Goal: Task Accomplishment & Management: Manage account settings

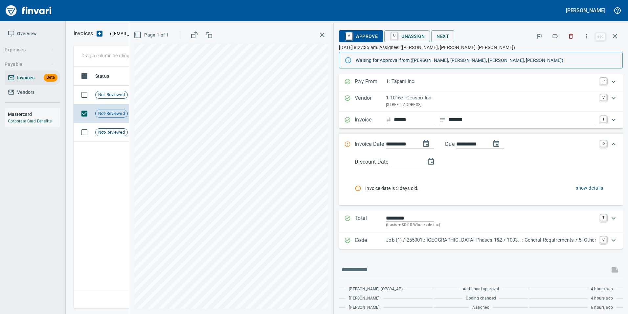
scroll to position [1, 1]
click at [613, 38] on icon "button" at bounding box center [615, 36] width 5 height 5
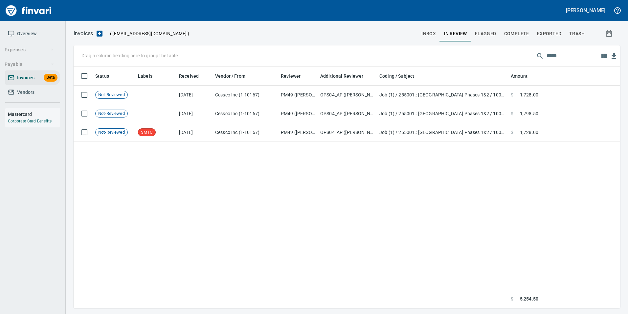
scroll to position [236, 542]
click at [547, 56] on input "*****" at bounding box center [573, 56] width 53 height 11
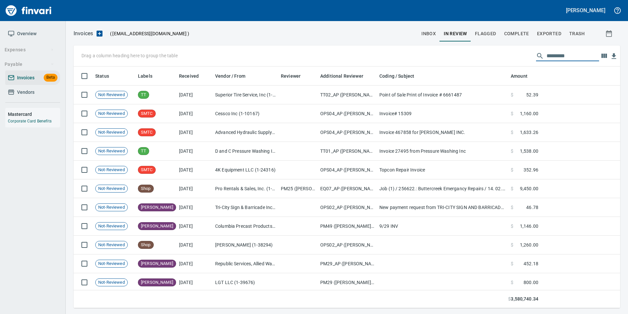
click at [436, 33] on span "inbox" at bounding box center [429, 34] width 14 height 8
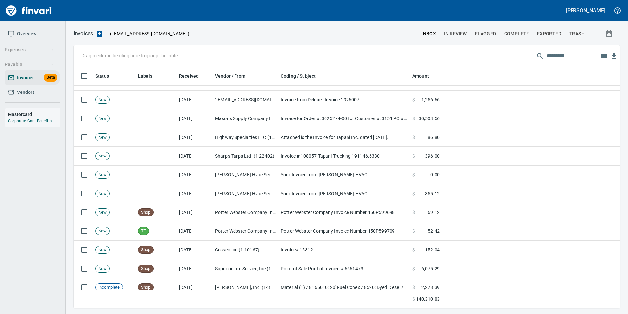
scroll to position [99, 0]
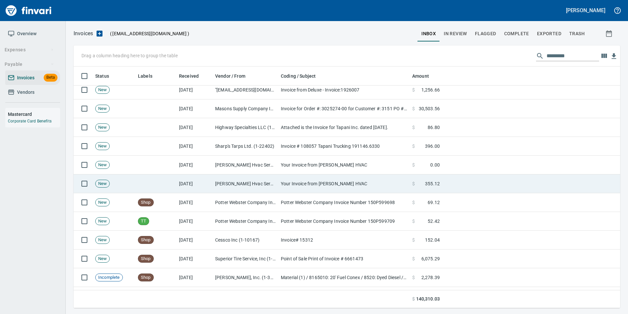
click at [234, 178] on td "Hendrickson Hvac Services Inc (1-10453)" at bounding box center [246, 183] width 66 height 19
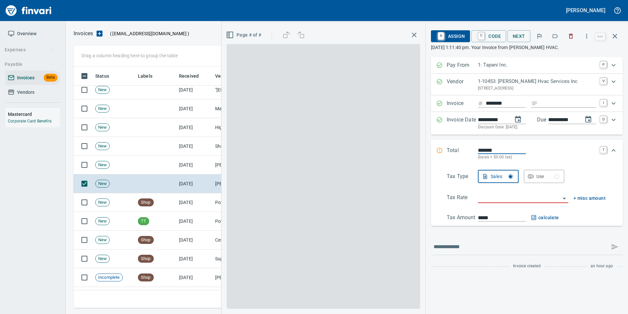
scroll to position [236, 537]
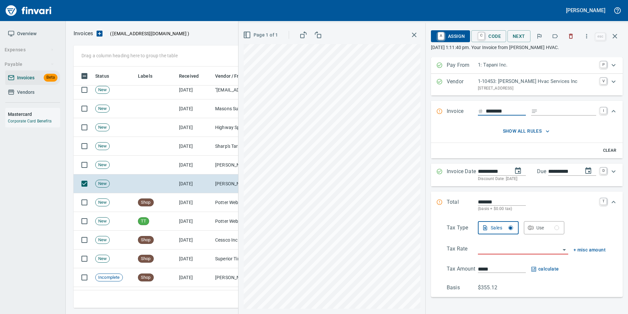
click at [570, 40] on button "button" at bounding box center [571, 36] width 14 height 14
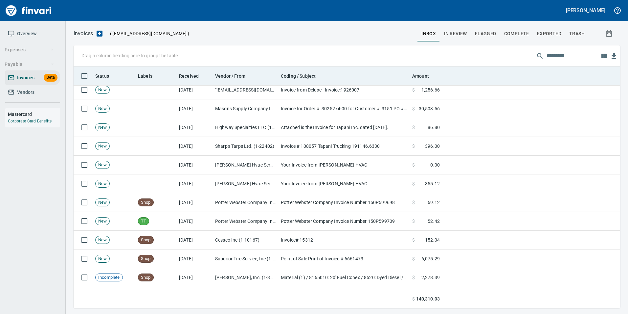
scroll to position [236, 537]
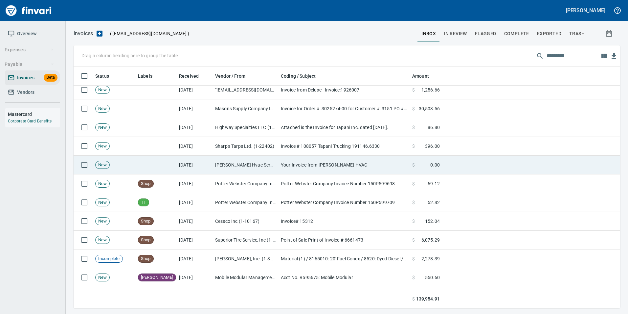
click at [281, 161] on td "Your Invoice from Hendrickson HVAC" at bounding box center [343, 164] width 131 height 19
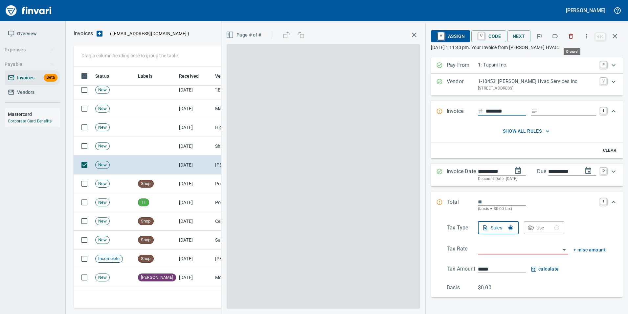
click at [574, 41] on button "button" at bounding box center [571, 36] width 14 height 14
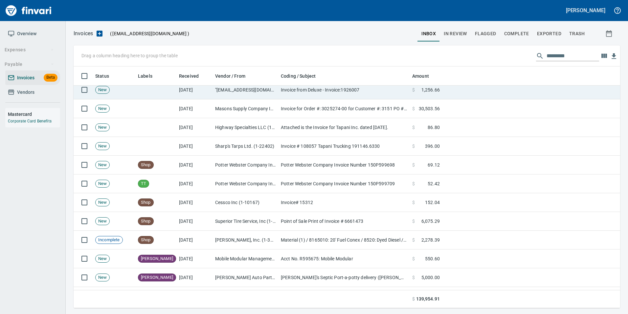
scroll to position [236, 537]
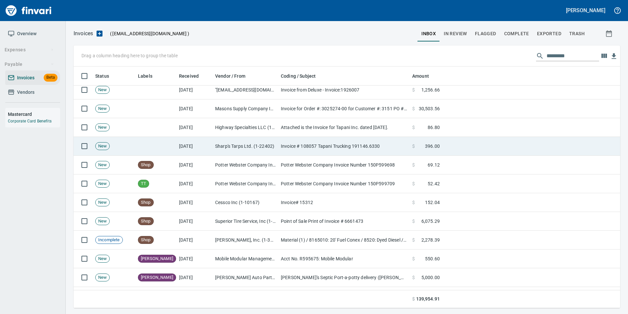
click at [344, 151] on td "Invoice # 108057 Tapani Trucking 191146.6330" at bounding box center [343, 146] width 131 height 19
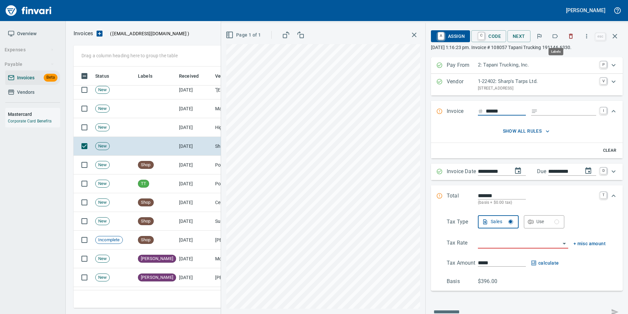
click at [559, 35] on icon "button" at bounding box center [555, 36] width 7 height 7
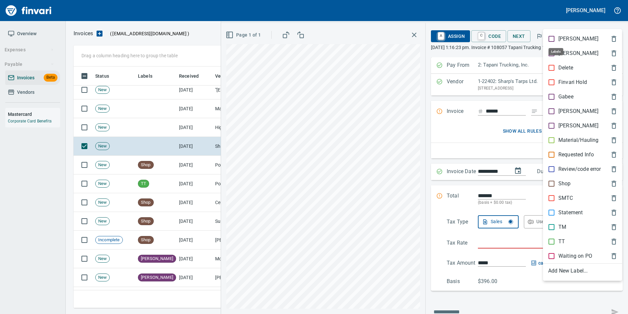
scroll to position [236, 537]
click at [563, 242] on p "TT" at bounding box center [562, 241] width 7 height 8
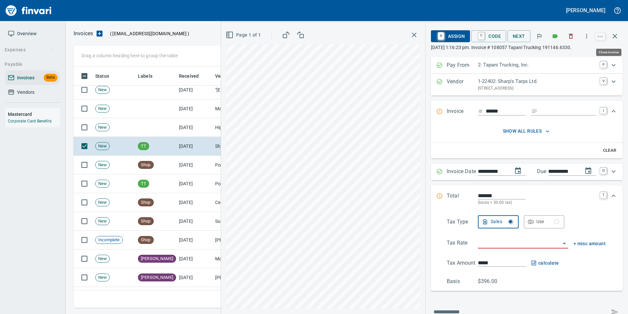
click at [621, 34] on button "button" at bounding box center [615, 36] width 16 height 16
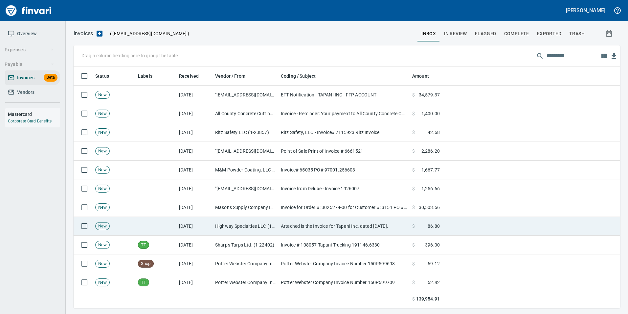
click at [220, 229] on td "Highway Specialties LLC (1-10458)" at bounding box center [246, 226] width 66 height 19
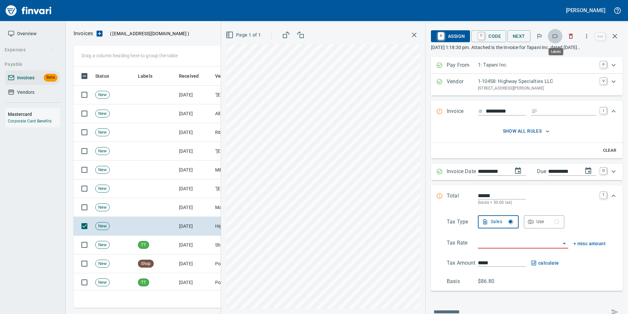
click at [559, 36] on icon "button" at bounding box center [555, 36] width 7 height 7
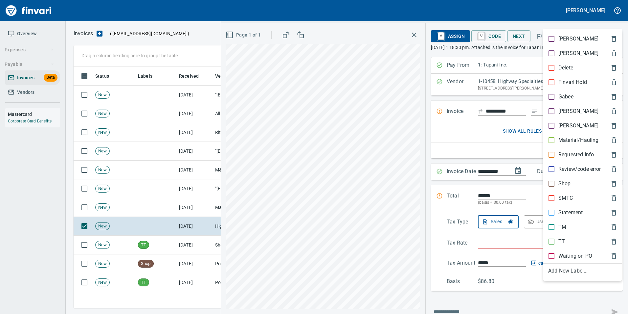
click at [577, 114] on span "[PERSON_NAME]" at bounding box center [578, 111] width 58 height 8
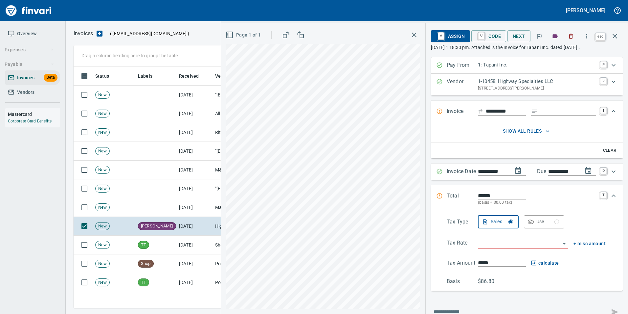
click at [622, 33] on button "button" at bounding box center [615, 36] width 16 height 16
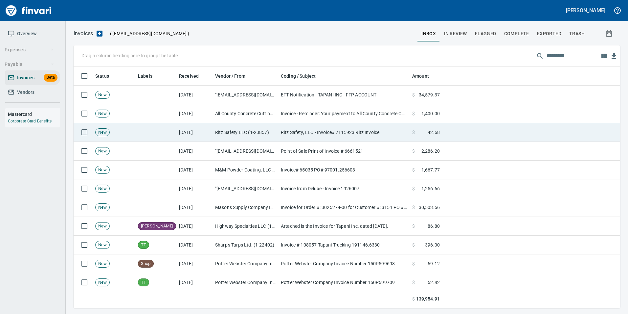
scroll to position [236, 537]
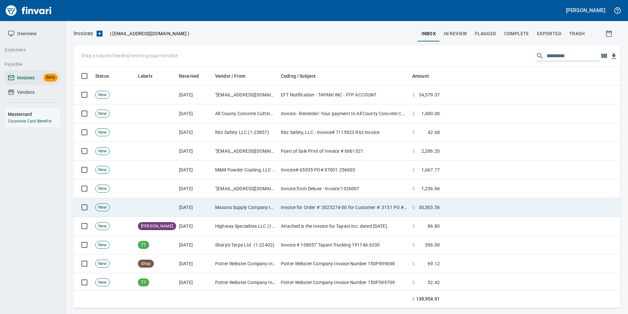
click at [320, 204] on td "Invoice for Order #: 3025274-00 for Customer #: 3151 PO #: [PERSON_NAME]" at bounding box center [343, 207] width 131 height 19
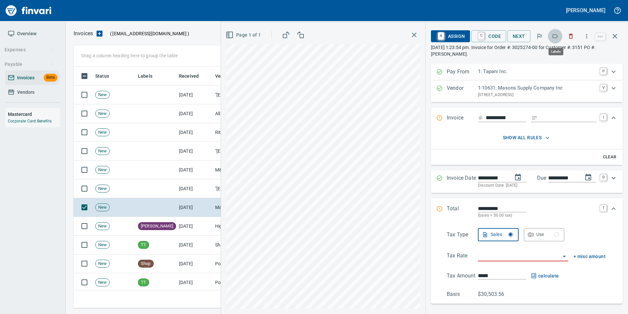
click at [556, 34] on icon "button" at bounding box center [555, 36] width 7 height 7
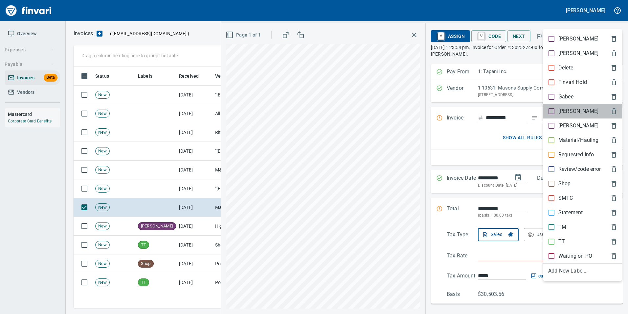
click at [561, 110] on p "[PERSON_NAME]" at bounding box center [579, 111] width 40 height 8
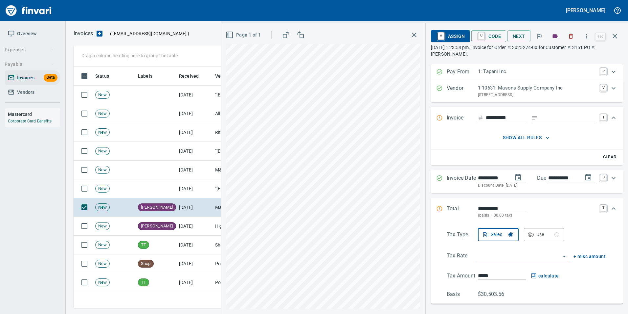
click at [617, 37] on icon "button" at bounding box center [615, 36] width 8 height 8
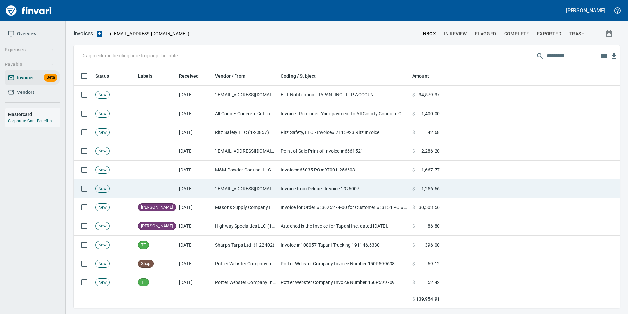
click at [296, 189] on td "Invoice from Deluxe - Invoice:1926007" at bounding box center [343, 188] width 131 height 19
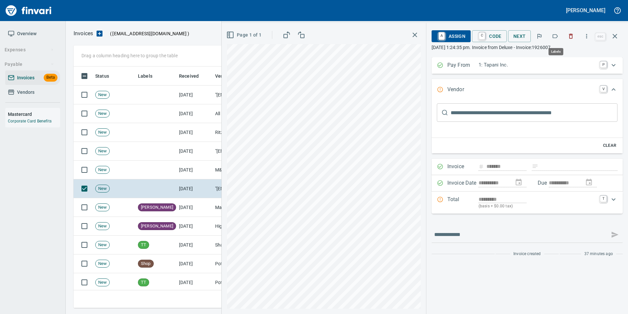
click at [559, 35] on icon "button" at bounding box center [555, 36] width 7 height 7
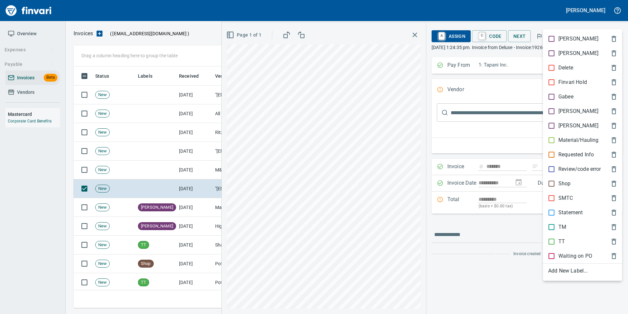
scroll to position [236, 537]
click at [580, 108] on span "[PERSON_NAME]" at bounding box center [578, 111] width 58 height 8
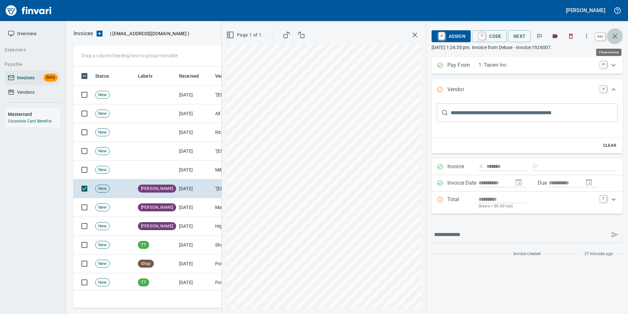
click at [617, 34] on icon "button" at bounding box center [615, 36] width 5 height 5
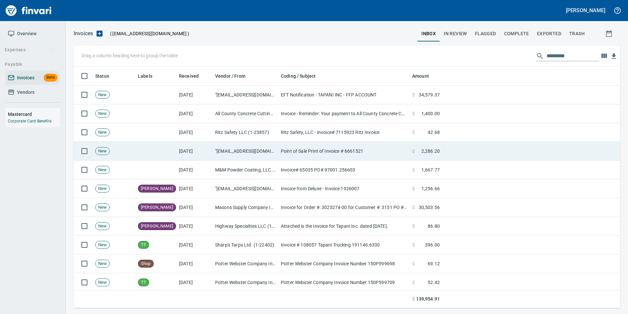
scroll to position [236, 537]
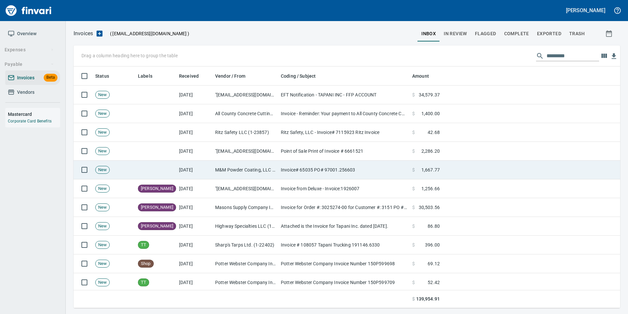
click at [400, 173] on td "Invoice# 65035 PO# 97001.256603" at bounding box center [343, 169] width 131 height 19
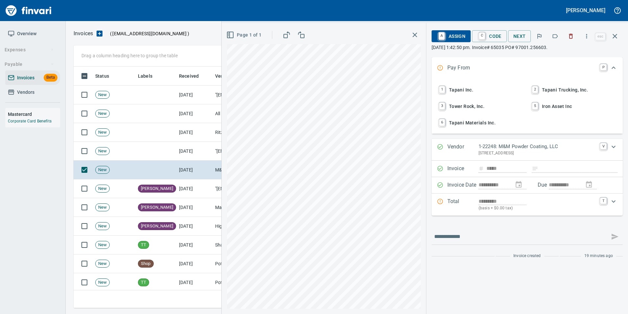
click at [554, 39] on button "button" at bounding box center [555, 36] width 14 height 14
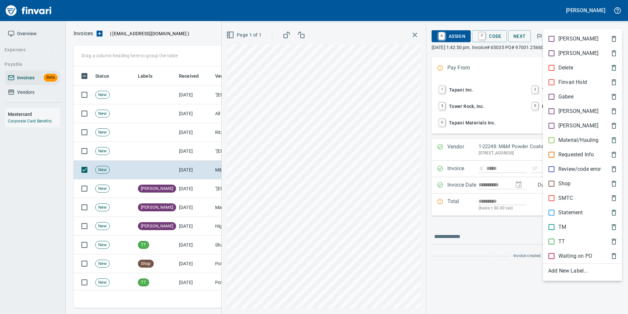
scroll to position [236, 537]
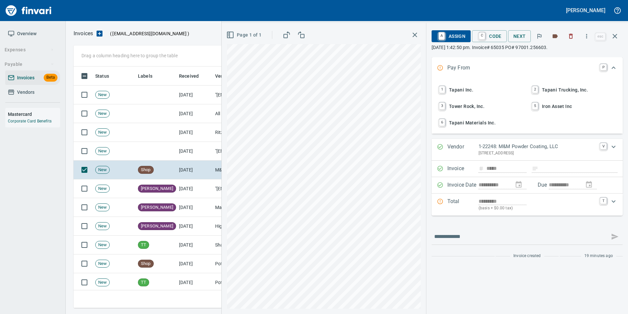
click at [615, 37] on icon "button" at bounding box center [615, 36] width 5 height 5
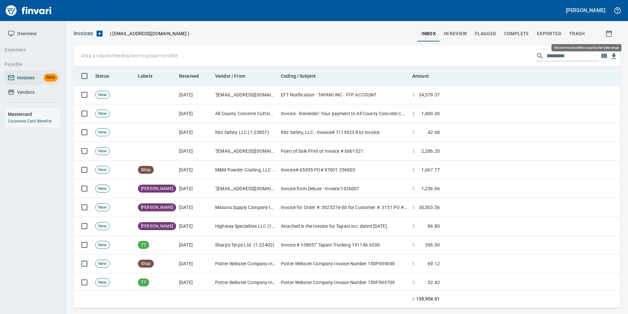
scroll to position [236, 537]
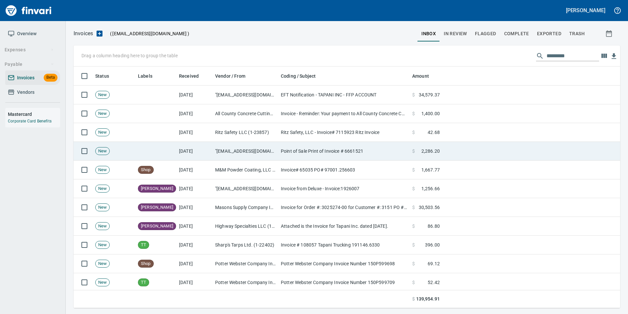
click at [301, 155] on td "Point of Sale Print of Invoice # 6661521" at bounding box center [343, 151] width 131 height 19
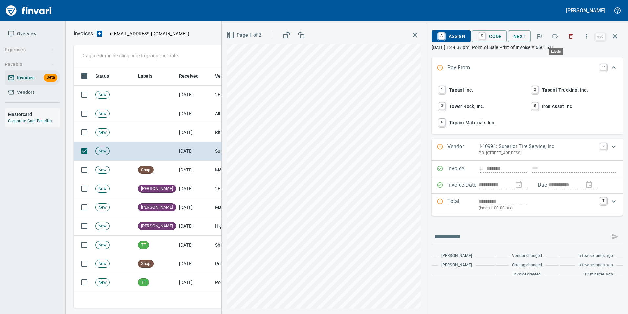
click at [552, 36] on button "button" at bounding box center [555, 36] width 14 height 14
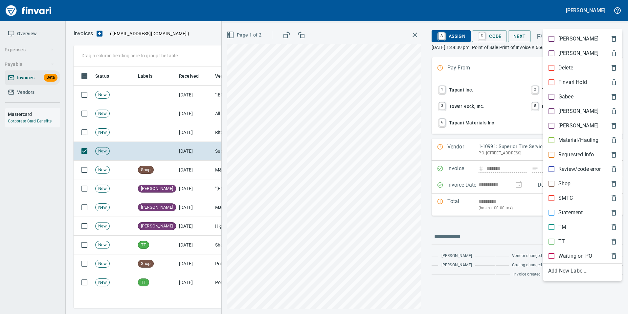
scroll to position [236, 537]
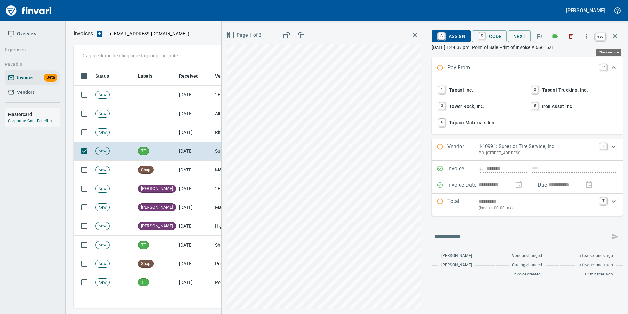
click at [621, 35] on button "button" at bounding box center [615, 36] width 16 height 16
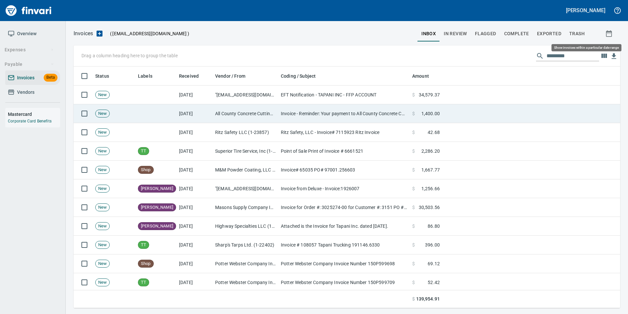
scroll to position [236, 537]
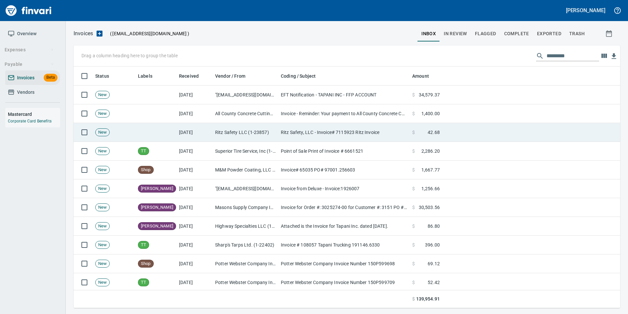
click at [360, 130] on td "Ritz Safety, LLC - Invoice# 7115923 Ritz Invoice" at bounding box center [343, 132] width 131 height 19
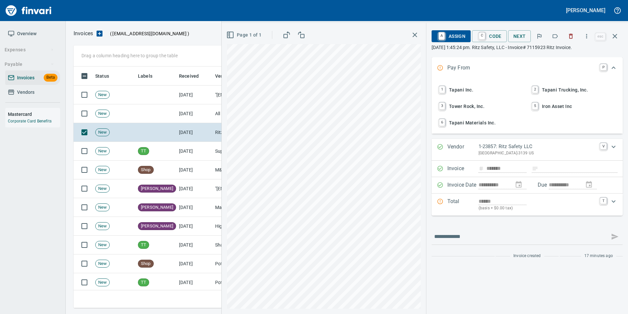
click at [558, 36] on icon "button" at bounding box center [555, 36] width 7 height 7
click at [617, 38] on icon "button" at bounding box center [615, 36] width 8 height 8
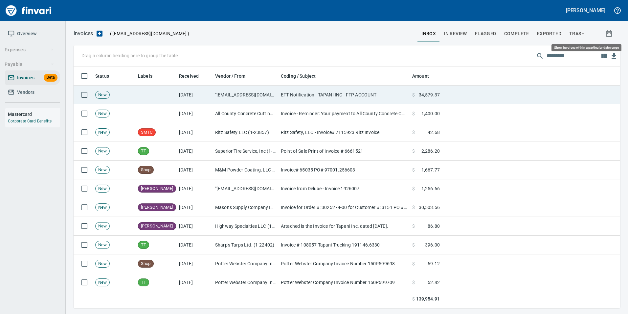
scroll to position [236, 537]
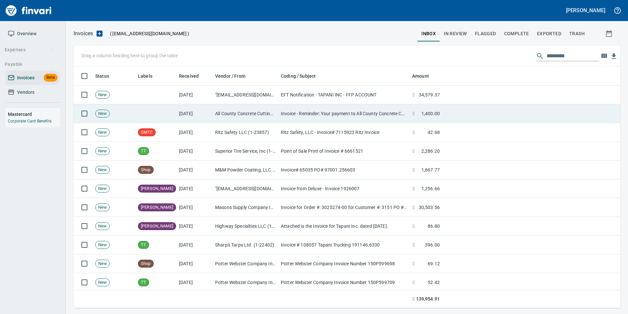
click at [362, 113] on td "Invoice - Reminder: Your payment to All County Concrete Cutting is due" at bounding box center [343, 113] width 131 height 19
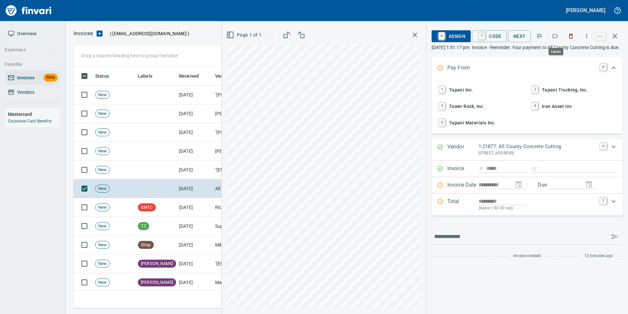
click at [560, 32] on button "button" at bounding box center [555, 36] width 14 height 14
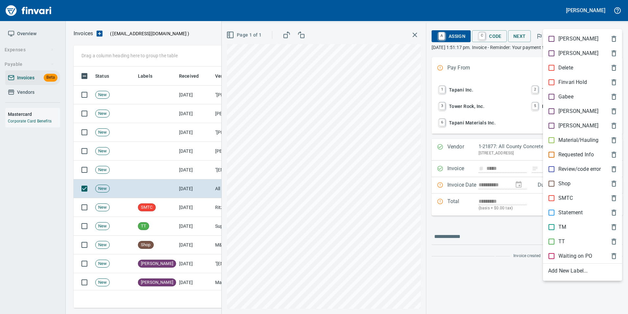
scroll to position [236, 537]
click at [574, 112] on span "[PERSON_NAME]" at bounding box center [578, 111] width 58 height 8
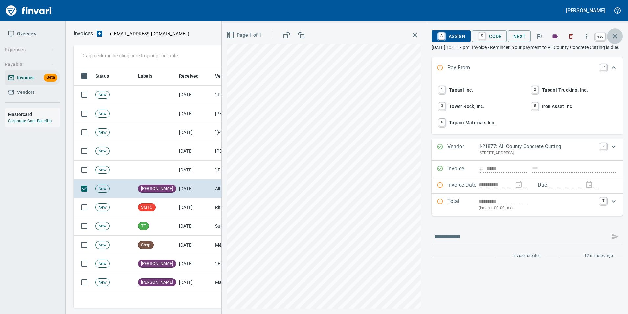
click at [616, 37] on icon "button" at bounding box center [615, 36] width 5 height 5
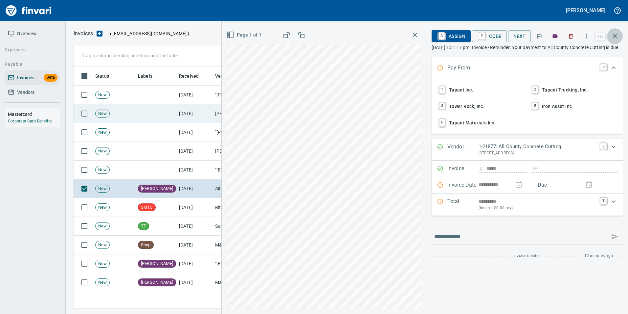
scroll to position [236, 537]
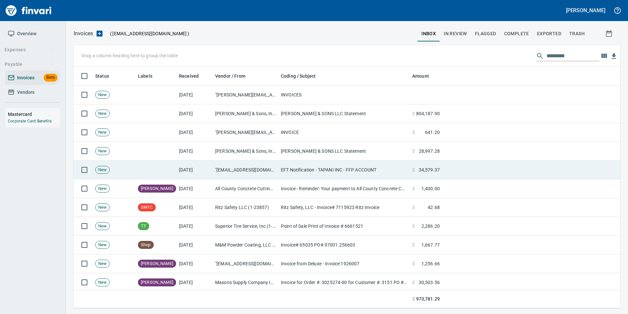
click at [327, 167] on td "EFT Notification - TAPANI INC - FFP ACCOUNT" at bounding box center [343, 169] width 131 height 19
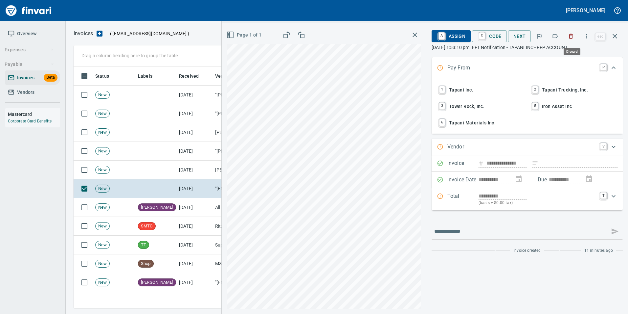
click at [573, 37] on icon "button" at bounding box center [571, 36] width 7 height 7
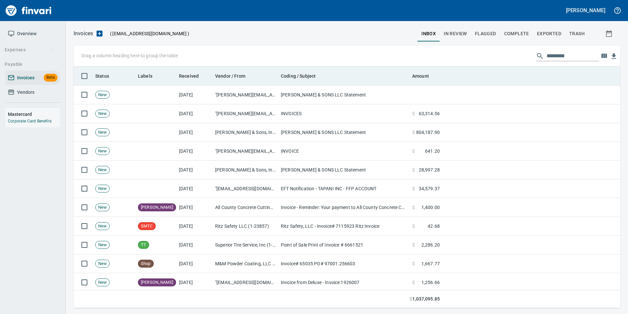
scroll to position [236, 537]
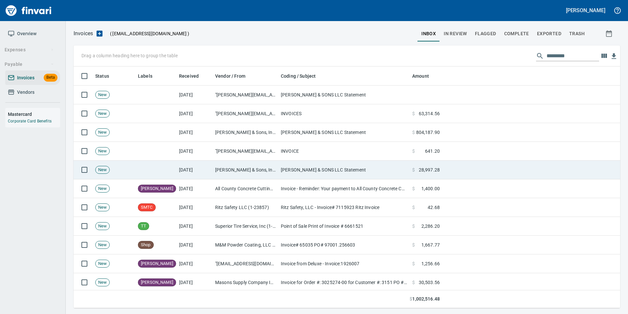
click at [351, 172] on td "J L STOREDAHL & SONS LLC Statement" at bounding box center [343, 169] width 131 height 19
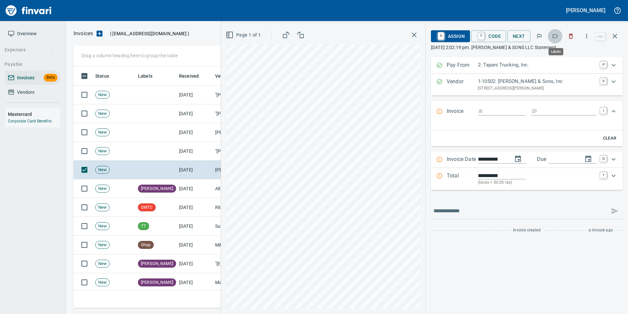
click at [556, 34] on icon "button" at bounding box center [555, 36] width 7 height 7
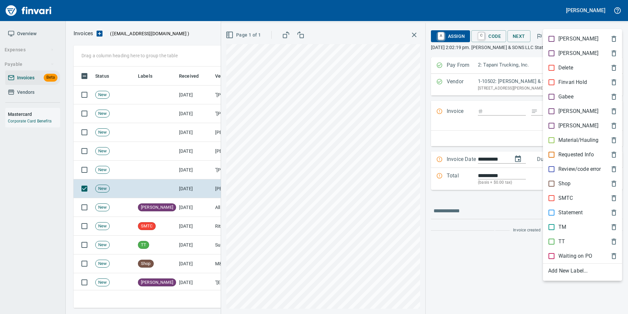
click at [572, 208] on p "Statement" at bounding box center [571, 212] width 24 height 8
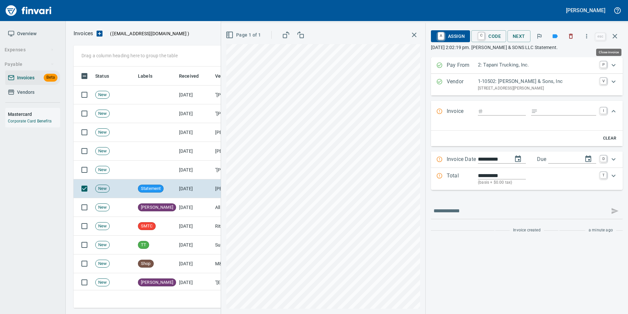
drag, startPoint x: 615, startPoint y: 38, endPoint x: 591, endPoint y: 62, distance: 33.9
click at [615, 37] on icon "button" at bounding box center [615, 36] width 8 height 8
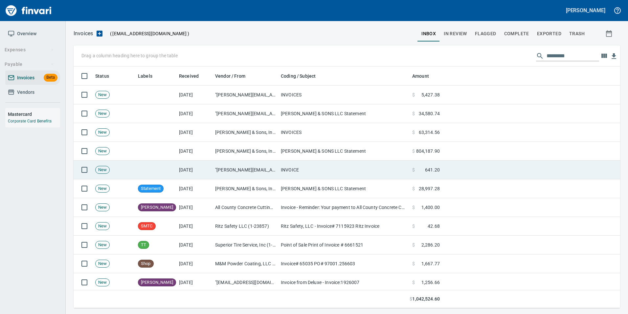
click at [282, 168] on td "INVOICE" at bounding box center [343, 169] width 131 height 19
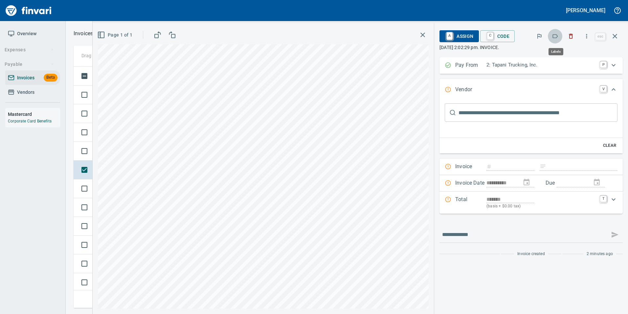
click at [559, 35] on button "button" at bounding box center [555, 36] width 14 height 14
drag, startPoint x: 480, startPoint y: 112, endPoint x: 474, endPoint y: 111, distance: 6.3
click at [480, 111] on input "text" at bounding box center [538, 112] width 159 height 18
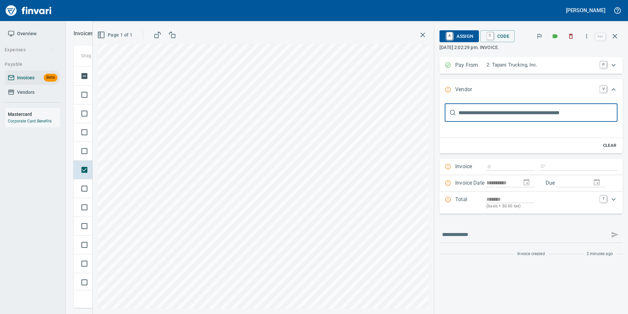
click at [496, 113] on input "text" at bounding box center [538, 112] width 159 height 18
type input "*********"
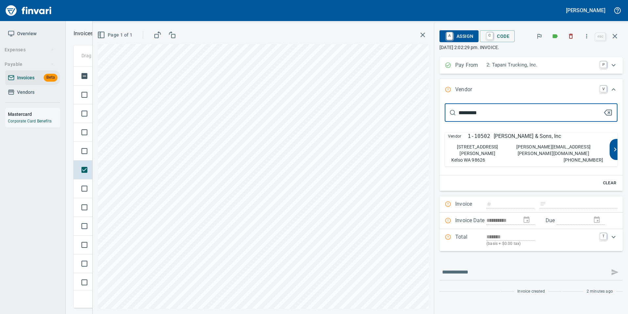
click at [527, 143] on div "Vendor 1-10502 JL Storedahl & Sons, Inc 2233 Talley Way Kelso WA 98626 verna@st…" at bounding box center [527, 149] width 165 height 34
type input "**********"
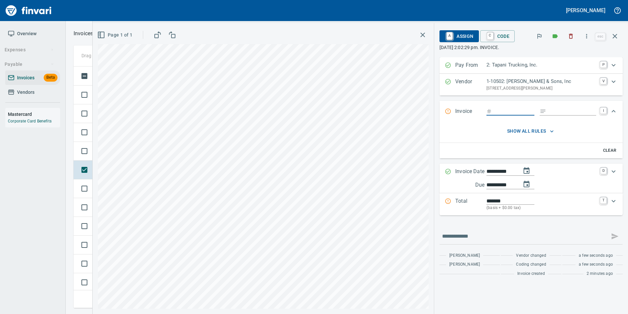
type input "******"
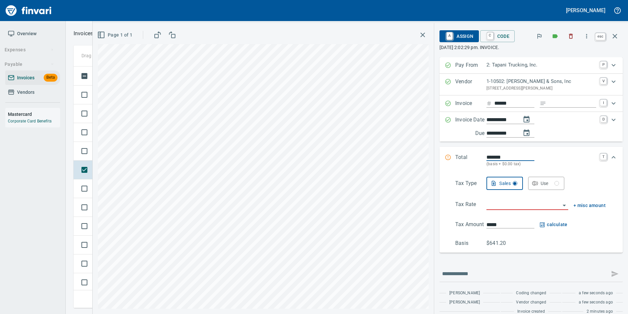
click at [615, 33] on icon "button" at bounding box center [615, 36] width 8 height 8
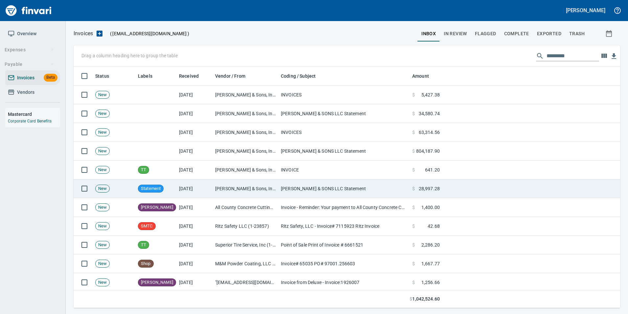
scroll to position [236, 537]
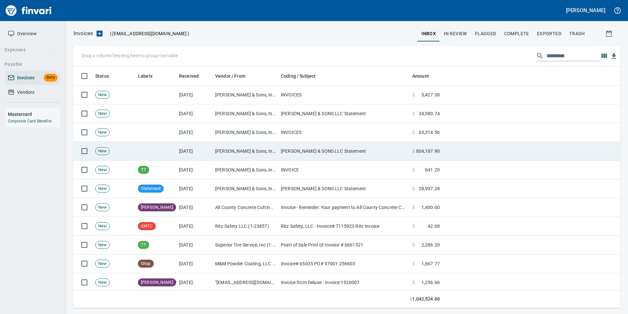
click at [275, 150] on td "[PERSON_NAME] & Sons, Inc (1-10502)" at bounding box center [246, 151] width 66 height 19
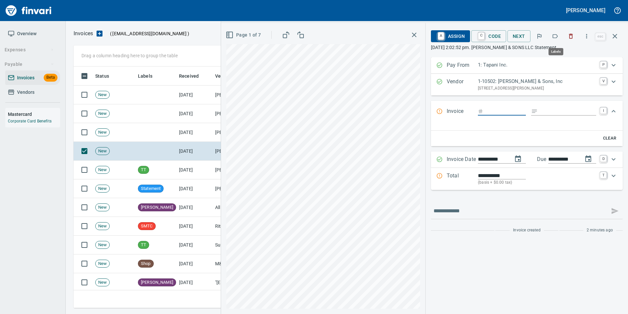
click at [555, 35] on icon "button" at bounding box center [555, 36] width 5 height 4
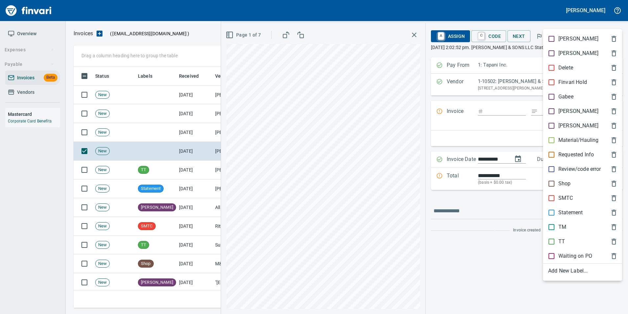
scroll to position [236, 537]
click at [580, 216] on p "Statement" at bounding box center [571, 212] width 24 height 8
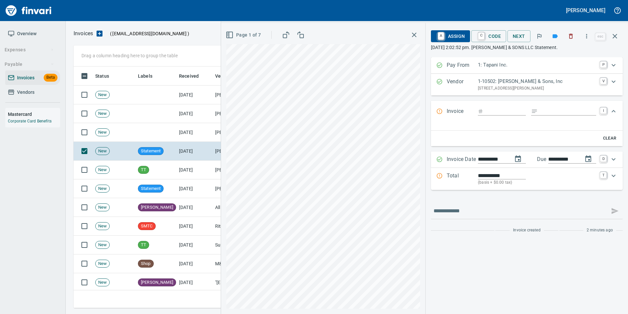
click at [617, 39] on icon "button" at bounding box center [615, 36] width 8 height 8
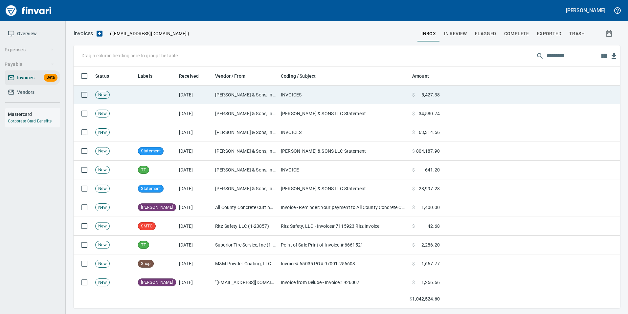
scroll to position [236, 537]
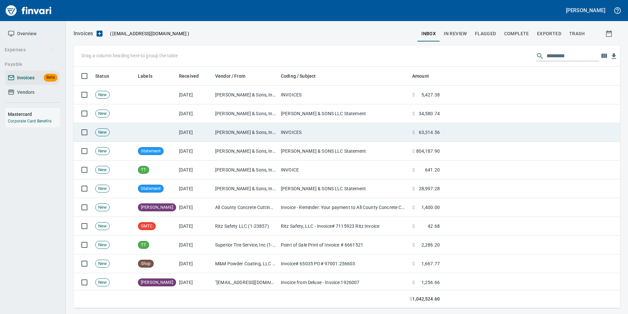
click at [409, 128] on td "INVOICES" at bounding box center [343, 132] width 131 height 19
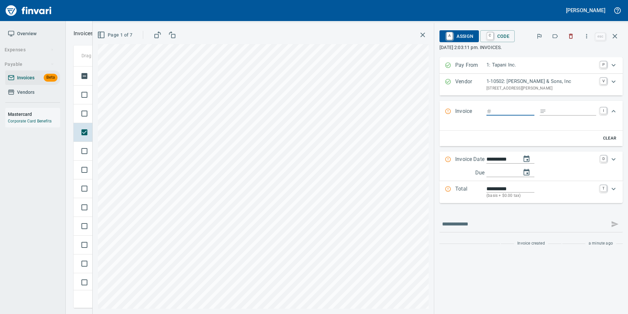
click at [555, 37] on icon "button" at bounding box center [555, 36] width 7 height 7
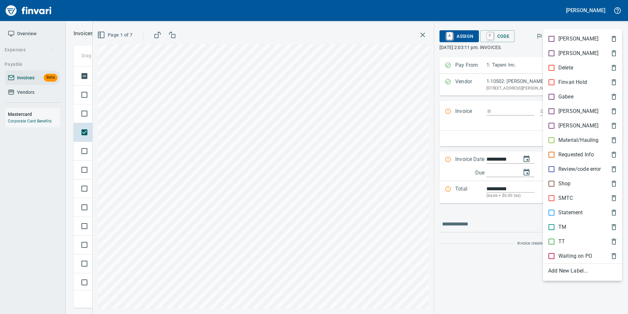
click at [577, 138] on p "Material/Hauling" at bounding box center [579, 140] width 40 height 8
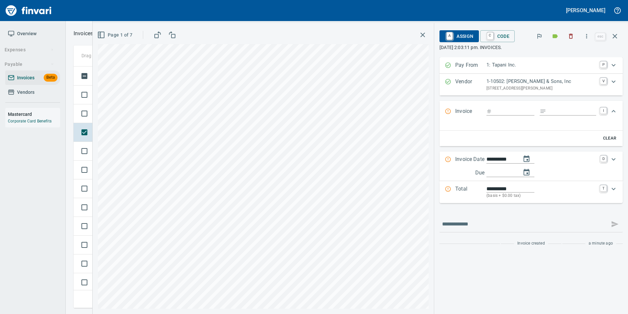
click at [615, 37] on icon "button" at bounding box center [615, 36] width 8 height 8
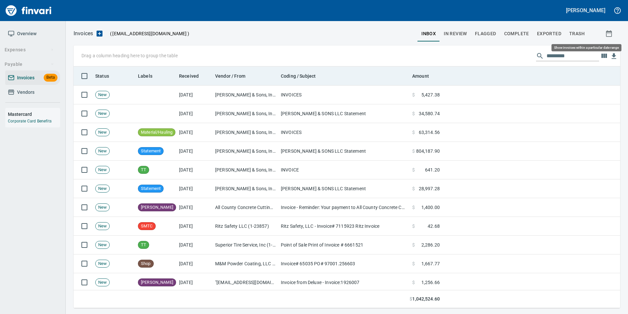
scroll to position [236, 537]
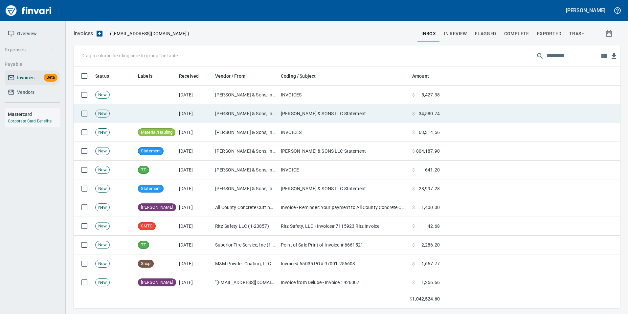
click at [304, 121] on td "J L STOREDAHL & SONS LLC Statement" at bounding box center [343, 113] width 131 height 19
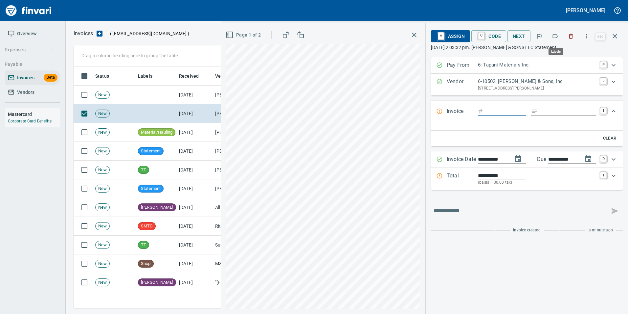
click at [560, 33] on button "button" at bounding box center [555, 36] width 14 height 14
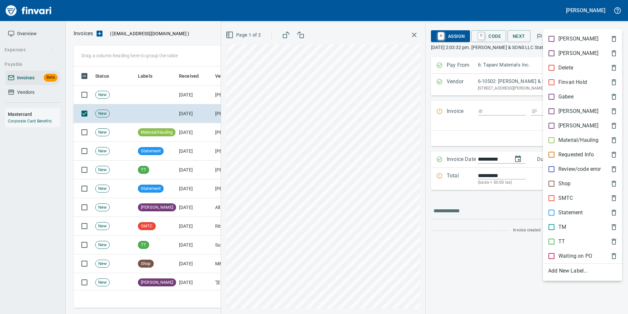
scroll to position [236, 537]
click at [576, 212] on p "Statement" at bounding box center [571, 212] width 24 height 8
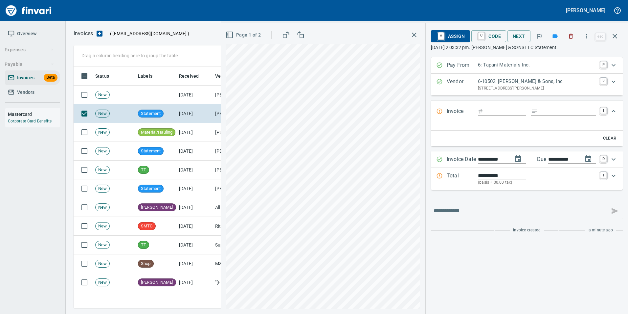
click at [615, 36] on icon "button" at bounding box center [615, 36] width 5 height 5
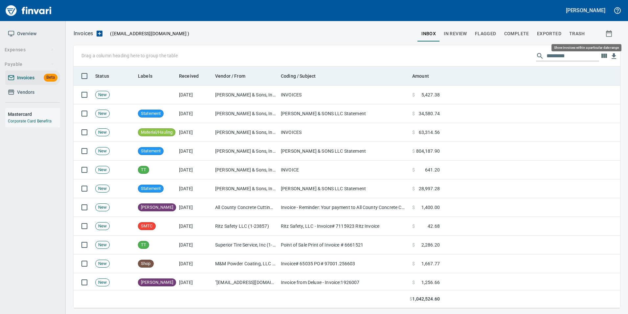
scroll to position [236, 537]
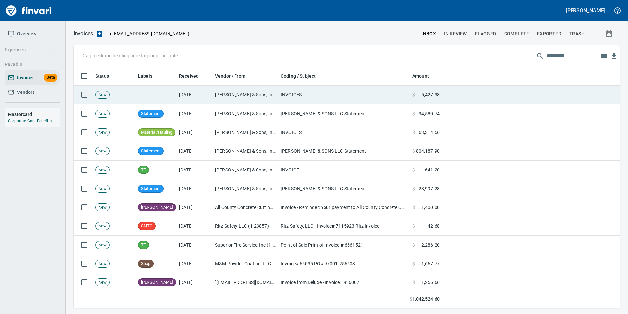
click at [302, 101] on td "INVOICES" at bounding box center [343, 94] width 131 height 19
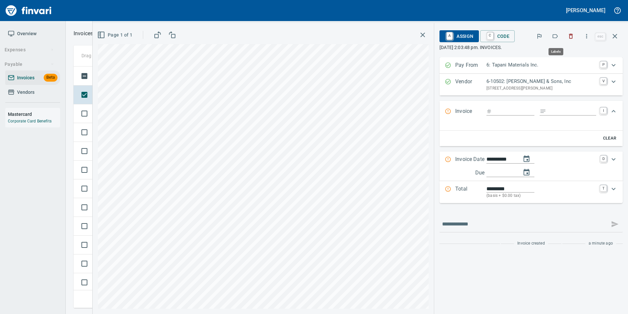
click at [555, 33] on button "button" at bounding box center [555, 36] width 14 height 14
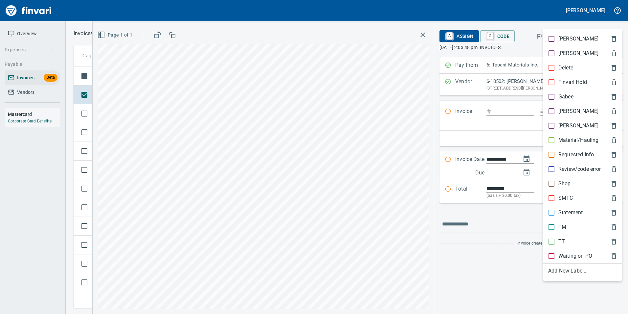
scroll to position [236, 537]
click at [565, 228] on p "TM" at bounding box center [563, 227] width 8 height 8
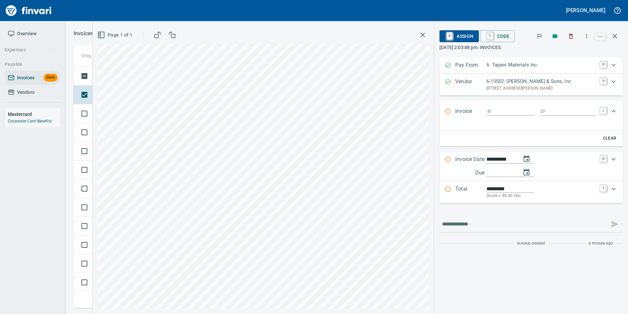
click at [616, 37] on icon "button" at bounding box center [615, 36] width 5 height 5
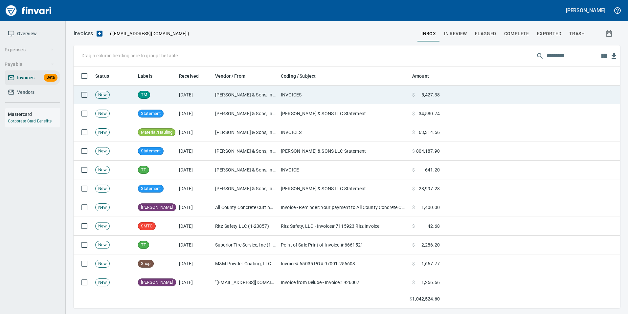
click at [369, 88] on td "INVOICES" at bounding box center [343, 94] width 131 height 19
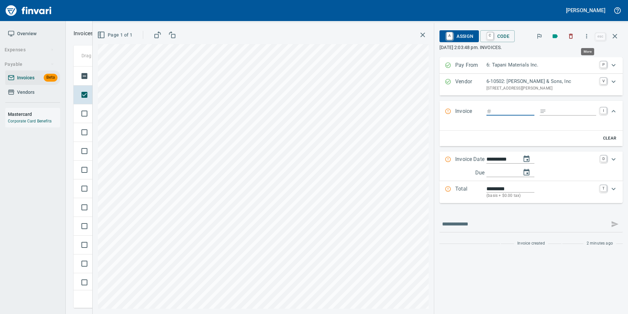
click at [587, 37] on icon "button" at bounding box center [587, 36] width 7 height 7
click at [581, 70] on span "Download" at bounding box center [586, 70] width 63 height 8
click at [571, 149] on div "**********" at bounding box center [531, 130] width 183 height 146
click at [572, 35] on icon "button" at bounding box center [572, 36] width 4 height 5
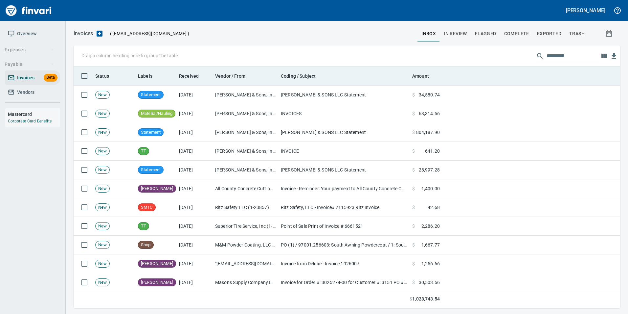
scroll to position [236, 537]
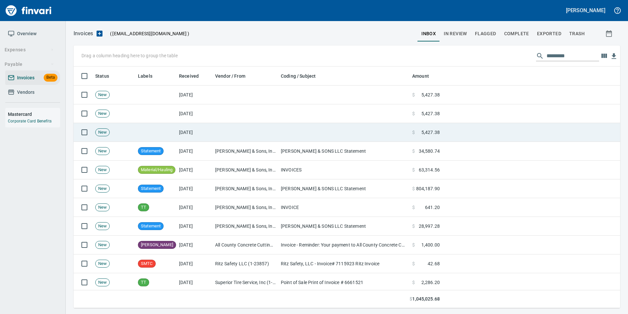
click at [227, 132] on td at bounding box center [246, 132] width 66 height 19
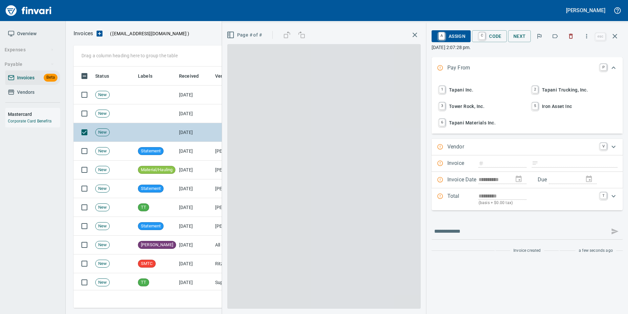
scroll to position [236, 537]
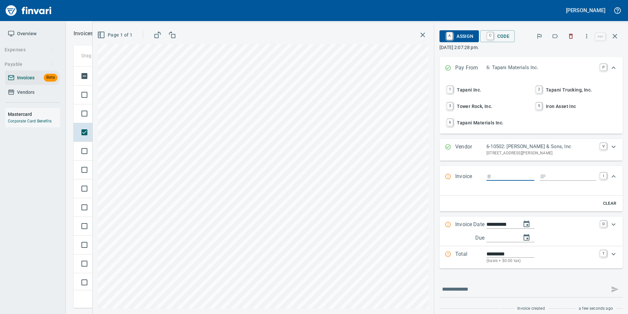
click at [474, 125] on span "6 Tapani Materials Inc." at bounding box center [487, 122] width 83 height 11
type input "**********"
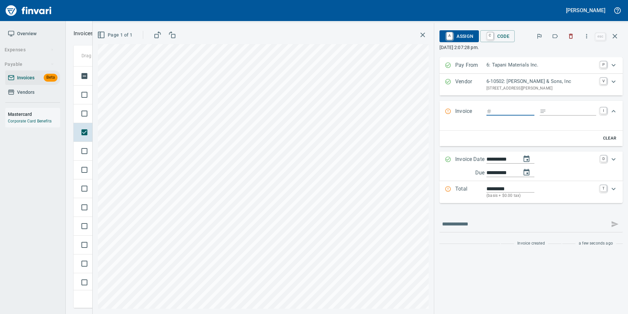
click at [498, 111] on input "Expand" at bounding box center [515, 111] width 40 height 8
type input "******"
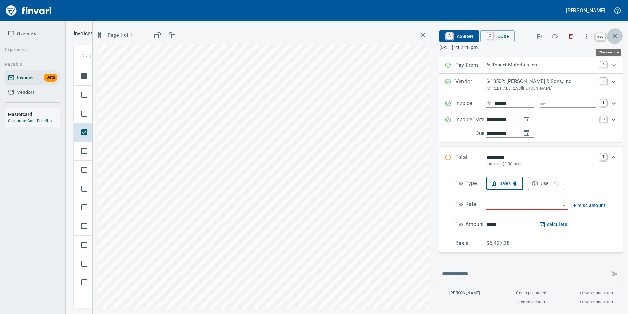
click at [615, 37] on icon "button" at bounding box center [615, 36] width 8 height 8
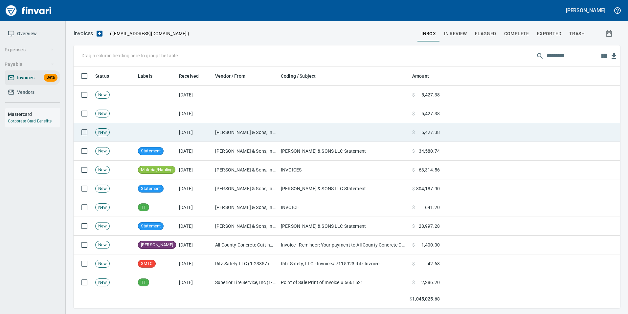
scroll to position [236, 537]
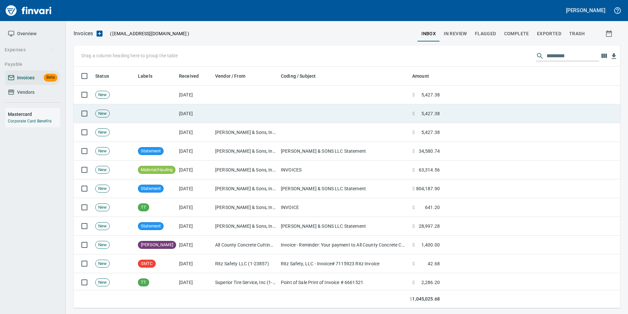
click at [310, 117] on td at bounding box center [343, 113] width 131 height 19
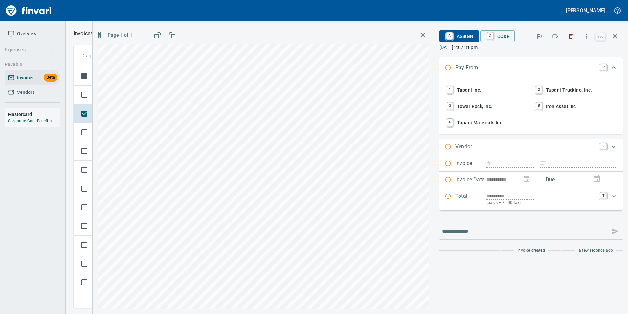
click at [555, 34] on icon "button" at bounding box center [555, 36] width 7 height 7
click at [473, 125] on span "6 Tapani Materials Inc." at bounding box center [487, 122] width 83 height 11
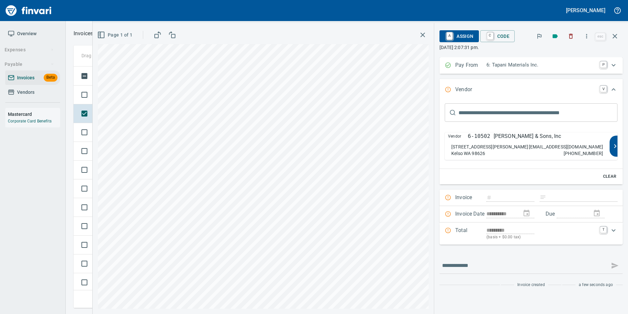
type input "*********"
click at [513, 143] on div "Vendor 6-10502 JL Storedahl & Sons, Inc 2233 Talley Way Kelso WA 98626 liberty@…" at bounding box center [527, 146] width 165 height 28
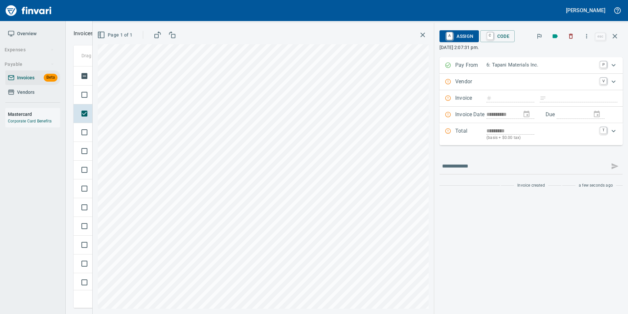
type input "**********"
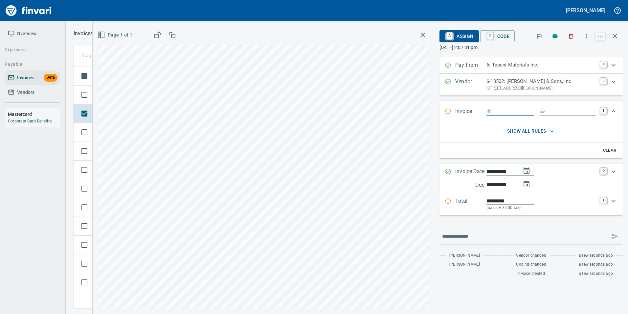
type input "******"
click at [618, 38] on icon "button" at bounding box center [615, 36] width 8 height 8
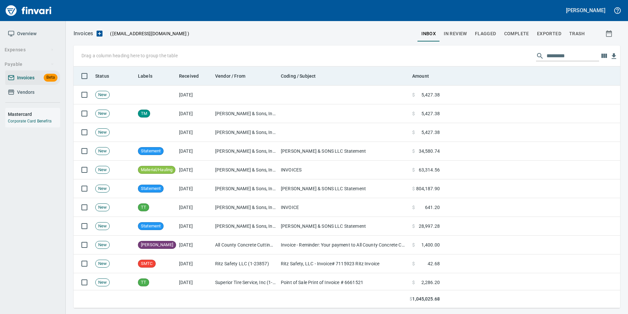
scroll to position [236, 537]
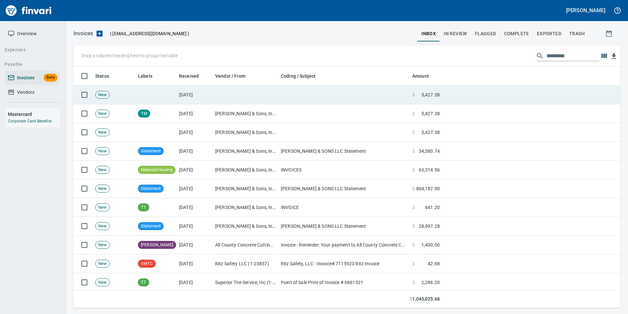
click at [342, 94] on td at bounding box center [343, 94] width 131 height 19
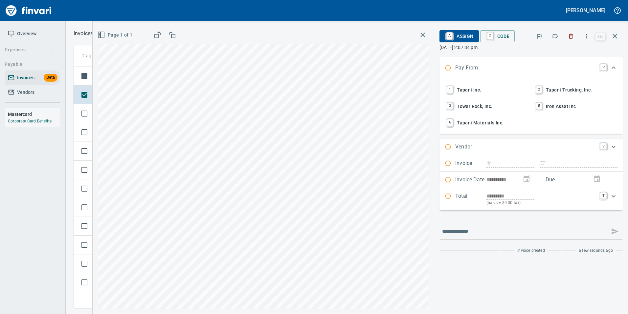
click at [508, 119] on span "6 Tapani Materials Inc." at bounding box center [487, 122] width 83 height 11
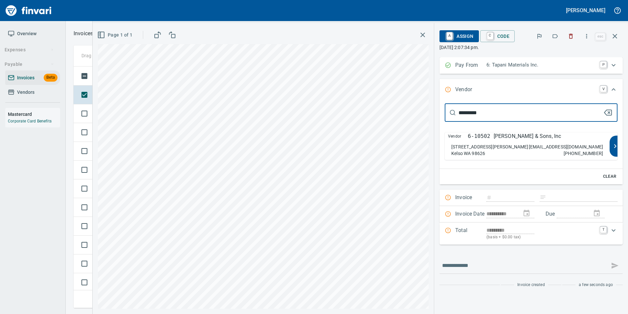
type input "*********"
click at [527, 141] on div "Vendor 6-10502 JL Storedahl & Sons, Inc 2233 Talley Way Kelso WA 98626 liberty@…" at bounding box center [527, 146] width 165 height 28
type input "**********"
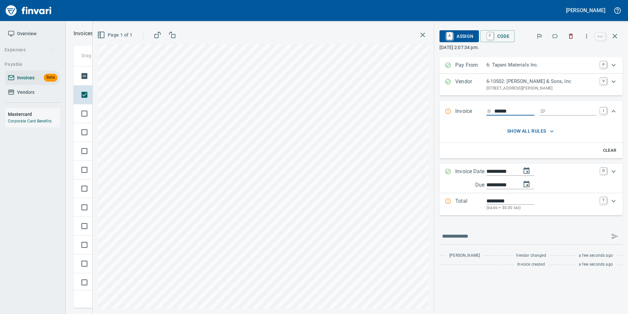
type input "******"
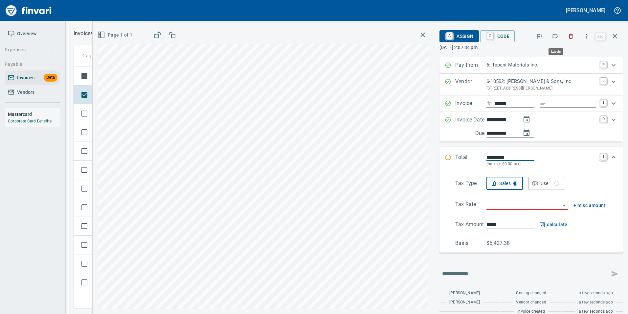
click at [556, 35] on icon "button" at bounding box center [555, 36] width 7 height 7
click at [614, 41] on button "button" at bounding box center [615, 36] width 16 height 16
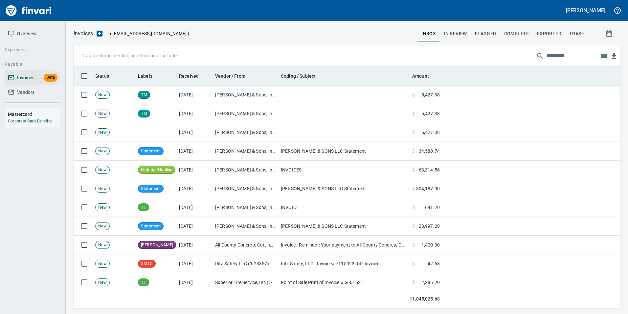
scroll to position [236, 537]
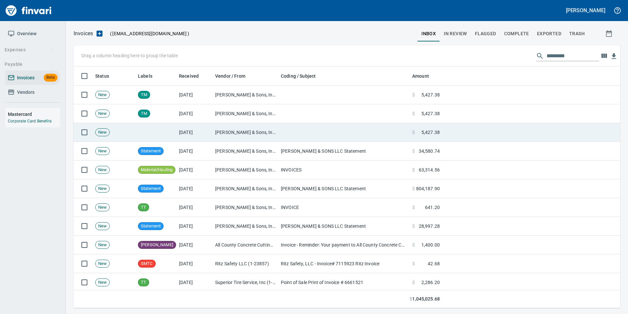
click at [254, 132] on td "[PERSON_NAME] & Sons, Inc (6-10502)" at bounding box center [246, 132] width 66 height 19
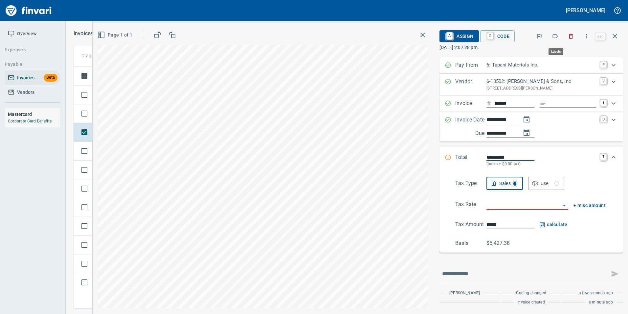
click at [558, 37] on icon "button" at bounding box center [555, 36] width 7 height 7
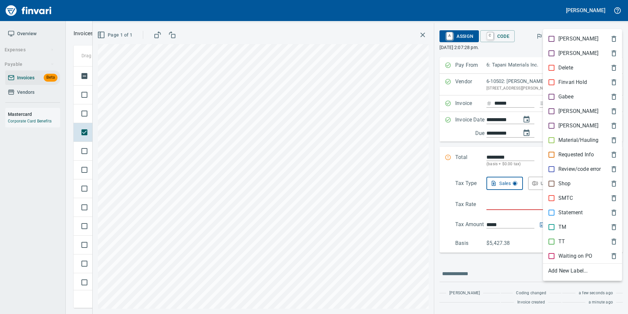
scroll to position [236, 537]
click at [563, 226] on p "TM" at bounding box center [563, 227] width 8 height 8
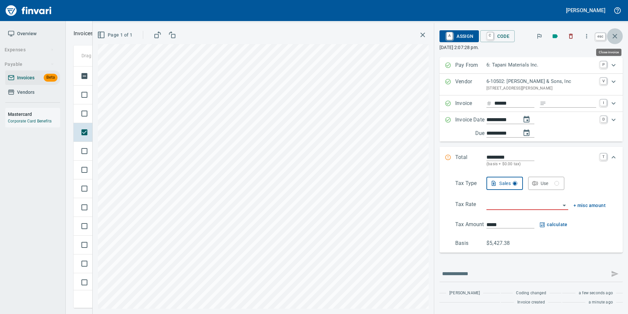
click at [616, 40] on button "button" at bounding box center [615, 36] width 16 height 16
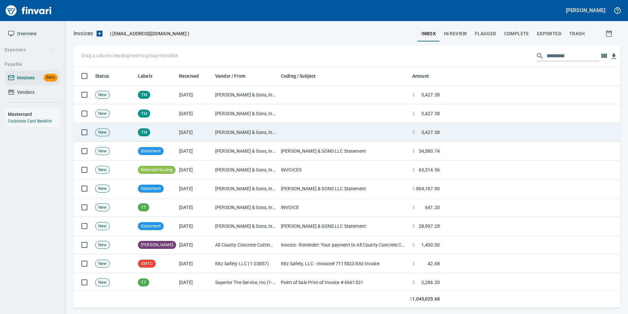
click at [181, 140] on td "[DATE]" at bounding box center [195, 132] width 36 height 19
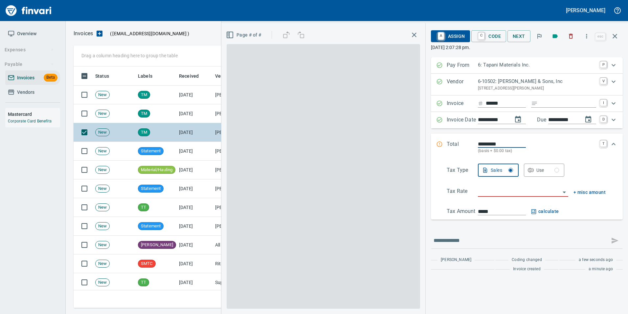
scroll to position [236, 537]
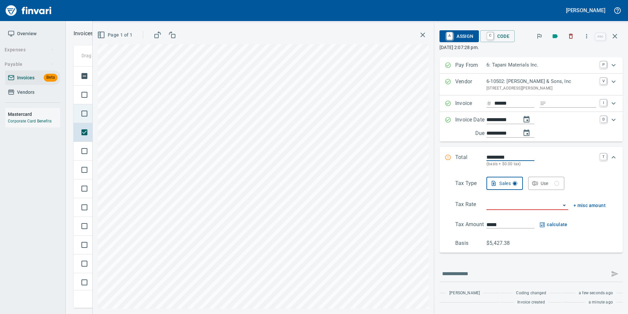
click at [91, 106] on td at bounding box center [83, 113] width 19 height 19
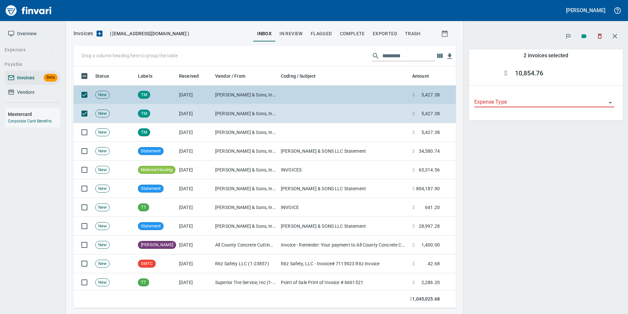
scroll to position [236, 373]
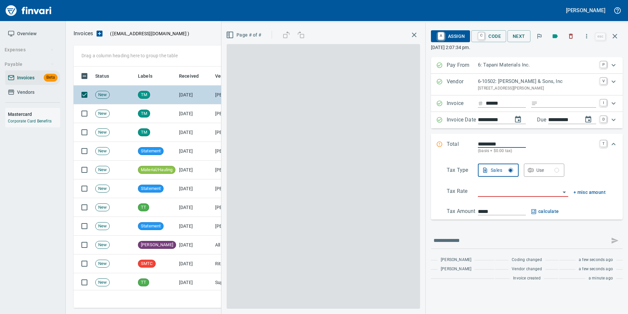
scroll to position [236, 537]
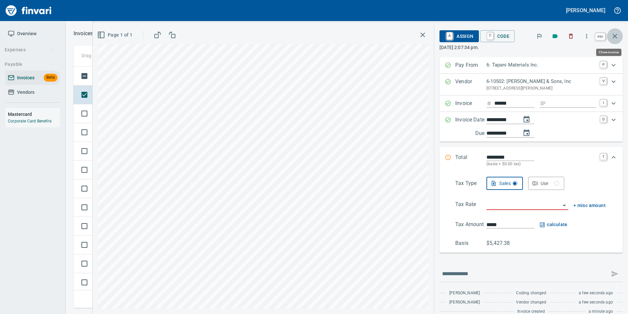
click at [617, 30] on button "button" at bounding box center [615, 36] width 16 height 16
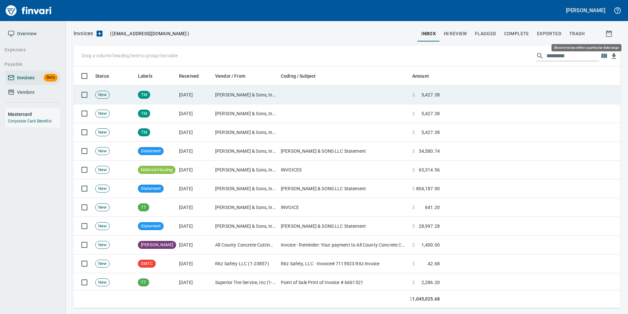
scroll to position [236, 537]
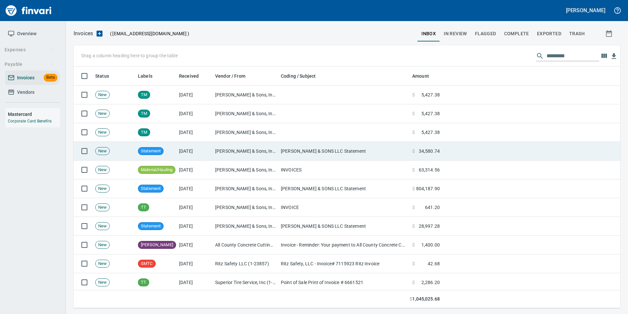
click at [272, 147] on td "[PERSON_NAME] & Sons, Inc (6-10502)" at bounding box center [246, 151] width 66 height 19
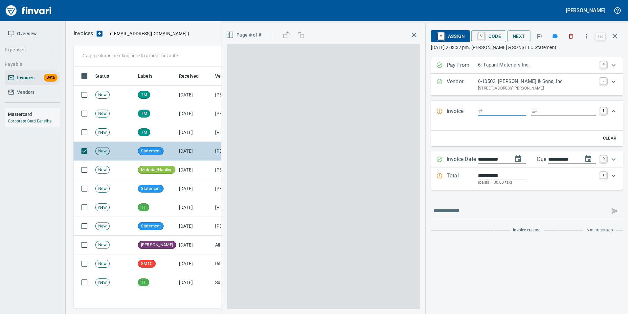
scroll to position [236, 537]
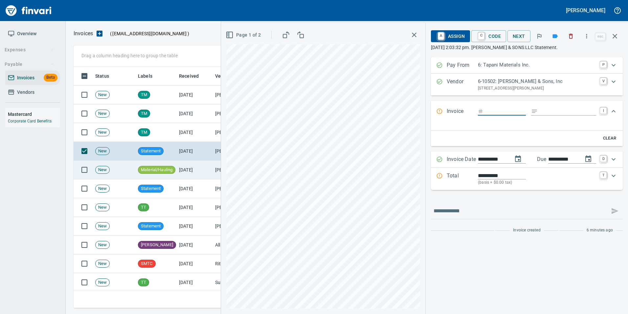
click at [197, 171] on td "[DATE]" at bounding box center [195, 169] width 36 height 19
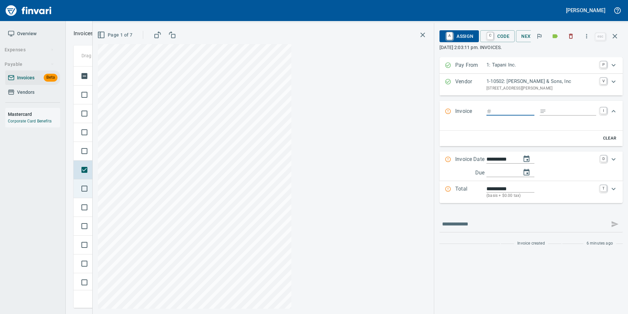
click at [187, 193] on div "Drag a column heading here to group the table Status Labels Received Vendor / F…" at bounding box center [347, 176] width 563 height 262
click at [616, 38] on icon "button" at bounding box center [615, 36] width 8 height 8
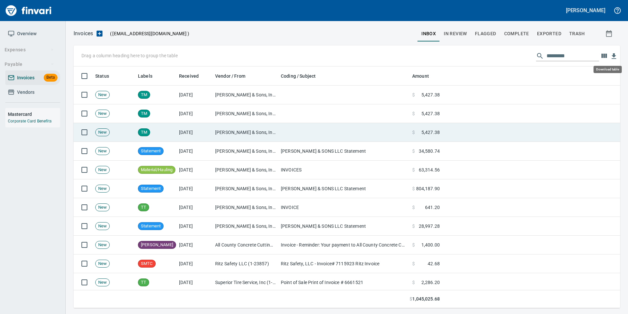
scroll to position [236, 537]
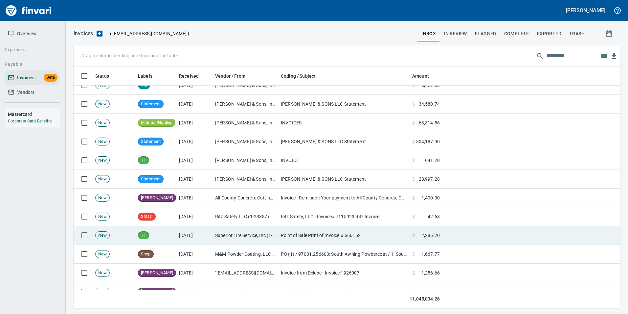
scroll to position [131, 0]
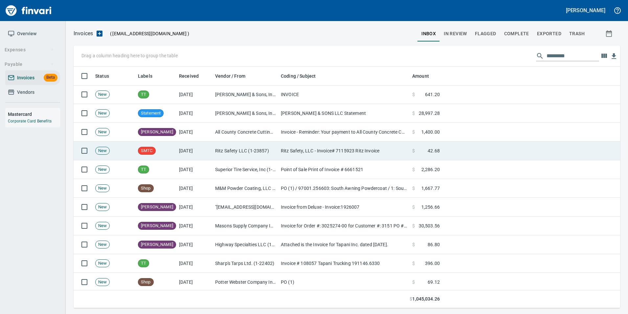
click at [321, 152] on td "Ritz Safety, LLC - Invoice# 7115923 Ritz Invoice" at bounding box center [343, 150] width 131 height 19
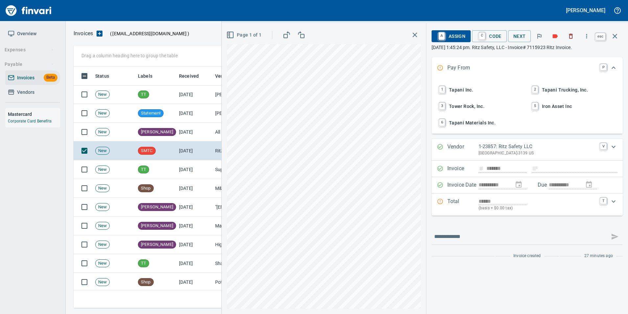
click at [616, 39] on icon "button" at bounding box center [615, 36] width 8 height 8
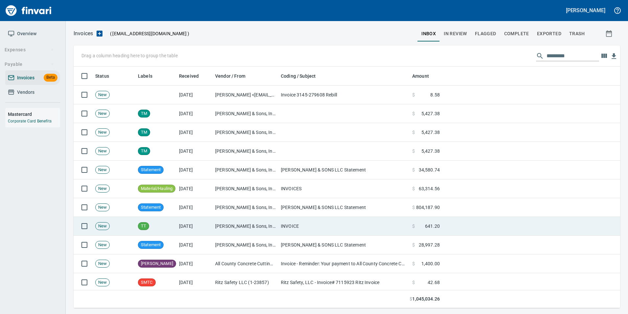
click at [250, 232] on td "[PERSON_NAME] & Sons, Inc (1-10502)" at bounding box center [246, 226] width 66 height 19
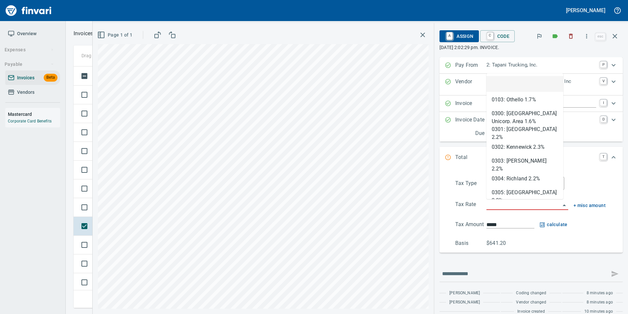
scroll to position [236, 537]
click at [514, 202] on input "search" at bounding box center [524, 204] width 74 height 9
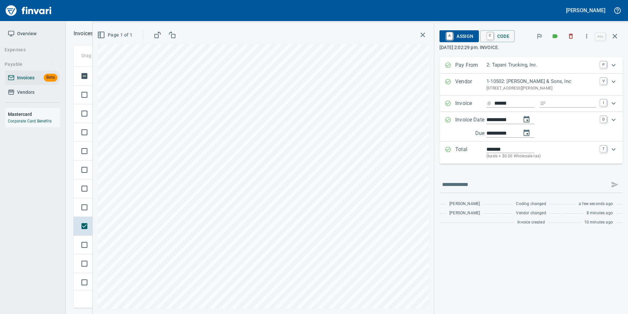
type input "**********"
click at [621, 37] on button "button" at bounding box center [615, 36] width 16 height 16
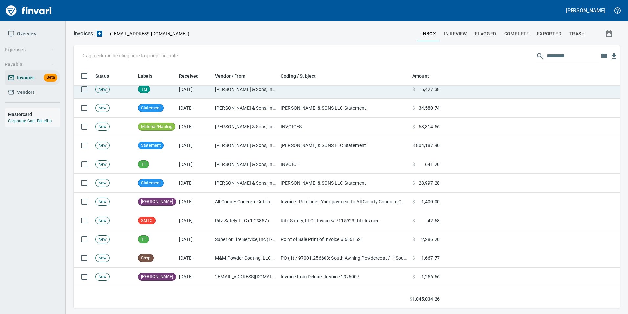
scroll to position [99, 0]
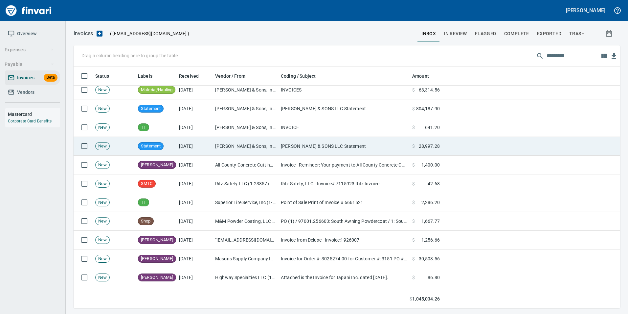
click at [211, 150] on td "[DATE]" at bounding box center [195, 146] width 36 height 19
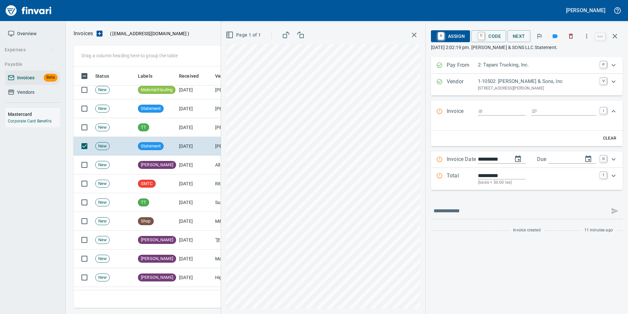
scroll to position [236, 537]
click at [618, 39] on icon "button" at bounding box center [615, 36] width 8 height 8
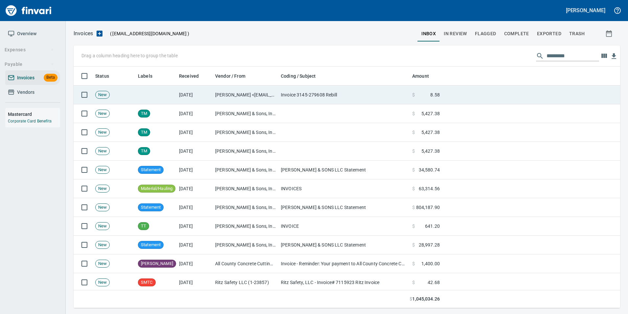
click at [267, 93] on td "Leah Wilson <leahw@tapani.com>" at bounding box center [246, 94] width 66 height 19
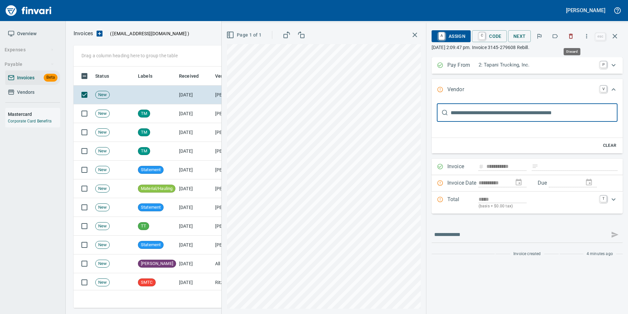
click at [572, 35] on icon "button" at bounding box center [572, 36] width 4 height 5
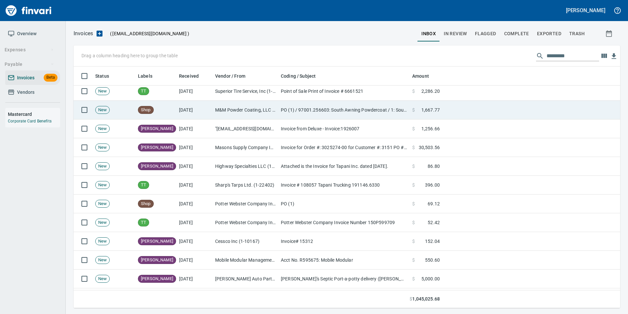
scroll to position [197, 0]
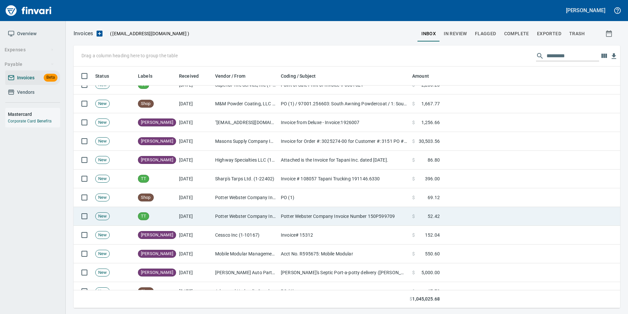
click at [289, 216] on td "Potter Webster Company Invoice Number 150P599709" at bounding box center [343, 216] width 131 height 19
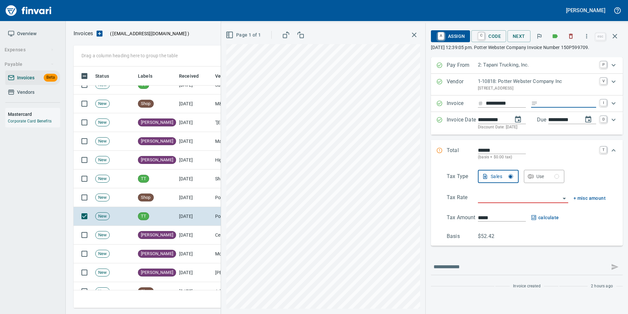
click at [578, 103] on input "Expand" at bounding box center [569, 103] width 56 height 8
type input "**********"
click at [504, 193] on div "Tax Type Sales Use Tax Rate + misc amount Tax Amount ***** calculate Basis $52.…" at bounding box center [527, 205] width 181 height 70
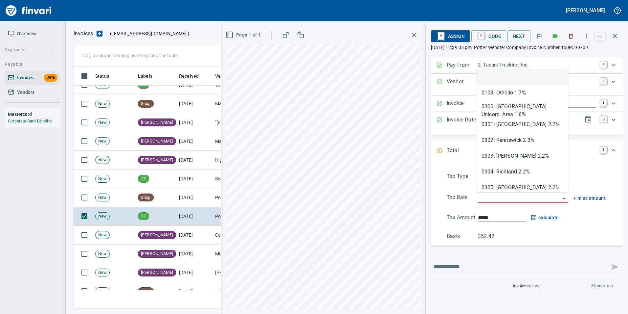
click at [507, 198] on input "search" at bounding box center [519, 197] width 83 height 9
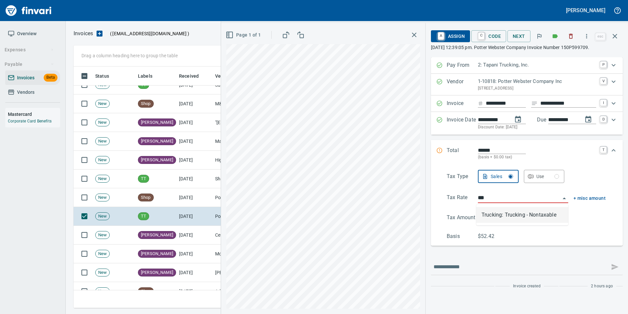
scroll to position [236, 537]
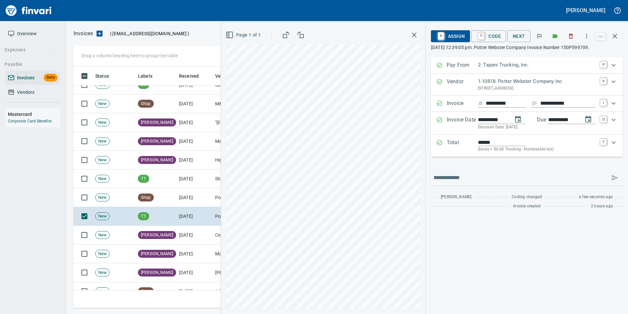
type input "**********"
click at [488, 35] on span "C Code" at bounding box center [489, 36] width 24 height 11
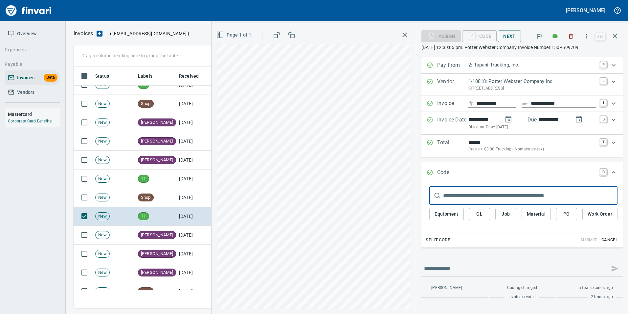
click at [566, 215] on span "PO" at bounding box center [567, 214] width 11 height 8
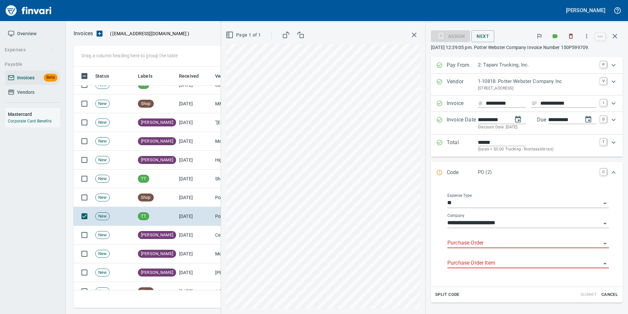
click at [476, 242] on input "Purchase Order" at bounding box center [525, 242] width 154 height 9
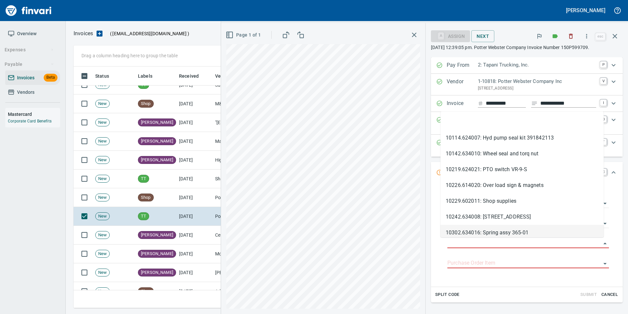
type input "**********"
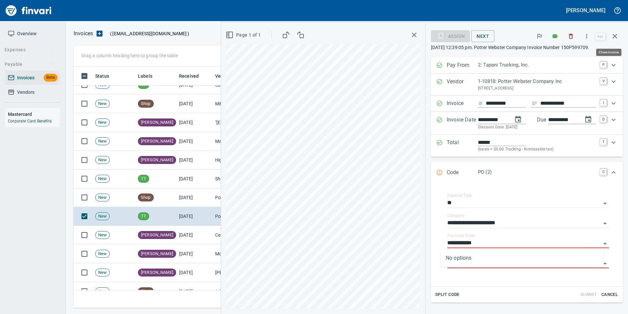
click at [621, 39] on button "button" at bounding box center [615, 36] width 16 height 16
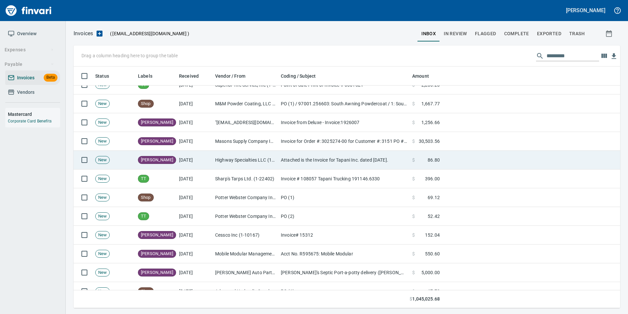
scroll to position [236, 537]
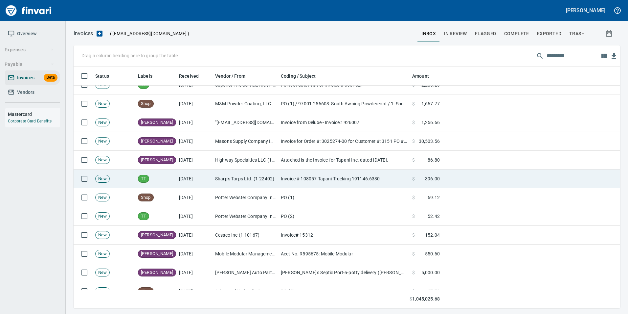
click at [266, 185] on td "Sharp's Tarps Ltd. (1-22402)" at bounding box center [246, 178] width 66 height 19
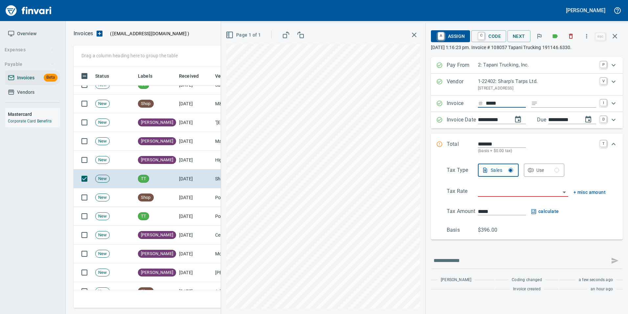
click at [505, 105] on input "*****" at bounding box center [506, 103] width 40 height 8
type input "******"
click at [567, 106] on input "Expand" at bounding box center [569, 103] width 56 height 8
type input "**********"
click at [507, 186] on div "Tax Type Sales Use Tax Rate + misc amount Tax Amount ***** calculate Basis $396…" at bounding box center [527, 198] width 181 height 70
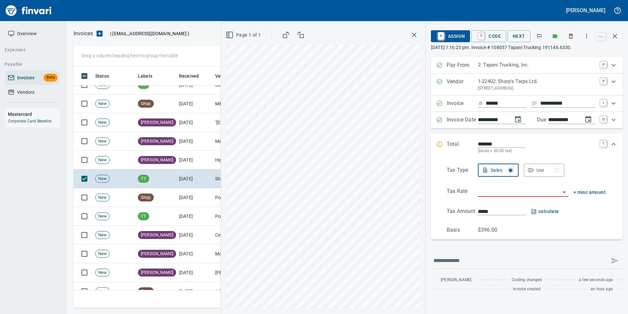
click at [509, 190] on input "search" at bounding box center [519, 191] width 83 height 9
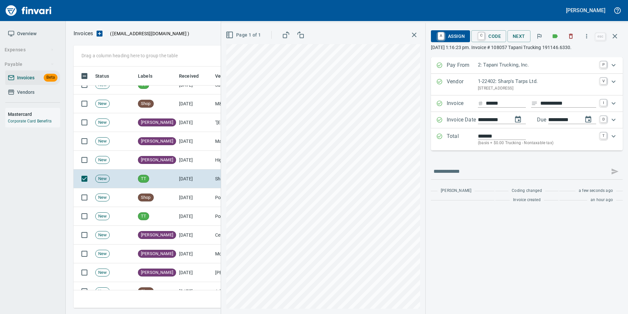
type input "**********"
click at [497, 38] on span "C Code" at bounding box center [489, 36] width 24 height 11
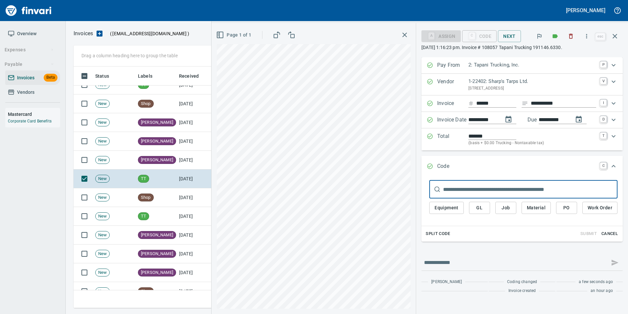
click at [561, 204] on button "PO" at bounding box center [566, 207] width 21 height 12
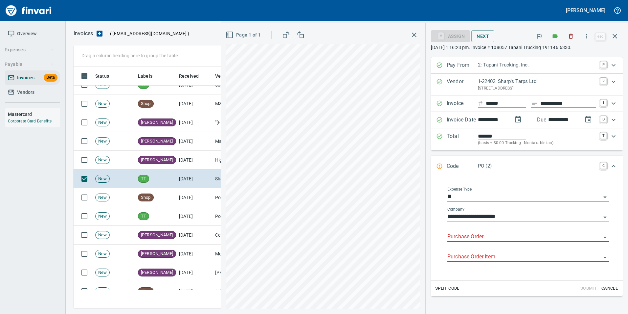
click at [455, 234] on input "Purchase Order" at bounding box center [525, 236] width 154 height 9
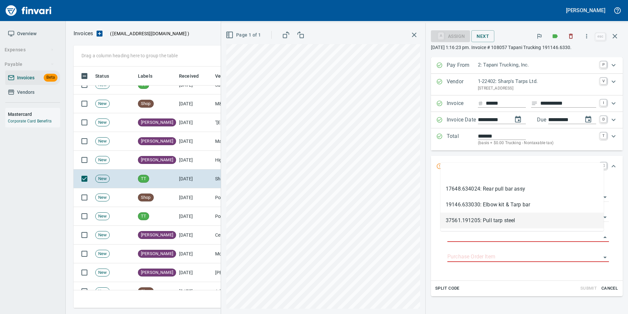
type input "**********"
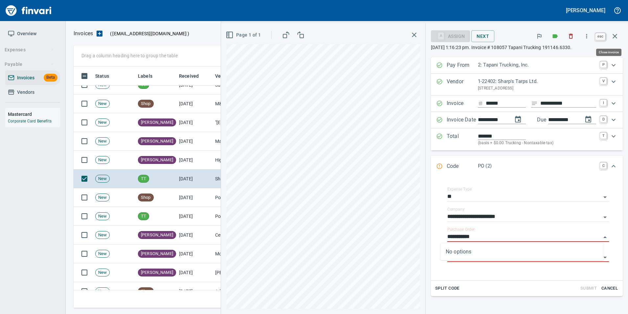
click at [617, 36] on icon "button" at bounding box center [615, 36] width 8 height 8
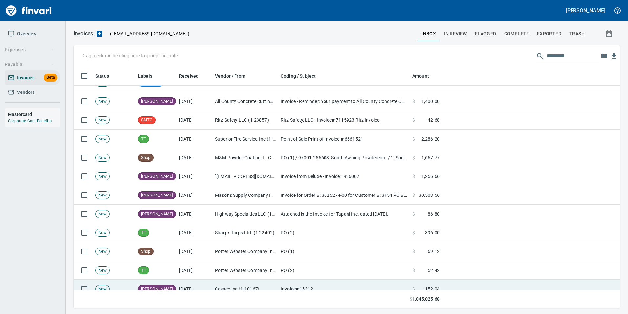
scroll to position [131, 0]
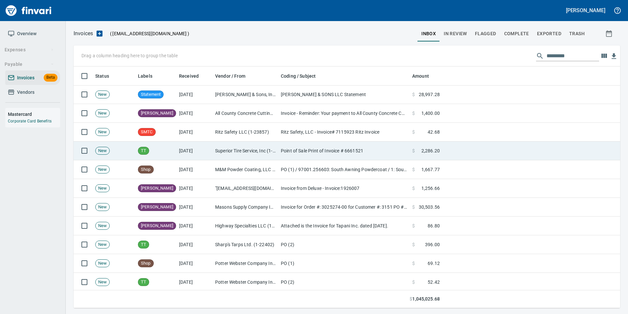
click at [235, 152] on td "Superior Tire Service, Inc (1-10991)" at bounding box center [246, 150] width 66 height 19
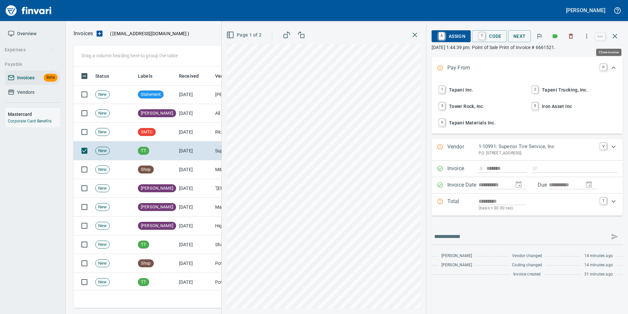
scroll to position [236, 537]
click at [622, 37] on button "button" at bounding box center [615, 36] width 16 height 16
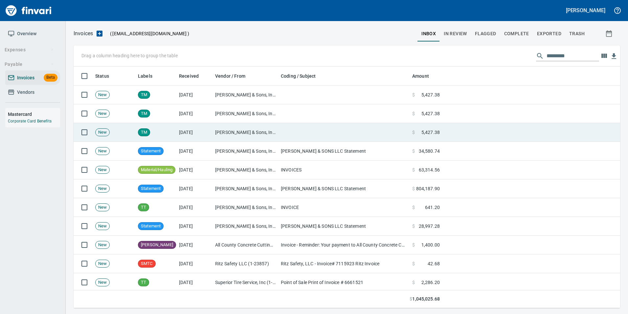
click at [256, 136] on td "[PERSON_NAME] & Sons, Inc (6-10502)" at bounding box center [246, 132] width 66 height 19
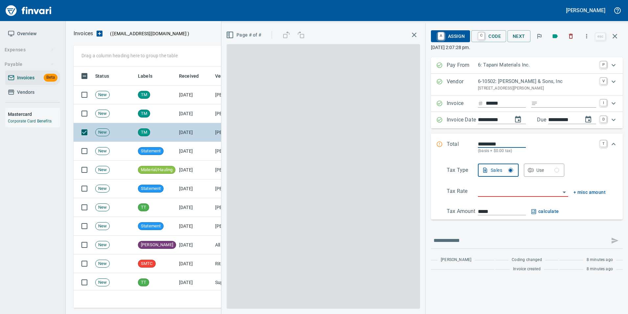
scroll to position [236, 537]
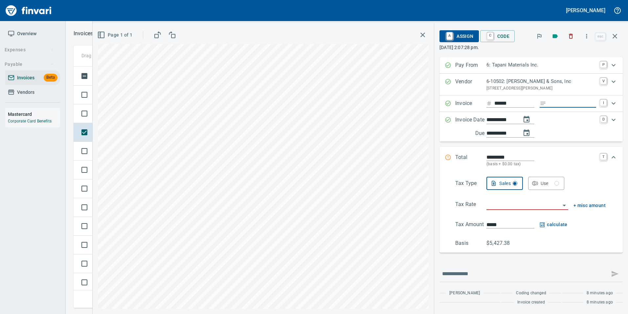
drag, startPoint x: 576, startPoint y: 101, endPoint x: 573, endPoint y: 104, distance: 4.2
click at [576, 101] on input "Expand" at bounding box center [572, 103] width 47 height 8
type input "****"
click at [507, 202] on input "search" at bounding box center [524, 204] width 74 height 9
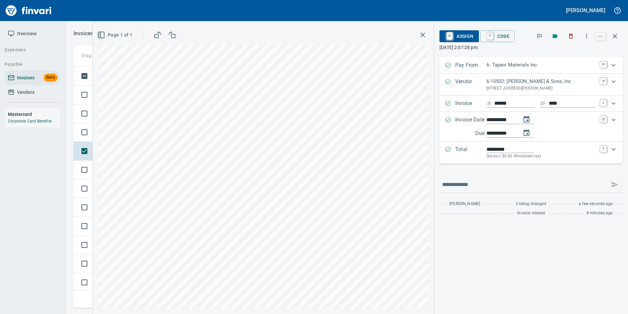
type input "**********"
click at [450, 147] on icon "Expand" at bounding box center [449, 150] width 6 height 6
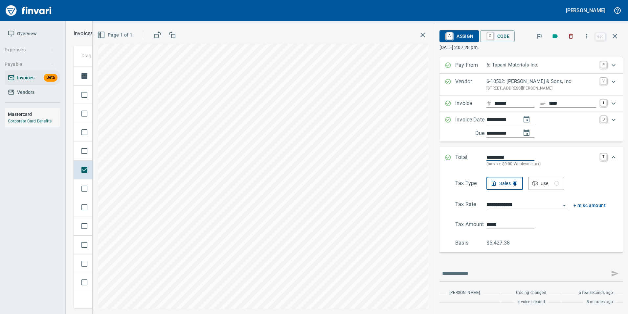
click at [506, 155] on input "*********" at bounding box center [511, 157] width 48 height 8
type input "*********"
click at [443, 159] on div "Total ********* (basis + $0.00 Wholesale tax) T" at bounding box center [531, 160] width 183 height 27
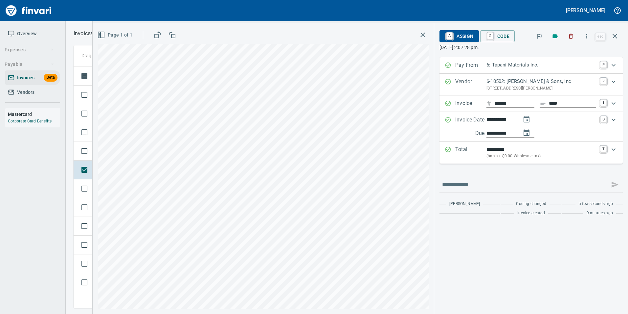
click at [463, 38] on span "A Assign" at bounding box center [459, 36] width 29 height 11
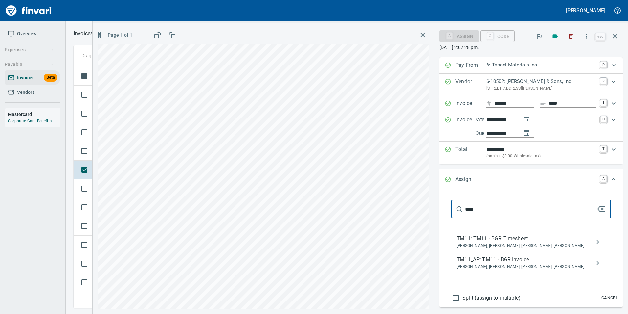
type input "****"
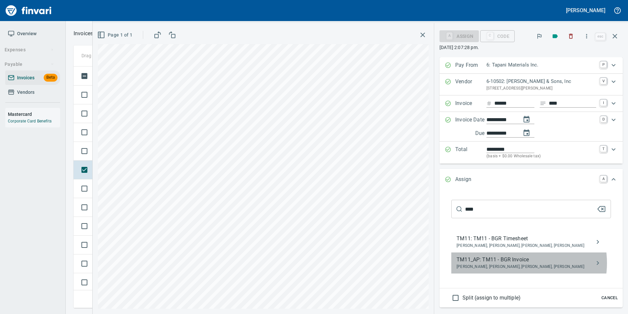
click at [517, 263] on span "TM11_AP: TM11 - BGR Invoice" at bounding box center [526, 259] width 139 height 8
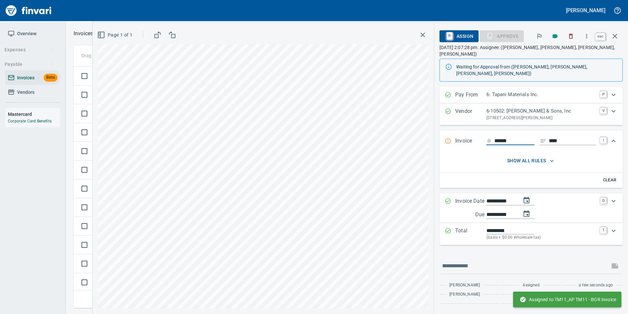
click at [619, 38] on icon "button" at bounding box center [615, 36] width 8 height 8
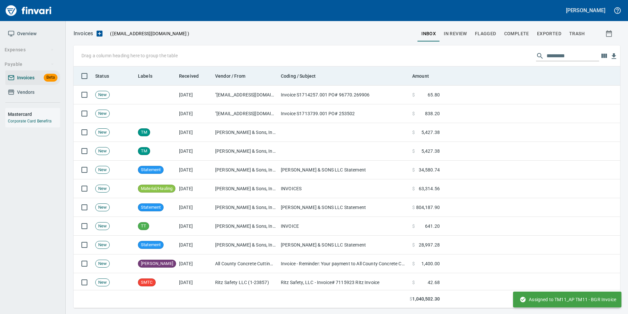
scroll to position [236, 537]
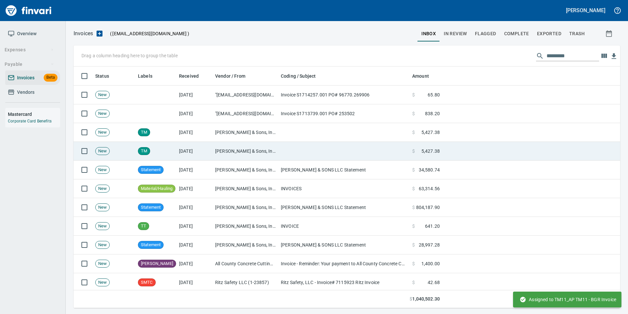
click at [272, 148] on td "[PERSON_NAME] & Sons, Inc (6-10502)" at bounding box center [246, 151] width 66 height 19
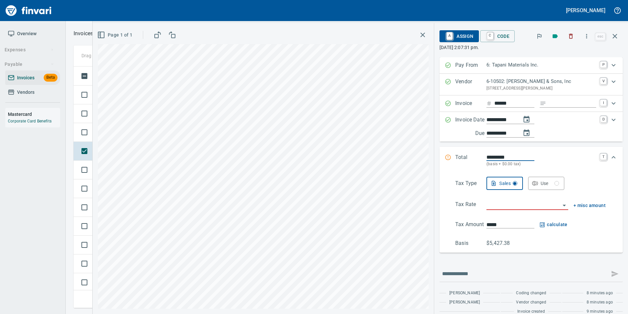
click at [568, 105] on input "Expand" at bounding box center [572, 103] width 47 height 8
type input "****"
click at [496, 155] on input "*********" at bounding box center [511, 157] width 48 height 8
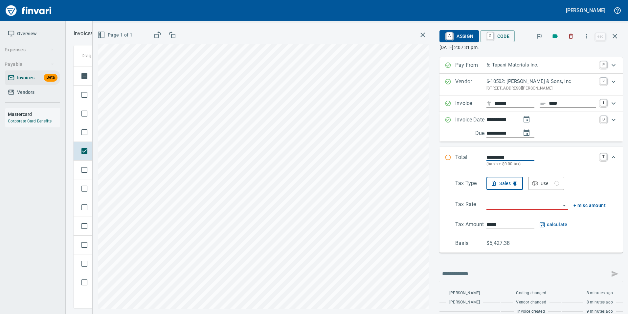
type input "*********"
click at [509, 201] on input "search" at bounding box center [524, 204] width 74 height 9
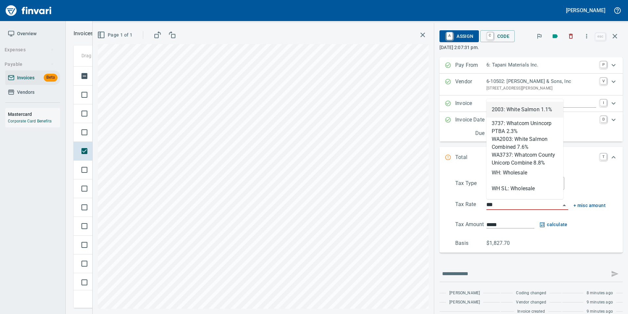
scroll to position [236, 537]
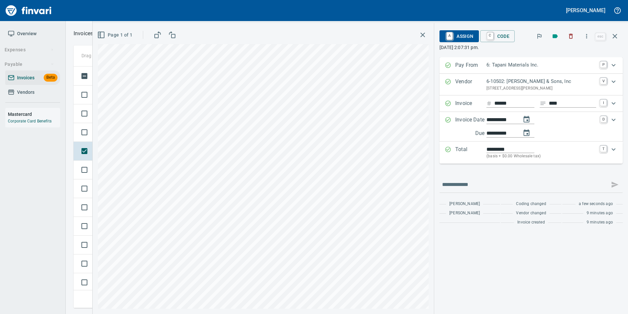
type input "**********"
click at [475, 34] on button "A Assign" at bounding box center [459, 36] width 39 height 12
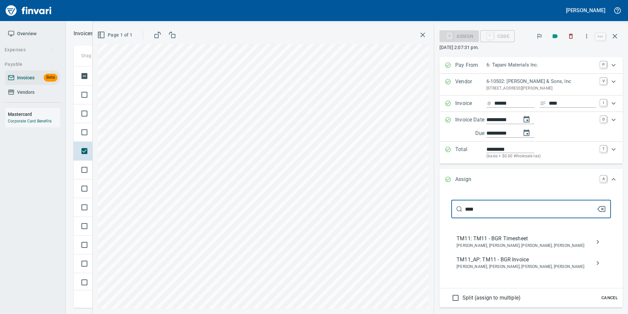
type input "****"
click at [525, 268] on span "Bryan Skoko, Michael Maddux, Sam Rhoades, Shane Tapani" at bounding box center [526, 266] width 139 height 7
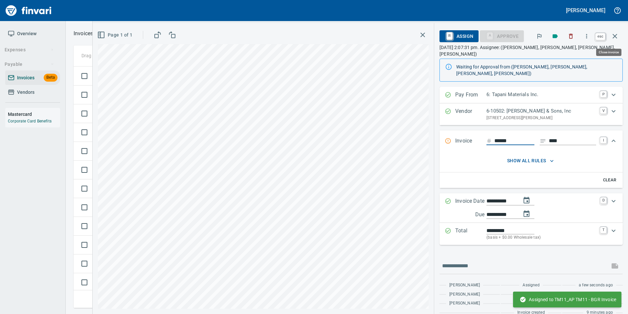
click at [620, 34] on button "button" at bounding box center [615, 36] width 16 height 16
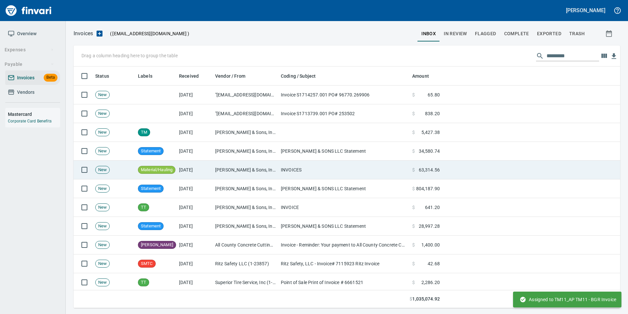
scroll to position [236, 537]
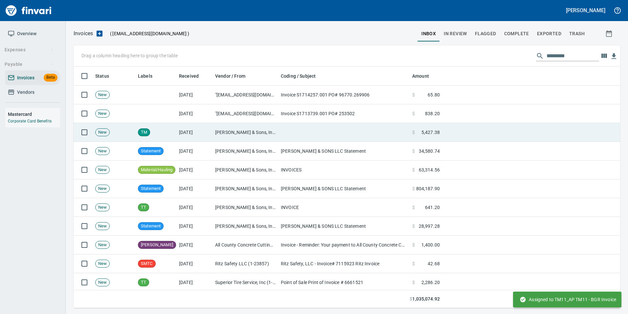
click at [311, 132] on td at bounding box center [343, 132] width 131 height 19
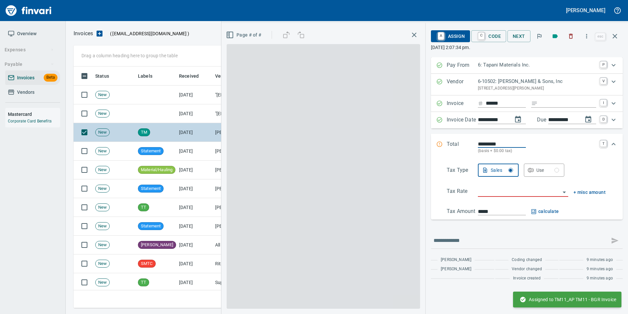
scroll to position [236, 537]
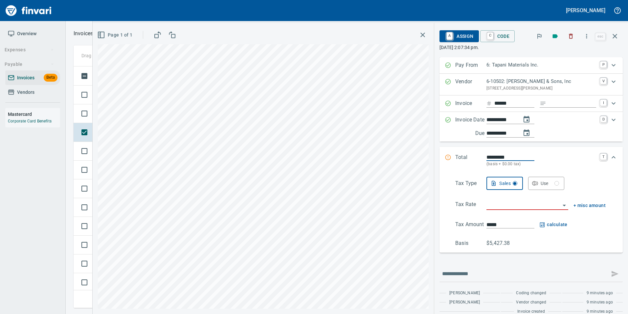
click at [503, 157] on input "*********" at bounding box center [511, 157] width 48 height 8
click at [500, 123] on input "**********" at bounding box center [502, 120] width 30 height 8
click at [500, 122] on input "**********" at bounding box center [502, 120] width 30 height 8
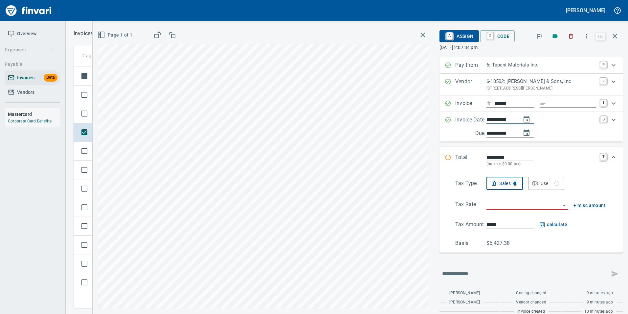
type input "**********"
click at [501, 155] on input "*********" at bounding box center [511, 157] width 48 height 8
type input "*********"
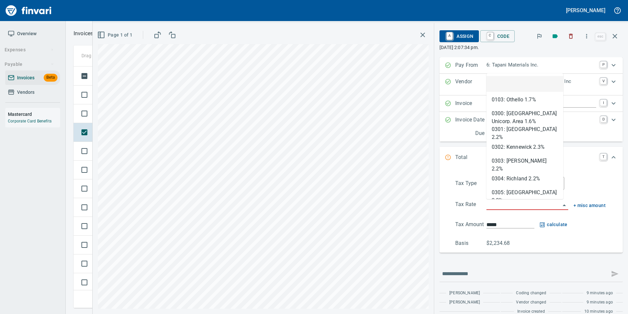
click at [512, 205] on input "search" at bounding box center [524, 204] width 74 height 9
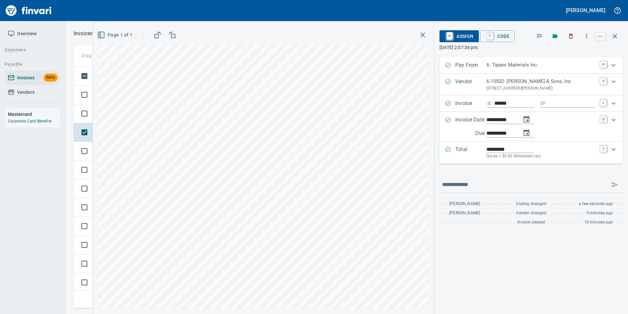
type input "**********"
drag, startPoint x: 557, startPoint y: 106, endPoint x: 543, endPoint y: 112, distance: 15.5
click at [557, 105] on input "Expand" at bounding box center [572, 103] width 47 height 8
type input "****"
click at [545, 171] on div "**********" at bounding box center [531, 142] width 183 height 171
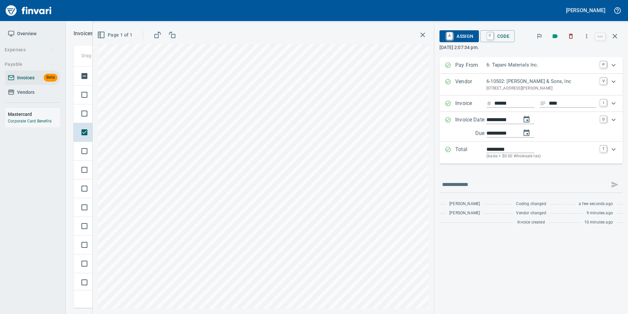
click at [467, 35] on span "A Assign" at bounding box center [459, 36] width 29 height 11
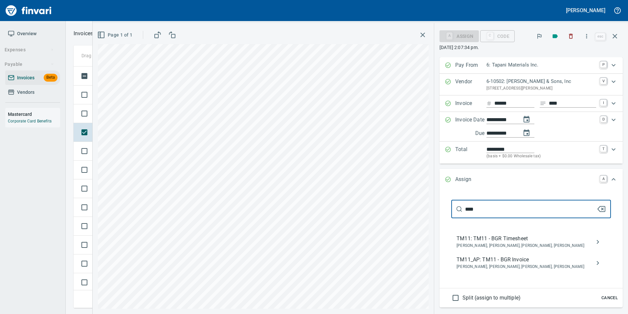
type input "****"
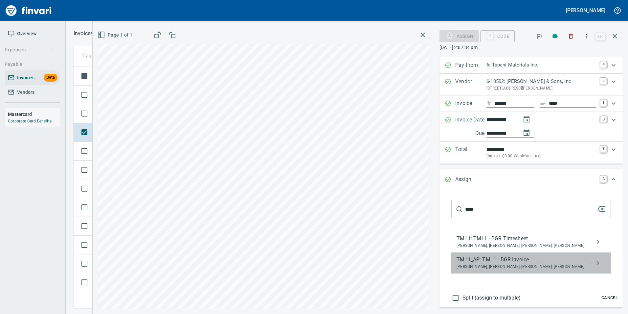
drag, startPoint x: 531, startPoint y: 267, endPoint x: 556, endPoint y: 180, distance: 90.6
click at [532, 265] on span "Bryan Skoko, Michael Maddux, Sam Rhoades, Shane Tapani" at bounding box center [526, 266] width 139 height 7
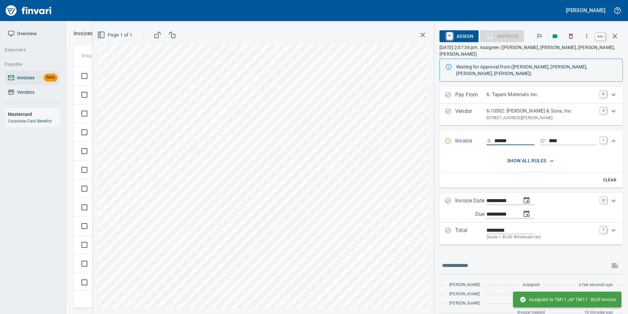
click at [619, 35] on icon "button" at bounding box center [615, 36] width 8 height 8
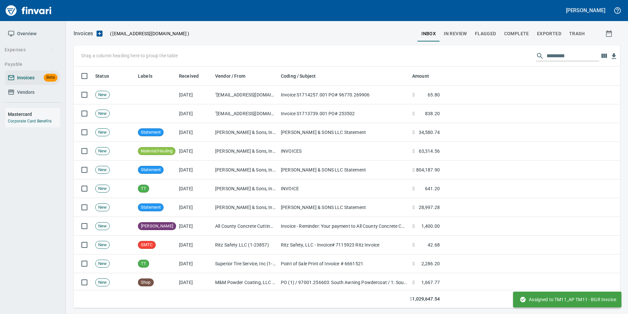
scroll to position [236, 537]
click at [459, 32] on span "In Review" at bounding box center [455, 34] width 23 height 8
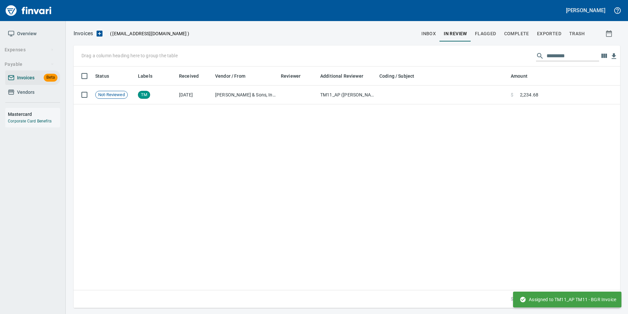
scroll to position [236, 537]
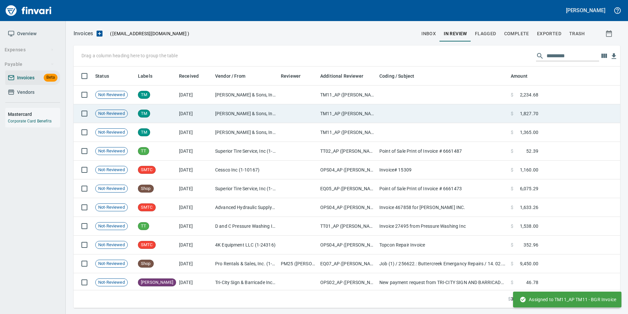
click at [443, 107] on td at bounding box center [442, 113] width 131 height 19
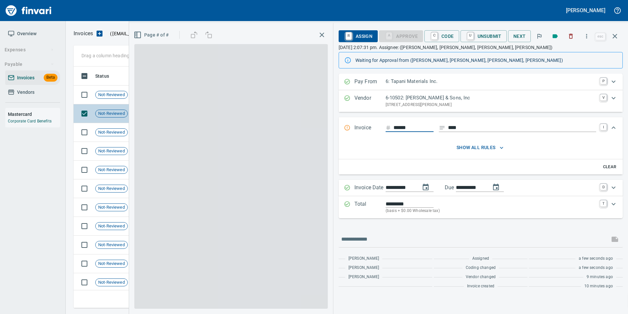
scroll to position [236, 537]
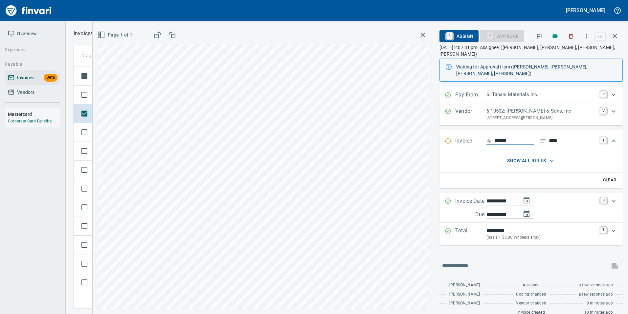
click at [502, 197] on input "**********" at bounding box center [502, 201] width 30 height 8
click at [505, 197] on input "**********" at bounding box center [502, 201] width 30 height 8
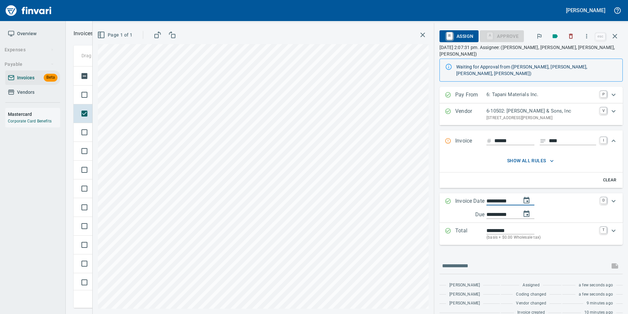
type input "**********"
click at [547, 258] on div at bounding box center [531, 266] width 183 height 16
click at [616, 39] on icon "button" at bounding box center [615, 36] width 8 height 8
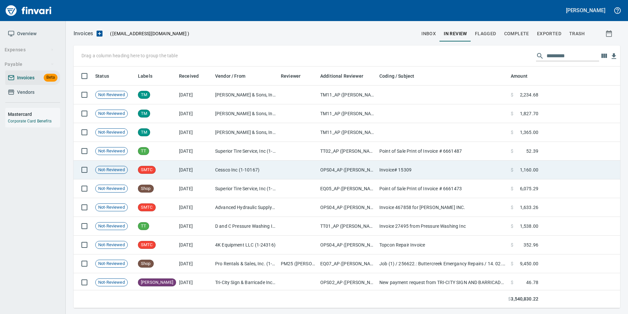
scroll to position [236, 537]
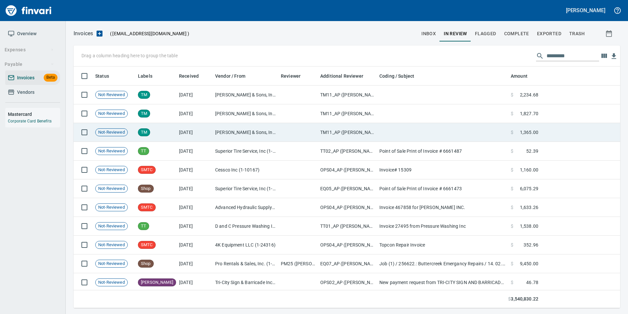
click at [227, 133] on td "JL Storedahl & Sons, Inc (6-10502)" at bounding box center [246, 132] width 66 height 19
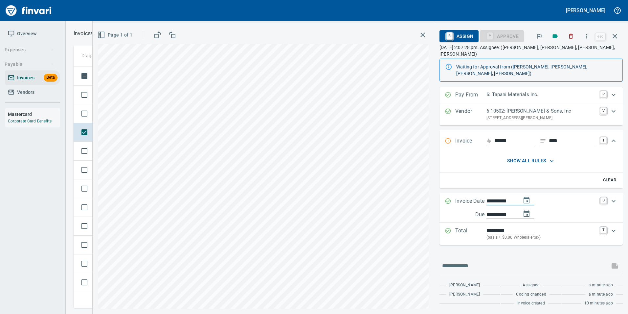
click at [499, 197] on input "**********" at bounding box center [502, 201] width 30 height 8
type input "**********"
click at [543, 239] on div "**********" at bounding box center [531, 198] width 183 height 222
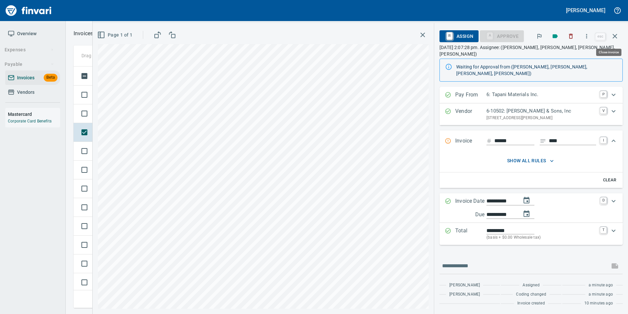
click at [620, 36] on button "button" at bounding box center [615, 36] width 16 height 16
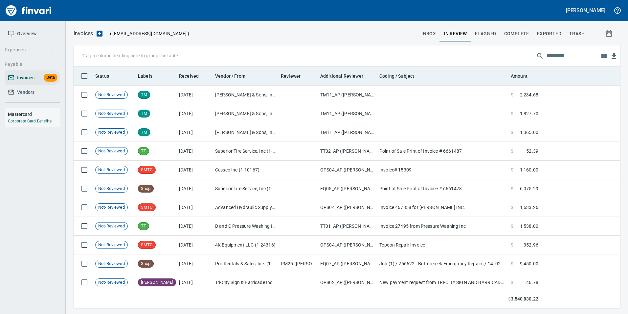
scroll to position [236, 537]
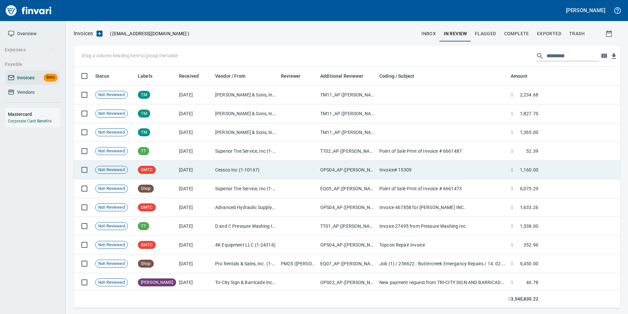
click at [215, 167] on td "Cessco Inc (1-10167)" at bounding box center [246, 169] width 66 height 19
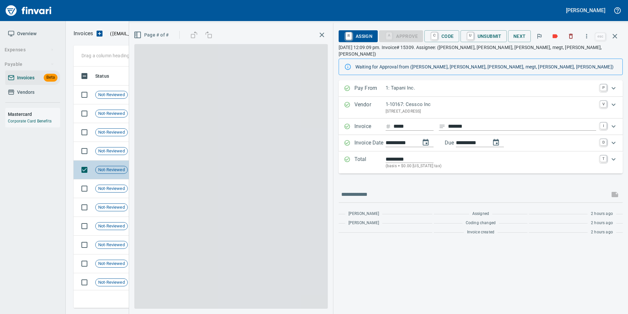
scroll to position [236, 537]
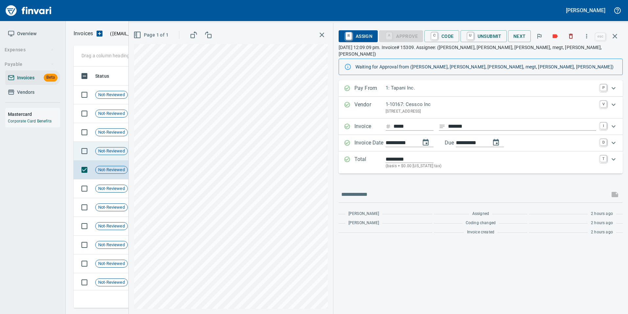
click at [119, 151] on span "Not-Reviewed" at bounding box center [112, 151] width 32 height 6
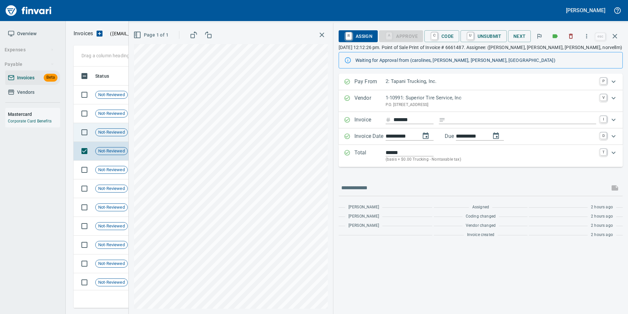
click at [122, 134] on span "Not-Reviewed" at bounding box center [112, 132] width 32 height 6
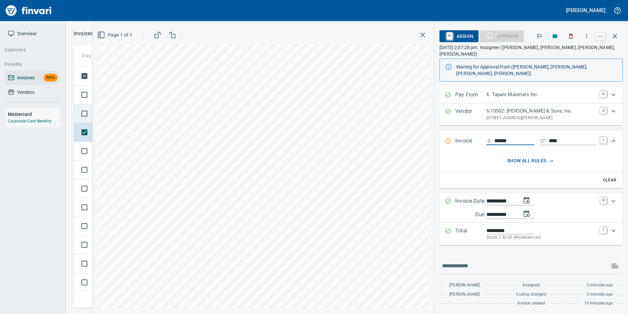
click at [91, 106] on td at bounding box center [83, 113] width 19 height 19
click at [90, 87] on td at bounding box center [83, 94] width 19 height 19
click at [616, 38] on icon "button" at bounding box center [615, 36] width 8 height 8
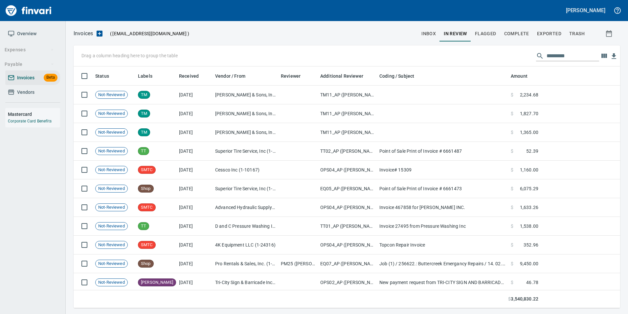
click at [434, 36] on span "inbox" at bounding box center [429, 34] width 14 height 8
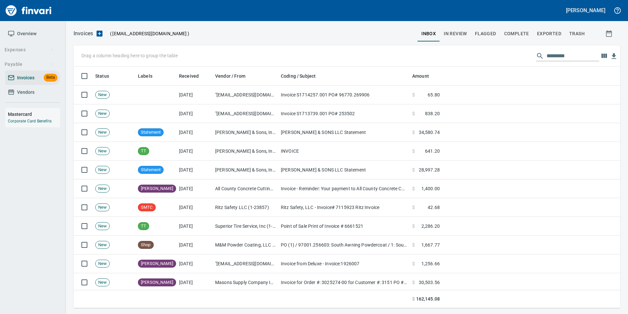
scroll to position [236, 537]
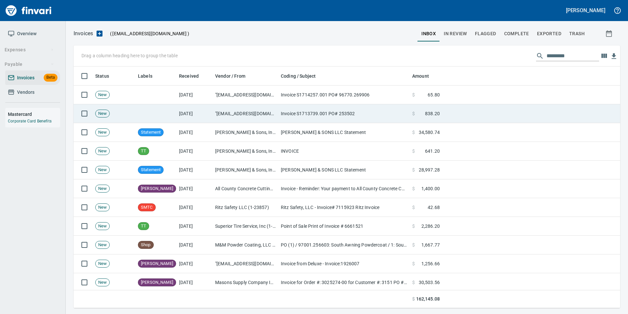
click at [397, 119] on td "Invoice S1713739.001 PO# 253502" at bounding box center [343, 113] width 131 height 19
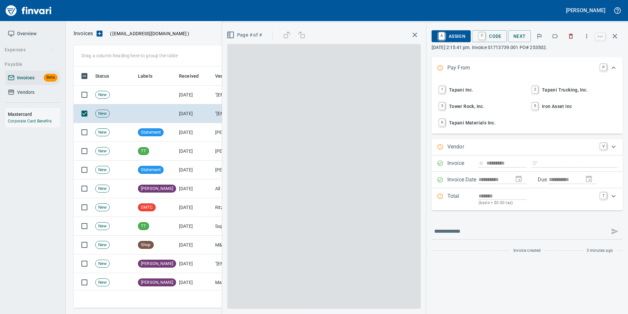
scroll to position [236, 537]
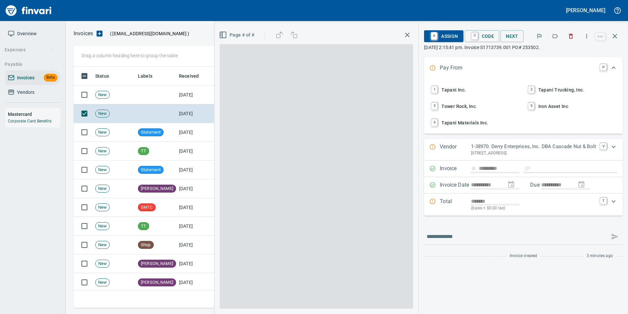
type input "**********"
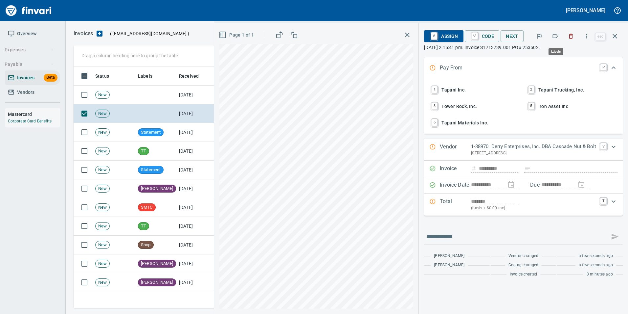
click at [560, 32] on button "button" at bounding box center [555, 36] width 14 height 14
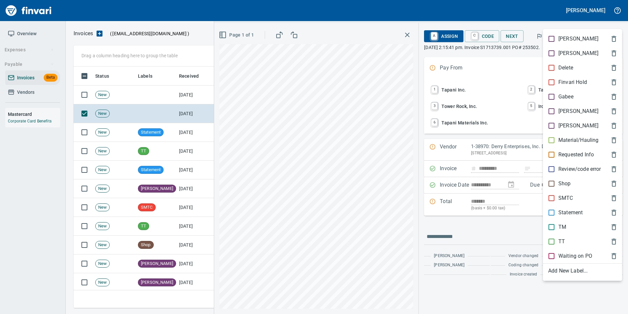
click at [570, 183] on p "Shop" at bounding box center [565, 183] width 12 height 8
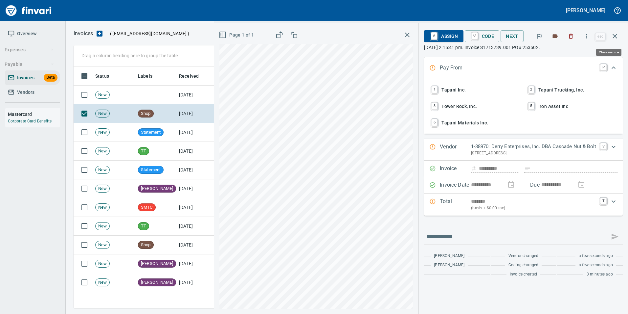
click at [616, 37] on icon "button" at bounding box center [615, 36] width 5 height 5
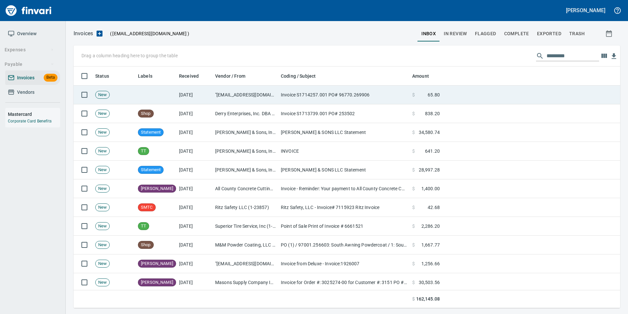
click at [336, 94] on td "Invoice S1714257.001 PO# 96770.269906" at bounding box center [343, 94] width 131 height 19
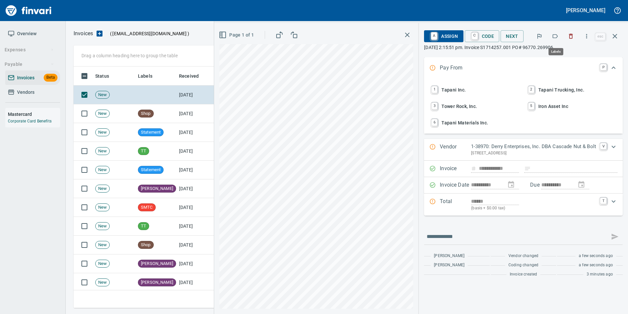
click at [558, 37] on icon "button" at bounding box center [555, 36] width 7 height 7
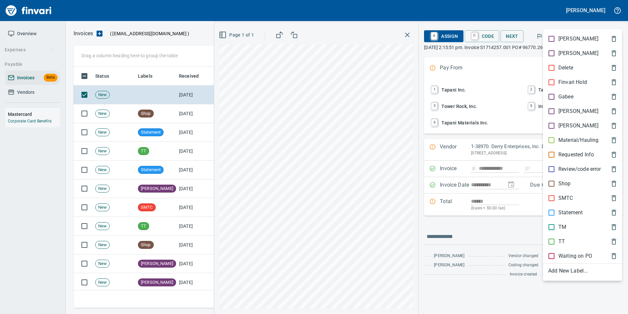
scroll to position [236, 537]
click at [566, 182] on p "Shop" at bounding box center [565, 183] width 12 height 8
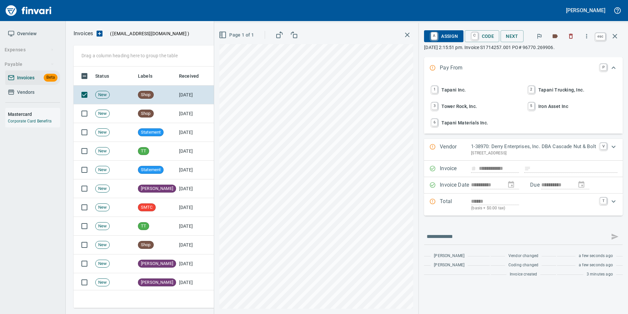
click at [615, 35] on icon "button" at bounding box center [615, 36] width 8 height 8
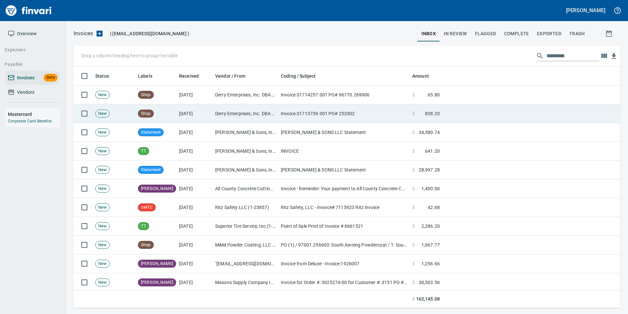
click at [373, 109] on td "Invoice S1713739.001 PO# 253502" at bounding box center [343, 113] width 131 height 19
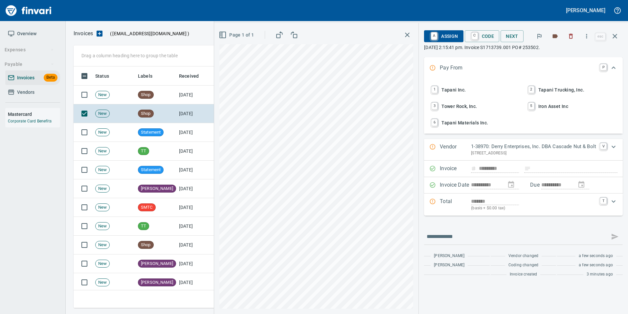
click at [619, 36] on icon "button" at bounding box center [615, 36] width 8 height 8
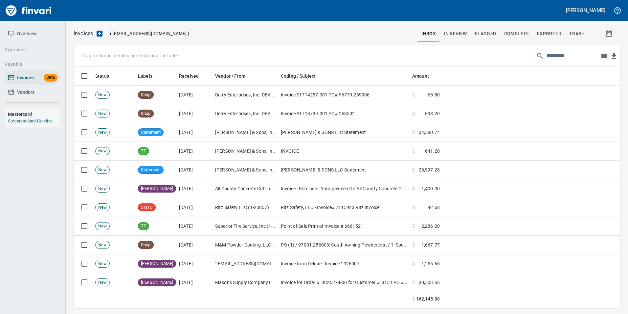
scroll to position [236, 537]
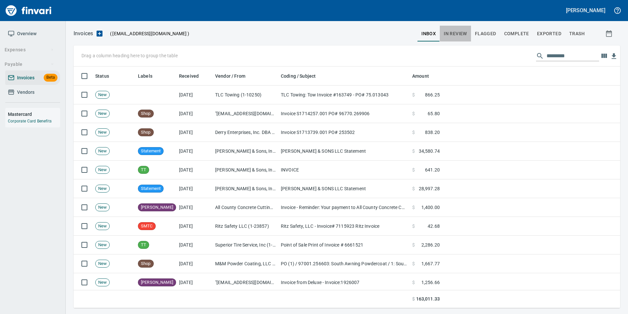
click at [455, 27] on button "In Review" at bounding box center [455, 34] width 31 height 16
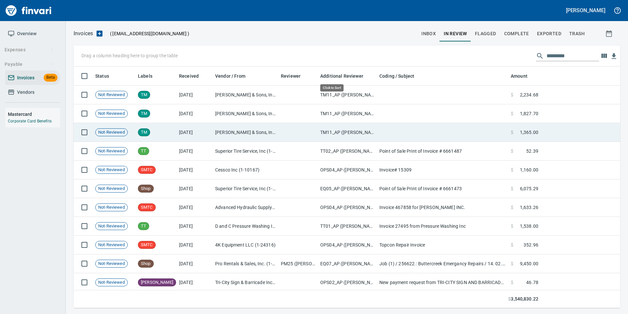
scroll to position [236, 537]
click at [344, 136] on td "TM11_AP ([PERSON_NAME], [PERSON_NAME], [PERSON_NAME])" at bounding box center [347, 132] width 59 height 19
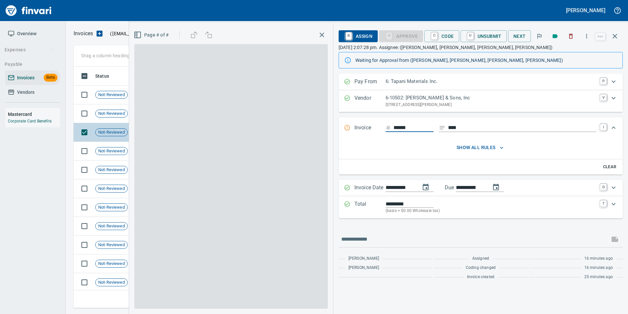
scroll to position [236, 537]
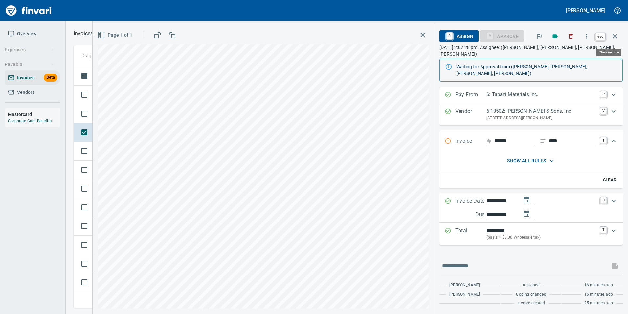
drag, startPoint x: 613, startPoint y: 38, endPoint x: 513, endPoint y: 88, distance: 111.6
click at [613, 38] on icon "button" at bounding box center [615, 36] width 8 height 8
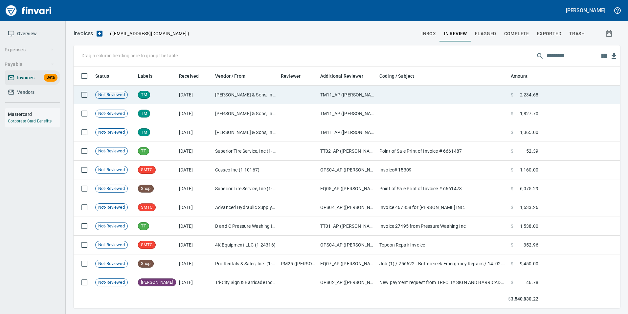
scroll to position [236, 537]
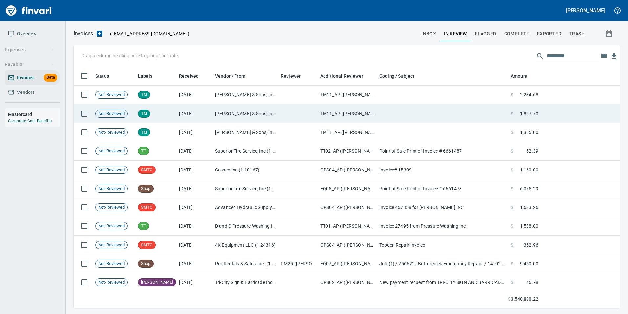
click at [207, 115] on td "[DATE]" at bounding box center [195, 113] width 36 height 19
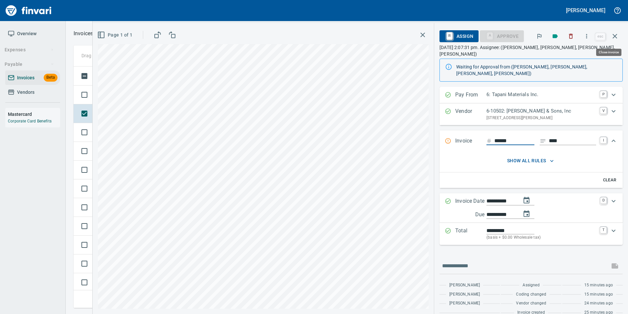
drag, startPoint x: 617, startPoint y: 39, endPoint x: 528, endPoint y: 59, distance: 91.9
click at [616, 39] on icon "button" at bounding box center [615, 36] width 8 height 8
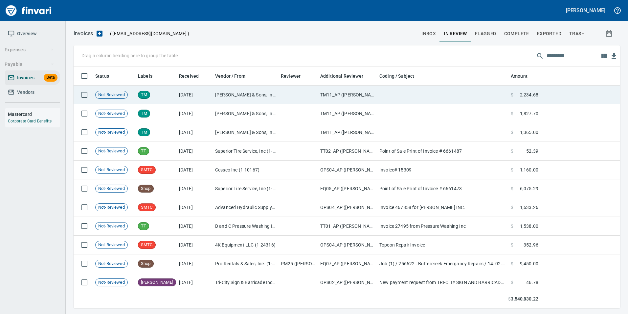
click at [339, 95] on td "TM11_AP ([PERSON_NAME], [PERSON_NAME], [PERSON_NAME])" at bounding box center [347, 94] width 59 height 19
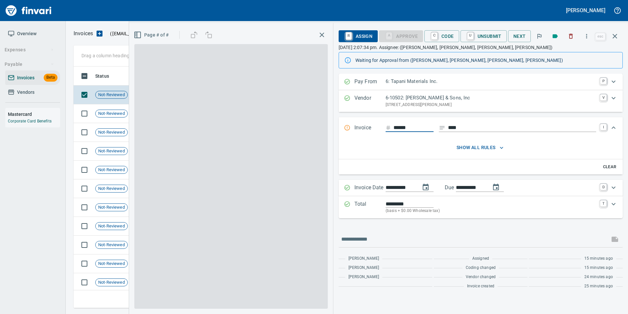
scroll to position [236, 537]
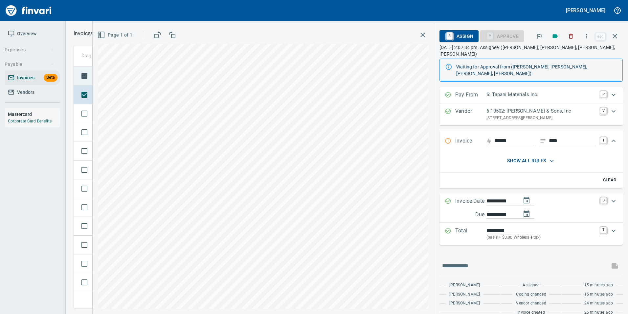
drag, startPoint x: 616, startPoint y: 37, endPoint x: 592, endPoint y: 66, distance: 38.5
click at [616, 37] on icon "button" at bounding box center [615, 36] width 5 height 5
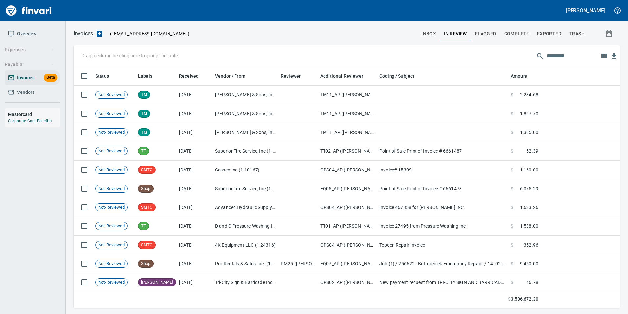
scroll to position [236, 537]
click at [427, 36] on span "inbox" at bounding box center [429, 34] width 14 height 8
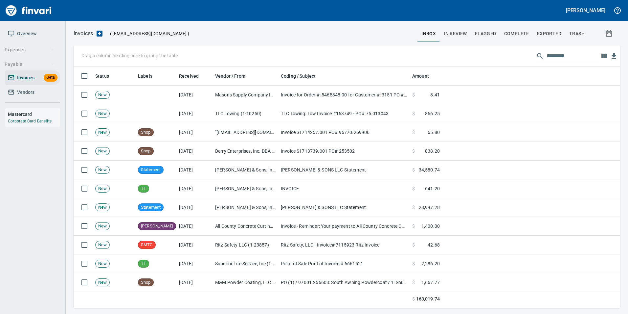
scroll to position [236, 537]
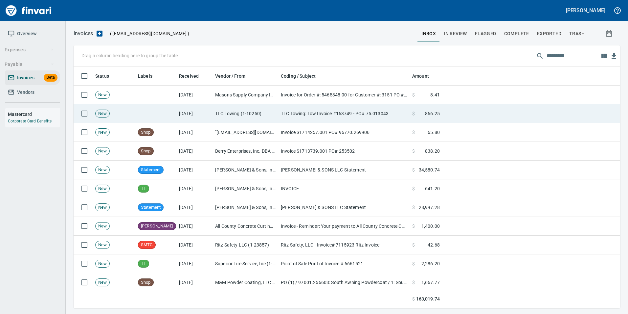
click at [278, 108] on td "TLC Towing: Tow Invoice #163749 - PO# 75.013043" at bounding box center [343, 113] width 131 height 19
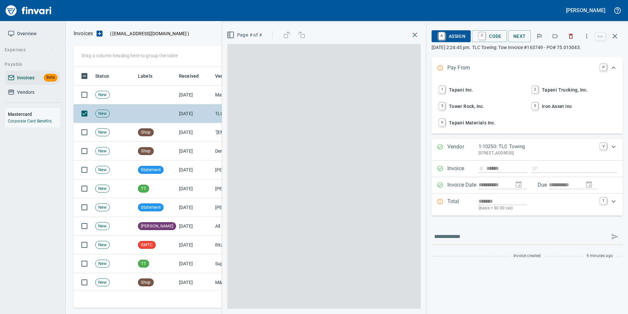
scroll to position [236, 537]
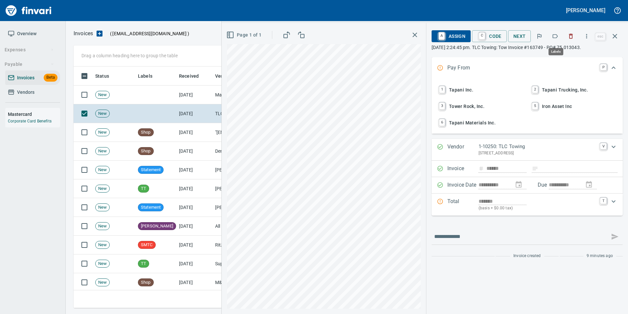
click at [559, 35] on icon "button" at bounding box center [555, 36] width 7 height 7
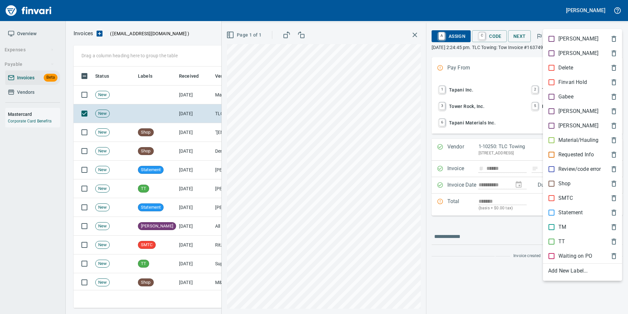
click at [565, 108] on p "[PERSON_NAME]" at bounding box center [579, 111] width 40 height 8
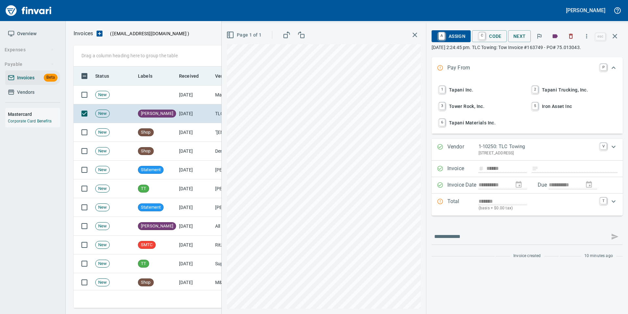
click at [619, 36] on icon "button" at bounding box center [615, 36] width 8 height 8
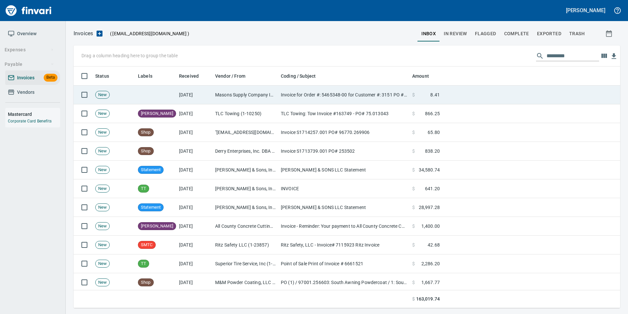
click at [285, 93] on td "Invoice for Order #: 5465348-00 for Customer #: 3151 PO #: (none)" at bounding box center [343, 94] width 131 height 19
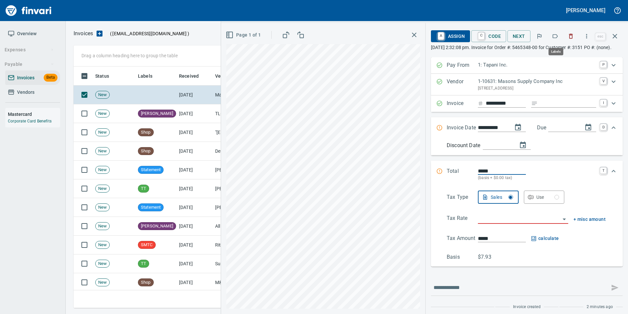
click at [560, 38] on button "button" at bounding box center [555, 36] width 14 height 14
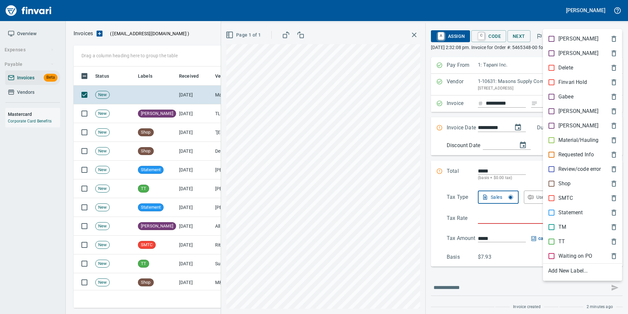
scroll to position [236, 537]
click at [568, 106] on div "[PERSON_NAME]" at bounding box center [582, 111] width 79 height 14
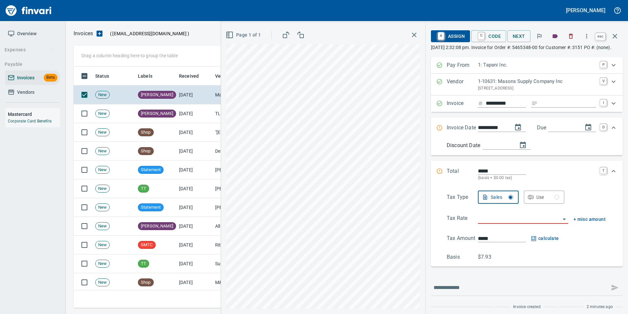
click at [617, 37] on icon "button" at bounding box center [615, 36] width 8 height 8
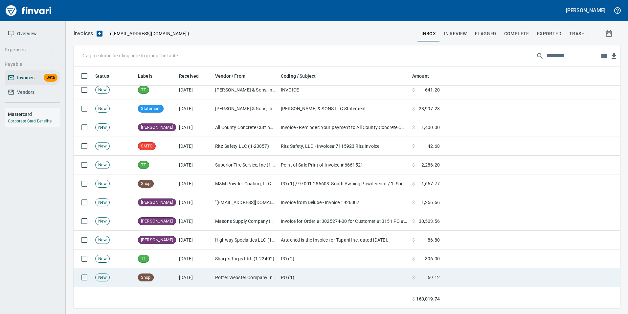
scroll to position [131, 0]
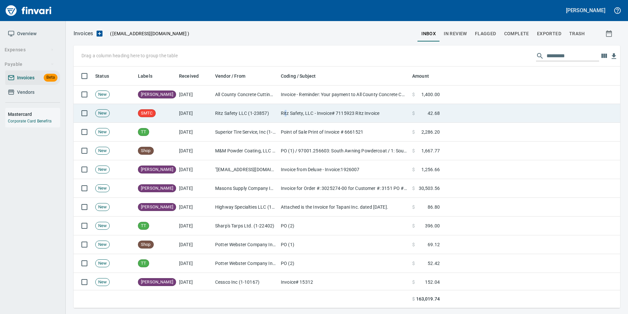
click at [286, 108] on td "Ritz Safety, LLC - Invoice# 7115923 Ritz Invoice" at bounding box center [343, 113] width 131 height 19
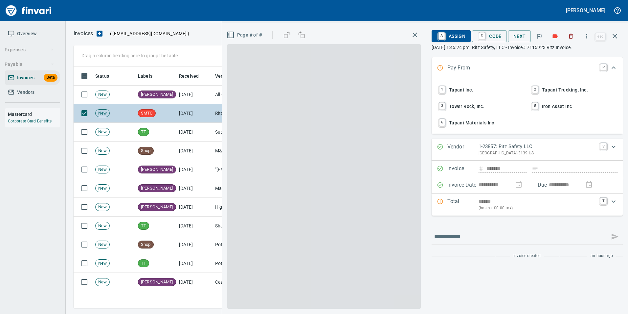
scroll to position [236, 537]
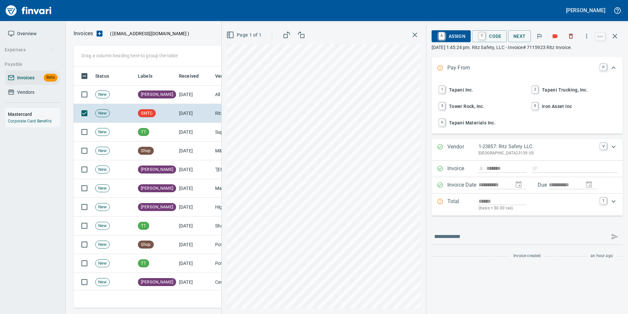
click at [483, 88] on span "1 Tapani Inc." at bounding box center [481, 89] width 86 height 11
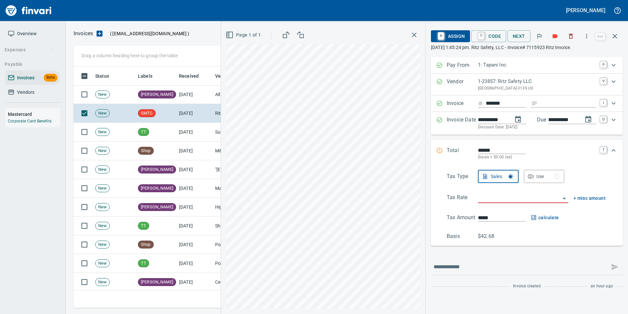
type input "**********"
click at [561, 107] on input "Expand" at bounding box center [569, 103] width 56 height 8
click at [493, 196] on input "search" at bounding box center [519, 197] width 83 height 9
click at [524, 230] on li "WA0601: Battle Ground Combined 8.6%" at bounding box center [523, 231] width 92 height 16
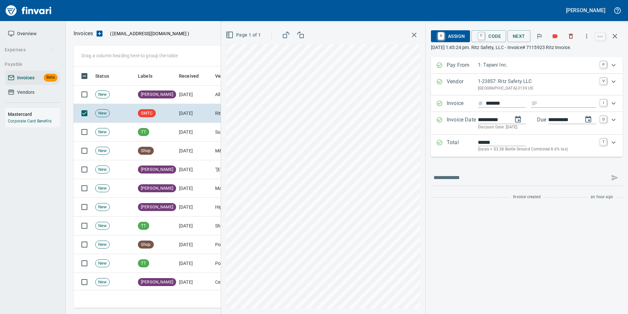
type input "**********"
type input "*****"
type input "**********"
click at [438, 143] on icon "Expand" at bounding box center [440, 142] width 7 height 7
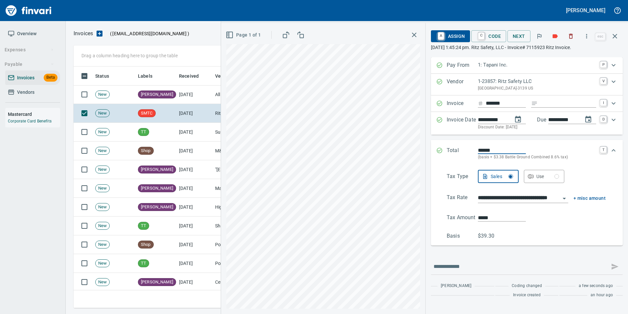
click at [504, 216] on input "*****" at bounding box center [502, 218] width 48 height 8
type input "*****"
click at [534, 218] on div "*****" at bounding box center [542, 217] width 128 height 8
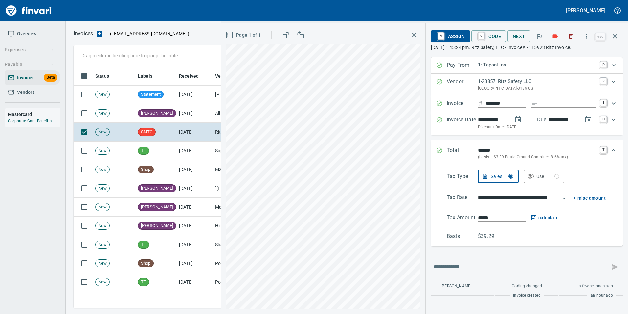
click at [439, 148] on icon "Expand" at bounding box center [440, 151] width 6 height 6
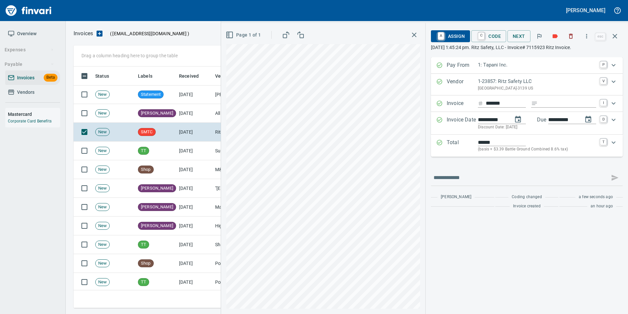
click at [439, 148] on div "Expand" at bounding box center [440, 145] width 7 height 14
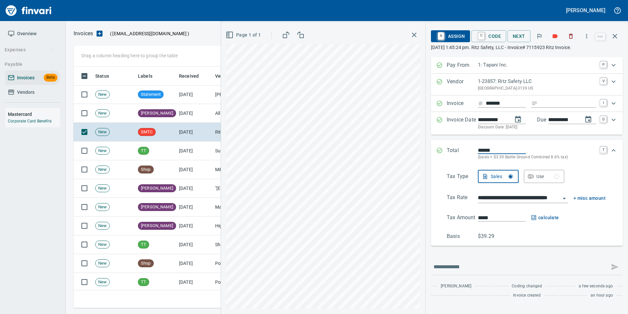
click at [438, 149] on icon "Expand" at bounding box center [440, 150] width 7 height 7
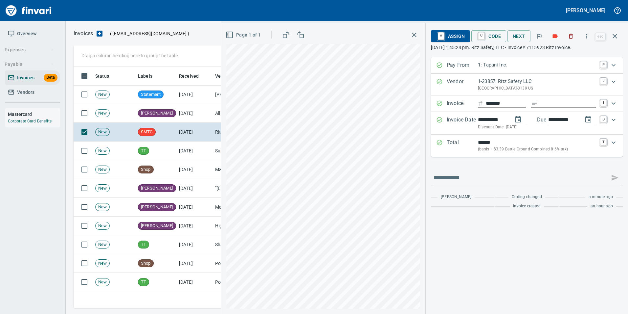
click at [455, 38] on span "A Assign" at bounding box center [451, 36] width 29 height 11
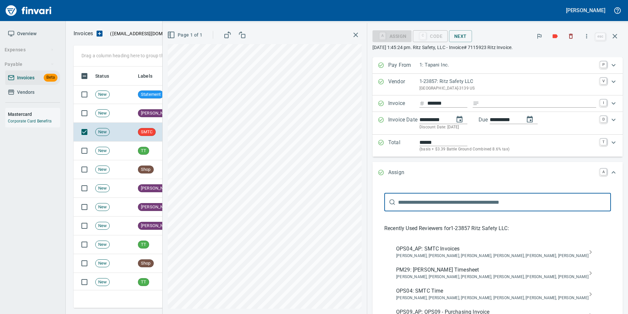
click at [462, 247] on span "OPS04_AP: SMTC Invoices" at bounding box center [492, 249] width 193 height 8
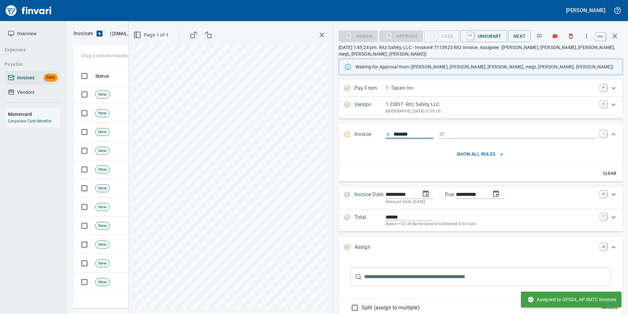
click at [619, 36] on icon "button" at bounding box center [615, 36] width 8 height 8
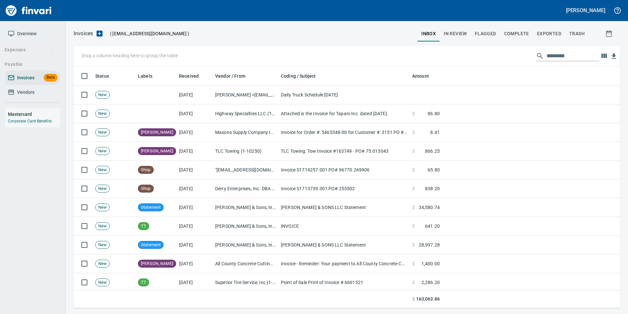
click at [456, 37] on span "In Review" at bounding box center [455, 34] width 23 height 8
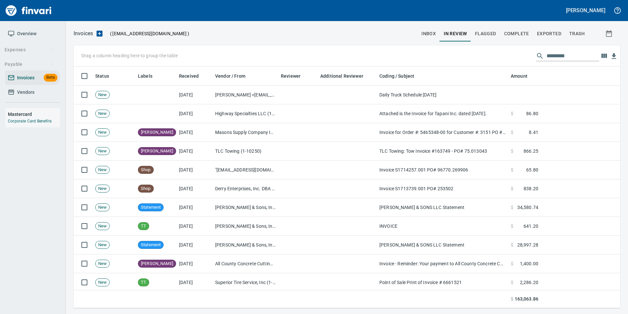
scroll to position [236, 537]
click at [425, 39] on button "inbox" at bounding box center [429, 34] width 22 height 16
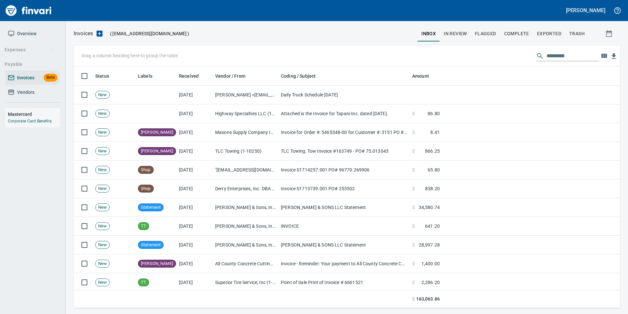
scroll to position [236, 537]
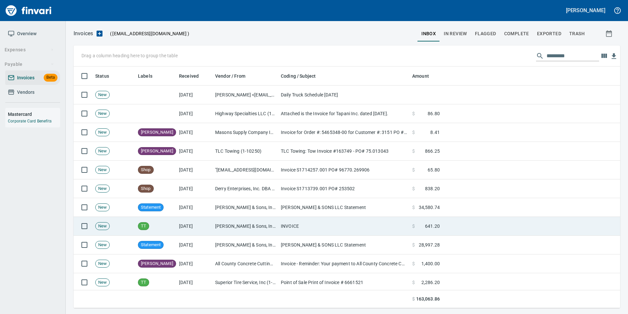
click at [332, 220] on td "INVOICE" at bounding box center [343, 226] width 131 height 19
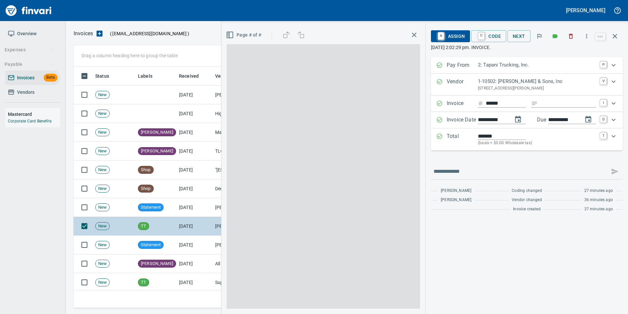
scroll to position [236, 537]
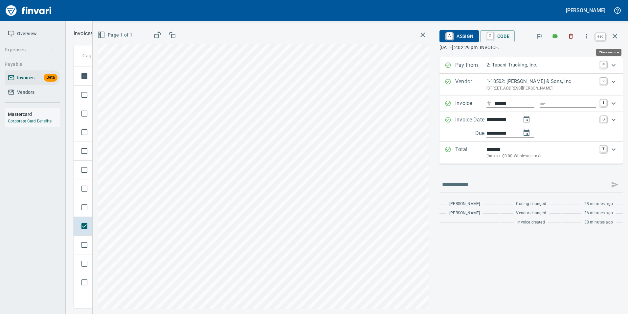
click at [618, 35] on icon "button" at bounding box center [615, 36] width 8 height 8
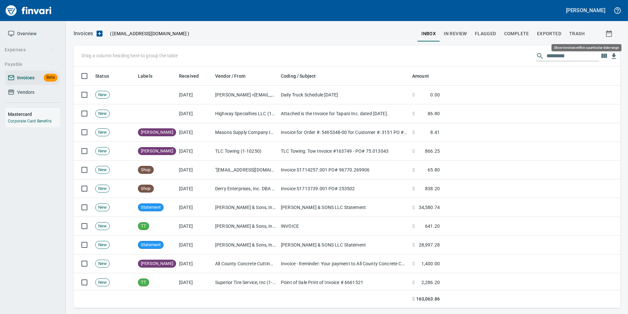
scroll to position [236, 537]
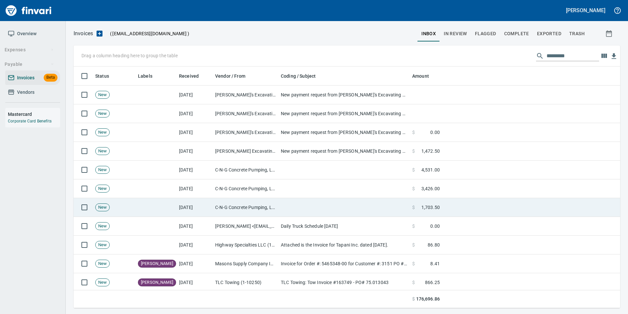
click at [323, 206] on td at bounding box center [343, 207] width 131 height 19
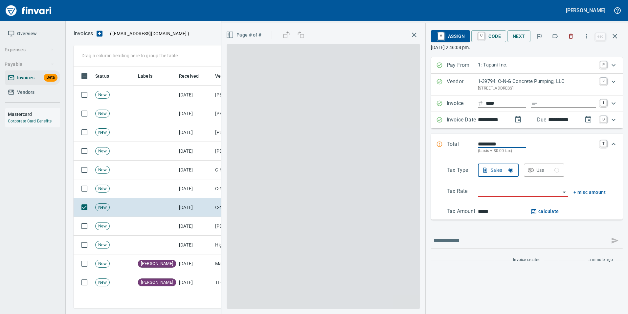
scroll to position [236, 537]
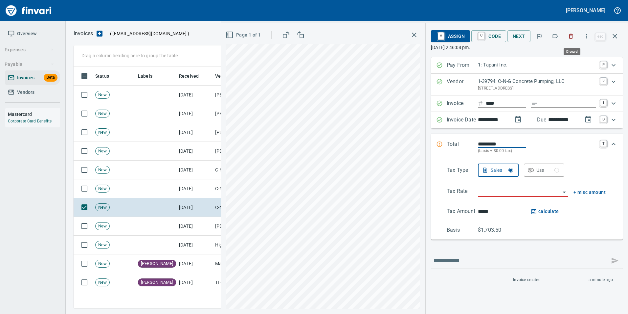
click at [573, 35] on icon "button" at bounding box center [572, 36] width 4 height 5
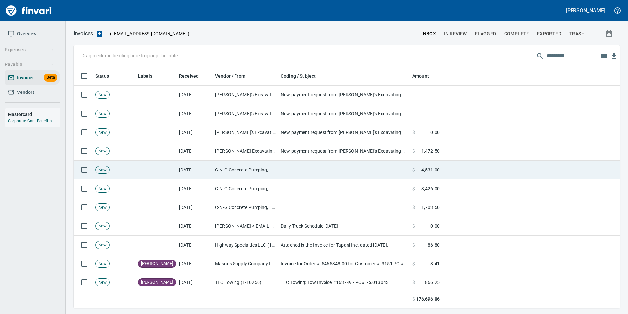
scroll to position [236, 537]
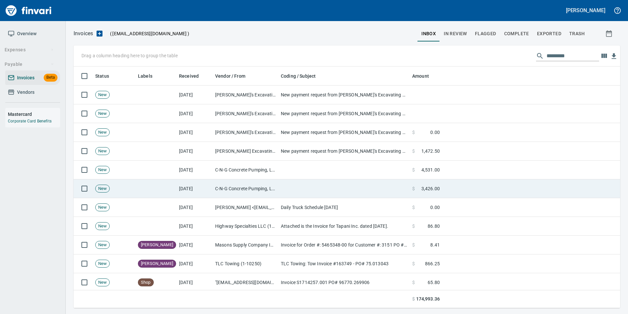
click at [471, 190] on td at bounding box center [532, 188] width 178 height 19
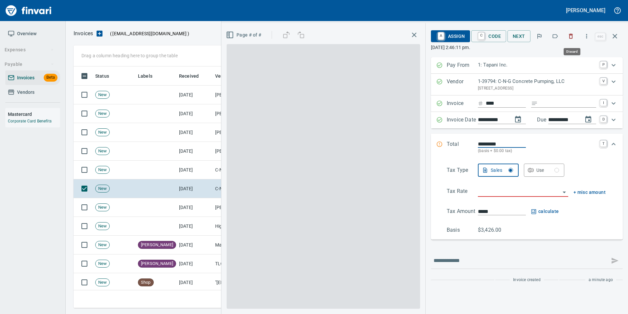
click at [575, 38] on icon "button" at bounding box center [571, 36] width 7 height 7
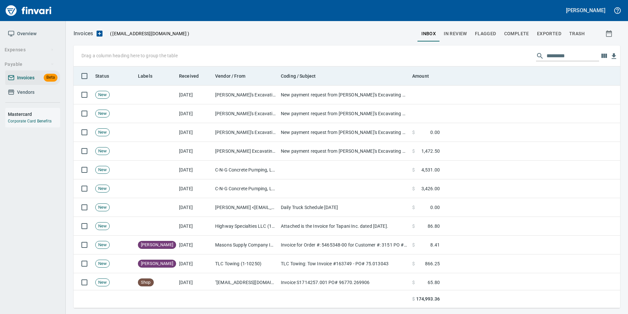
scroll to position [236, 537]
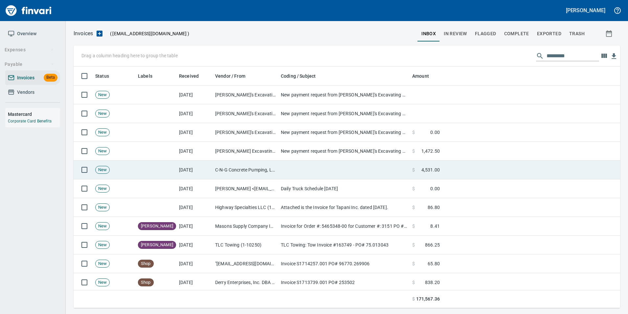
click at [505, 166] on td at bounding box center [532, 169] width 178 height 19
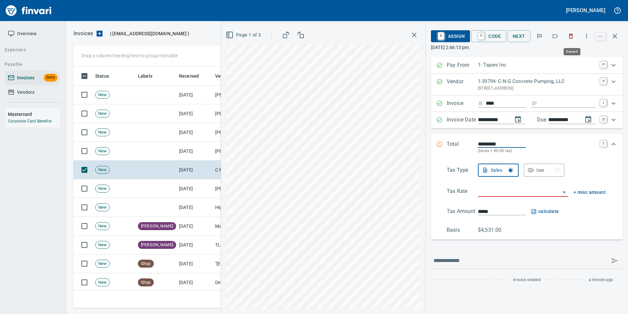
click at [568, 39] on button "button" at bounding box center [571, 36] width 14 height 14
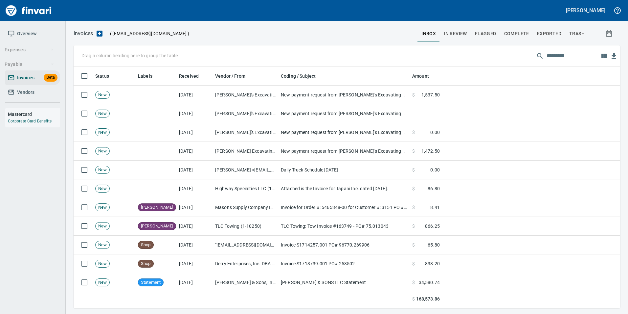
scroll to position [236, 537]
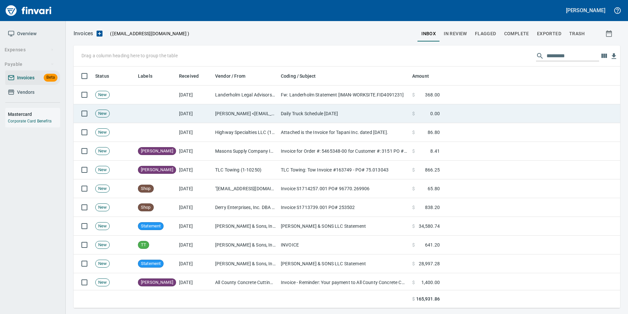
scroll to position [236, 537]
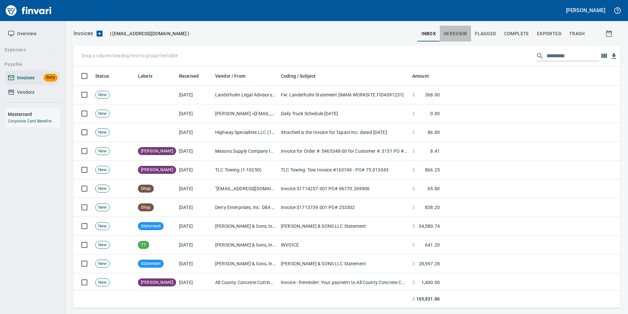
click at [467, 31] on span "In Review" at bounding box center [455, 34] width 23 height 8
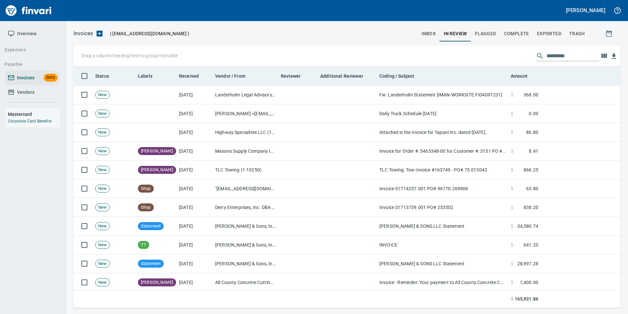
scroll to position [236, 537]
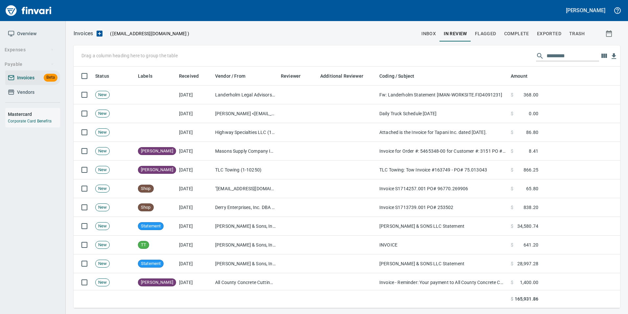
click at [569, 53] on input "text" at bounding box center [573, 56] width 53 height 11
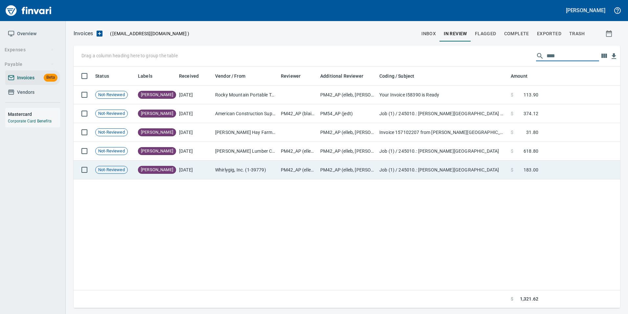
click at [235, 173] on td "Whirlygig, Inc. (1-39779)" at bounding box center [246, 169] width 66 height 19
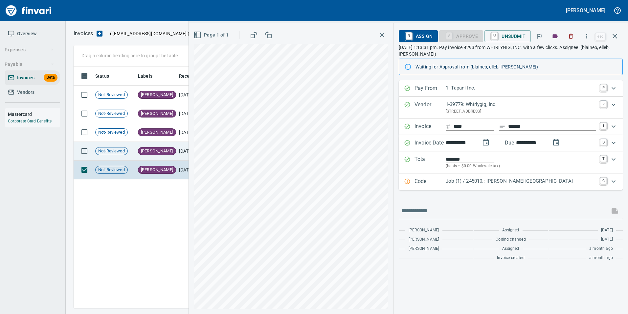
click at [172, 157] on td "[PERSON_NAME]" at bounding box center [155, 151] width 41 height 19
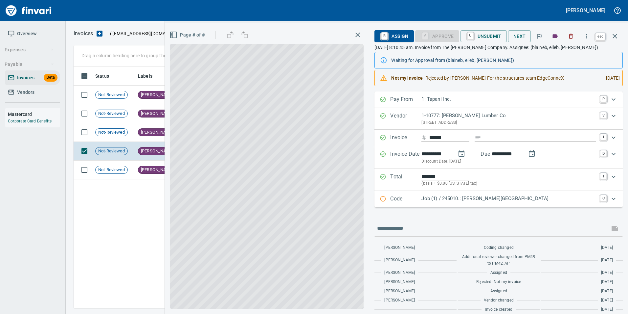
click at [619, 36] on icon "button" at bounding box center [615, 36] width 8 height 8
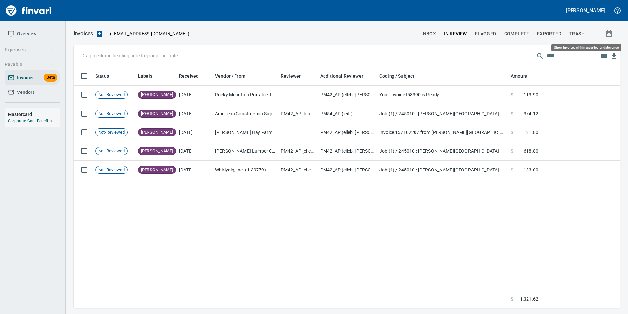
scroll to position [236, 542]
click at [570, 57] on input "****" at bounding box center [573, 56] width 53 height 11
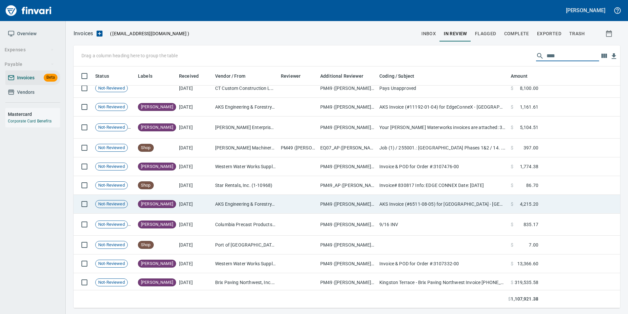
scroll to position [894, 0]
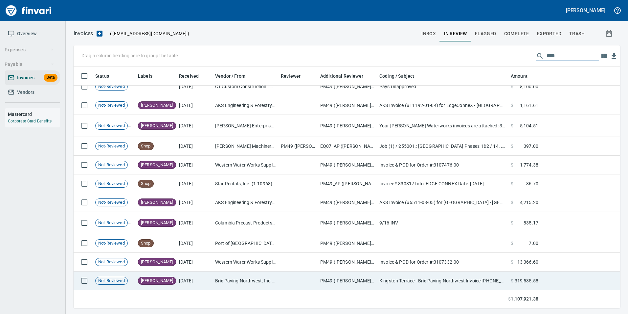
type input "****"
click at [238, 279] on td "Brix Paving Northwest, Inc. (1-22213)" at bounding box center [246, 280] width 66 height 19
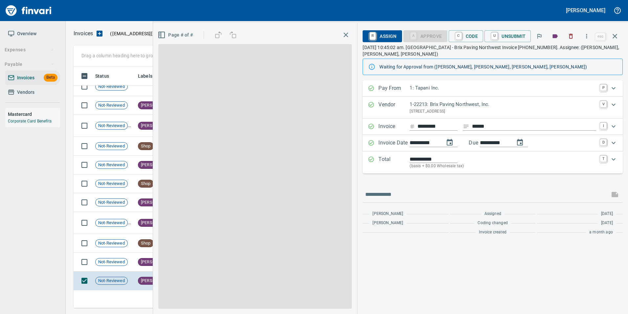
scroll to position [236, 537]
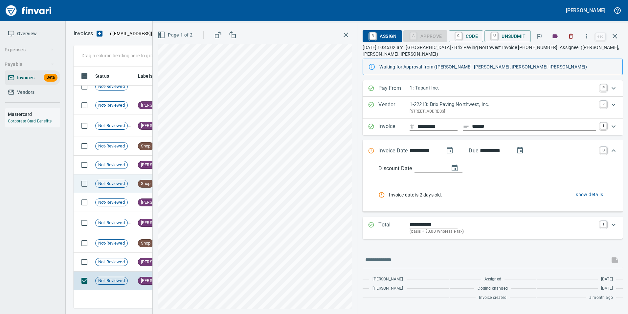
click at [136, 182] on tr "Not-Reviewed Shop 9/18/2025 Star Rentals, Inc. (1-10968) PM49_AP (hannahs, patr…" at bounding box center [347, 183] width 547 height 19
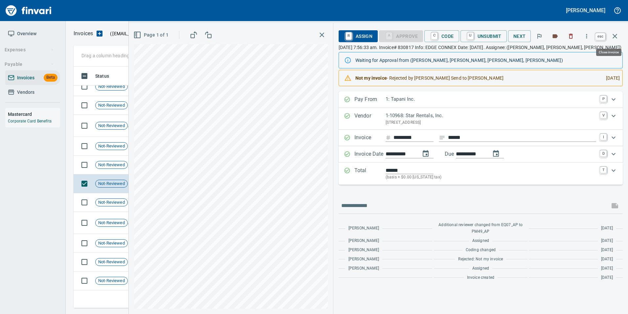
scroll to position [236, 537]
click at [617, 39] on icon "button" at bounding box center [615, 36] width 8 height 8
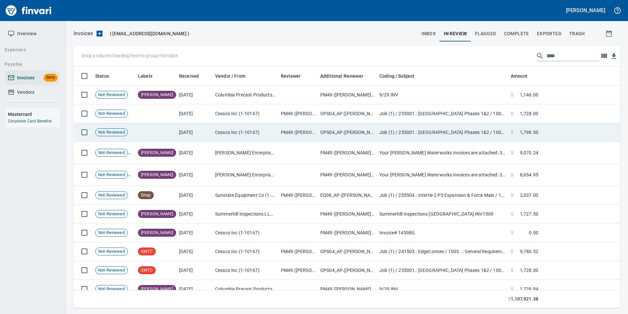
click at [257, 130] on td "Cessco Inc (1-10167)" at bounding box center [246, 132] width 66 height 19
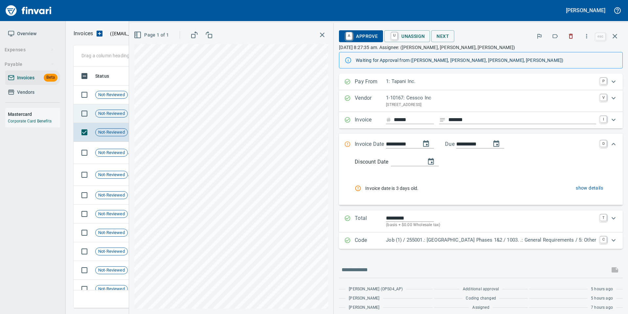
click at [97, 112] on span "Not-Reviewed" at bounding box center [112, 113] width 32 height 6
click at [619, 34] on icon "button" at bounding box center [615, 36] width 8 height 8
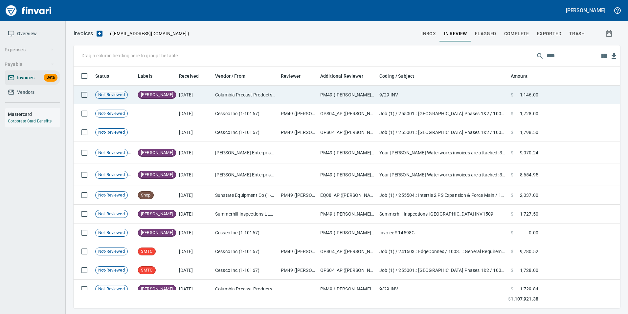
click at [361, 94] on td "PM49 ([PERSON_NAME], [PERSON_NAME], [PERSON_NAME])" at bounding box center [347, 94] width 59 height 19
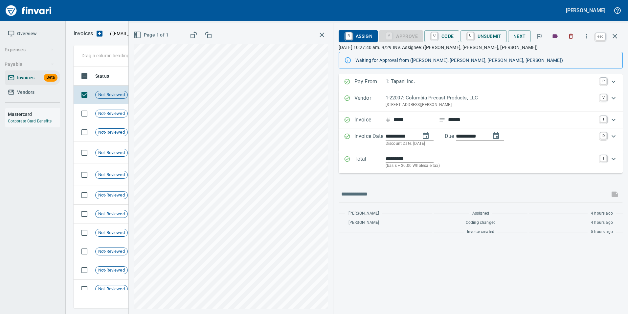
click at [612, 35] on icon "button" at bounding box center [615, 36] width 8 height 8
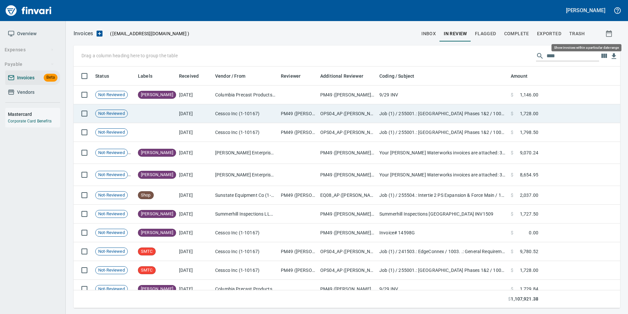
scroll to position [236, 537]
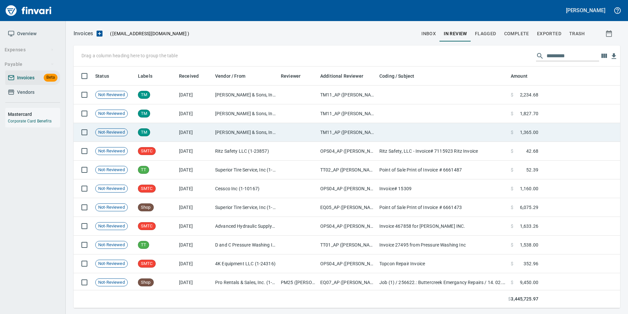
click at [397, 132] on td at bounding box center [442, 132] width 131 height 19
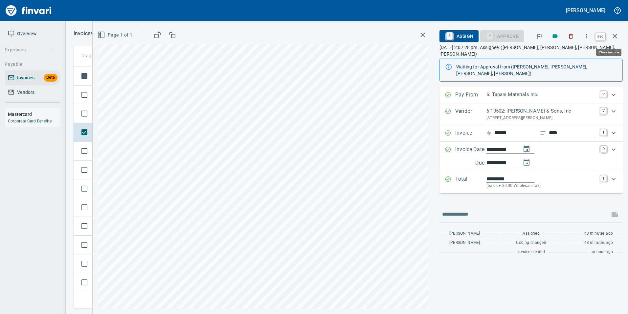
scroll to position [236, 537]
click at [618, 33] on icon "button" at bounding box center [615, 36] width 8 height 8
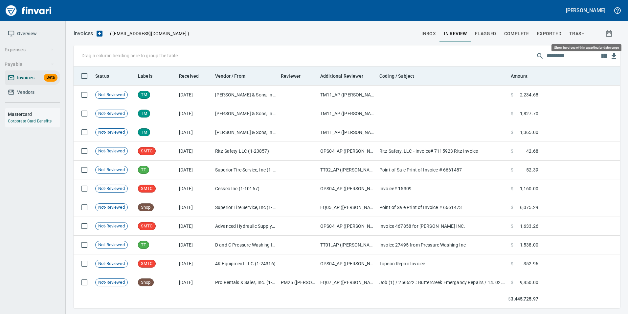
scroll to position [236, 537]
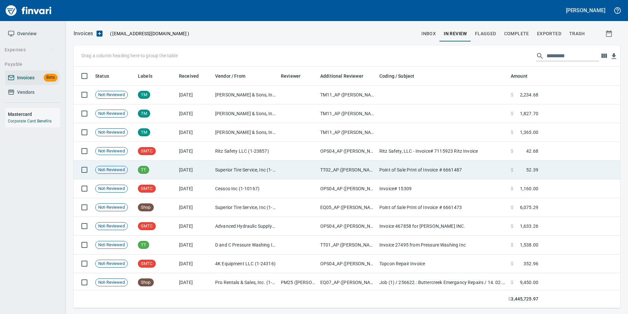
click at [463, 174] on td "Point of Sale Print of Invoice # 6661487" at bounding box center [442, 169] width 131 height 19
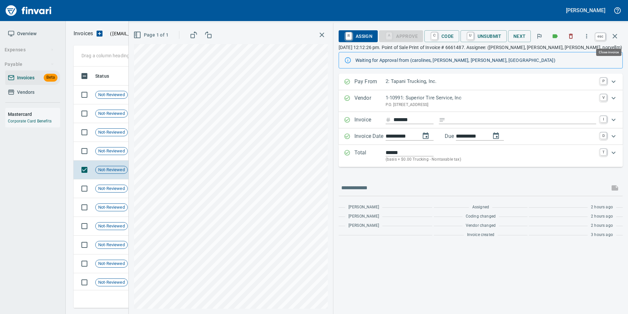
scroll to position [236, 537]
drag, startPoint x: 619, startPoint y: 34, endPoint x: 609, endPoint y: 43, distance: 14.0
click at [619, 34] on icon "button" at bounding box center [615, 36] width 8 height 8
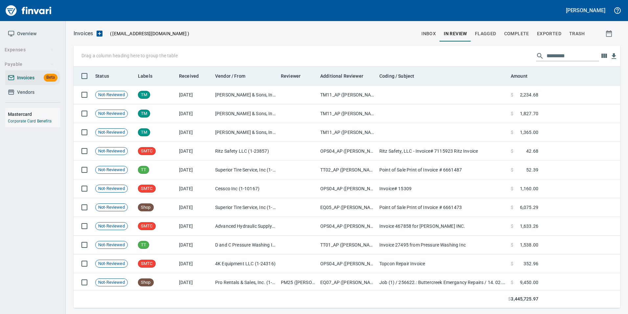
scroll to position [236, 537]
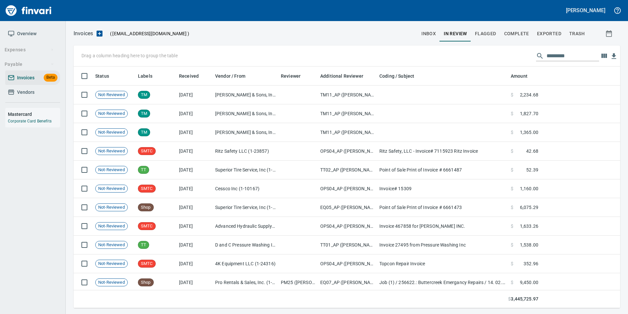
click at [422, 31] on button "inbox" at bounding box center [429, 34] width 22 height 16
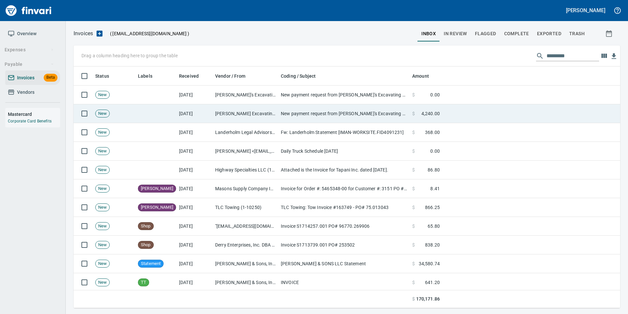
scroll to position [236, 537]
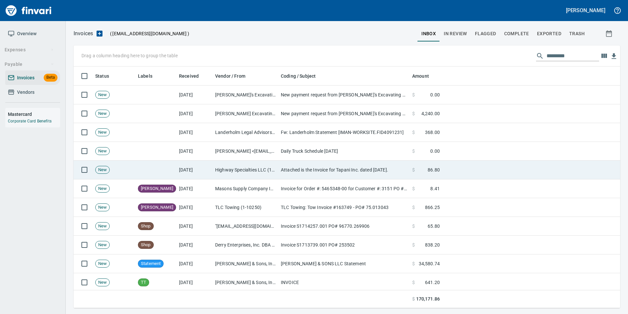
click at [273, 170] on td "Highway Specialties LLC (1-10458)" at bounding box center [246, 169] width 66 height 19
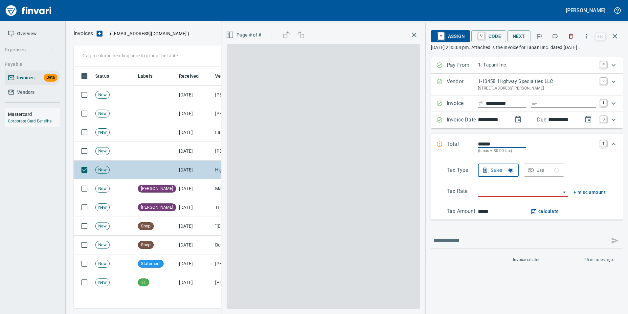
scroll to position [236, 537]
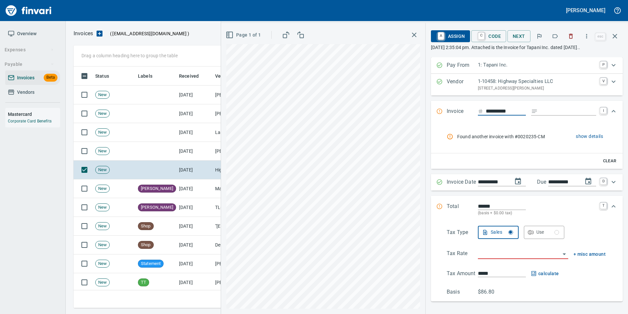
click at [557, 37] on icon "button" at bounding box center [555, 36] width 7 height 7
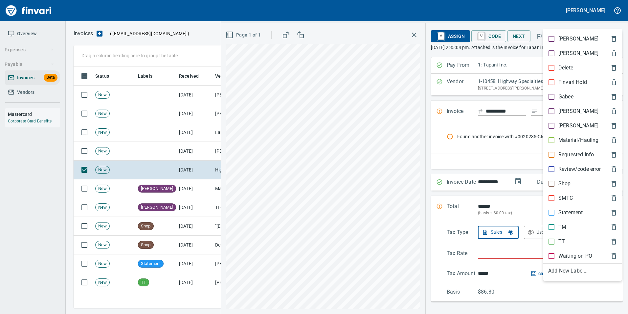
click at [563, 109] on p "[PERSON_NAME]" at bounding box center [579, 111] width 40 height 8
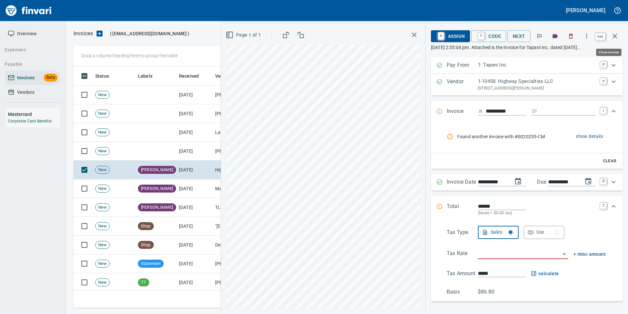
click at [618, 35] on icon "button" at bounding box center [615, 36] width 8 height 8
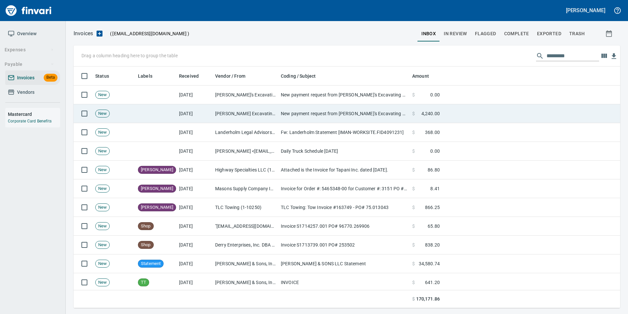
scroll to position [236, 537]
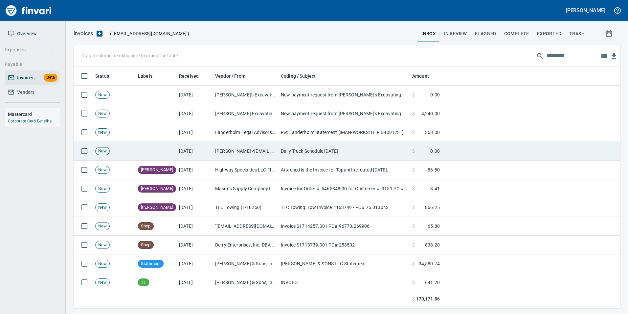
click at [240, 148] on td "Justin Bellcoff <justinb@tapani.com>" at bounding box center [246, 151] width 66 height 19
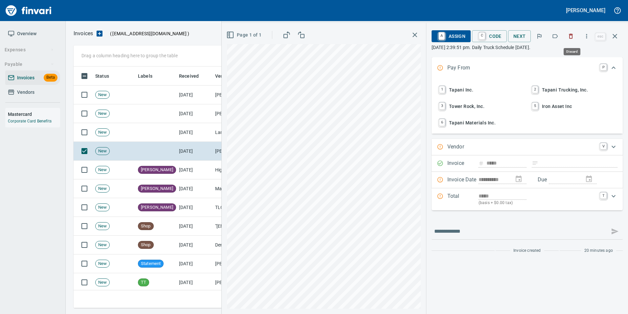
click at [571, 36] on icon "button" at bounding box center [572, 36] width 4 height 5
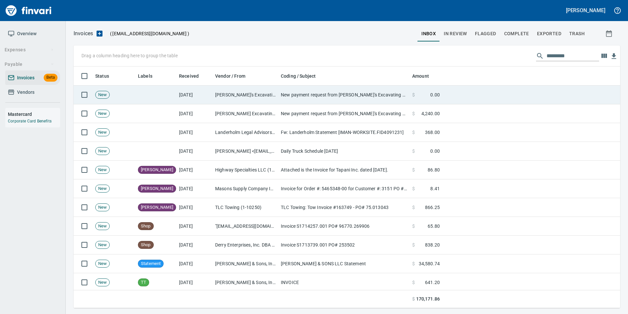
scroll to position [236, 537]
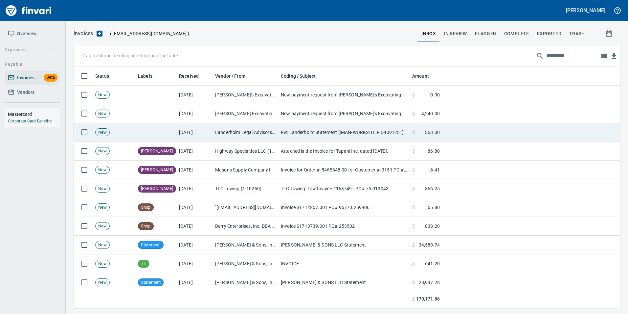
click at [367, 133] on td "Fw: Landerholm Statement [IMAN-WORKSITE.FID4091231]" at bounding box center [343, 132] width 131 height 19
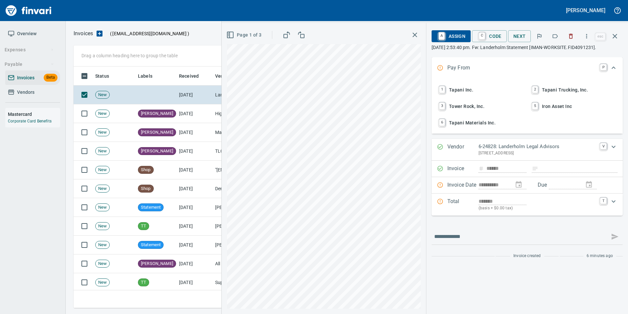
click at [252, 37] on span "Page 1 of 3" at bounding box center [245, 35] width 34 height 8
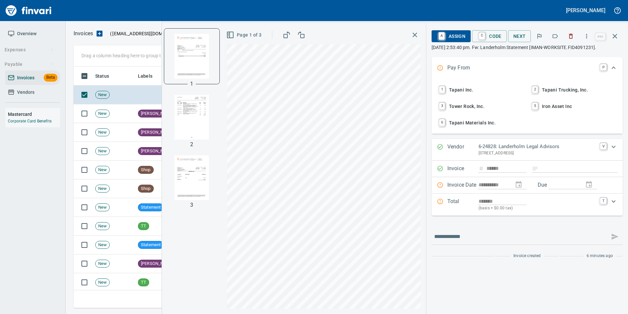
click at [196, 111] on img "button" at bounding box center [192, 117] width 45 height 45
click at [191, 181] on img "button" at bounding box center [192, 177] width 45 height 45
click at [206, 54] on img "button" at bounding box center [192, 56] width 45 height 45
click at [198, 111] on img "button" at bounding box center [192, 117] width 45 height 45
click at [197, 168] on img "button" at bounding box center [192, 177] width 45 height 45
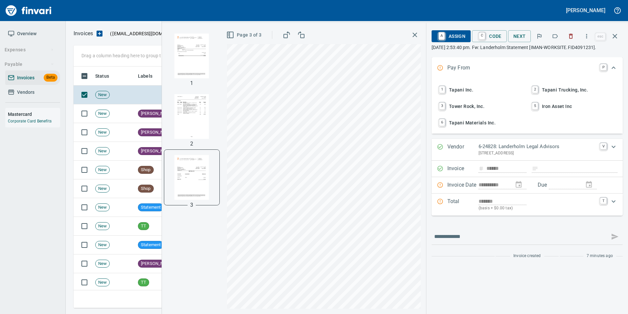
click at [188, 61] on img "button" at bounding box center [192, 56] width 45 height 45
click at [553, 32] on button "button" at bounding box center [555, 36] width 14 height 14
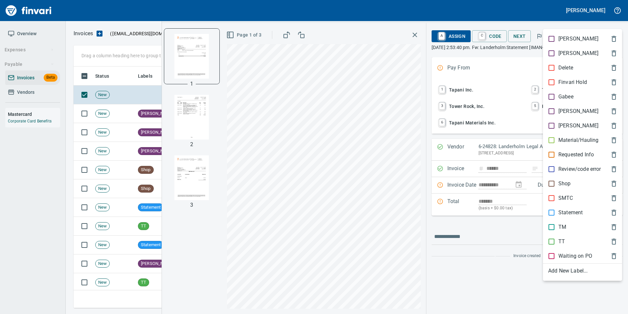
scroll to position [236, 537]
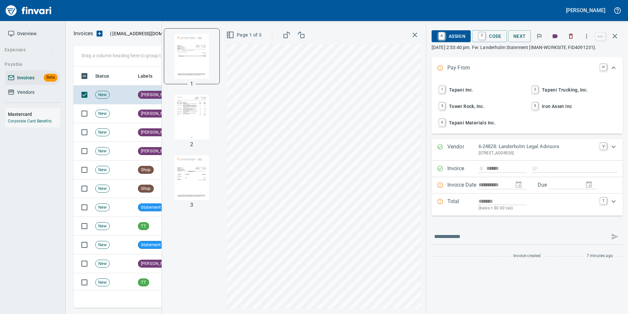
click at [616, 31] on button "button" at bounding box center [615, 36] width 16 height 16
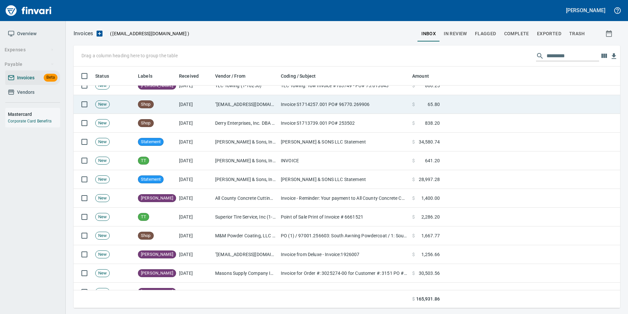
scroll to position [66, 0]
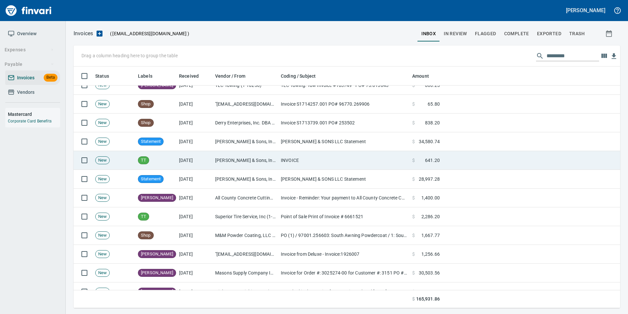
click at [428, 162] on span "641.20" at bounding box center [432, 160] width 15 height 7
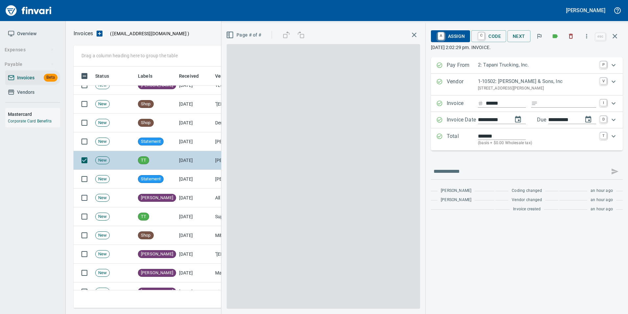
scroll to position [236, 537]
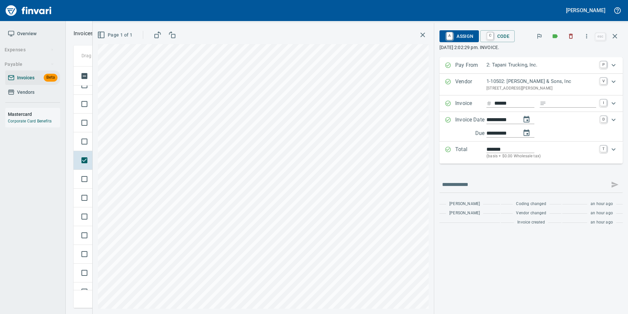
click at [497, 118] on input "**********" at bounding box center [502, 120] width 30 height 8
drag, startPoint x: 497, startPoint y: 118, endPoint x: 483, endPoint y: 121, distance: 13.8
click at [496, 119] on input "**********" at bounding box center [502, 120] width 30 height 8
type input "**********"
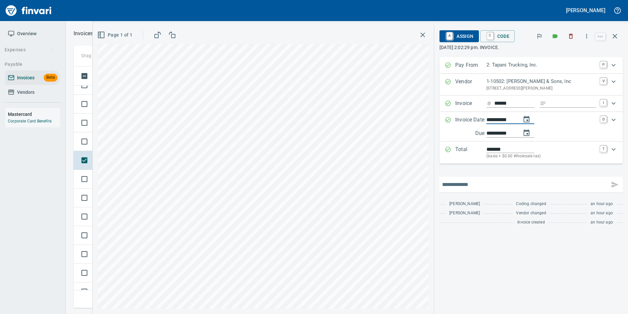
click at [543, 182] on input "text" at bounding box center [524, 184] width 165 height 11
click at [532, 167] on div "**********" at bounding box center [531, 142] width 183 height 171
click at [461, 35] on span "A Assign" at bounding box center [459, 36] width 29 height 11
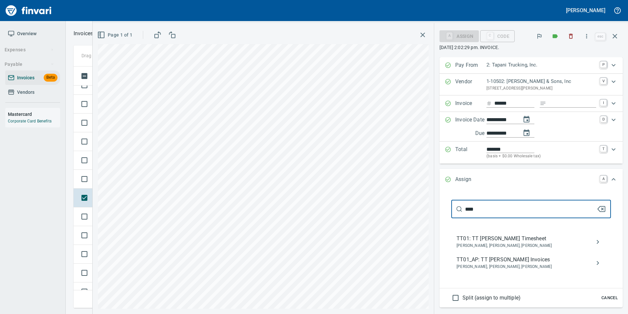
type input "****"
click at [532, 258] on span "TT01_AP: TT Neil Kaski Invoices" at bounding box center [526, 259] width 139 height 8
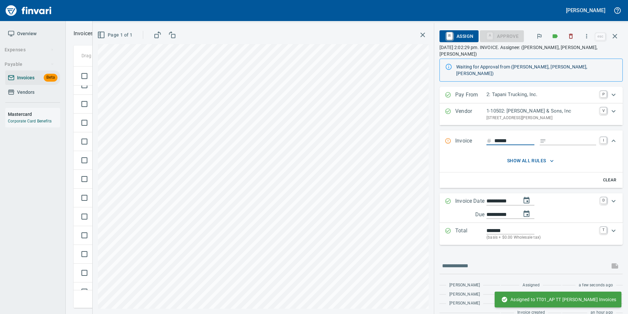
click at [616, 36] on icon "button" at bounding box center [615, 36] width 8 height 8
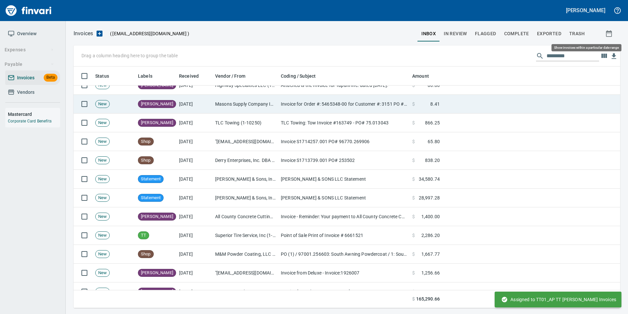
scroll to position [236, 537]
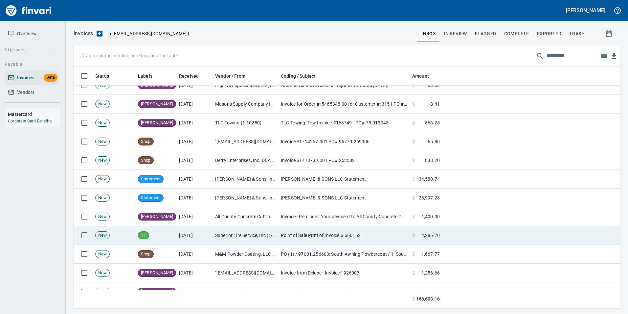
click at [239, 237] on td "Superior Tire Service, Inc (1-10991)" at bounding box center [246, 235] width 66 height 19
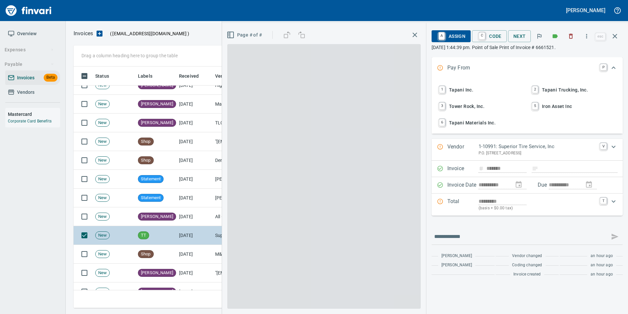
scroll to position [236, 537]
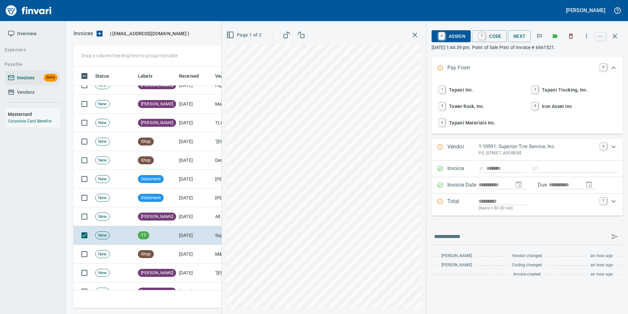
click at [586, 85] on span "2 Tapani Trucking, Inc." at bounding box center [574, 89] width 86 height 11
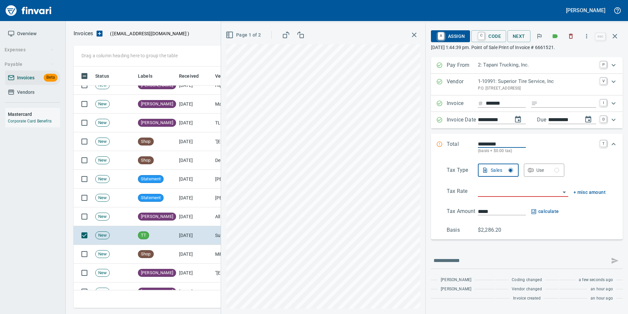
click at [244, 31] on span "Page 1 of 2" at bounding box center [244, 35] width 34 height 8
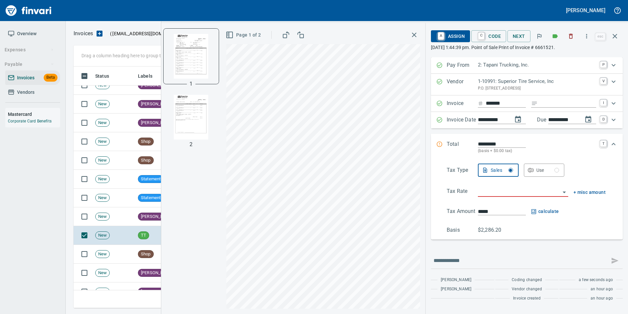
click at [201, 125] on img "button" at bounding box center [191, 117] width 45 height 45
click at [516, 189] on input "search" at bounding box center [519, 191] width 83 height 9
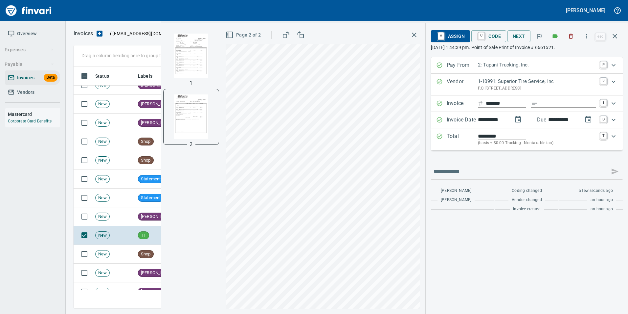
type input "**********"
click at [192, 62] on img "button" at bounding box center [191, 56] width 45 height 45
click at [233, 37] on span "Page 1 of 2" at bounding box center [244, 35] width 34 height 8
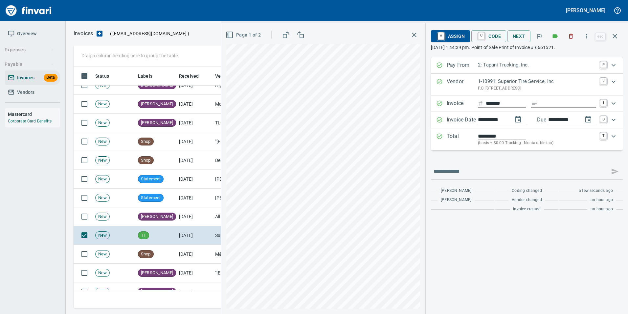
click at [448, 32] on span "A Assign" at bounding box center [451, 36] width 29 height 11
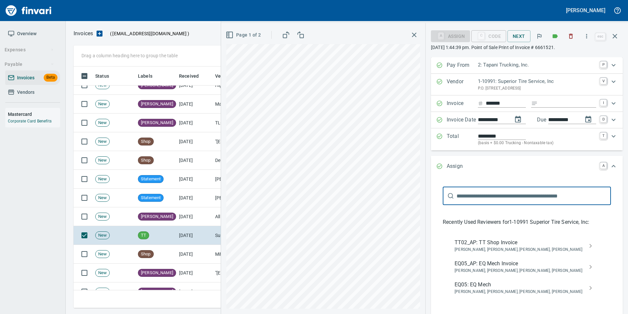
click at [527, 240] on span "TT02_AP: TT Shop Invoice" at bounding box center [522, 242] width 134 height 8
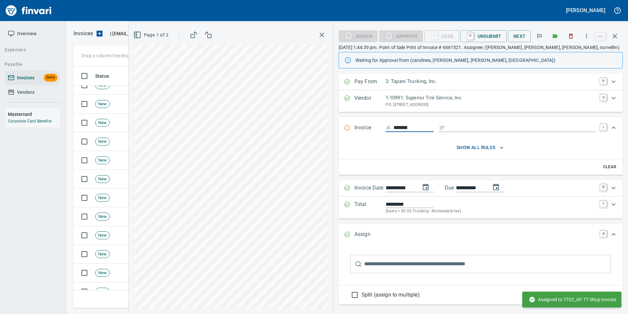
click at [615, 38] on icon "button" at bounding box center [615, 36] width 8 height 8
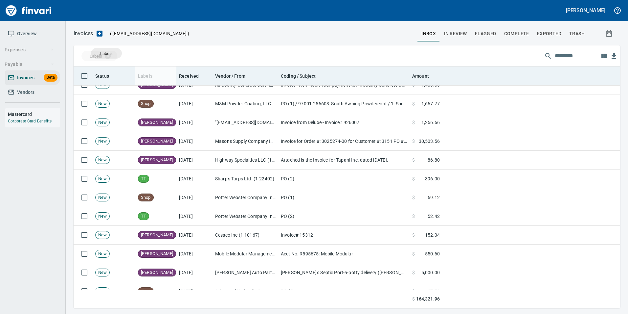
scroll to position [236, 537]
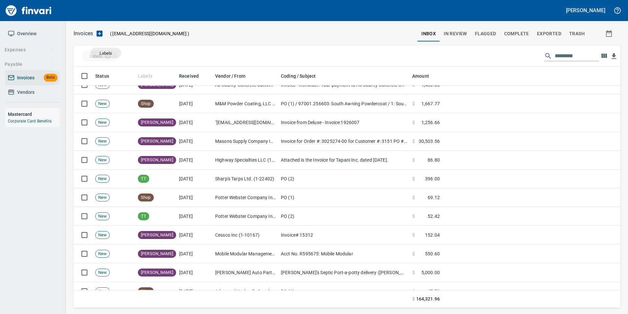
drag, startPoint x: 143, startPoint y: 74, endPoint x: 106, endPoint y: 53, distance: 42.8
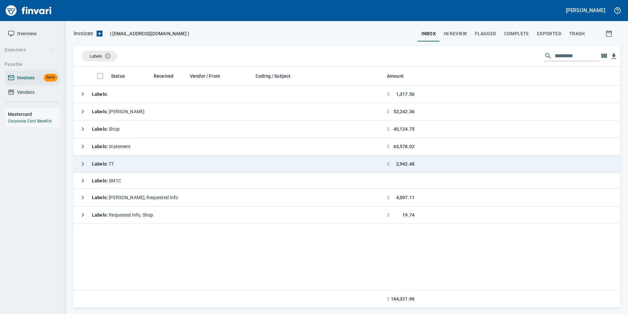
click at [87, 160] on button "button" at bounding box center [82, 163] width 13 height 13
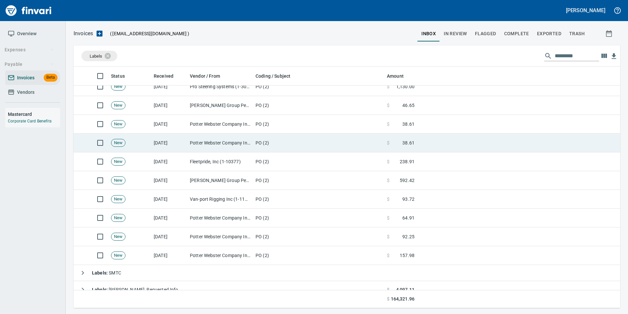
scroll to position [158, 0]
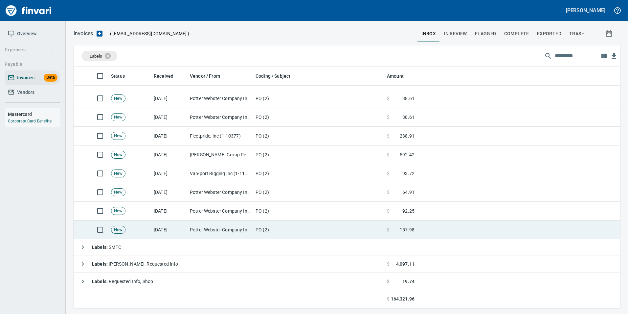
click at [200, 226] on td "Potter Webster Company Inc (1-10818)" at bounding box center [220, 229] width 66 height 19
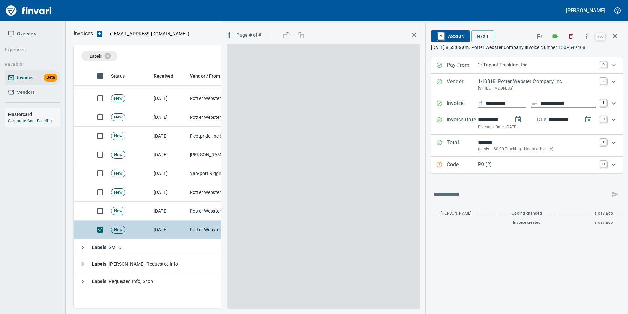
scroll to position [236, 537]
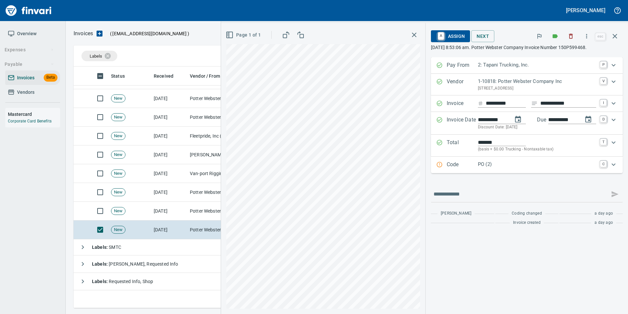
click at [447, 165] on p "Code" at bounding box center [462, 164] width 31 height 9
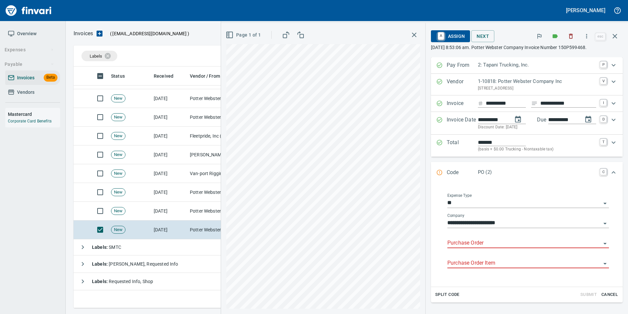
click at [472, 242] on input "Purchase Order" at bounding box center [525, 242] width 154 height 9
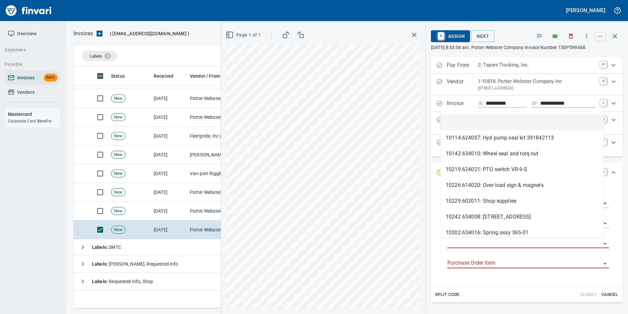
type input "**********"
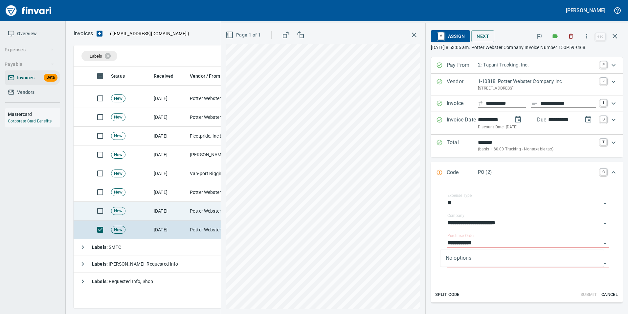
click at [159, 211] on td "[DATE]" at bounding box center [169, 210] width 36 height 19
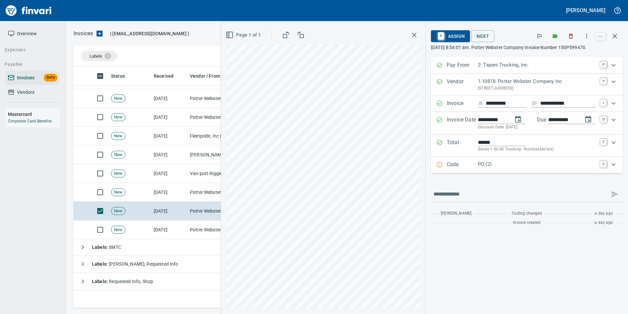
click at [483, 169] on div "PO (2)" at bounding box center [537, 164] width 118 height 9
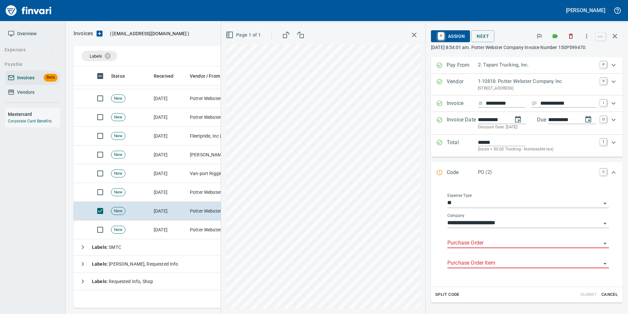
click at [472, 243] on input "Purchase Order" at bounding box center [525, 242] width 154 height 9
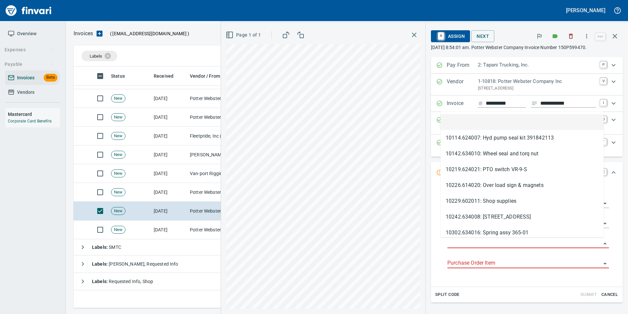
scroll to position [236, 537]
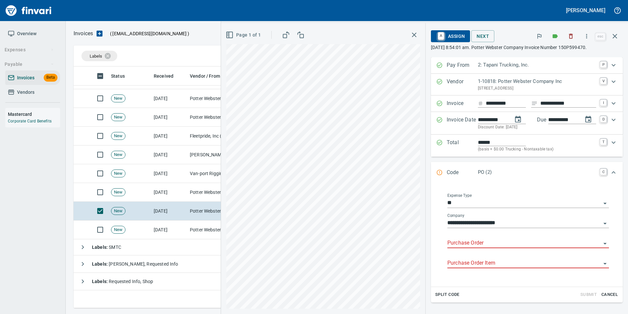
type input "**********"
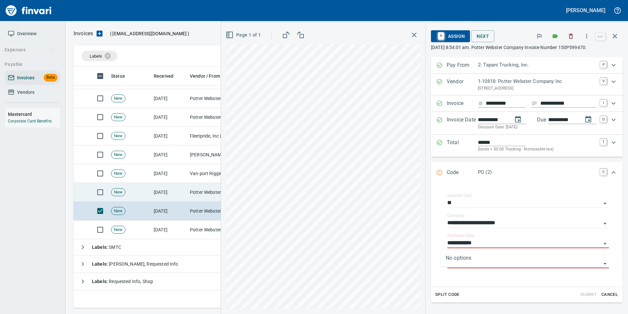
click at [178, 188] on td "[DATE]" at bounding box center [169, 192] width 36 height 19
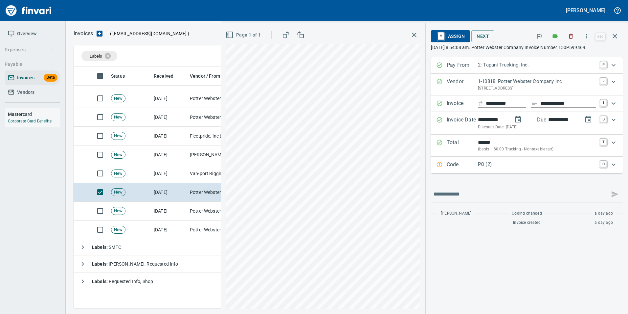
click at [486, 162] on p "PO (2)" at bounding box center [537, 164] width 118 height 8
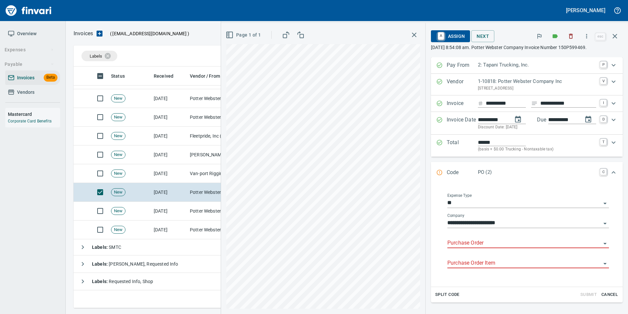
click at [471, 246] on input "Purchase Order" at bounding box center [525, 242] width 154 height 9
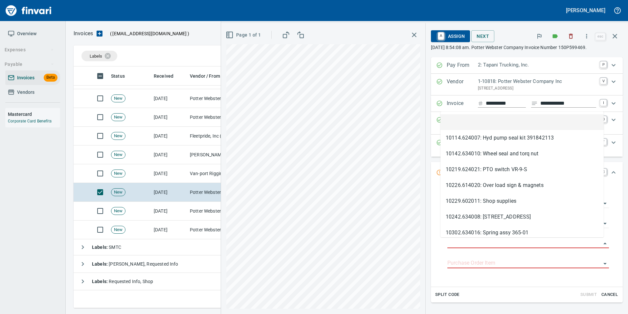
scroll to position [236, 537]
type input "**********"
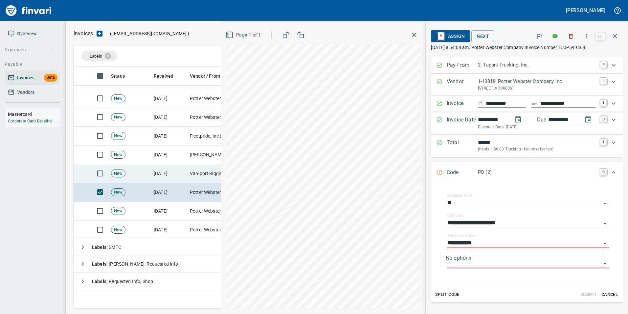
click at [184, 169] on td "[DATE]" at bounding box center [169, 173] width 36 height 19
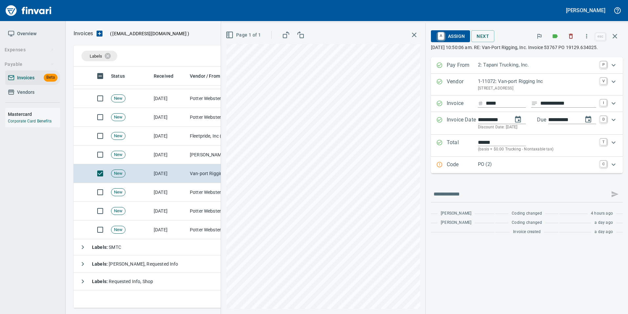
click at [439, 169] on div "Expand" at bounding box center [440, 164] width 7 height 9
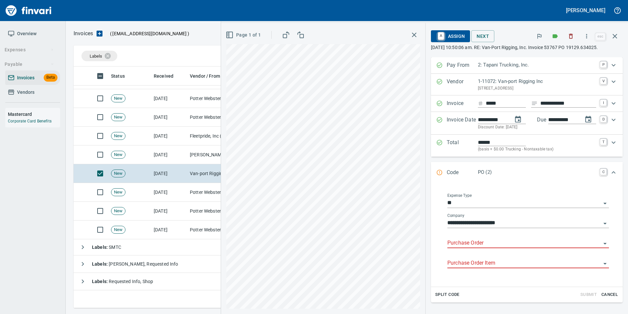
click at [472, 248] on input "Purchase Order" at bounding box center [525, 242] width 154 height 9
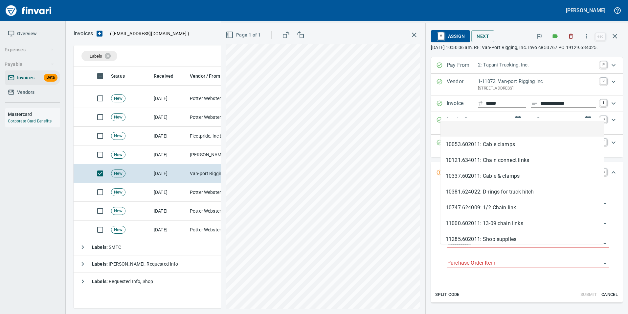
scroll to position [236, 537]
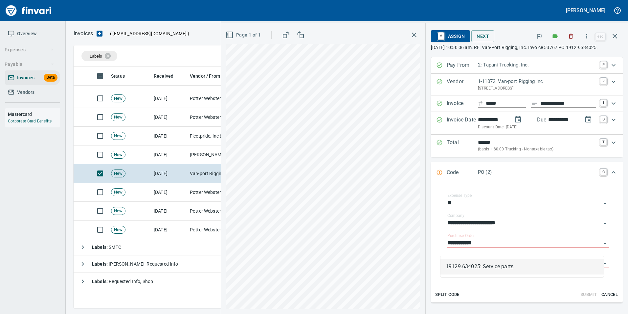
click at [498, 264] on li "19129.634025: Service parts" at bounding box center [522, 266] width 163 height 16
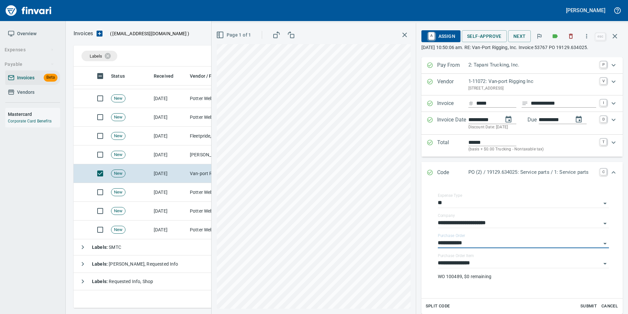
type input "**********"
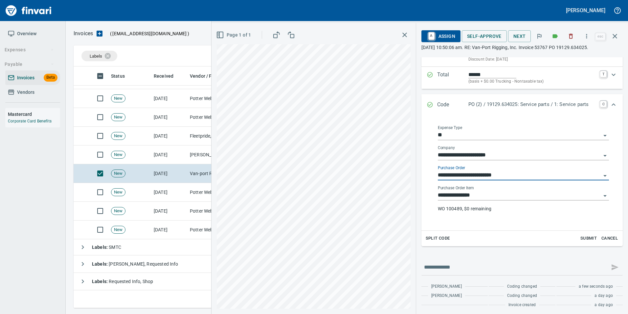
scroll to position [70, 0]
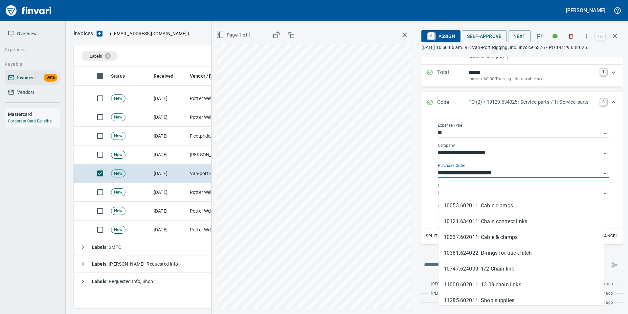
click at [512, 176] on input "**********" at bounding box center [519, 172] width 163 height 9
click at [504, 197] on li at bounding box center [522, 190] width 166 height 16
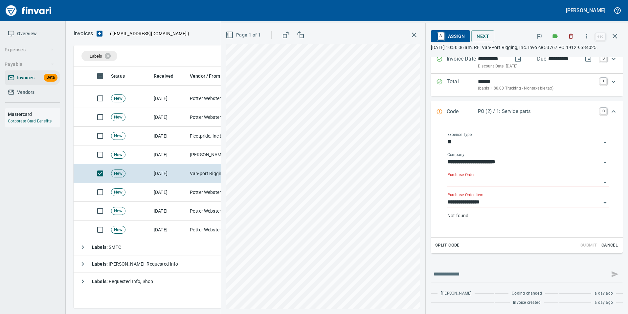
scroll to position [70, 0]
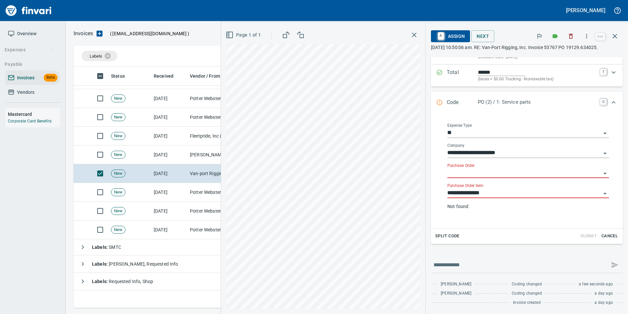
click at [501, 198] on input "**********" at bounding box center [525, 192] width 154 height 9
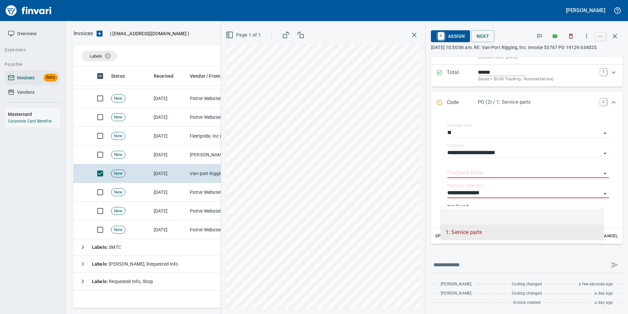
click at [492, 221] on li at bounding box center [522, 216] width 163 height 16
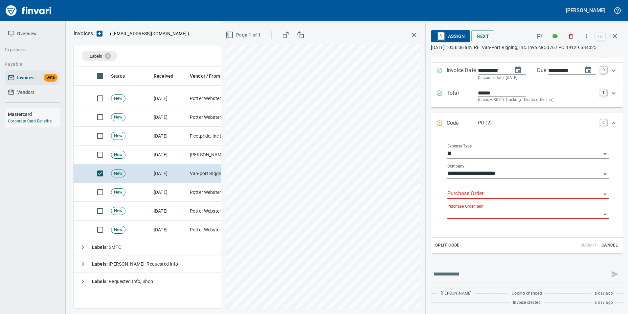
scroll to position [65, 0]
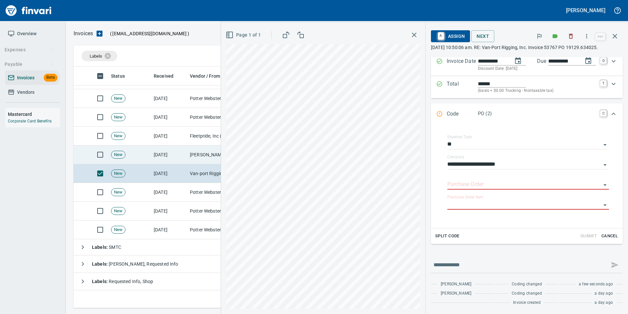
click at [189, 154] on td "Jackson Group Peterbilt(IBS) (1-38196)" at bounding box center [220, 154] width 66 height 19
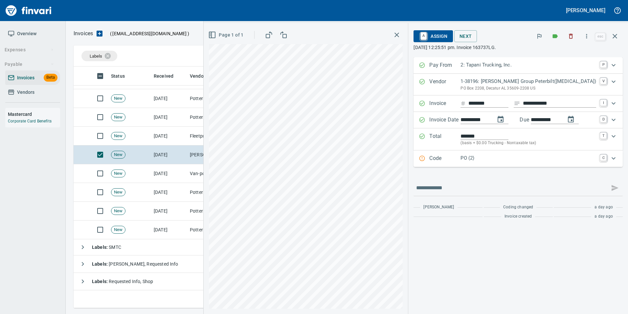
click at [461, 160] on p "Code" at bounding box center [445, 158] width 31 height 9
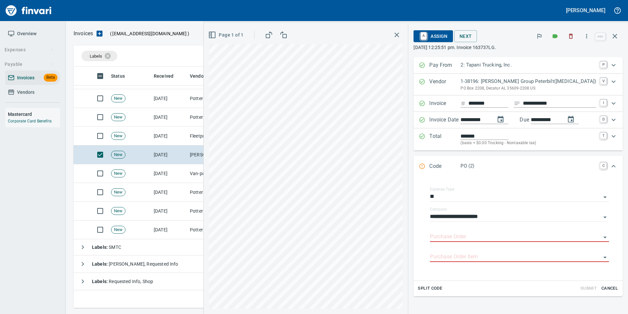
click at [468, 235] on input "Purchase Order" at bounding box center [515, 236] width 171 height 9
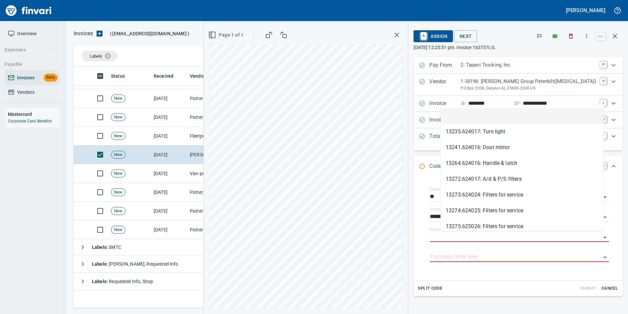
type input "**********"
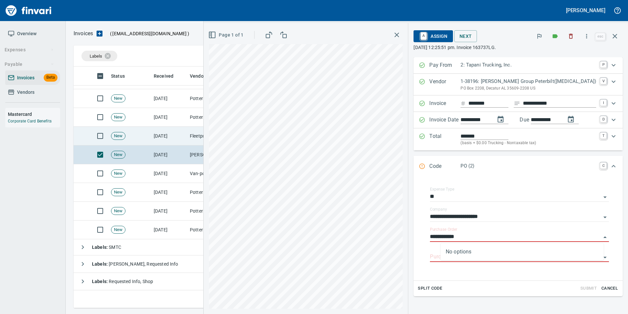
click at [207, 139] on td "Fleetpride, Inc (1-10377)" at bounding box center [220, 136] width 66 height 19
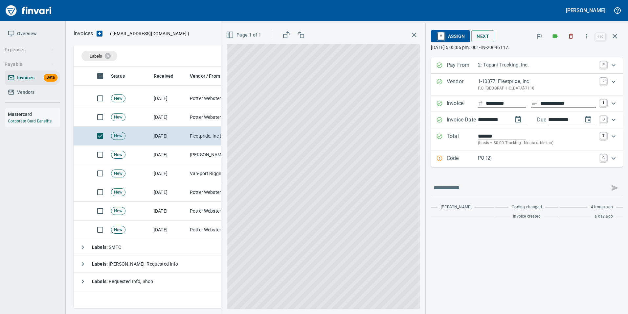
drag, startPoint x: 489, startPoint y: 163, endPoint x: 487, endPoint y: 173, distance: 10.4
click at [489, 163] on div "PO (2)" at bounding box center [537, 158] width 118 height 9
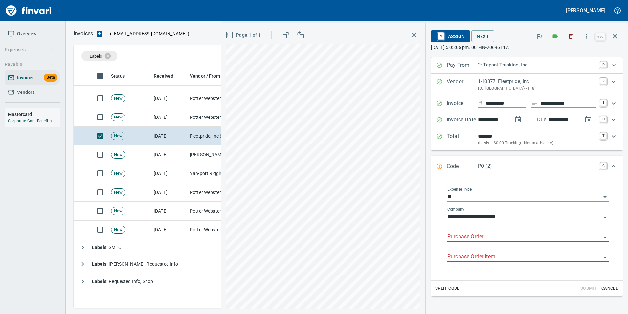
click at [469, 238] on input "Purchase Order" at bounding box center [525, 236] width 154 height 9
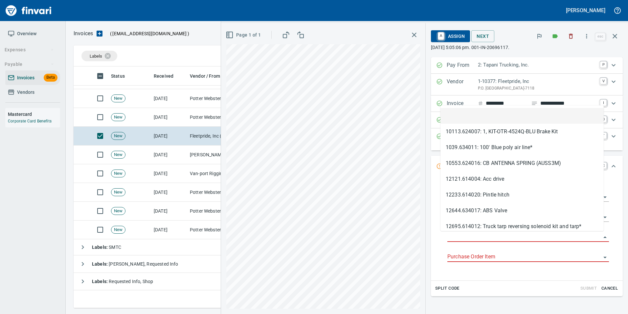
scroll to position [236, 537]
type input "**********"
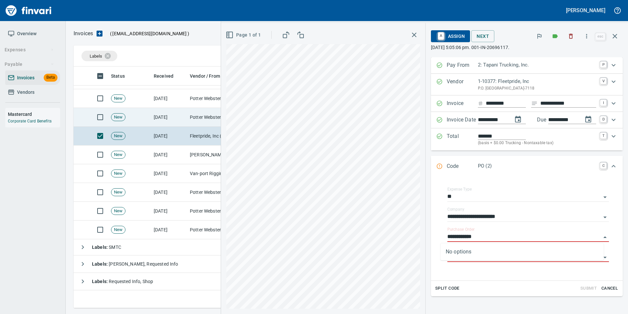
click at [195, 118] on td "Potter Webster Company Inc (1-10818)" at bounding box center [220, 117] width 66 height 19
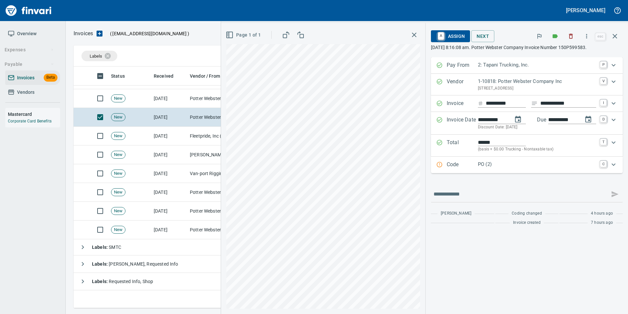
click at [454, 164] on p "Code" at bounding box center [462, 164] width 31 height 9
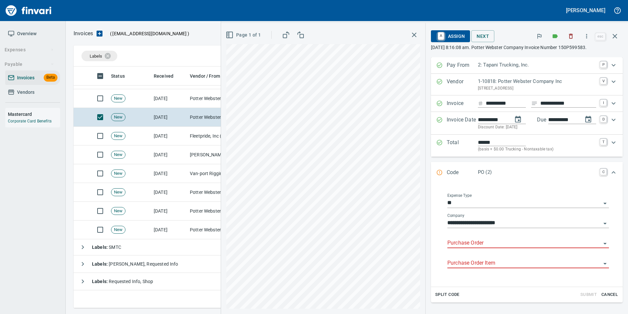
click at [478, 244] on input "Purchase Order" at bounding box center [525, 242] width 154 height 9
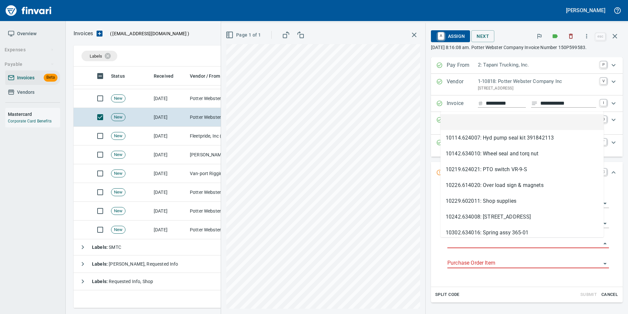
scroll to position [236, 537]
type input "**********"
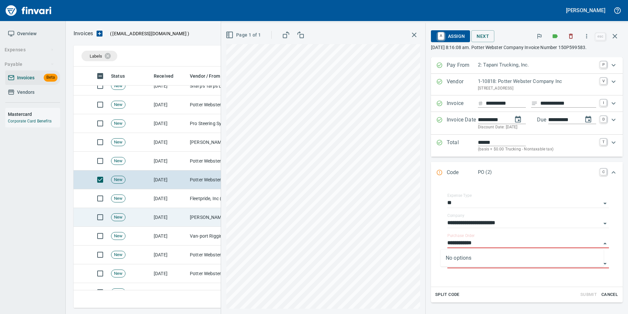
scroll to position [93, 0]
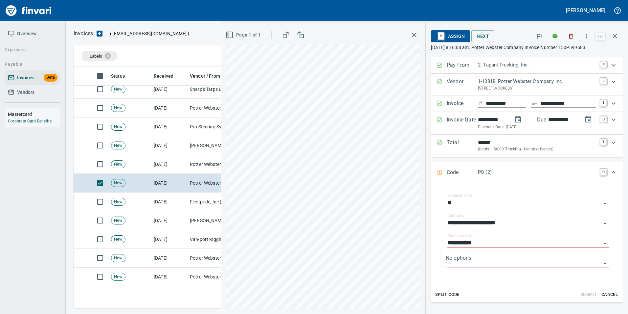
click at [202, 162] on td "Potter Webster Company Inc (1-10818)" at bounding box center [220, 164] width 66 height 19
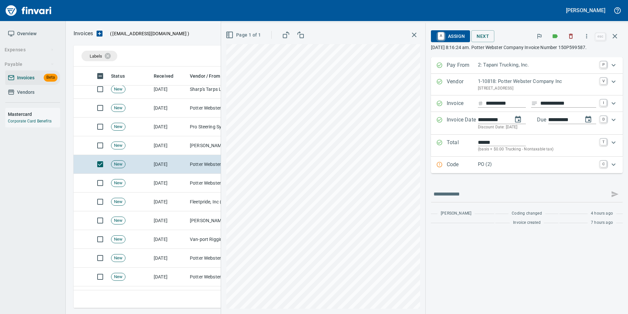
click at [476, 166] on p "Code" at bounding box center [462, 164] width 31 height 9
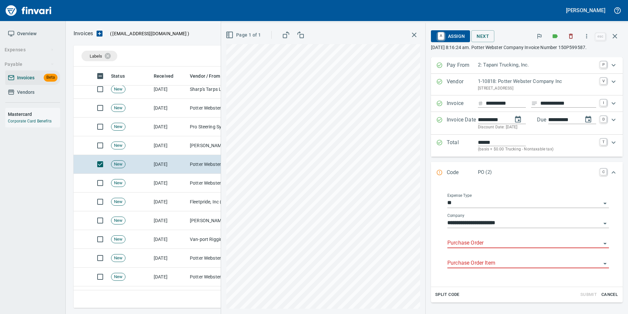
click at [456, 239] on input "Purchase Order" at bounding box center [525, 242] width 154 height 9
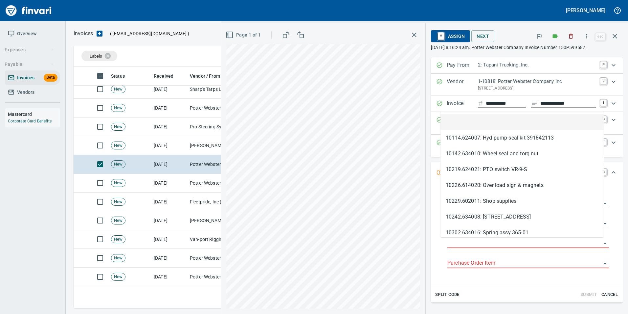
scroll to position [236, 537]
type input "**********"
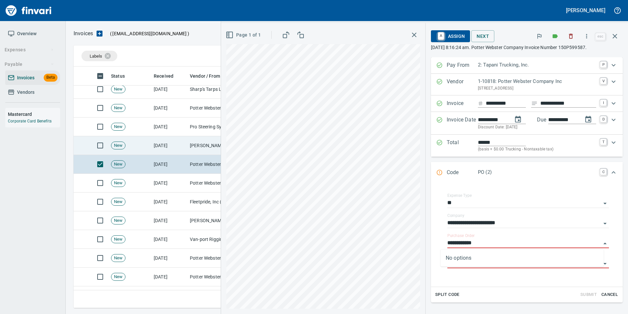
click at [187, 146] on td "[DATE]" at bounding box center [169, 145] width 36 height 19
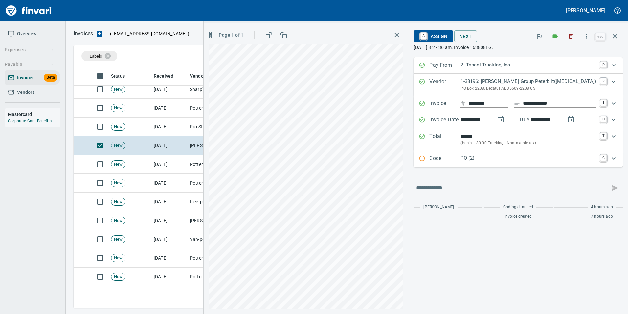
click at [458, 157] on p "Code" at bounding box center [445, 158] width 31 height 9
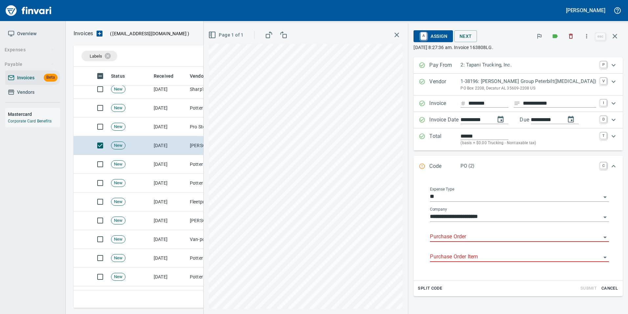
click at [473, 238] on input "Purchase Order" at bounding box center [515, 236] width 171 height 9
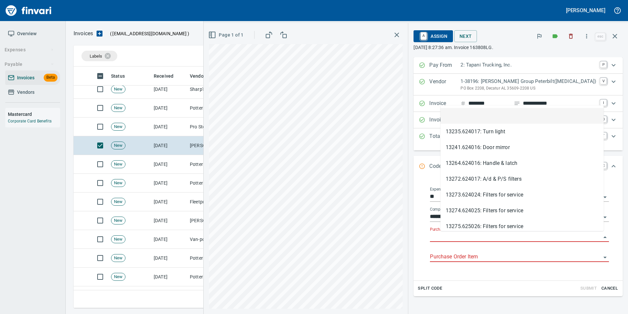
scroll to position [236, 537]
type input "**********"
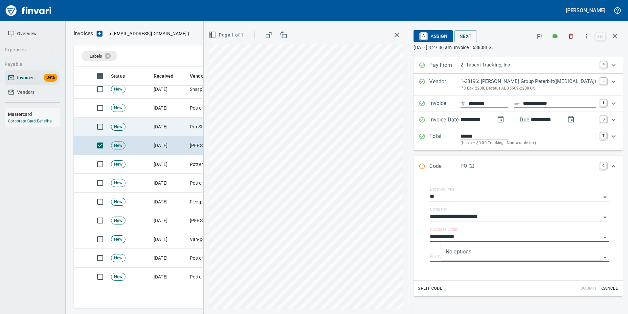
click at [180, 127] on td "[DATE]" at bounding box center [169, 126] width 36 height 19
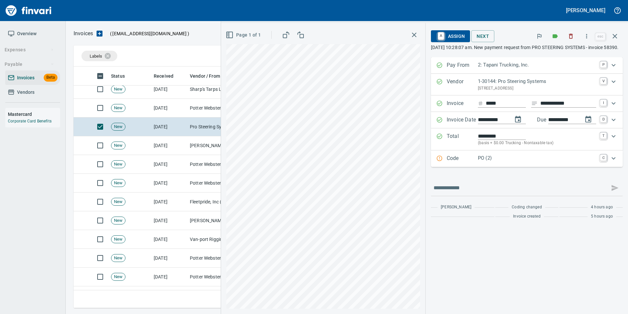
click at [459, 163] on p "Code" at bounding box center [462, 158] width 31 height 9
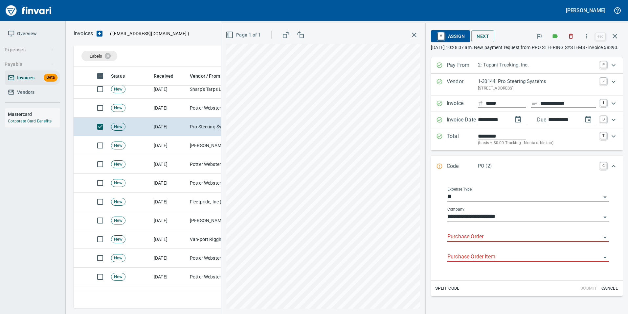
click at [484, 241] on input "Purchase Order" at bounding box center [525, 236] width 154 height 9
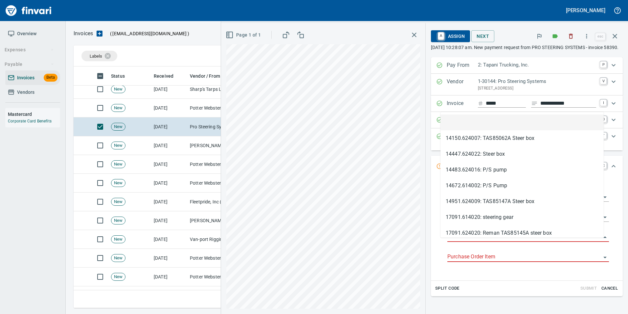
scroll to position [236, 537]
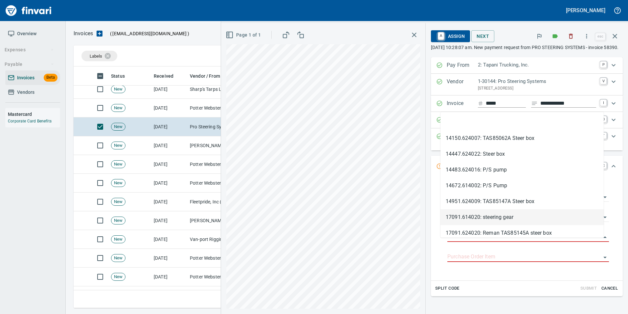
type input "**********"
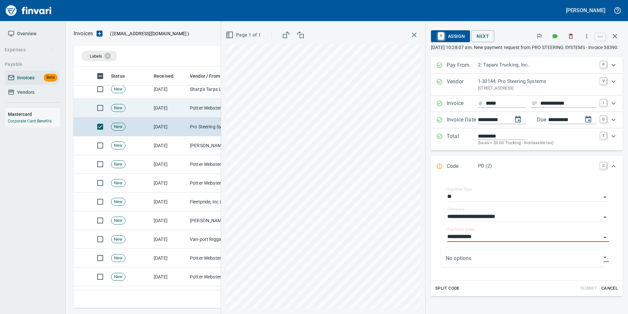
click at [183, 99] on td "[DATE]" at bounding box center [169, 108] width 36 height 19
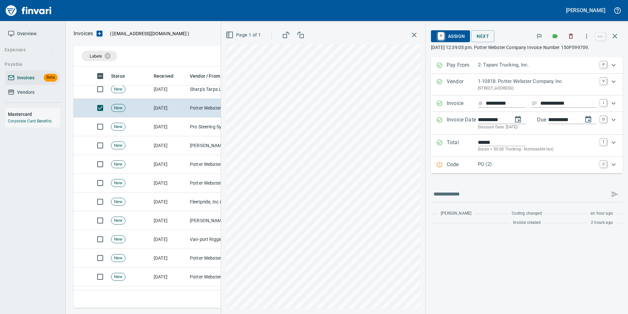
click at [450, 166] on p "Code" at bounding box center [462, 164] width 31 height 9
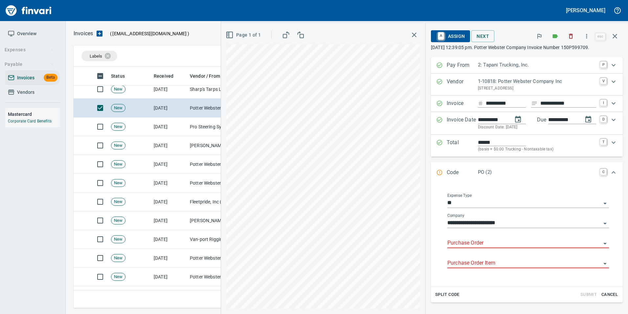
click at [462, 240] on input "Purchase Order" at bounding box center [525, 242] width 154 height 9
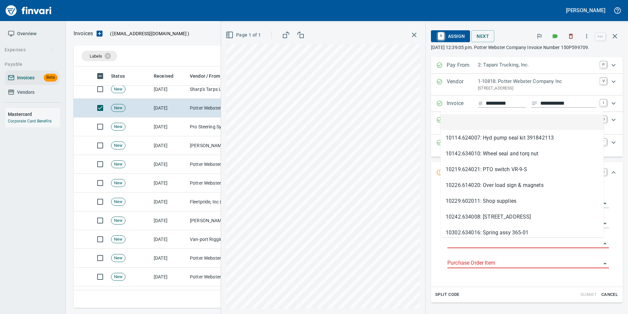
scroll to position [236, 537]
type input "**********"
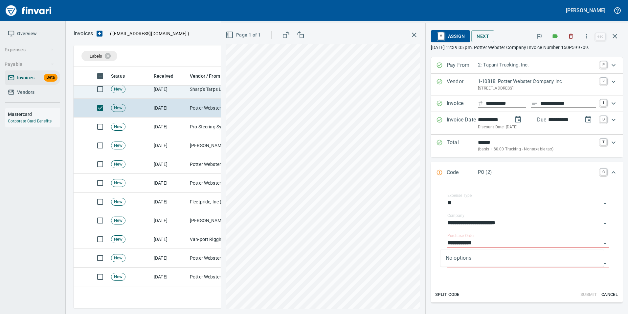
click at [182, 89] on td "[DATE]" at bounding box center [169, 89] width 36 height 19
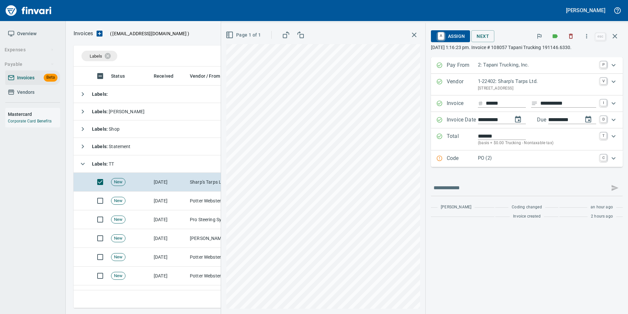
click at [445, 158] on div "Code PO (2) C" at bounding box center [522, 158] width 170 height 9
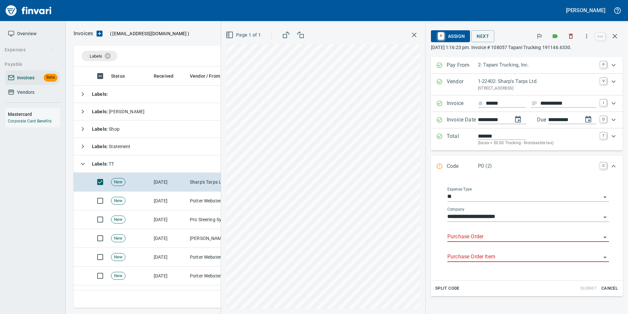
click at [483, 235] on input "Purchase Order" at bounding box center [525, 236] width 154 height 9
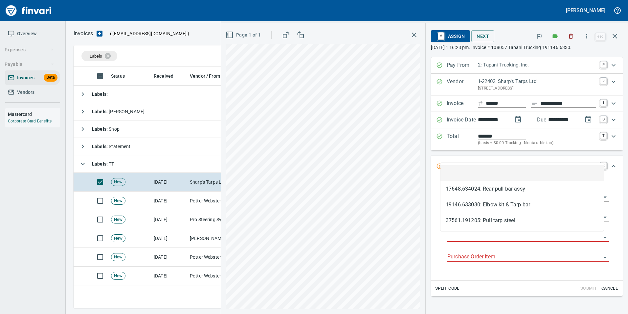
scroll to position [236, 537]
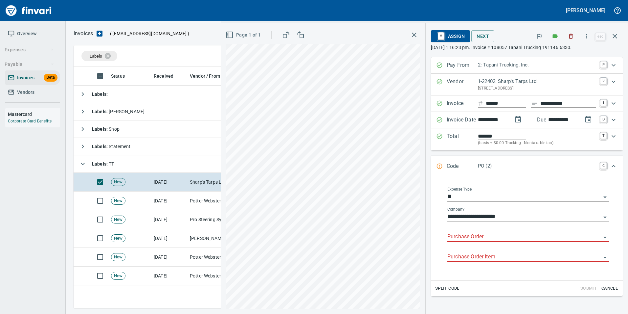
type input "**********"
click at [618, 35] on icon "button" at bounding box center [615, 36] width 8 height 8
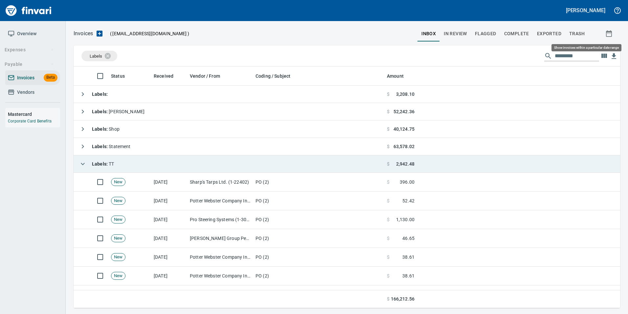
scroll to position [236, 537]
click at [82, 162] on icon "button" at bounding box center [83, 164] width 8 height 8
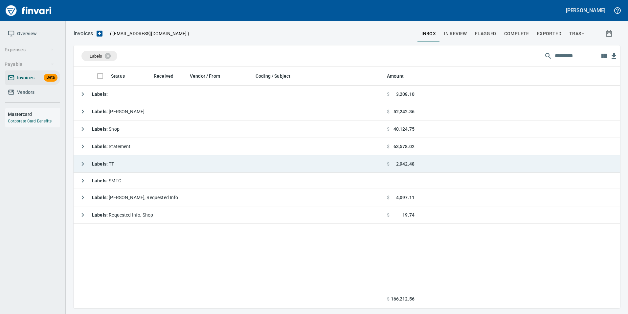
scroll to position [236, 542]
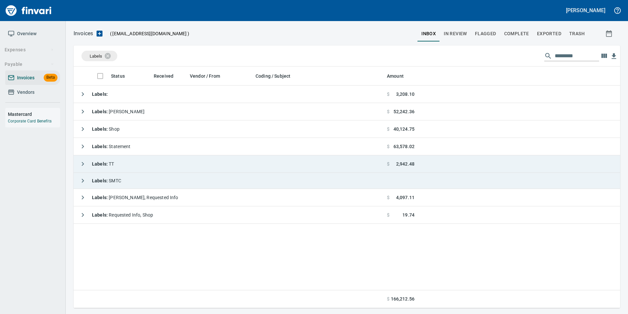
click at [77, 179] on button "button" at bounding box center [82, 180] width 13 height 13
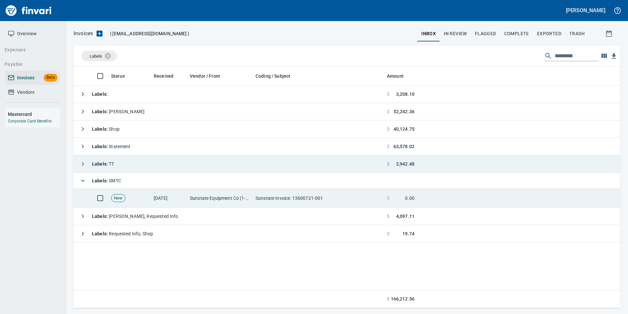
click at [248, 190] on td "Sunstate Equipment Co (1-30297)" at bounding box center [220, 198] width 66 height 19
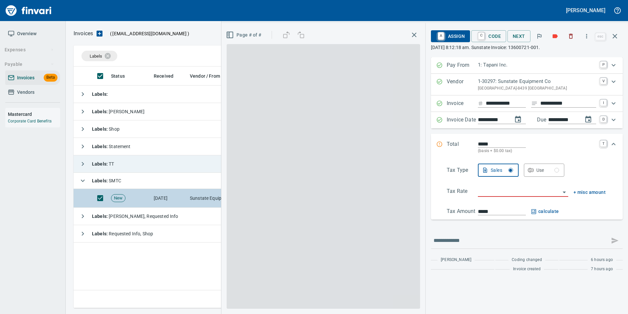
scroll to position [236, 542]
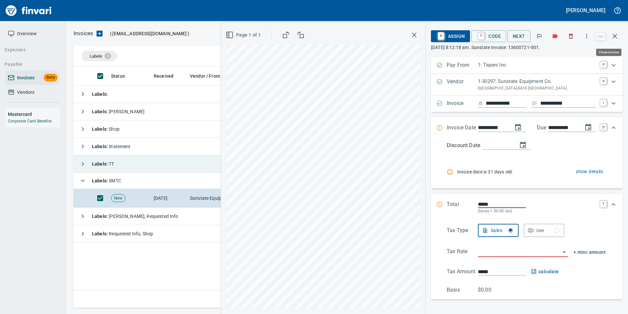
click at [616, 40] on button "button" at bounding box center [615, 36] width 16 height 16
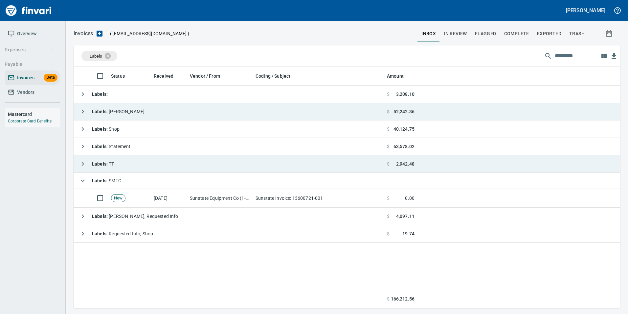
scroll to position [236, 542]
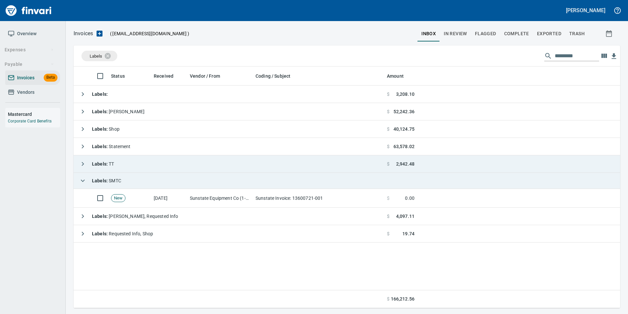
click at [81, 176] on button "button" at bounding box center [82, 180] width 13 height 13
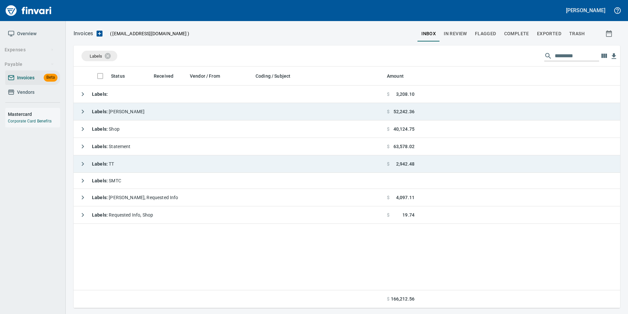
click at [86, 108] on icon "button" at bounding box center [83, 111] width 8 height 8
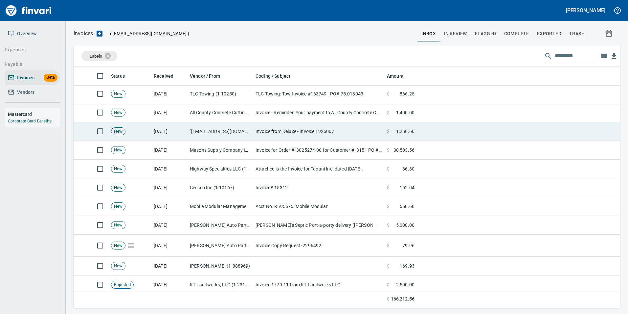
scroll to position [99, 0]
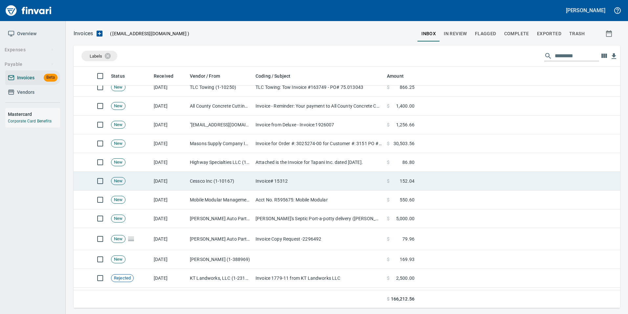
click at [245, 175] on td "Cessco Inc (1-10167)" at bounding box center [220, 181] width 66 height 19
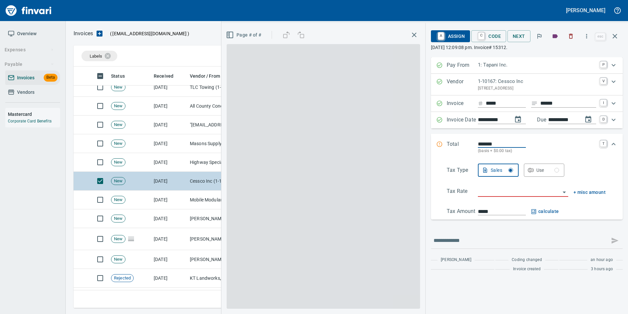
scroll to position [236, 537]
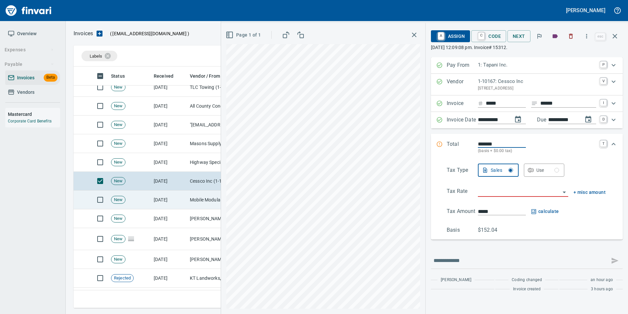
click at [185, 191] on td "[DATE]" at bounding box center [169, 199] width 36 height 19
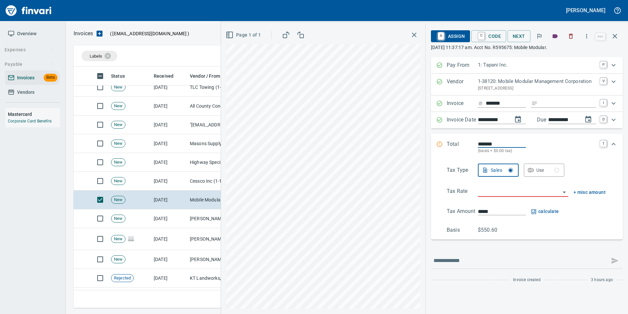
click at [514, 188] on input "search" at bounding box center [519, 191] width 83 height 9
click at [557, 224] on li "WA0602: Camas Combined 8.6%" at bounding box center [523, 224] width 92 height 16
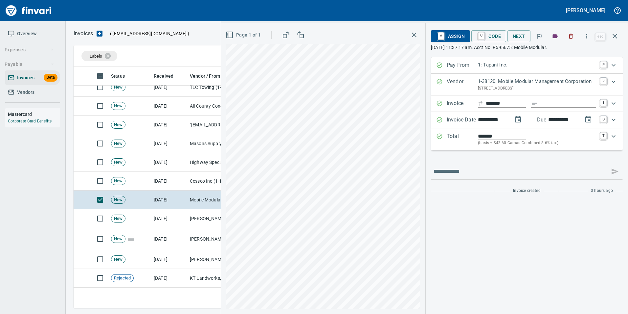
type input "**********"
type input "******"
type input "**********"
click at [616, 31] on button "button" at bounding box center [615, 36] width 16 height 16
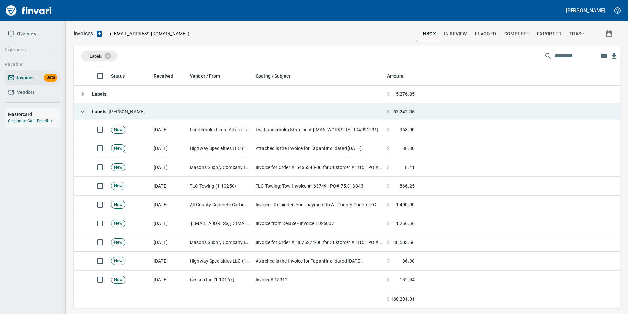
click at [82, 106] on button "button" at bounding box center [82, 111] width 13 height 13
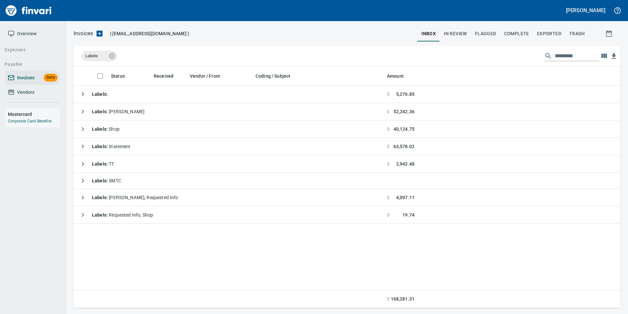
click at [113, 57] on icon at bounding box center [112, 56] width 6 height 6
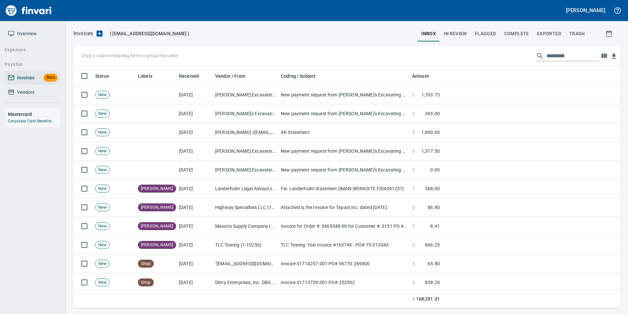
click at [462, 38] on button "In Review" at bounding box center [455, 34] width 31 height 16
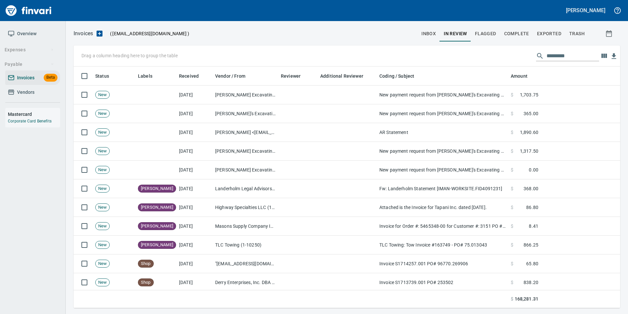
scroll to position [236, 537]
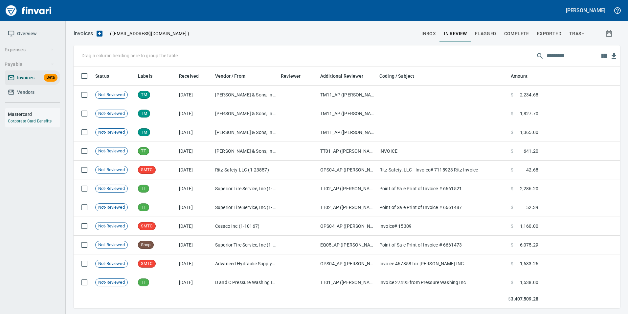
click at [577, 52] on input "text" at bounding box center [573, 56] width 53 height 11
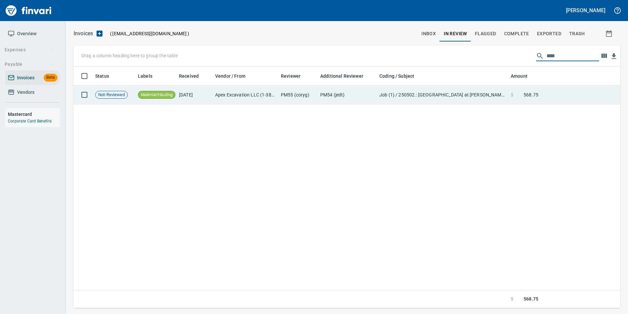
click at [553, 89] on td at bounding box center [580, 94] width 79 height 19
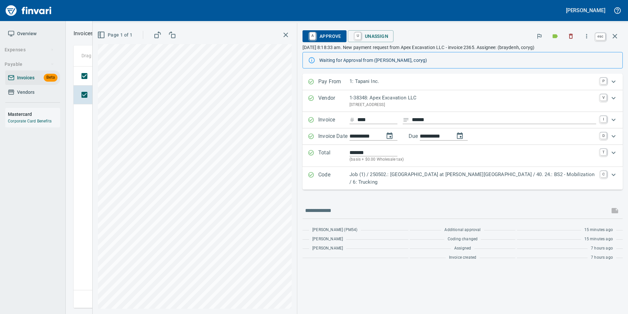
click at [617, 38] on icon "button" at bounding box center [615, 36] width 8 height 8
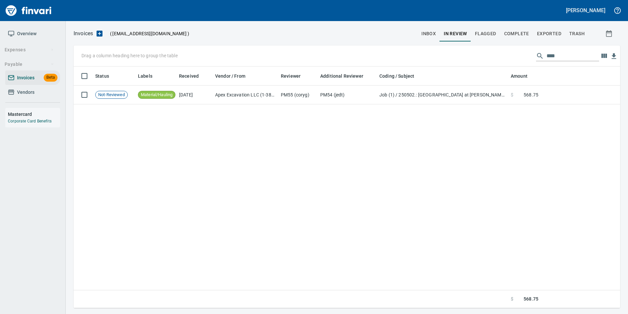
scroll to position [236, 542]
click at [571, 62] on div "Drag a column heading here to group the table ****" at bounding box center [347, 55] width 547 height 21
click at [569, 58] on input "****" at bounding box center [573, 56] width 53 height 11
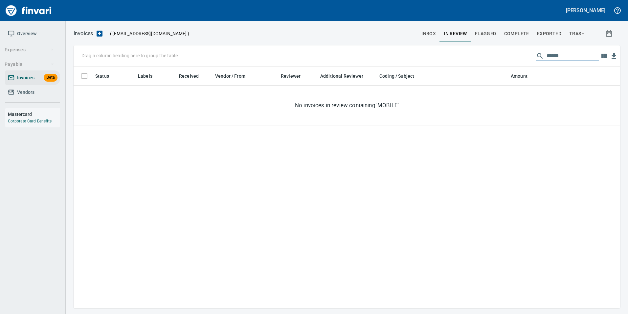
scroll to position [236, 542]
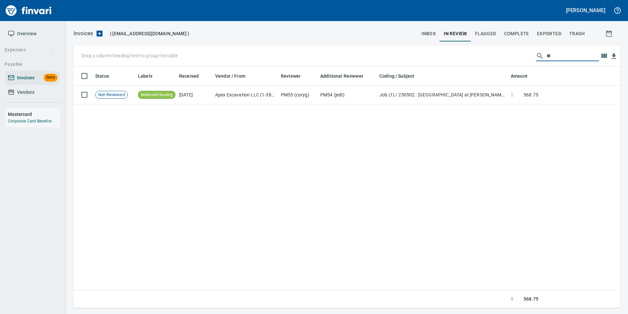
type input "*"
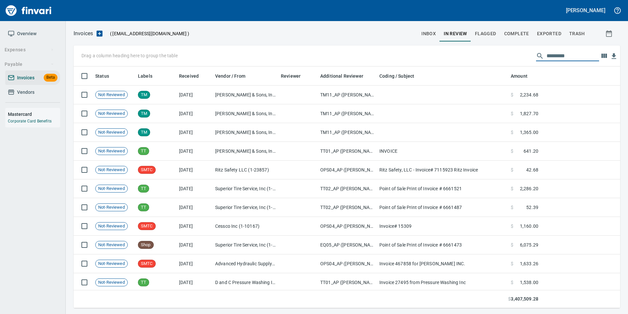
scroll to position [236, 537]
click at [525, 39] on button "Complete" at bounding box center [517, 34] width 33 height 16
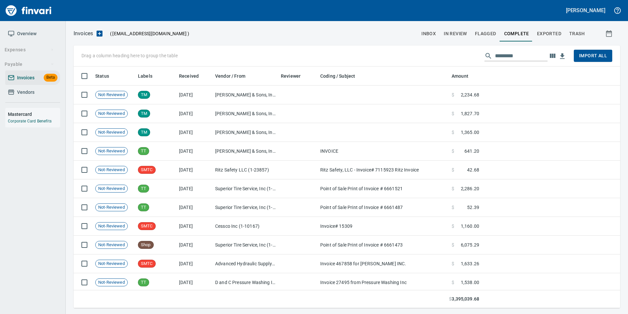
scroll to position [236, 537]
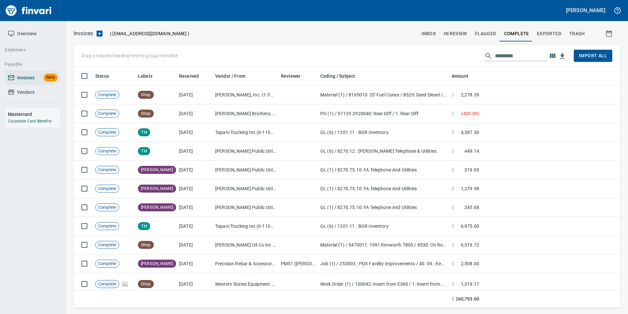
click at [516, 51] on input "text" at bounding box center [521, 56] width 53 height 11
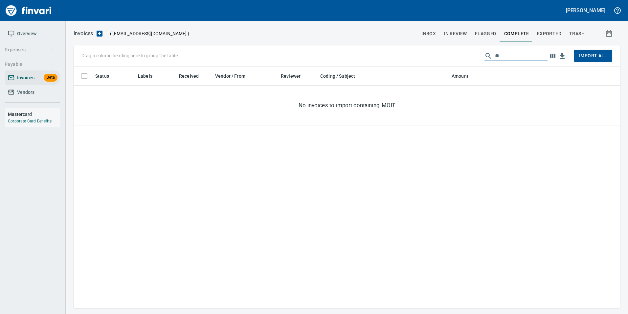
type input "*"
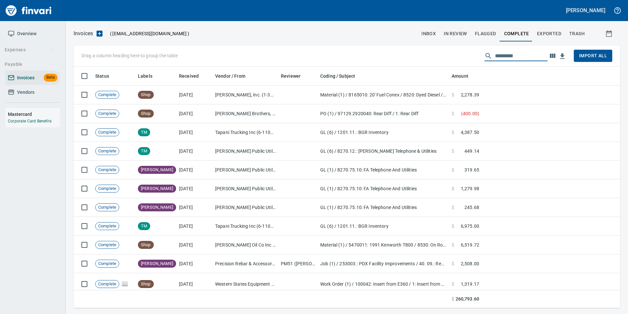
click at [552, 31] on span "Exported" at bounding box center [549, 34] width 24 height 8
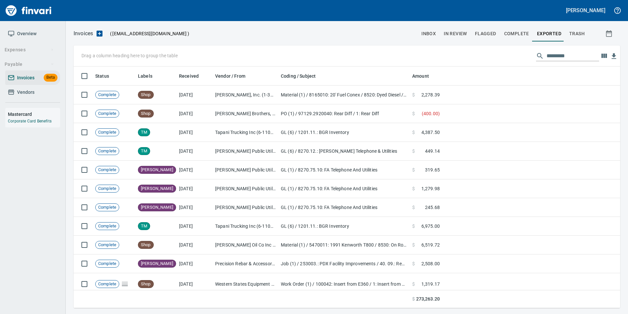
scroll to position [236, 537]
click at [544, 38] on button "Exported" at bounding box center [549, 34] width 32 height 16
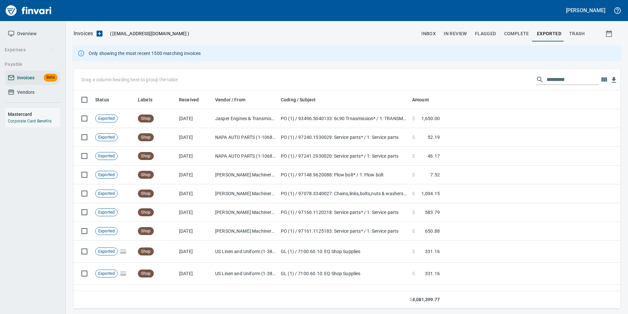
scroll to position [213, 537]
click at [560, 82] on input "text" at bounding box center [573, 79] width 53 height 11
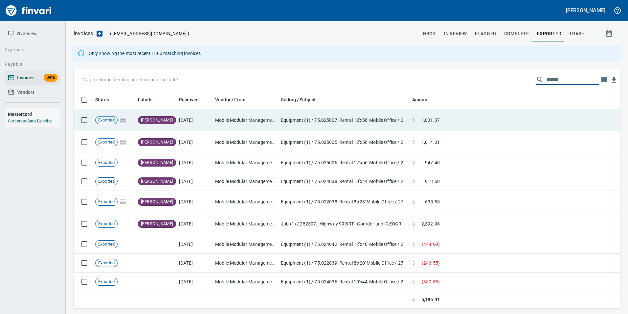
type input "******"
click at [446, 115] on td at bounding box center [532, 120] width 178 height 22
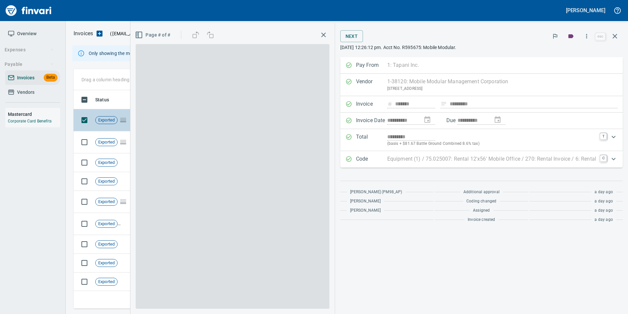
scroll to position [213, 537]
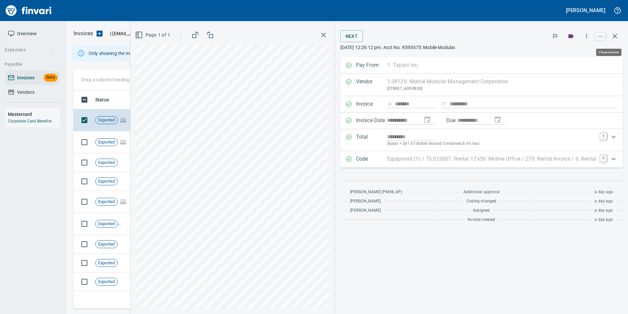
click at [614, 36] on icon "button" at bounding box center [615, 36] width 8 height 8
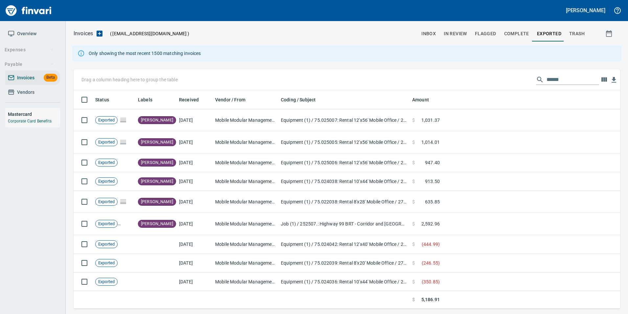
scroll to position [213, 537]
click at [437, 28] on button "inbox" at bounding box center [429, 34] width 22 height 16
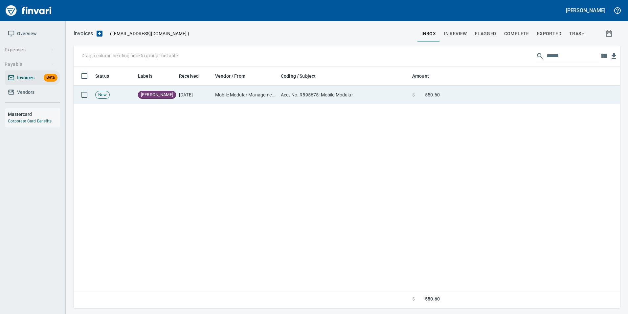
scroll to position [236, 542]
click at [295, 90] on td "Acct No. R595675: Mobile Modular" at bounding box center [343, 94] width 131 height 19
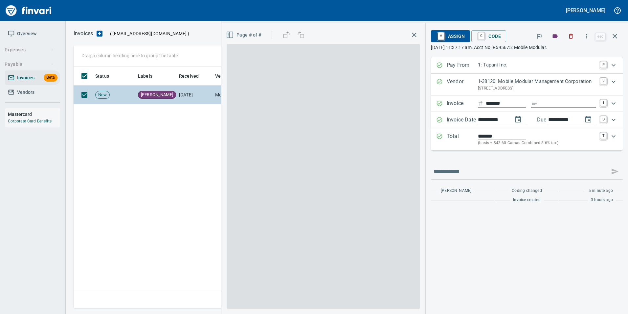
scroll to position [236, 542]
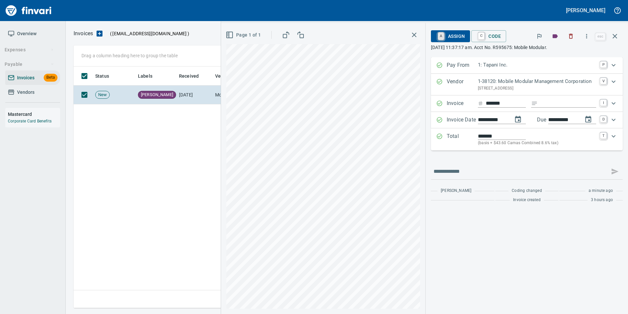
click at [442, 33] on link "A" at bounding box center [441, 36] width 6 height 7
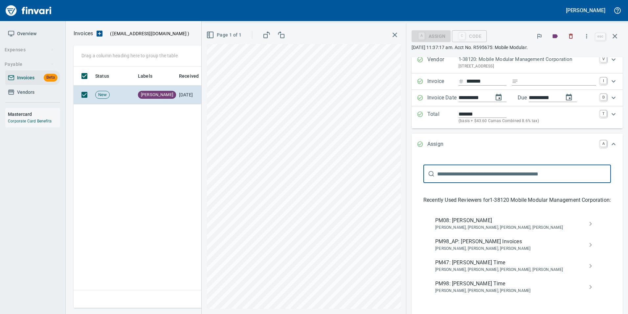
scroll to position [33, 0]
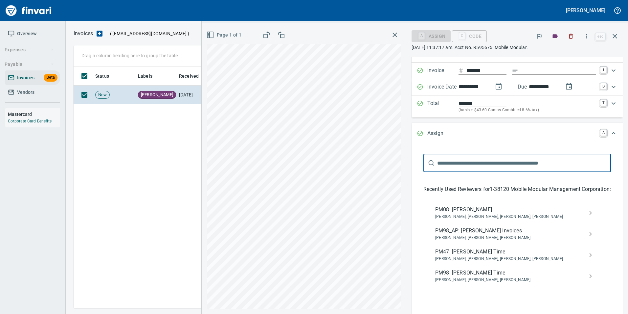
click at [518, 234] on span "PM98_AP: Sam Rhoades Invoices" at bounding box center [513, 230] width 154 height 8
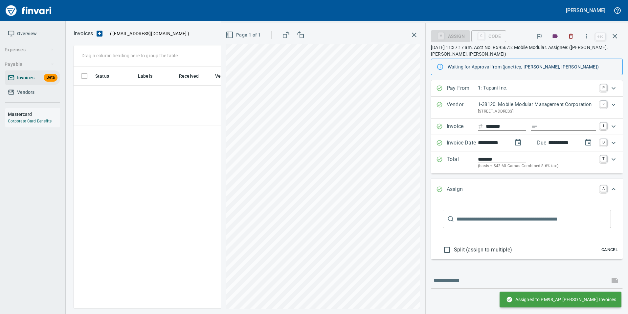
scroll to position [0, 0]
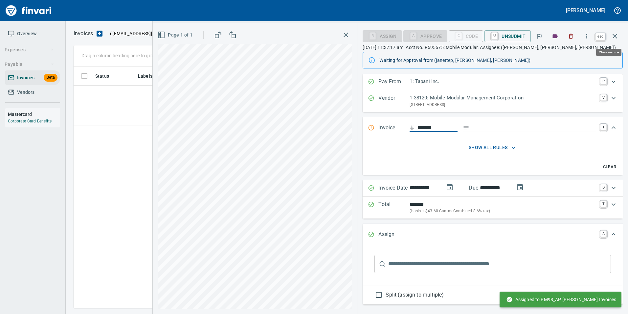
click at [615, 32] on icon "button" at bounding box center [615, 36] width 8 height 8
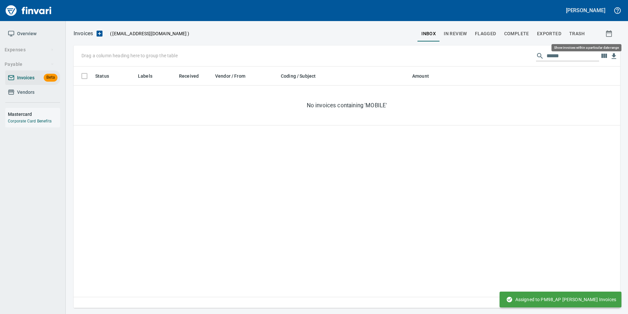
scroll to position [236, 542]
click at [567, 53] on input "******" at bounding box center [573, 56] width 53 height 11
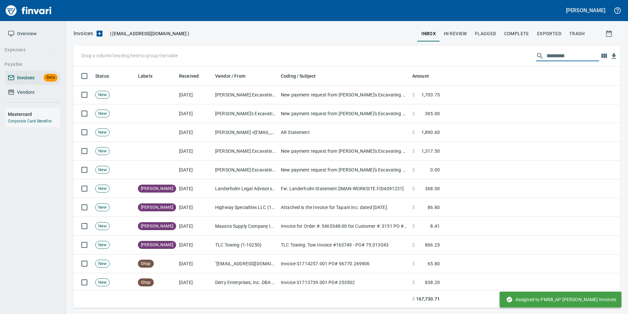
scroll to position [236, 537]
click at [459, 34] on span "In Review" at bounding box center [455, 34] width 23 height 8
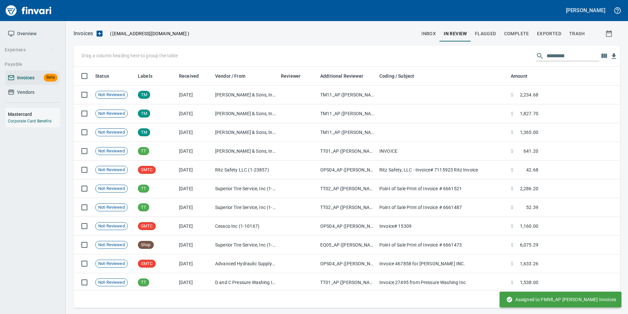
scroll to position [236, 537]
click at [561, 53] on input "text" at bounding box center [573, 56] width 53 height 11
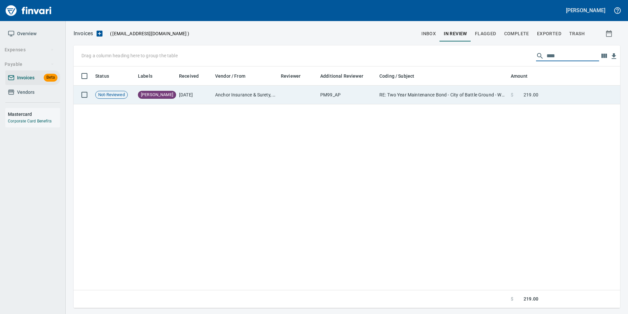
click at [502, 98] on td "RE: Two Year Maintenance Bond - City of Battle Ground - Well 6 Treatment Improv…" at bounding box center [442, 94] width 131 height 19
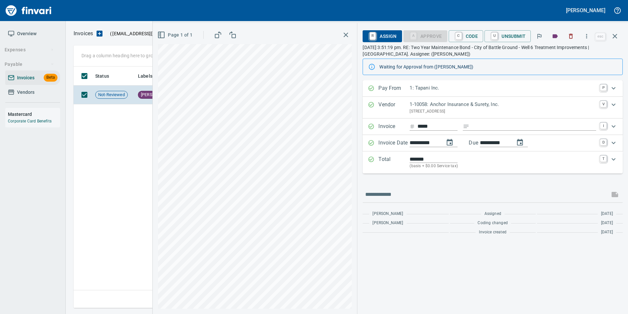
click at [619, 38] on button "button" at bounding box center [615, 36] width 16 height 16
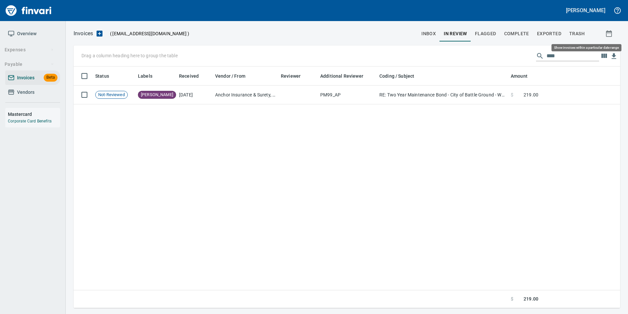
scroll to position [236, 542]
click at [574, 58] on input "****" at bounding box center [573, 56] width 53 height 11
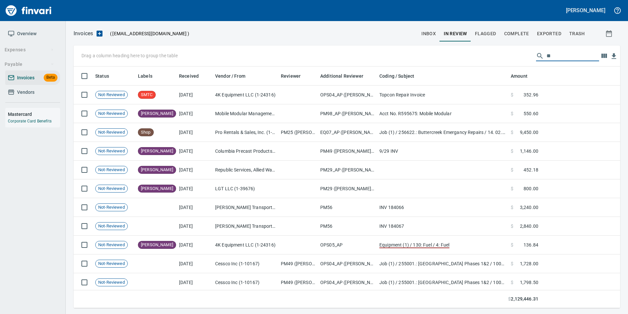
scroll to position [236, 537]
type input "*"
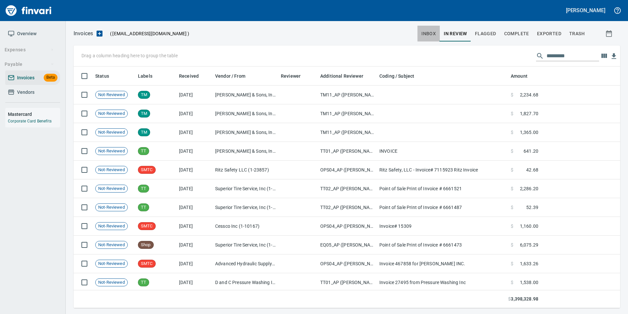
click at [424, 31] on span "inbox" at bounding box center [429, 34] width 14 height 8
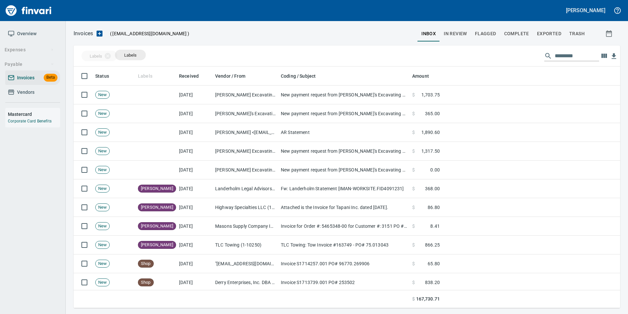
scroll to position [236, 537]
drag, startPoint x: 155, startPoint y: 72, endPoint x: 104, endPoint y: 57, distance: 53.4
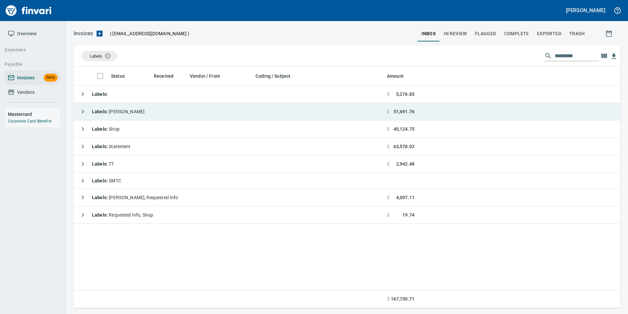
click at [79, 107] on icon "button" at bounding box center [83, 111] width 8 height 8
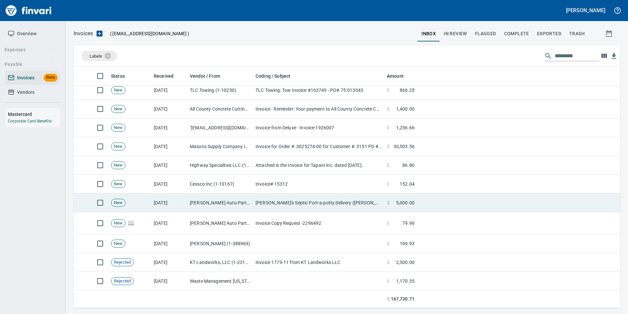
scroll to position [131, 0]
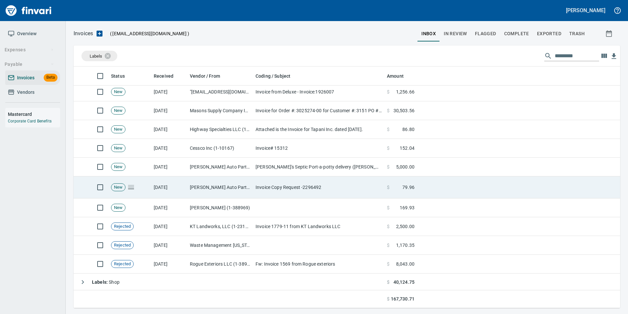
click at [166, 189] on td "[DATE]" at bounding box center [169, 187] width 36 height 22
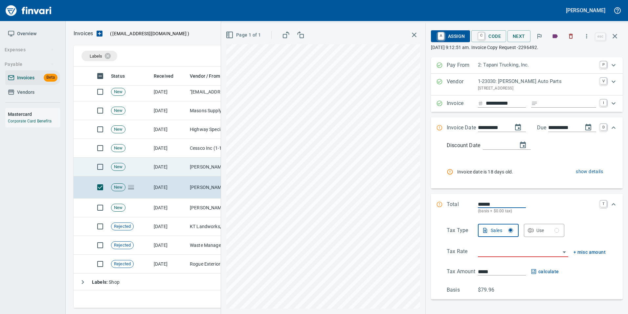
click at [178, 170] on td "[DATE]" at bounding box center [169, 166] width 36 height 19
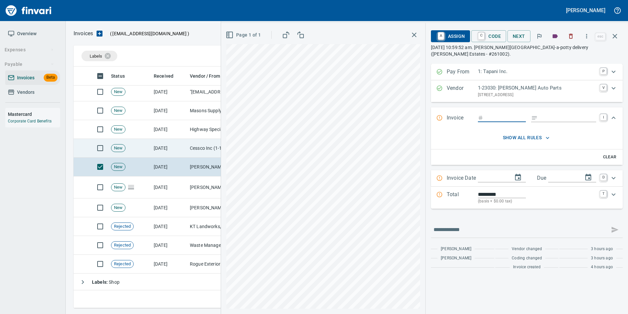
click at [168, 153] on td "[DATE]" at bounding box center [169, 148] width 36 height 19
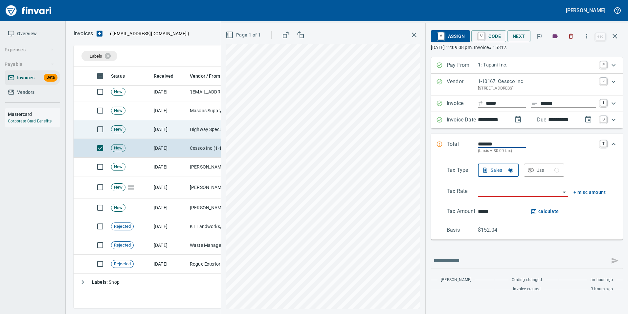
click at [160, 134] on td "[DATE]" at bounding box center [169, 129] width 36 height 19
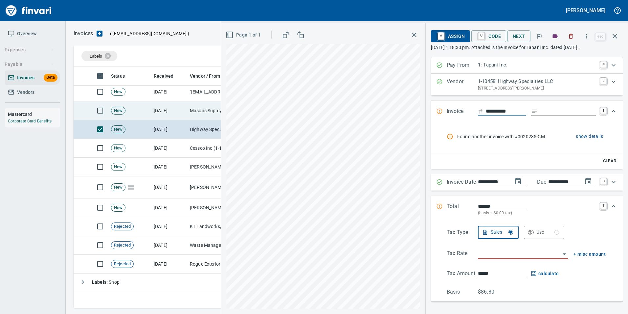
click at [146, 108] on td "New" at bounding box center [129, 110] width 43 height 19
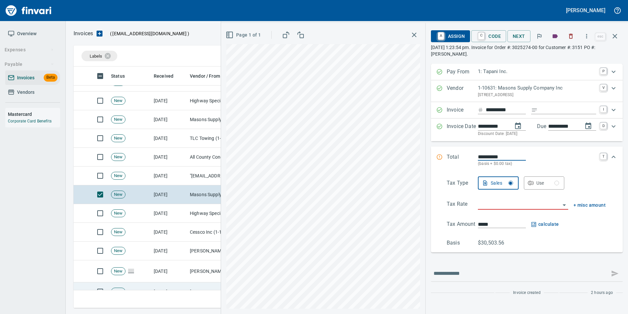
scroll to position [33, 0]
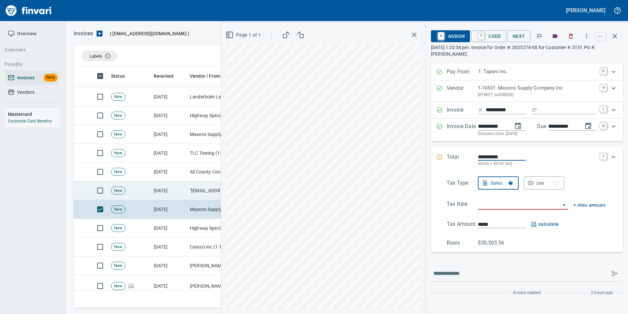
click at [153, 184] on td "[DATE]" at bounding box center [169, 190] width 36 height 19
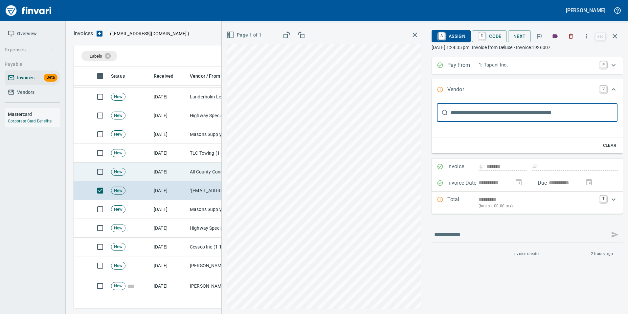
click at [190, 169] on td "All County Concrete Cutting (1-21877)" at bounding box center [220, 171] width 66 height 19
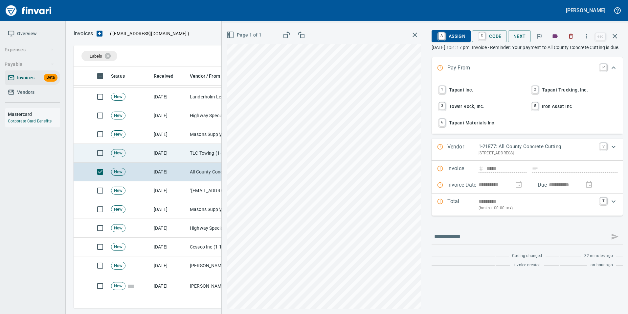
click at [179, 156] on td "[DATE]" at bounding box center [169, 153] width 36 height 19
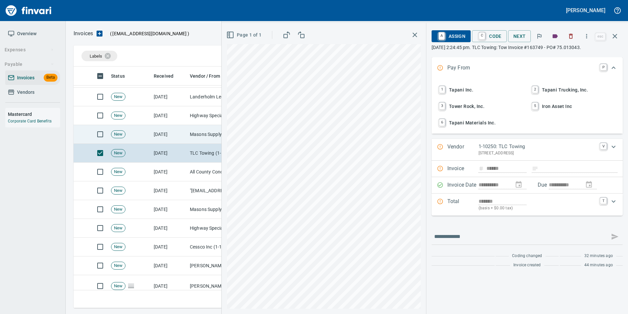
click at [193, 137] on td "Masons Supply Company Inc (1-10631)" at bounding box center [220, 134] width 66 height 19
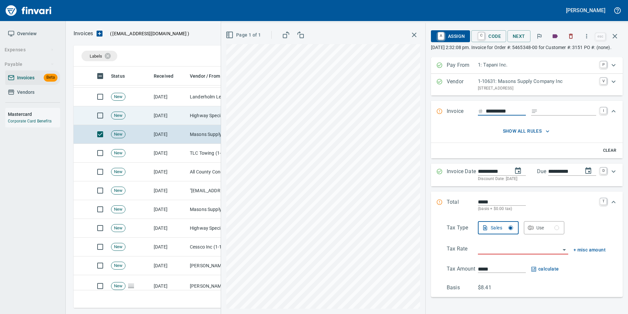
click at [168, 109] on td "[DATE]" at bounding box center [169, 115] width 36 height 19
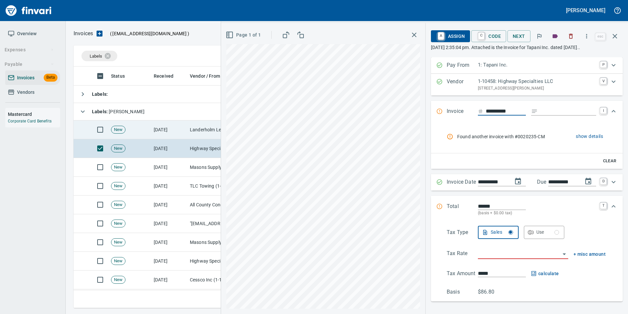
click at [166, 133] on td "[DATE]" at bounding box center [169, 129] width 36 height 19
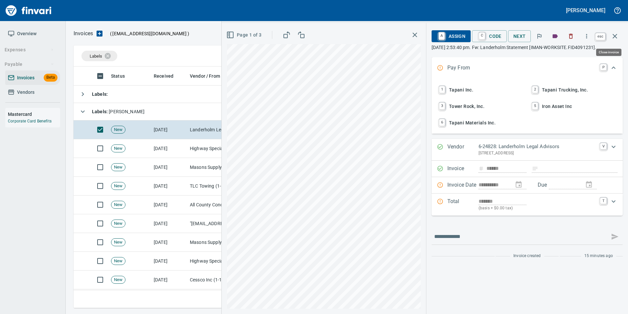
drag, startPoint x: 620, startPoint y: 35, endPoint x: 612, endPoint y: 39, distance: 9.6
click at [620, 35] on button "button" at bounding box center [615, 36] width 16 height 16
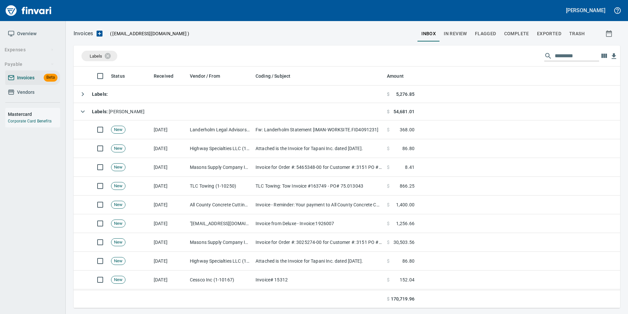
scroll to position [236, 537]
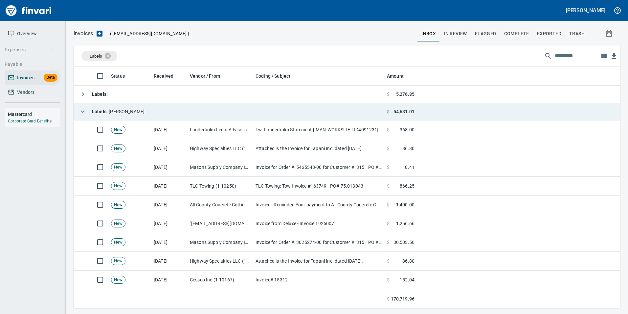
click at [82, 108] on icon "button" at bounding box center [83, 111] width 8 height 8
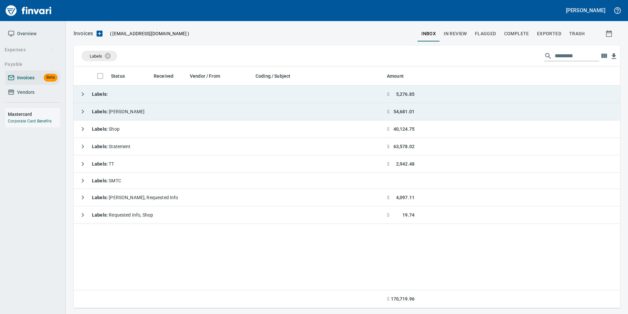
scroll to position [1, 1]
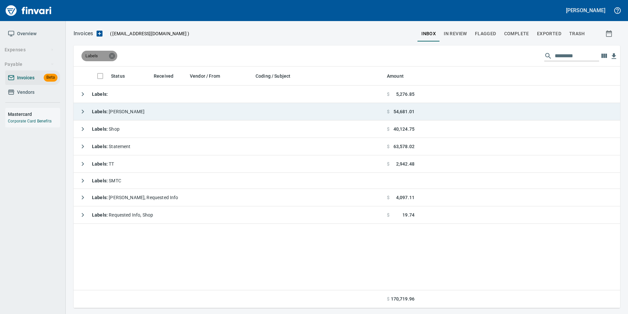
click at [112, 55] on icon at bounding box center [112, 56] width 6 height 6
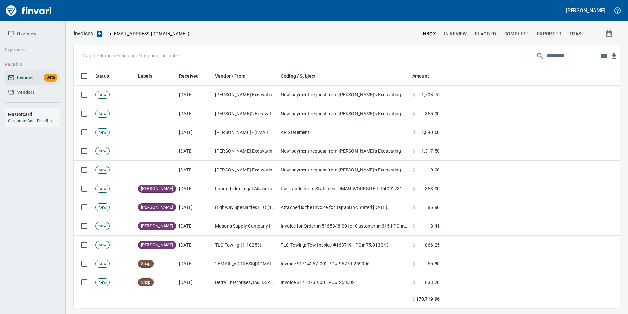
scroll to position [236, 537]
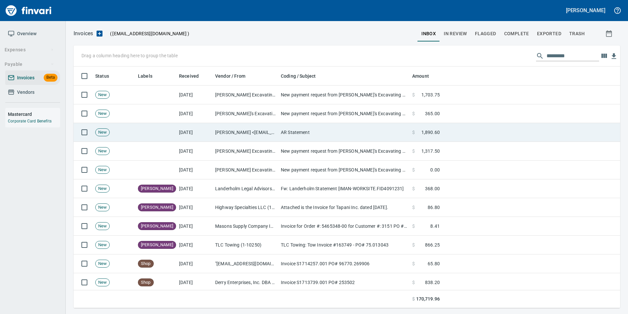
click at [240, 132] on td "[PERSON_NAME] <[EMAIL_ADDRESS][DOMAIN_NAME]>" at bounding box center [246, 132] width 66 height 19
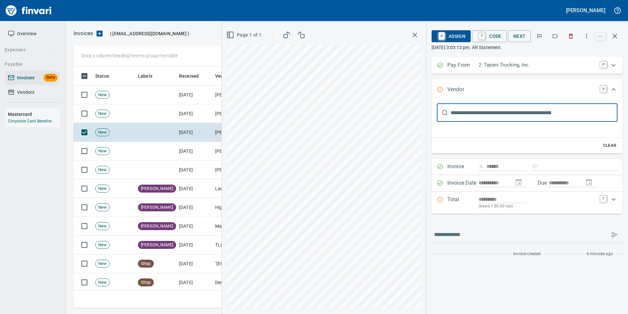
click at [555, 37] on icon "button" at bounding box center [555, 36] width 7 height 7
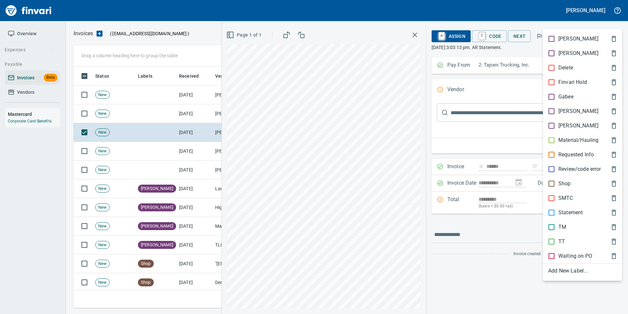
scroll to position [236, 537]
click at [566, 210] on p "Statement" at bounding box center [571, 212] width 24 height 8
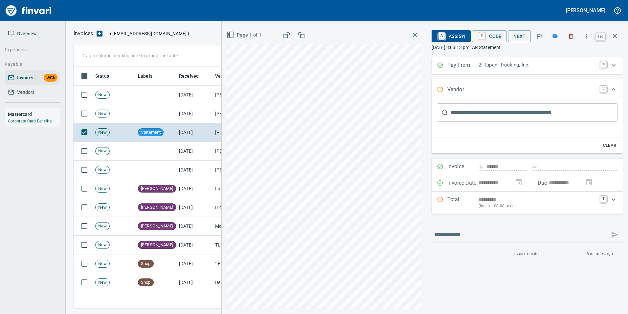
click at [621, 36] on button "button" at bounding box center [615, 36] width 16 height 16
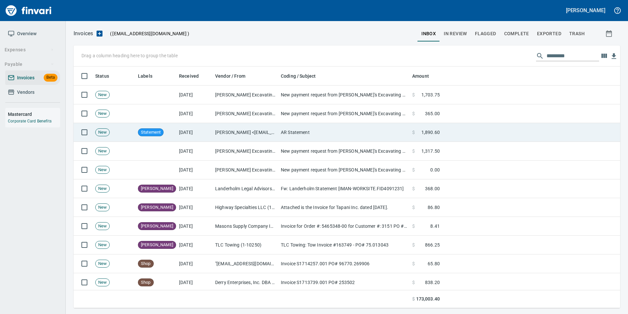
scroll to position [236, 537]
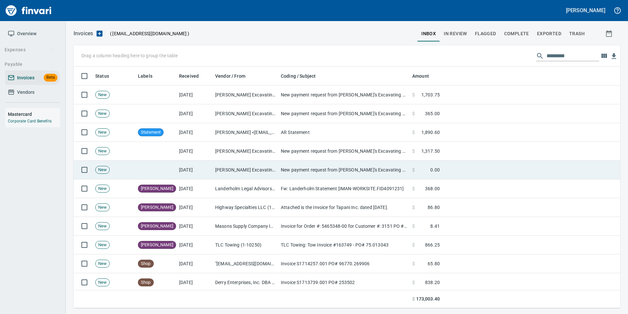
click at [289, 167] on td "New payment request from [PERSON_NAME]'s Excavating LLC for 1317.50 - invoice 9…" at bounding box center [343, 169] width 131 height 19
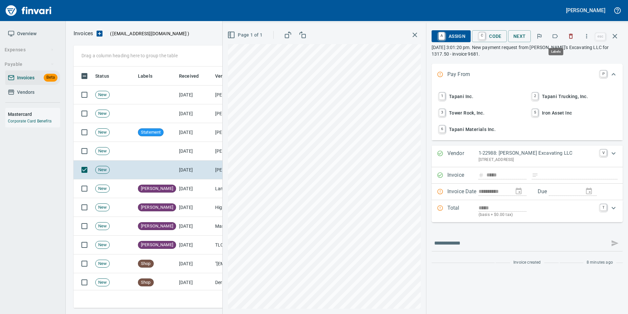
click at [556, 36] on icon "button" at bounding box center [555, 36] width 7 height 7
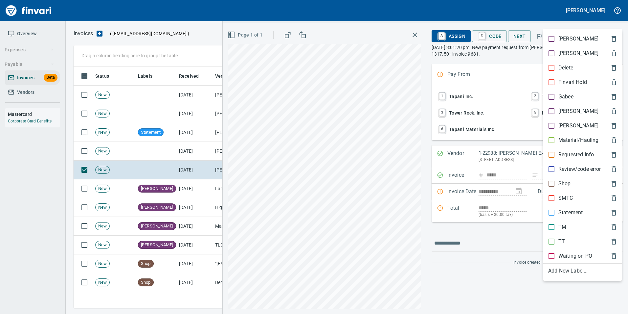
scroll to position [236, 537]
click at [589, 136] on div "Material/Hauling" at bounding box center [582, 140] width 79 height 14
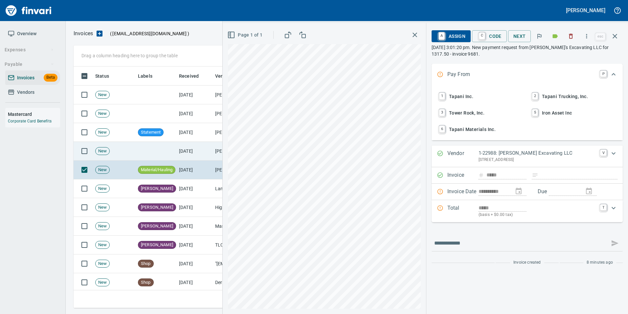
click at [213, 150] on td "[PERSON_NAME] Excavating LLC (1-22988)" at bounding box center [246, 151] width 66 height 19
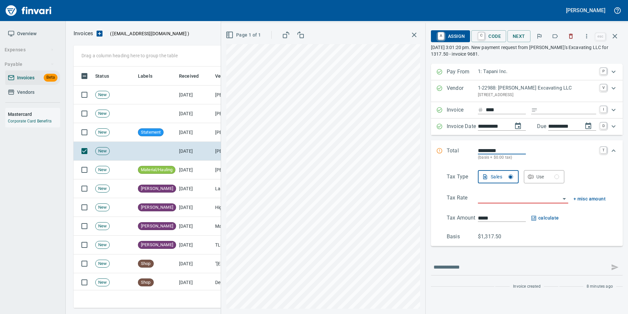
click at [557, 36] on icon "button" at bounding box center [555, 36] width 7 height 7
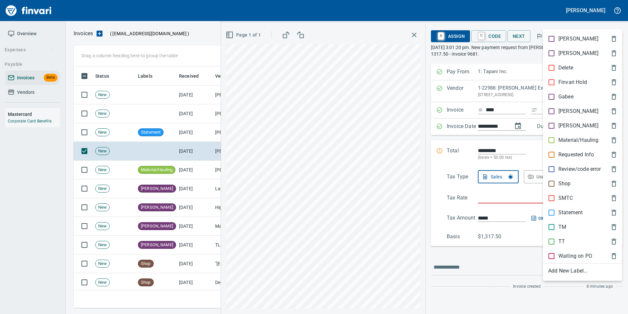
scroll to position [236, 537]
click at [581, 138] on p "Material/Hauling" at bounding box center [579, 140] width 40 height 8
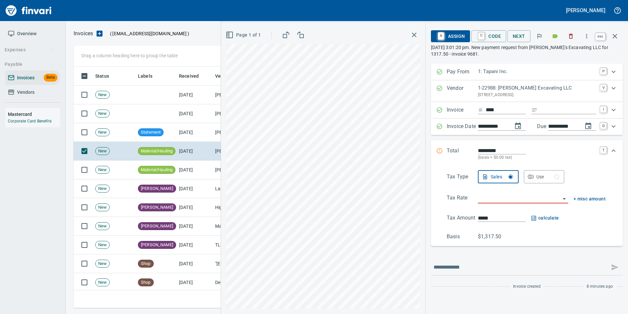
click at [615, 38] on icon "button" at bounding box center [615, 36] width 8 height 8
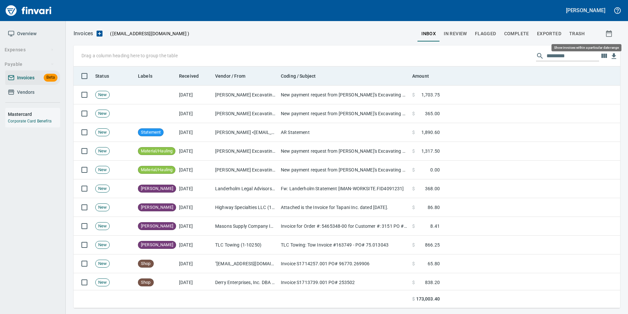
scroll to position [236, 537]
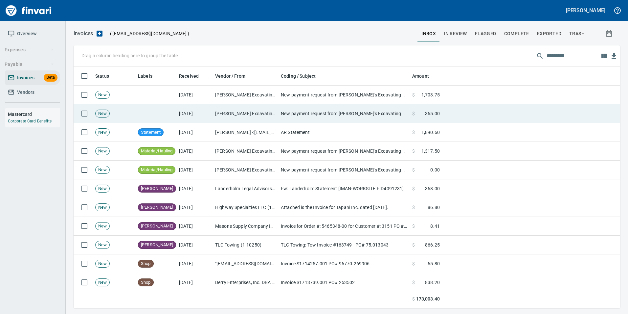
click at [260, 120] on td "[PERSON_NAME] Excavating LLC (1-22988)" at bounding box center [246, 113] width 66 height 19
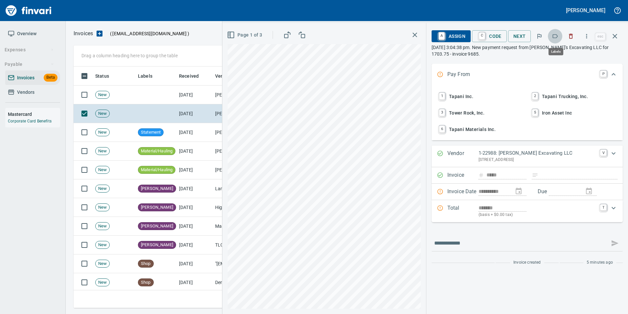
click at [555, 35] on icon "button" at bounding box center [555, 36] width 7 height 7
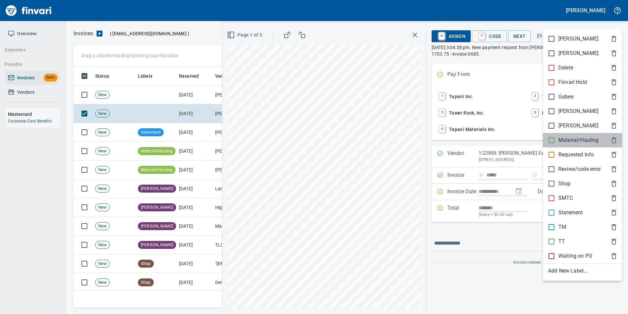
drag, startPoint x: 582, startPoint y: 145, endPoint x: 580, endPoint y: 132, distance: 12.9
click at [580, 140] on div "Material/Hauling" at bounding box center [582, 140] width 79 height 14
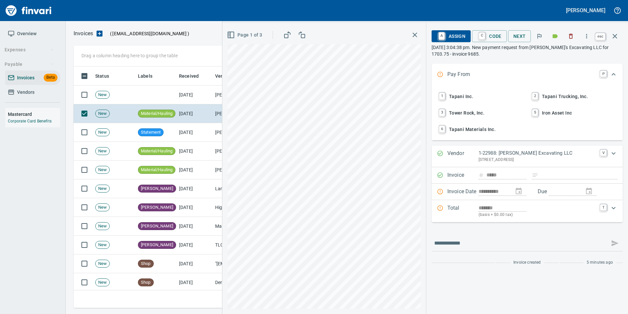
click at [617, 36] on icon "button" at bounding box center [615, 36] width 8 height 8
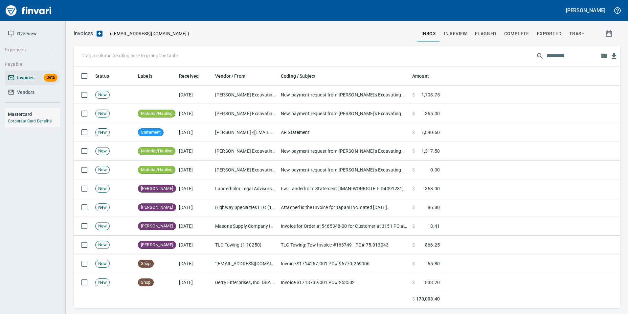
scroll to position [236, 537]
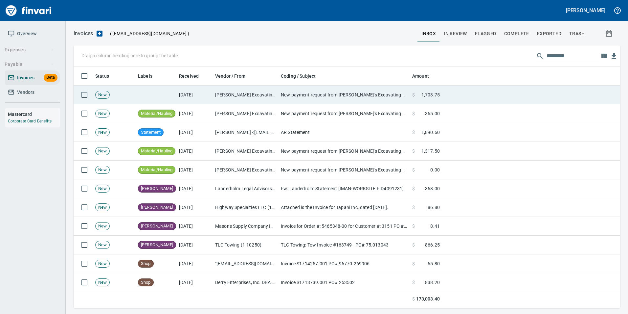
click at [388, 99] on td "New payment request from [PERSON_NAME]'s Excavating LLC for 1703.75 - invoice 9…" at bounding box center [343, 94] width 131 height 19
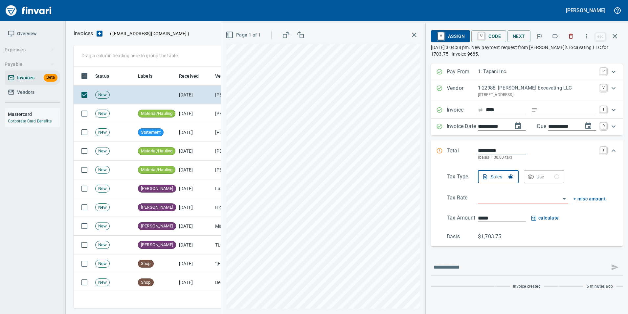
click at [552, 39] on button "button" at bounding box center [555, 36] width 14 height 14
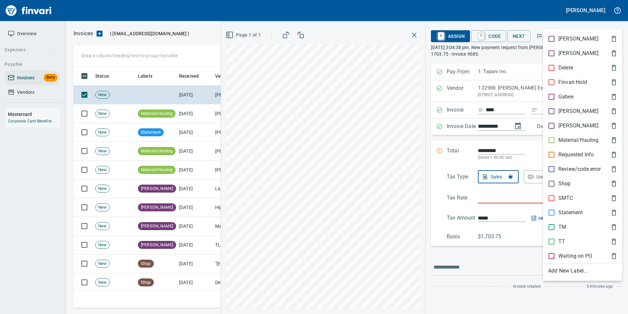
click at [583, 136] on p "Material/Hauling" at bounding box center [579, 140] width 40 height 8
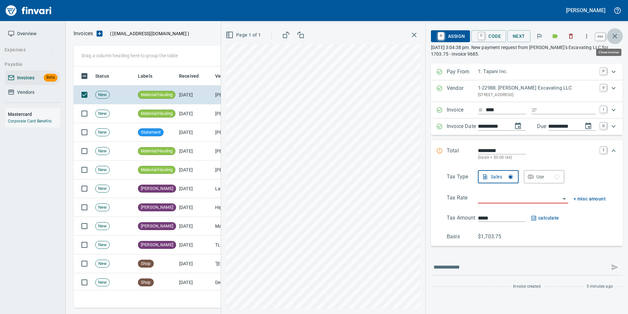
click at [616, 31] on button "button" at bounding box center [615, 36] width 16 height 16
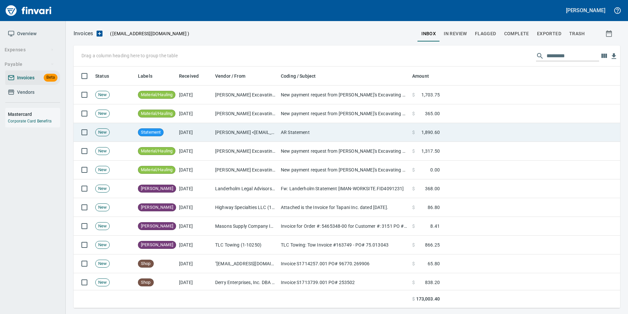
click at [245, 134] on td "[PERSON_NAME] <[EMAIL_ADDRESS][DOMAIN_NAME]>" at bounding box center [246, 132] width 66 height 19
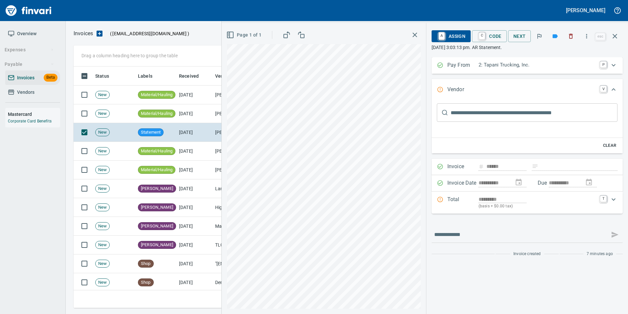
click at [588, 40] on button "button" at bounding box center [587, 36] width 14 height 14
click at [572, 54] on span "Download" at bounding box center [586, 55] width 63 height 8
drag, startPoint x: 620, startPoint y: 38, endPoint x: 600, endPoint y: 62, distance: 31.3
click at [620, 37] on button "button" at bounding box center [615, 36] width 16 height 16
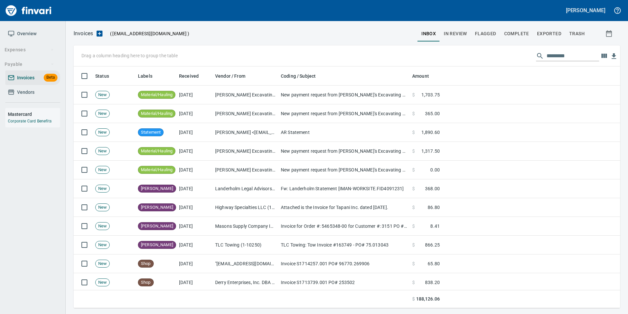
click at [461, 35] on span "In Review" at bounding box center [455, 34] width 23 height 8
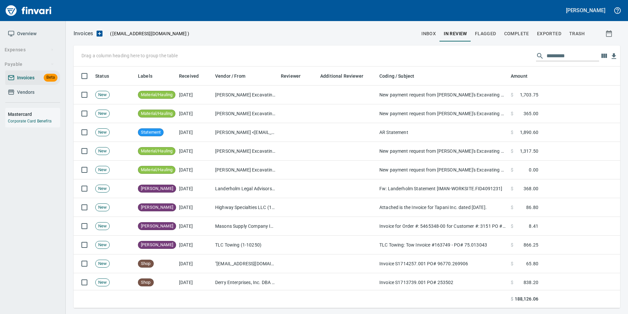
scroll to position [236, 537]
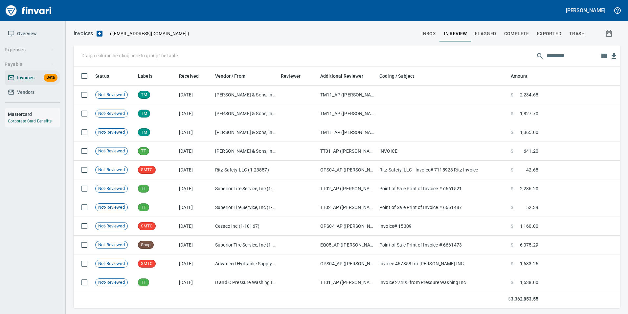
click at [567, 58] on input "text" at bounding box center [573, 56] width 53 height 11
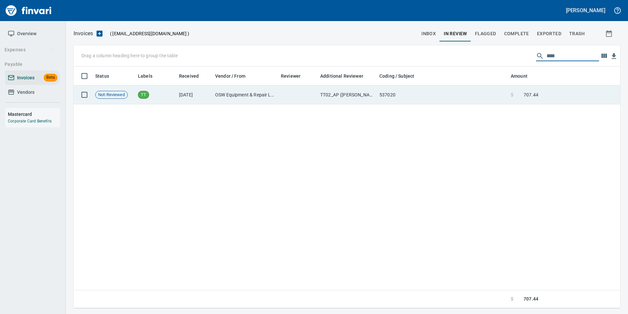
type input "****"
click at [550, 95] on td at bounding box center [580, 94] width 79 height 19
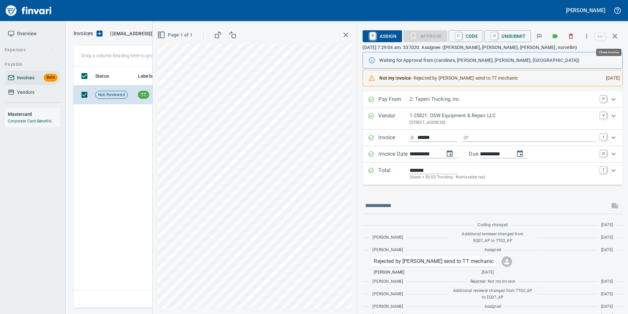
click at [619, 36] on icon "button" at bounding box center [615, 36] width 8 height 8
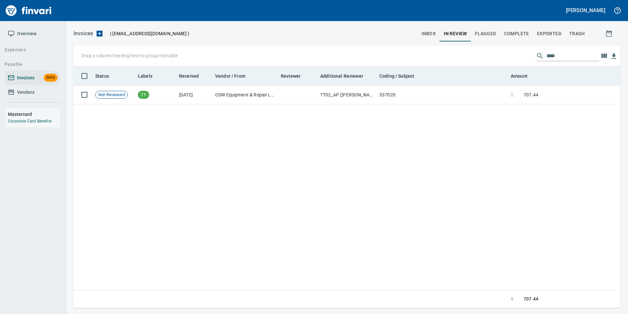
scroll to position [236, 542]
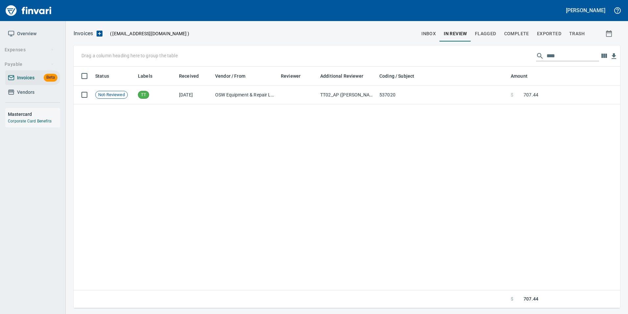
click at [561, 59] on input "****" at bounding box center [573, 56] width 53 height 11
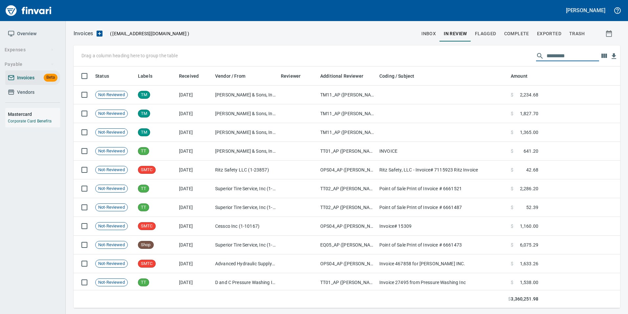
click at [570, 59] on input "text" at bounding box center [573, 56] width 53 height 11
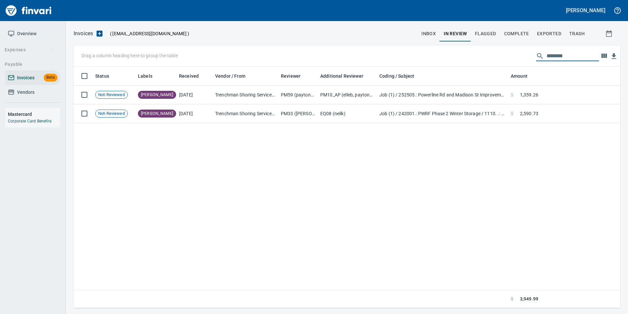
type input "********"
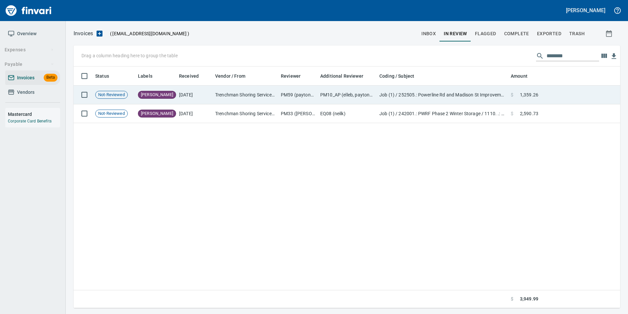
click at [558, 92] on td at bounding box center [580, 94] width 79 height 19
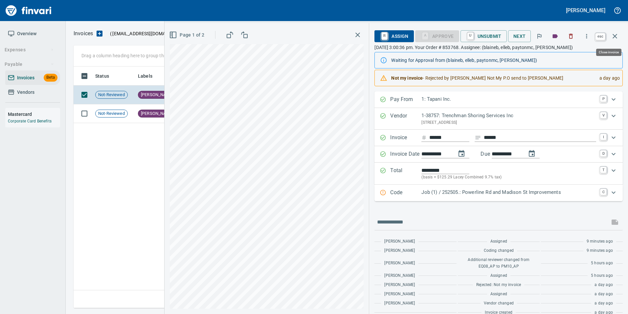
click at [617, 35] on icon "button" at bounding box center [615, 36] width 8 height 8
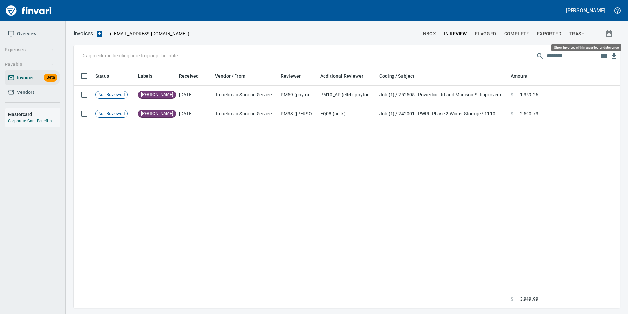
scroll to position [236, 542]
click at [569, 59] on input "********" at bounding box center [573, 56] width 53 height 11
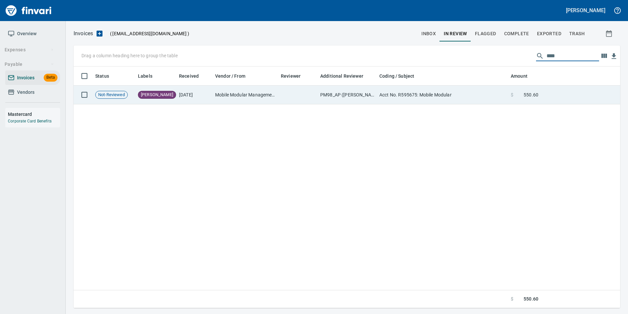
click at [519, 91] on span at bounding box center [519, 94] width 10 height 7
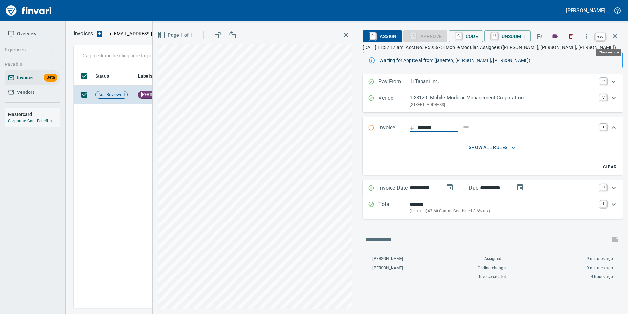
scroll to position [236, 542]
click at [619, 35] on icon "button" at bounding box center [615, 36] width 8 height 8
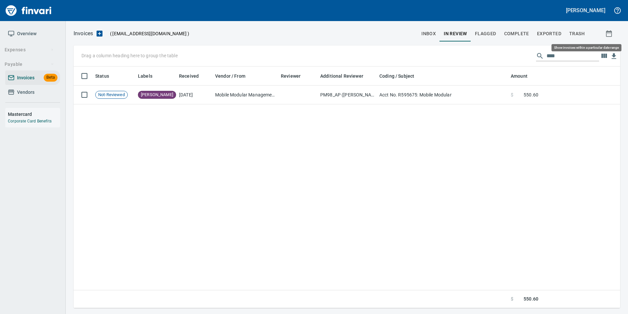
scroll to position [236, 542]
click at [585, 57] on input "****" at bounding box center [573, 56] width 53 height 11
click at [538, 104] on div "Status Labels Received Vendor / From Reviewer Additional Reviewer Coding / Subj…" at bounding box center [347, 187] width 547 height 242
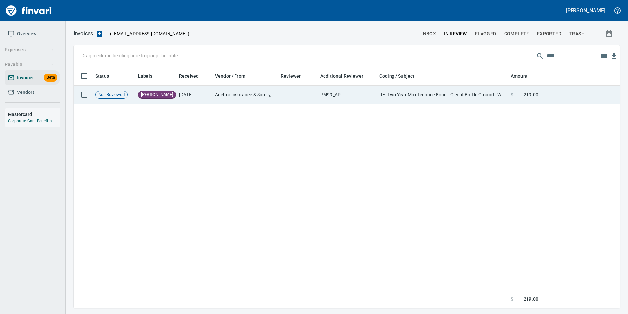
click at [533, 98] on td "$ 219.00" at bounding box center [525, 94] width 33 height 19
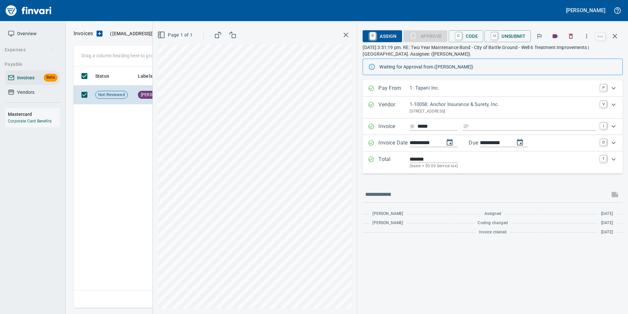
scroll to position [236, 542]
click at [616, 40] on button "button" at bounding box center [615, 36] width 16 height 16
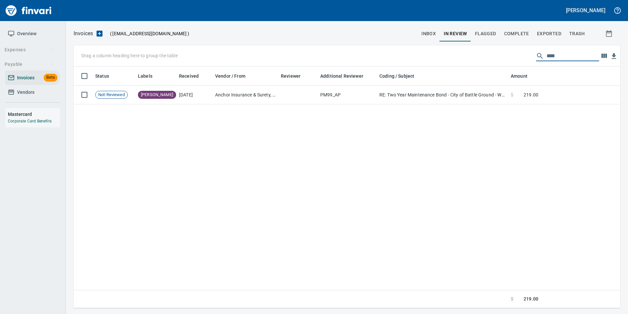
click at [583, 53] on input "****" at bounding box center [573, 56] width 53 height 11
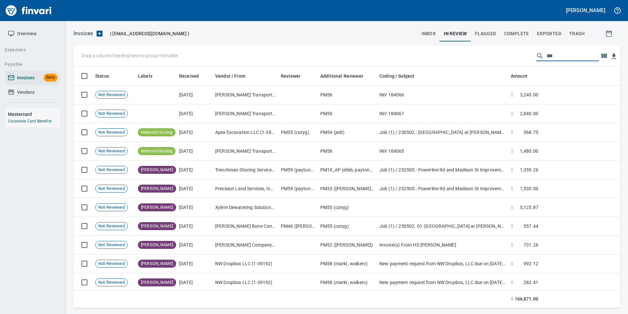
click at [567, 56] on input "***" at bounding box center [573, 56] width 53 height 11
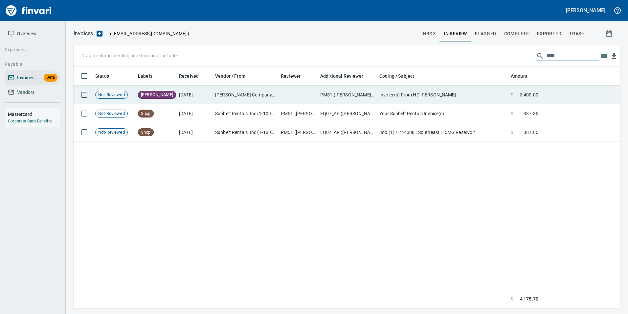
click at [513, 95] on span "$" at bounding box center [512, 94] width 3 height 7
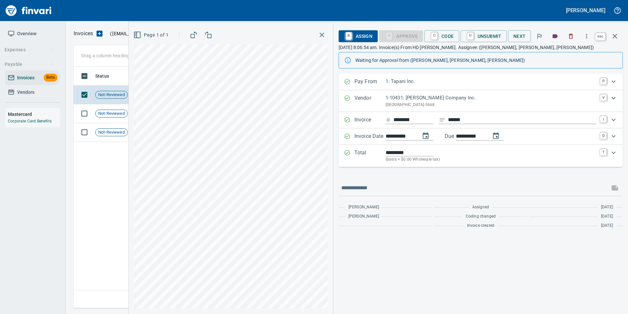
click at [616, 38] on icon "button" at bounding box center [615, 36] width 8 height 8
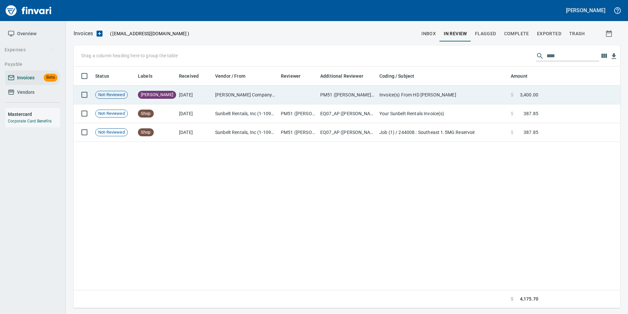
scroll to position [236, 542]
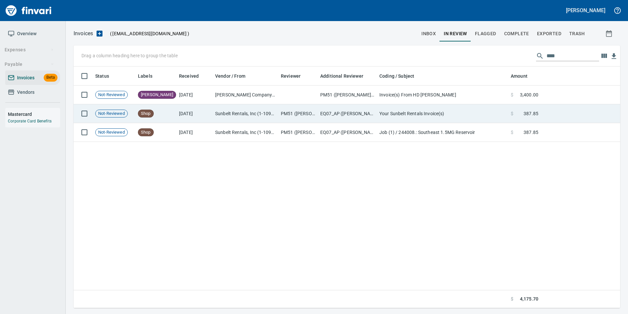
click at [586, 108] on td at bounding box center [580, 113] width 79 height 19
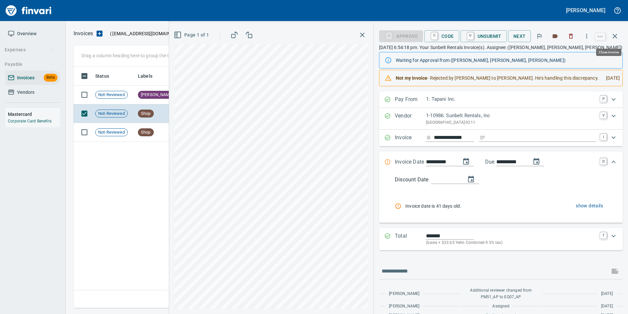
click at [619, 36] on icon "button" at bounding box center [615, 36] width 8 height 8
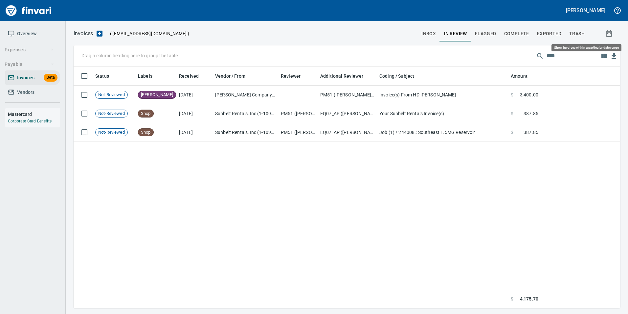
scroll to position [236, 542]
click at [563, 60] on input "****" at bounding box center [573, 56] width 53 height 11
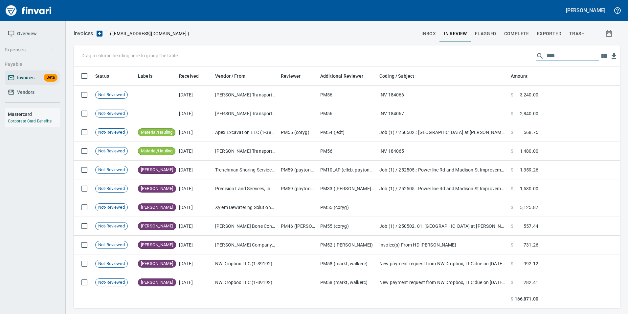
scroll to position [236, 537]
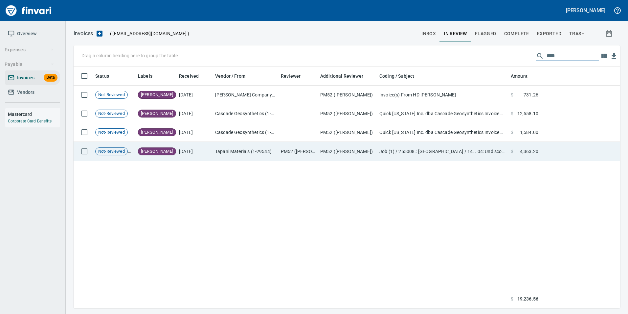
click at [248, 152] on td "Tapani Materials (1-29544)" at bounding box center [246, 151] width 66 height 19
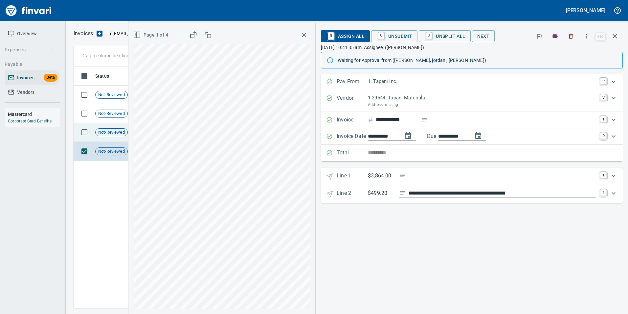
click at [98, 136] on td "Not-Reviewed" at bounding box center [114, 132] width 43 height 19
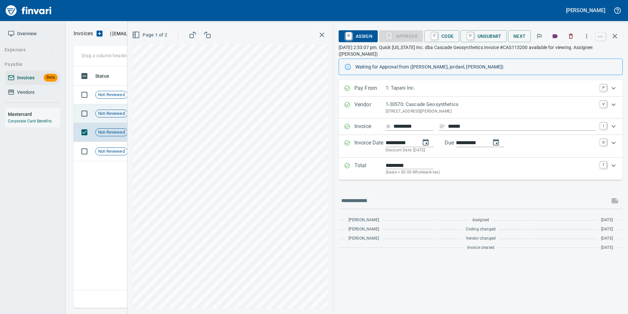
click at [100, 118] on td "Not-Reviewed" at bounding box center [114, 113] width 43 height 19
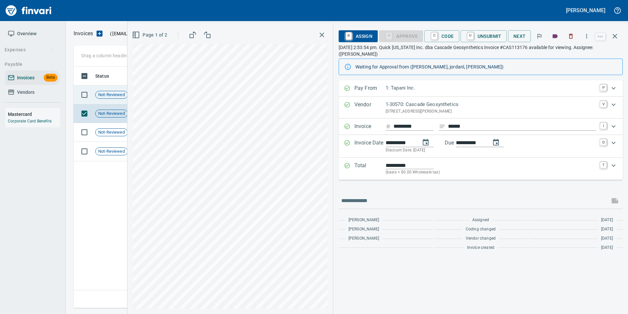
click at [114, 96] on span "Not-Reviewed" at bounding box center [112, 95] width 32 height 6
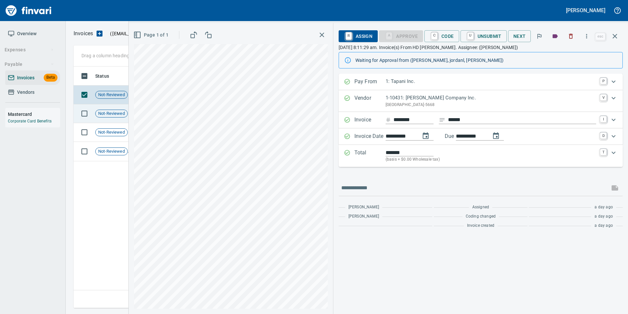
click at [107, 111] on span "Not-Reviewed" at bounding box center [112, 113] width 32 height 6
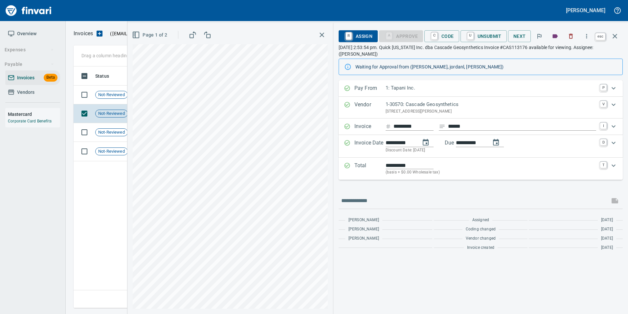
scroll to position [236, 542]
click at [616, 39] on icon "button" at bounding box center [615, 36] width 8 height 8
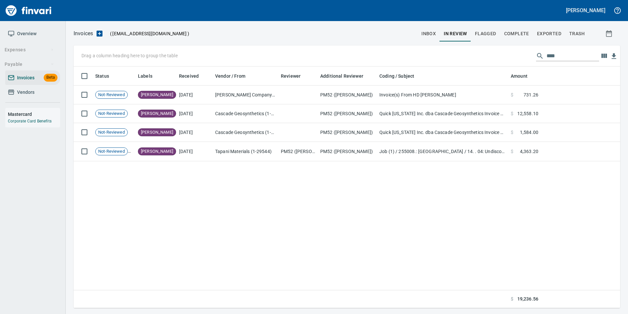
scroll to position [236, 542]
click at [583, 52] on input "****" at bounding box center [573, 56] width 53 height 11
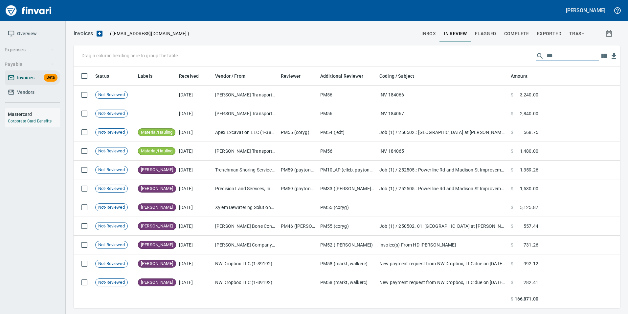
scroll to position [236, 537]
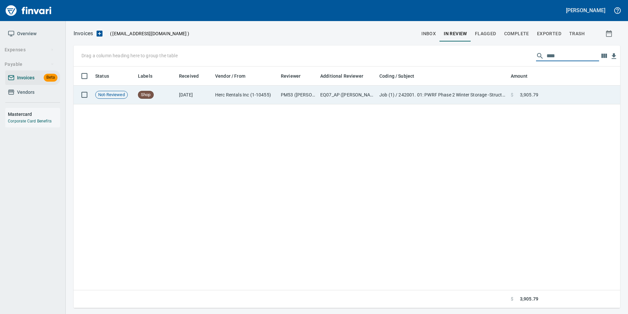
click at [558, 92] on td at bounding box center [580, 94] width 79 height 19
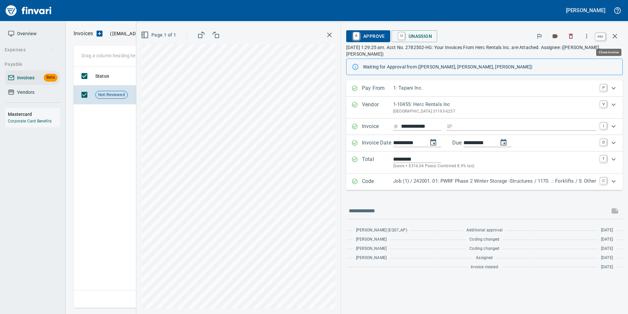
click at [619, 35] on icon "button" at bounding box center [615, 36] width 8 height 8
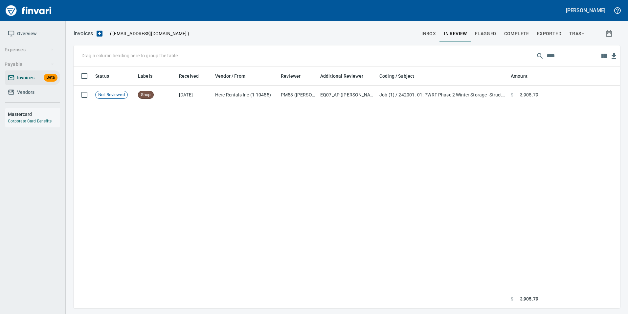
scroll to position [236, 542]
click at [582, 59] on input "****" at bounding box center [573, 56] width 53 height 11
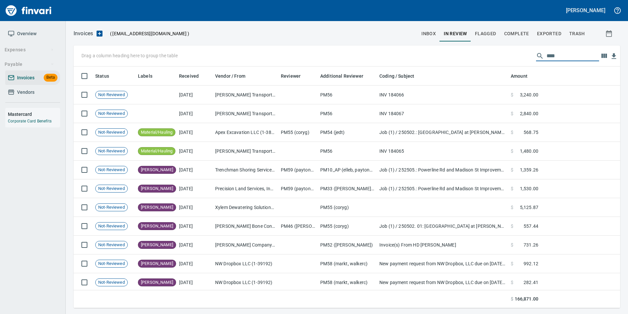
scroll to position [236, 537]
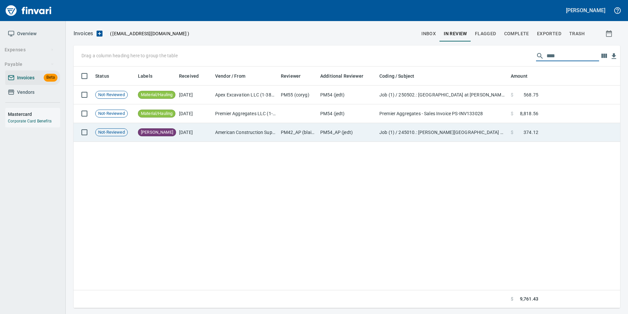
click at [541, 128] on td at bounding box center [580, 132] width 79 height 19
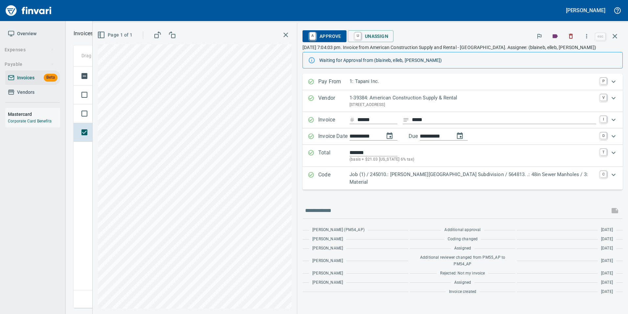
click at [616, 41] on button "button" at bounding box center [615, 36] width 16 height 16
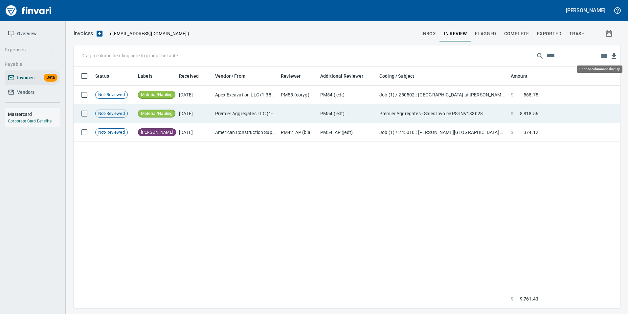
scroll to position [236, 542]
click at [481, 118] on td "Premier Aggregates - Sales Invoice PS-INV133028" at bounding box center [442, 113] width 131 height 19
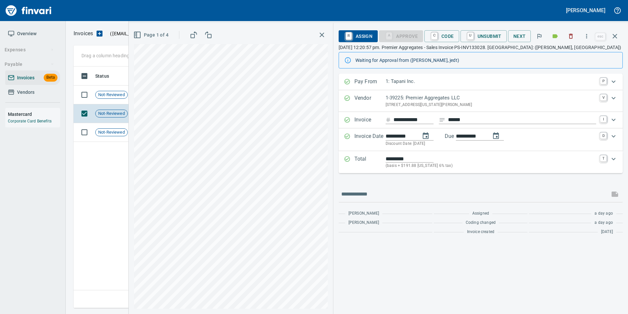
click at [619, 38] on button "button" at bounding box center [615, 36] width 16 height 16
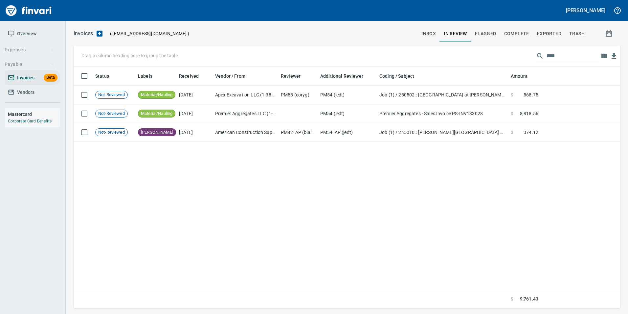
scroll to position [236, 542]
click at [575, 55] on input "****" at bounding box center [573, 56] width 53 height 11
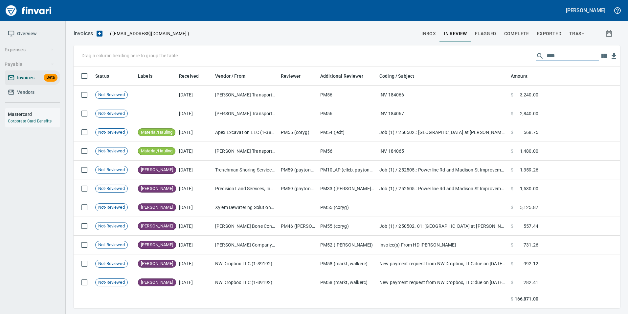
scroll to position [236, 537]
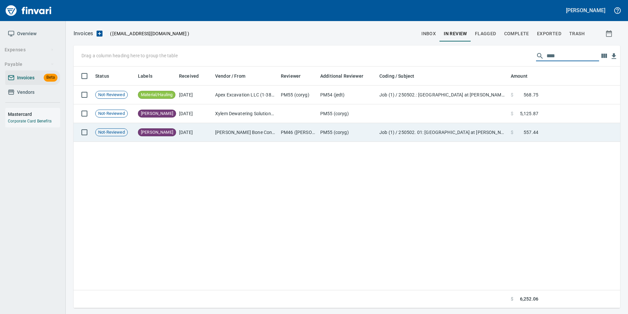
click at [352, 127] on td "PM55 (coryg)" at bounding box center [347, 132] width 59 height 19
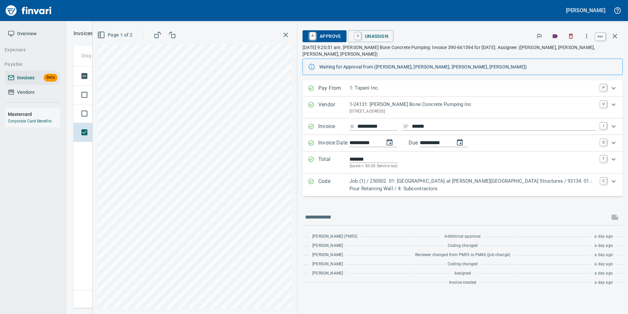
scroll to position [236, 542]
click at [618, 36] on icon "button" at bounding box center [615, 36] width 8 height 8
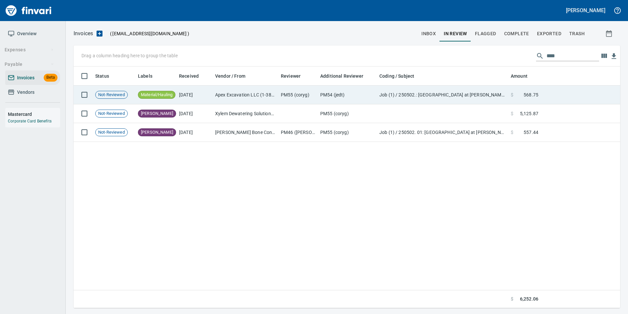
scroll to position [236, 542]
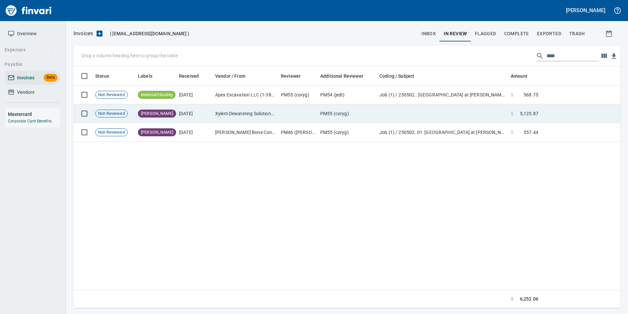
click at [450, 114] on td at bounding box center [442, 113] width 131 height 19
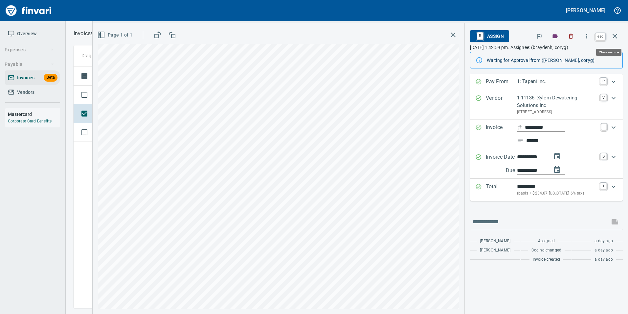
drag, startPoint x: 615, startPoint y: 38, endPoint x: 594, endPoint y: 52, distance: 25.9
click at [616, 37] on icon "button" at bounding box center [615, 36] width 8 height 8
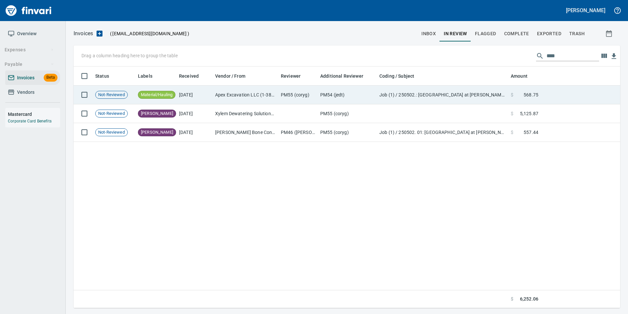
click at [490, 95] on td "Job (1) / 250502.: [GEOGRAPHIC_DATA] at [PERSON_NAME][GEOGRAPHIC_DATA] / 40. 24…" at bounding box center [442, 94] width 131 height 19
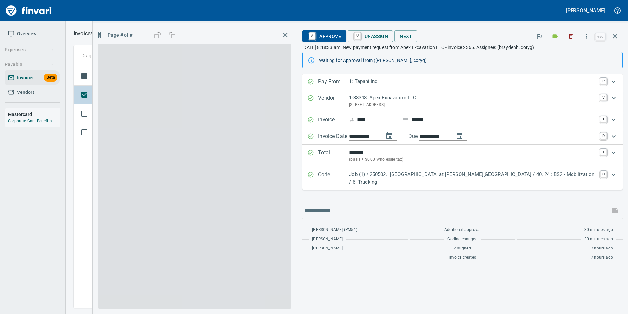
scroll to position [236, 542]
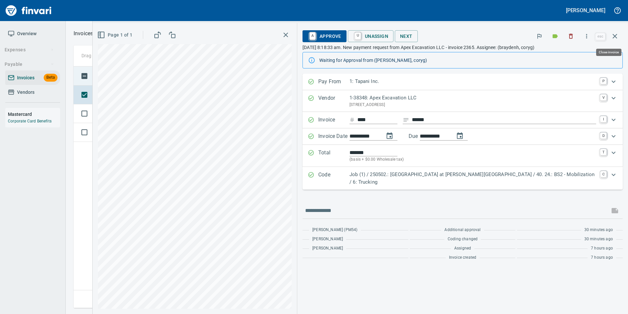
click at [615, 35] on icon "button" at bounding box center [615, 36] width 5 height 5
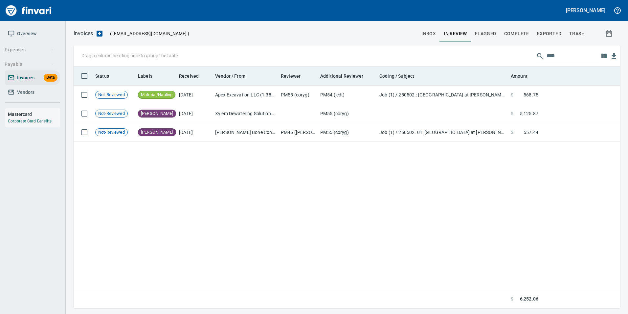
scroll to position [236, 542]
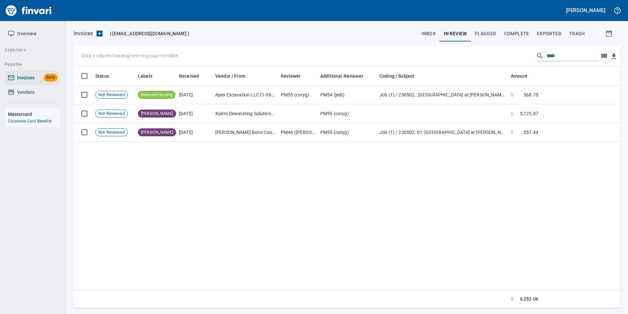
click at [573, 56] on input "****" at bounding box center [573, 56] width 53 height 11
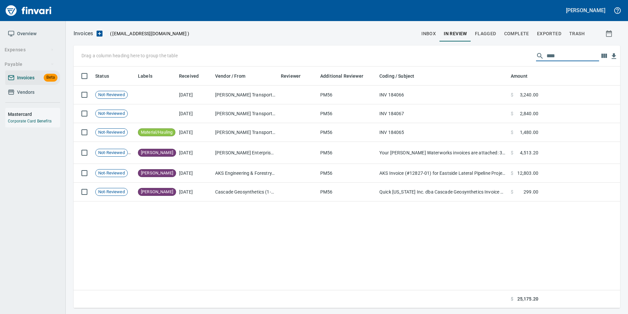
scroll to position [236, 537]
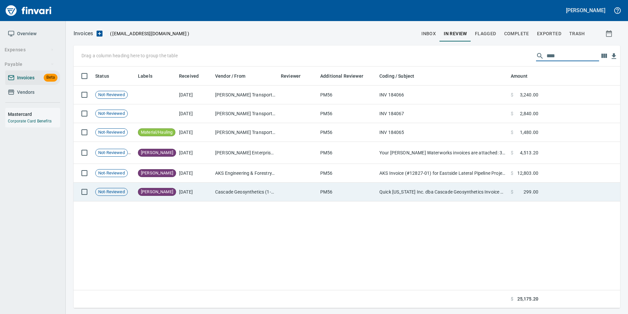
type input "****"
click at [350, 195] on td "PM56" at bounding box center [347, 191] width 59 height 19
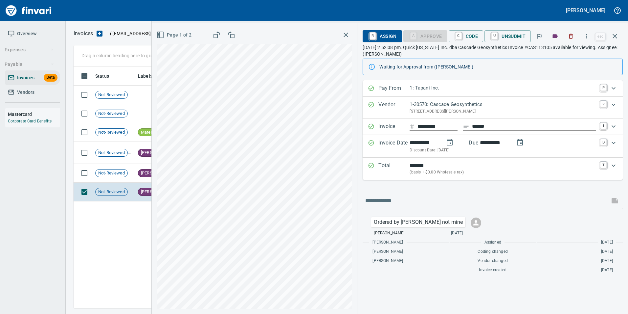
scroll to position [236, 537]
drag, startPoint x: 619, startPoint y: 36, endPoint x: 390, endPoint y: 185, distance: 272.7
click at [619, 36] on icon "button" at bounding box center [615, 36] width 8 height 8
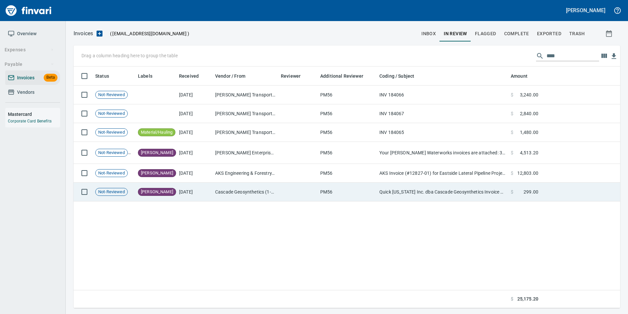
scroll to position [236, 542]
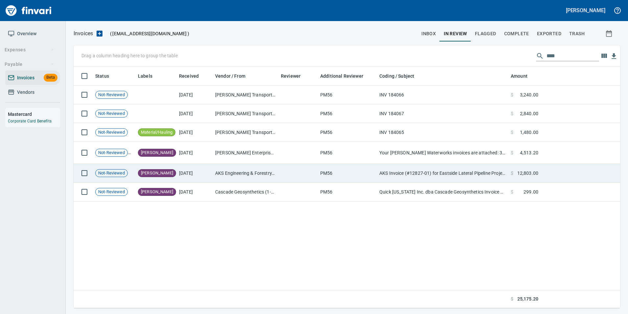
click at [364, 170] on td "PM56" at bounding box center [347, 173] width 59 height 19
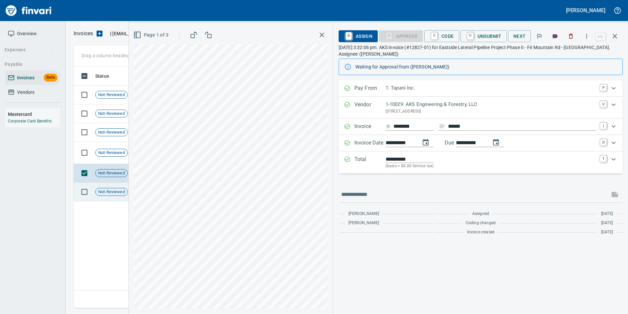
click at [109, 191] on div "Drag a column heading here to group the table **** Status Labels Received Vendo…" at bounding box center [347, 176] width 563 height 262
click at [104, 193] on span "Not-Reviewed" at bounding box center [112, 192] width 32 height 6
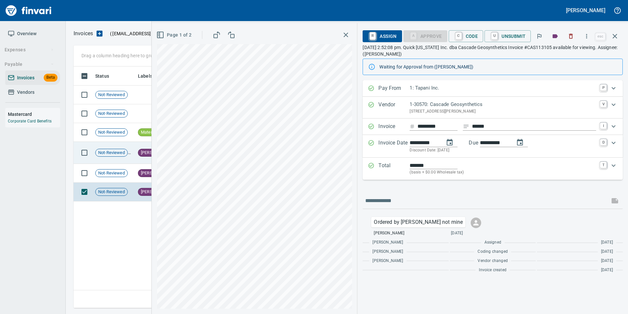
click at [112, 150] on span "Not-Reviewed" at bounding box center [112, 153] width 32 height 6
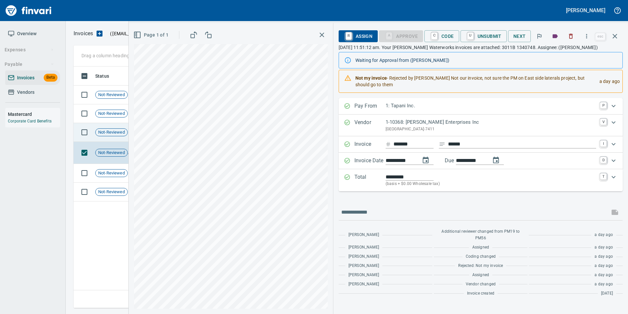
click at [112, 133] on span "Not-Reviewed" at bounding box center [112, 132] width 32 height 6
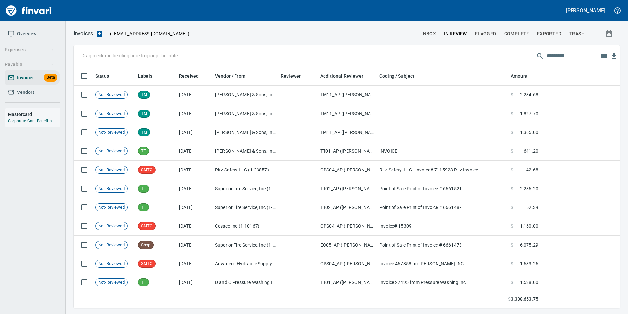
scroll to position [236, 537]
click at [436, 28] on button "inbox" at bounding box center [429, 34] width 22 height 16
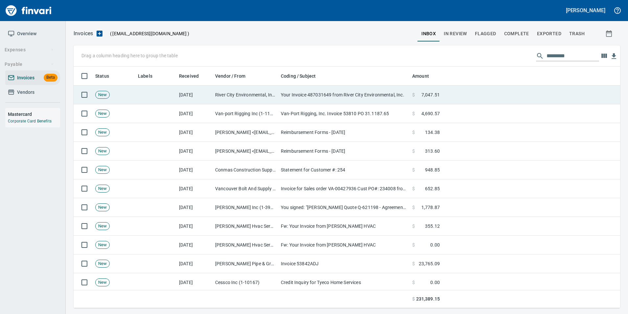
click at [212, 98] on td "[DATE]" at bounding box center [195, 94] width 36 height 19
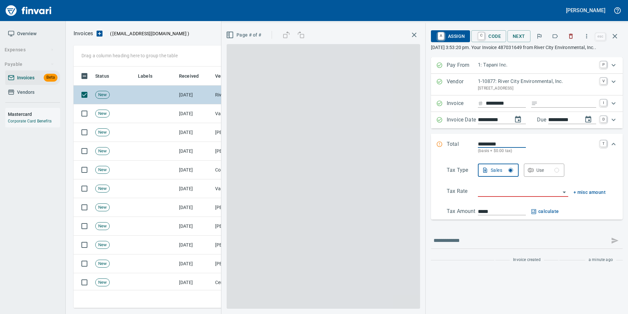
scroll to position [236, 537]
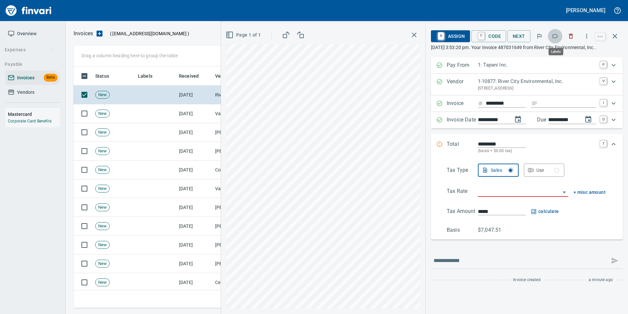
click at [552, 37] on button "button" at bounding box center [555, 36] width 14 height 14
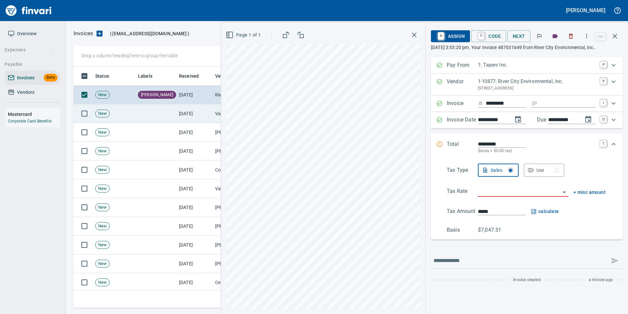
click at [204, 116] on td "[DATE]" at bounding box center [195, 113] width 36 height 19
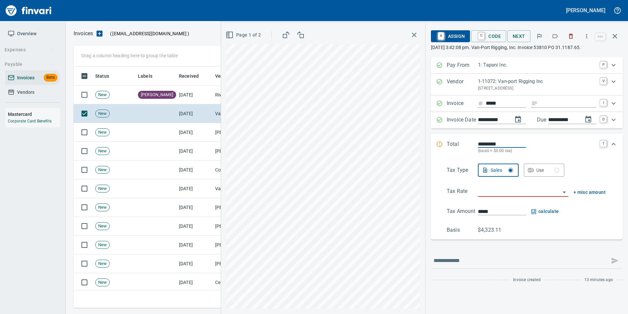
click at [555, 40] on button "button" at bounding box center [555, 36] width 14 height 14
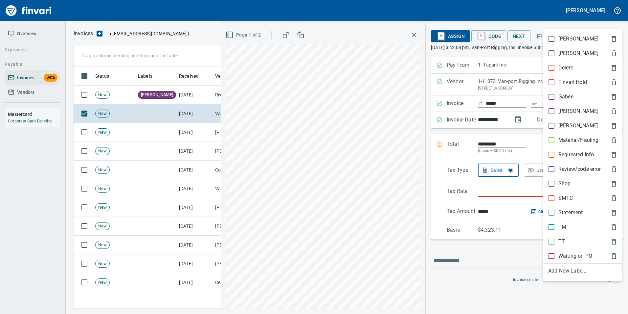
scroll to position [236, 537]
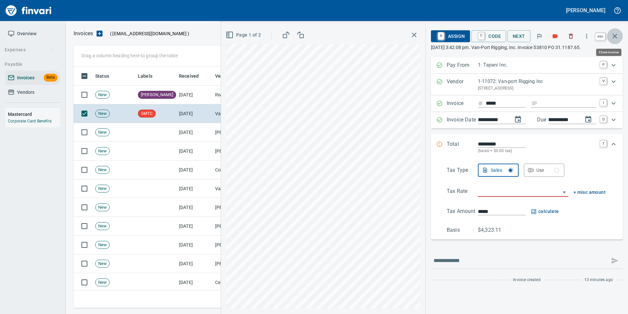
click at [614, 38] on icon "button" at bounding box center [615, 36] width 8 height 8
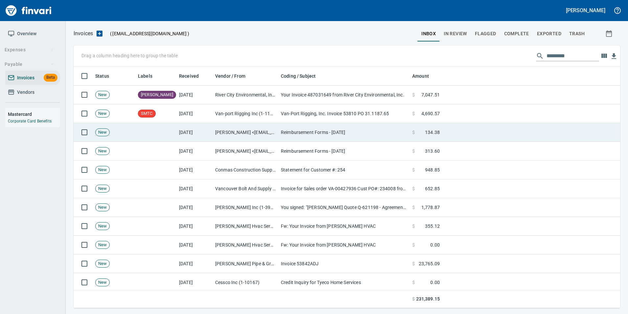
click at [289, 133] on td "Reimbursement Forms - 9.30.25" at bounding box center [343, 132] width 131 height 19
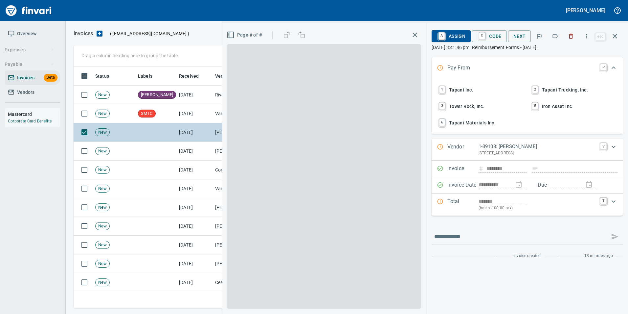
type input "**********"
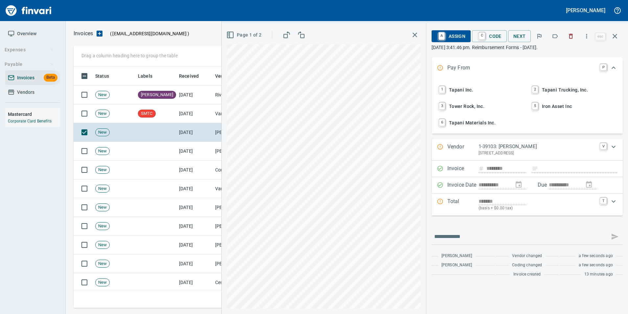
click at [556, 33] on icon "button" at bounding box center [555, 36] width 7 height 7
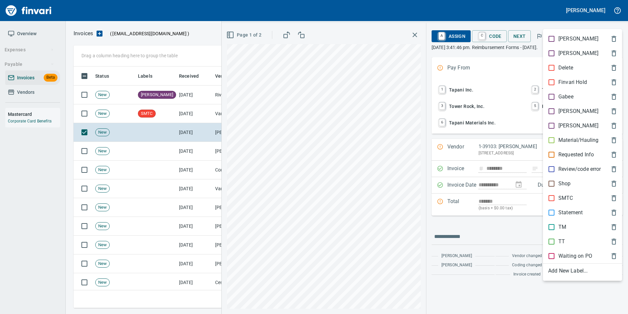
scroll to position [236, 537]
click at [576, 114] on span "[PERSON_NAME]" at bounding box center [578, 111] width 58 height 8
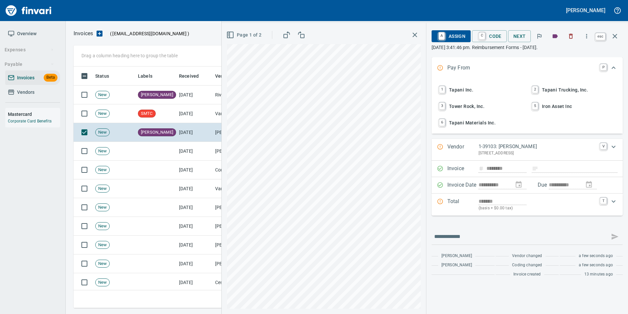
click at [617, 38] on icon "button" at bounding box center [615, 36] width 5 height 5
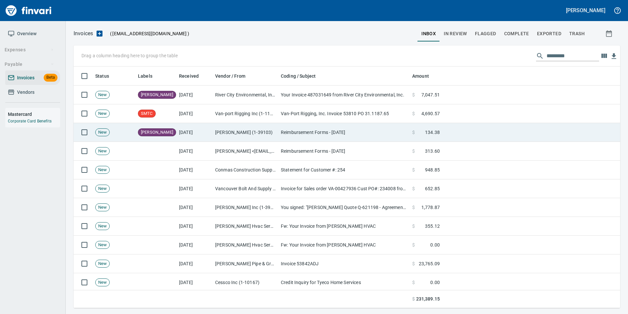
scroll to position [236, 537]
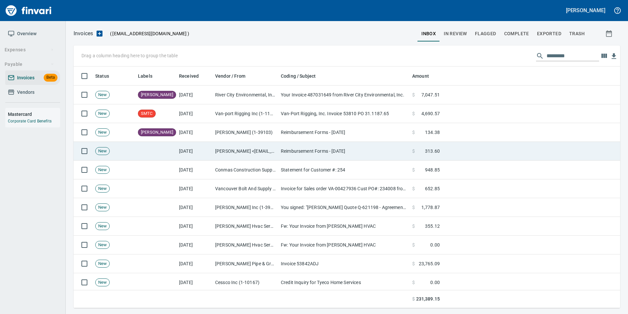
click at [362, 154] on td "Reimbursement Forms - [DATE]" at bounding box center [343, 151] width 131 height 19
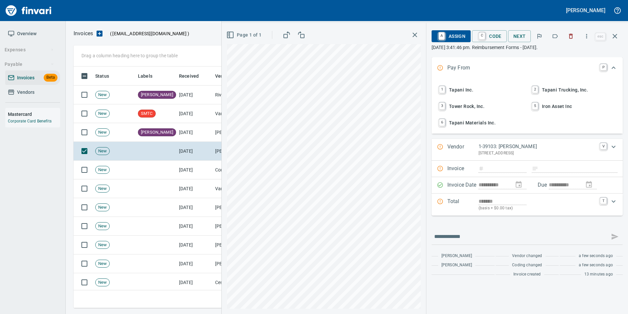
scroll to position [236, 537]
click at [556, 38] on icon "button" at bounding box center [555, 36] width 5 height 4
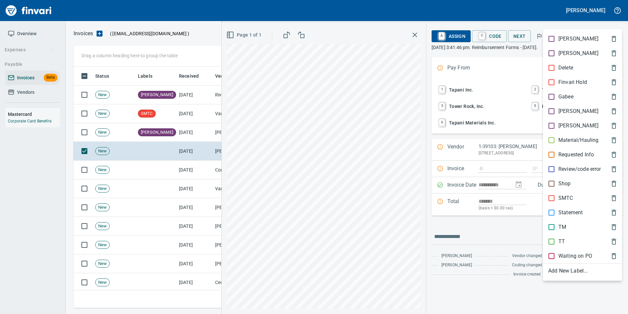
click at [569, 110] on p "[PERSON_NAME]" at bounding box center [579, 111] width 40 height 8
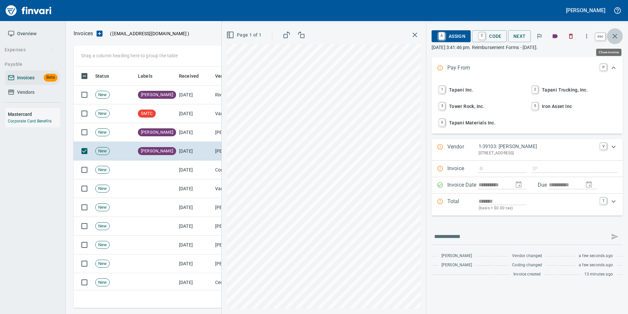
click at [619, 35] on button "button" at bounding box center [615, 36] width 16 height 16
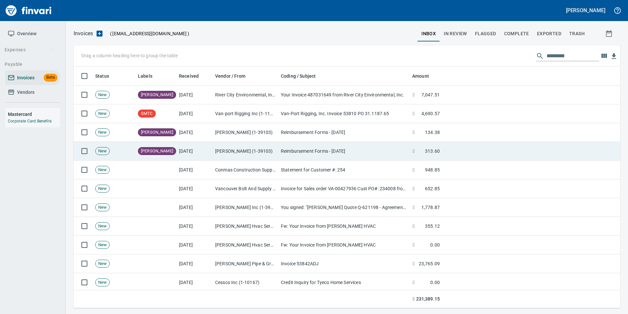
scroll to position [236, 537]
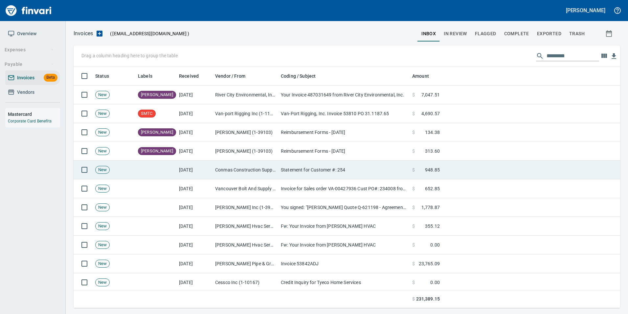
click at [356, 170] on td "Statement for Customer #: 254" at bounding box center [343, 169] width 131 height 19
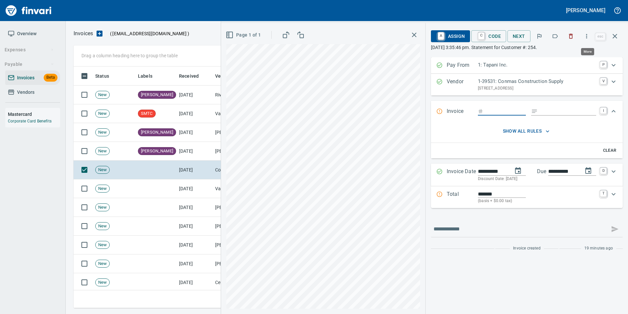
scroll to position [236, 537]
click at [585, 34] on icon "button" at bounding box center [587, 36] width 7 height 7
click at [562, 56] on span "Download" at bounding box center [586, 55] width 63 height 8
drag, startPoint x: 456, startPoint y: 56, endPoint x: 468, endPoint y: 50, distance: 13.4
click at [456, 56] on div "**********" at bounding box center [527, 168] width 202 height 291
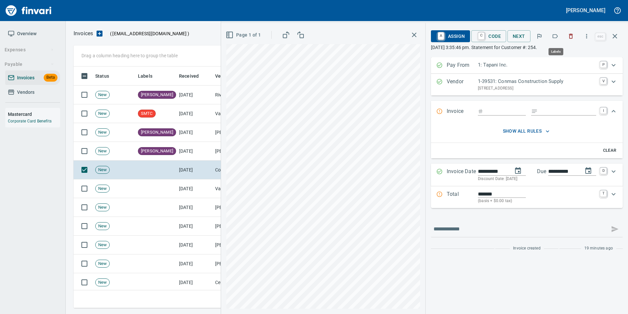
click at [561, 35] on button "button" at bounding box center [555, 36] width 14 height 14
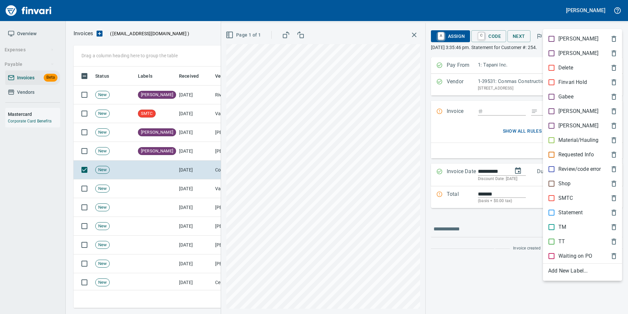
click at [573, 214] on p "Statement" at bounding box center [571, 212] width 24 height 8
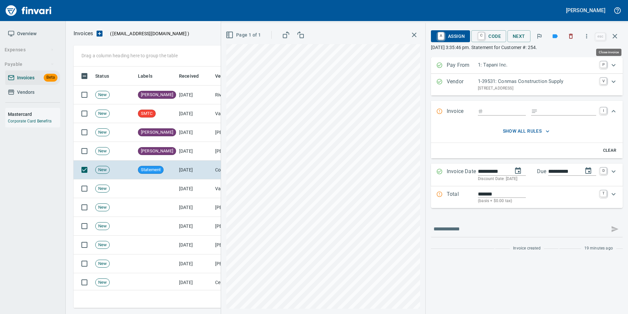
drag, startPoint x: 619, startPoint y: 39, endPoint x: 600, endPoint y: 51, distance: 23.3
click at [619, 38] on button "button" at bounding box center [615, 36] width 16 height 16
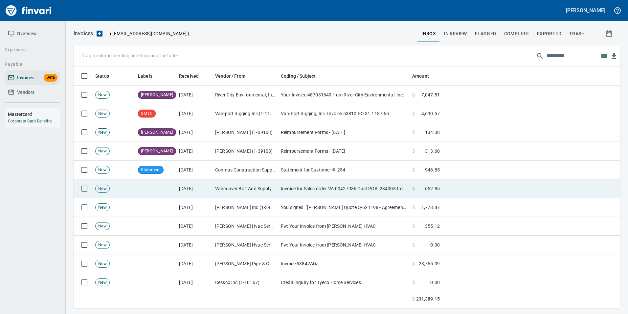
scroll to position [236, 537]
click at [332, 189] on td "Invoice for Sales order VA-00427936 Cust PO#: 234008 from Vancouver Bolt & Supp…" at bounding box center [343, 188] width 131 height 19
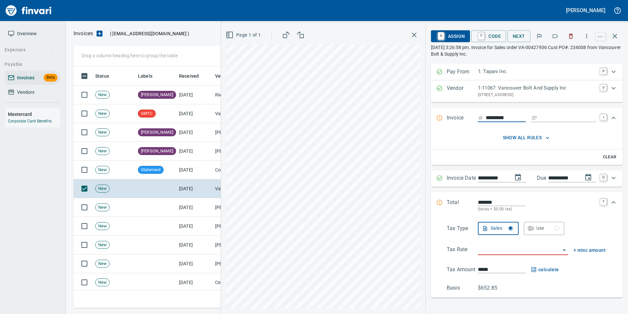
click at [556, 36] on icon "button" at bounding box center [555, 36] width 7 height 7
click at [621, 38] on button "button" at bounding box center [615, 36] width 16 height 16
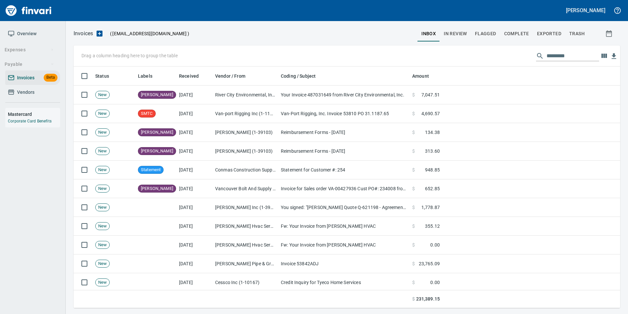
scroll to position [236, 537]
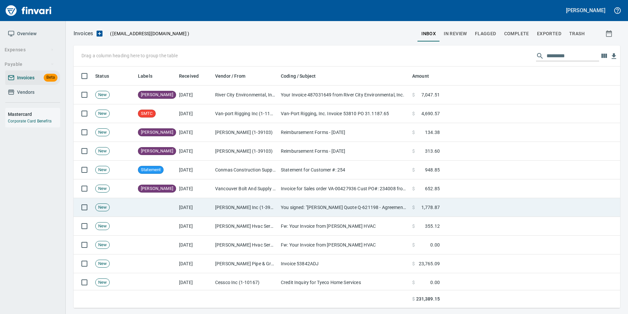
click at [219, 207] on td "[PERSON_NAME] Inc (1-39004)" at bounding box center [246, 207] width 66 height 19
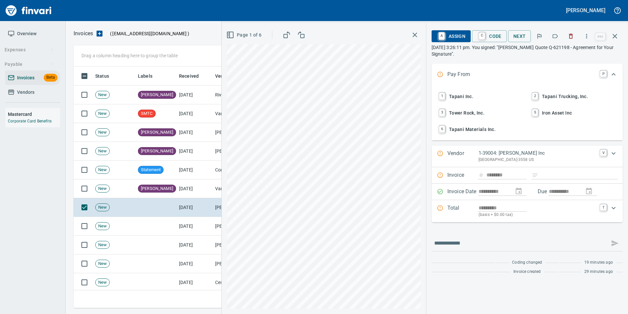
scroll to position [236, 537]
click at [557, 35] on icon "button" at bounding box center [555, 36] width 7 height 7
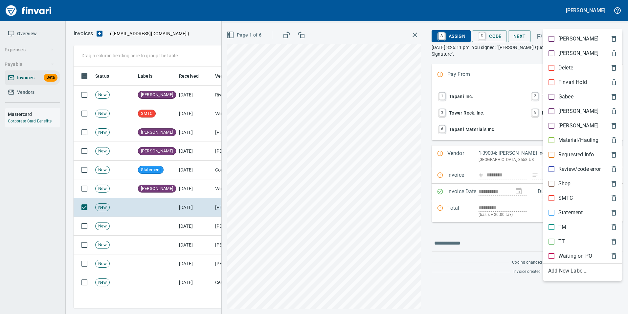
click at [566, 110] on p "[PERSON_NAME]" at bounding box center [579, 111] width 40 height 8
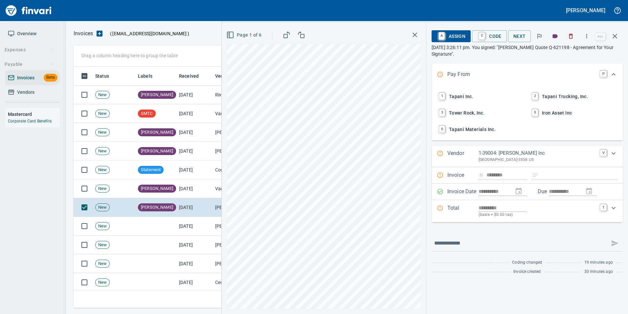
click at [616, 38] on icon "button" at bounding box center [615, 36] width 8 height 8
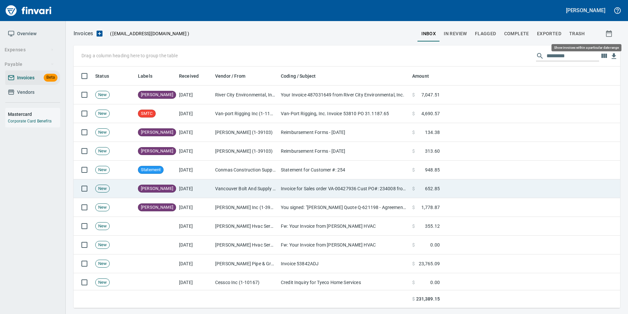
scroll to position [236, 537]
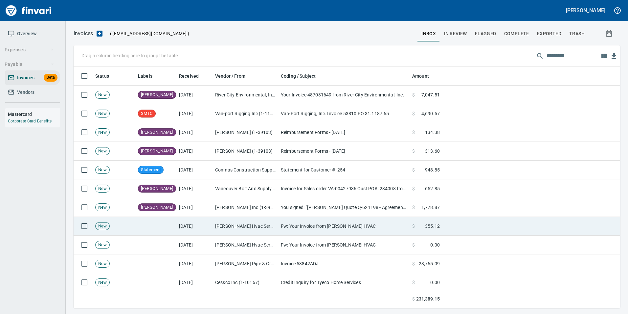
click at [336, 230] on td "Fw: Your Invoice from Hendrickson HVAC" at bounding box center [343, 226] width 131 height 19
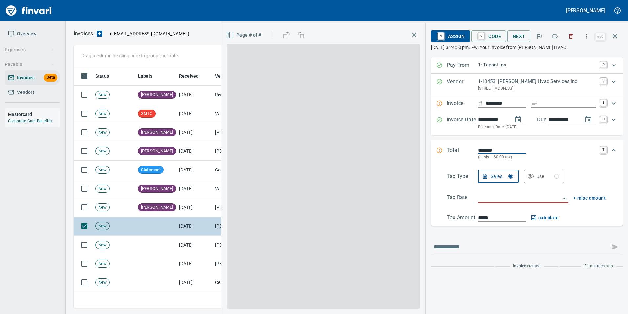
scroll to position [236, 537]
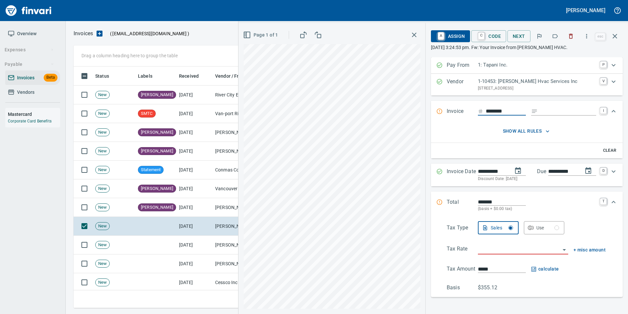
click at [574, 33] on icon "button" at bounding box center [571, 36] width 7 height 7
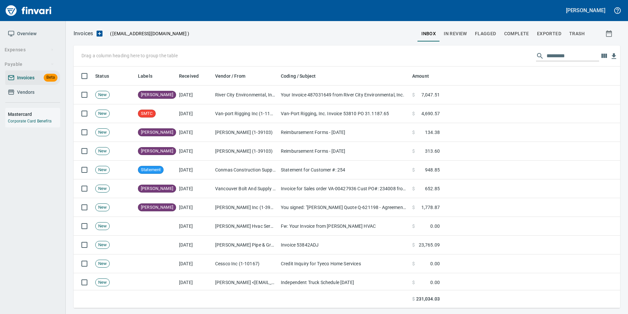
scroll to position [236, 537]
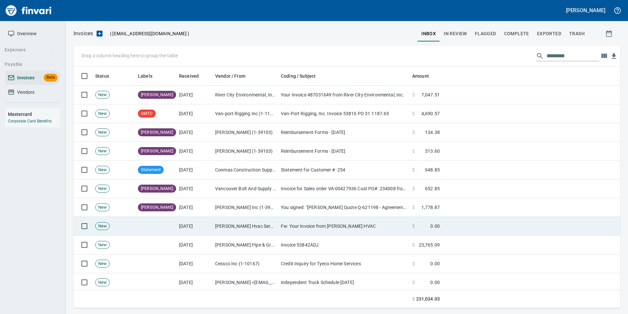
click at [465, 221] on td at bounding box center [532, 226] width 178 height 19
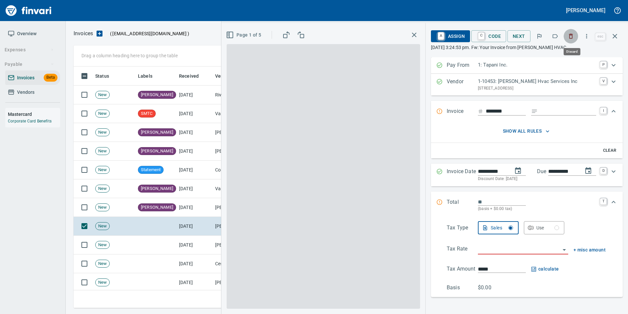
click at [575, 39] on icon "button" at bounding box center [571, 36] width 7 height 7
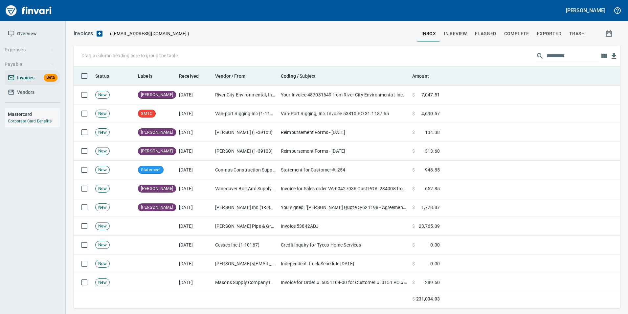
scroll to position [236, 537]
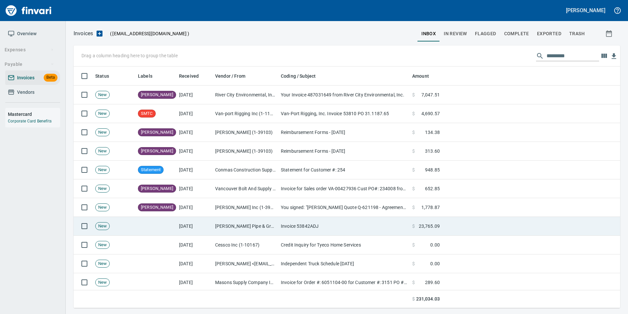
click at [373, 233] on td "Invoice 53842ADJ" at bounding box center [343, 226] width 131 height 19
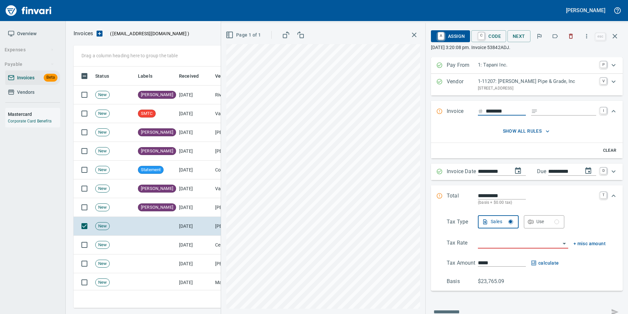
scroll to position [236, 537]
click at [618, 35] on icon "button" at bounding box center [615, 36] width 8 height 8
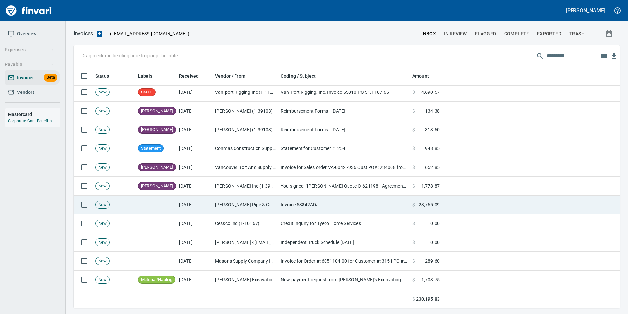
scroll to position [33, 0]
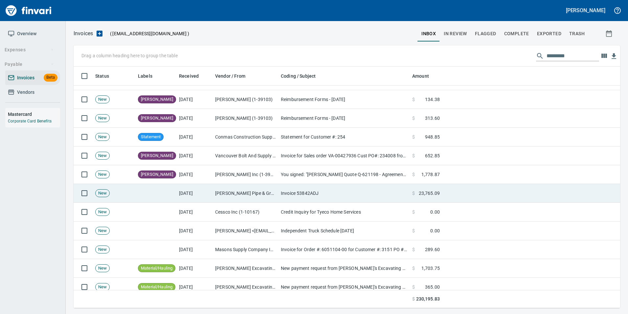
click at [251, 188] on td "Lindberg Pipe & Grade, Inc (1-11207)" at bounding box center [246, 193] width 66 height 19
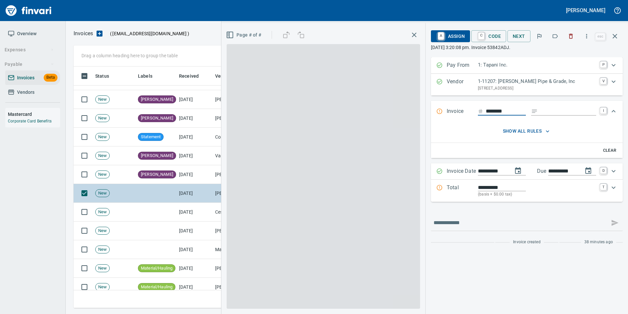
scroll to position [236, 537]
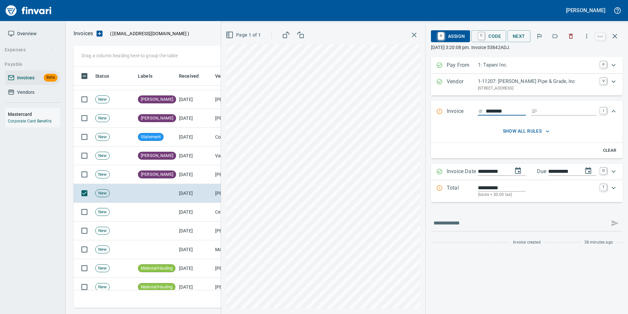
drag, startPoint x: 570, startPoint y: 36, endPoint x: 557, endPoint y: 63, distance: 29.6
click at [570, 36] on icon "button" at bounding box center [571, 36] width 7 height 7
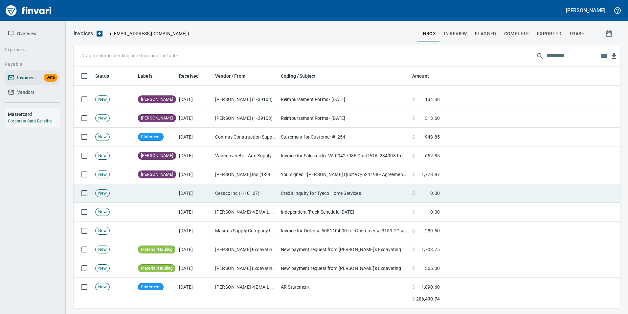
click at [268, 195] on td "Cessco Inc (1-10167)" at bounding box center [246, 193] width 66 height 19
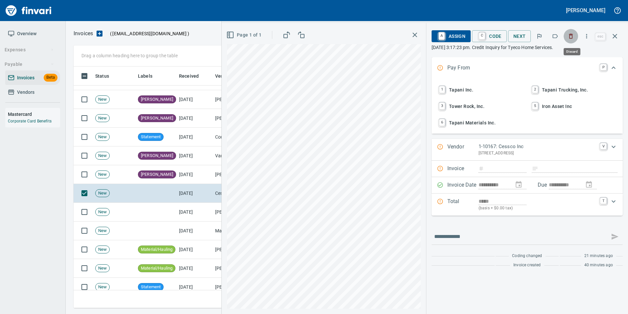
click at [573, 34] on icon "button" at bounding box center [571, 36] width 7 height 7
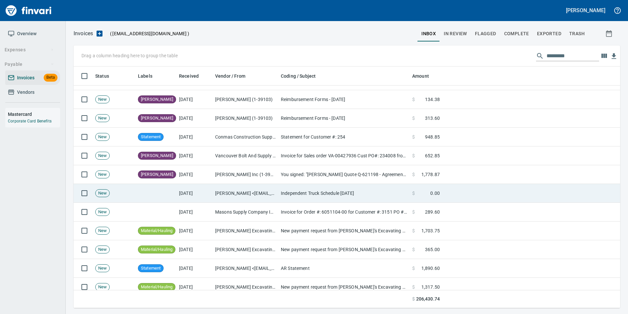
click at [340, 193] on td "Independent Truck Schedule 10.1.25" at bounding box center [343, 193] width 131 height 19
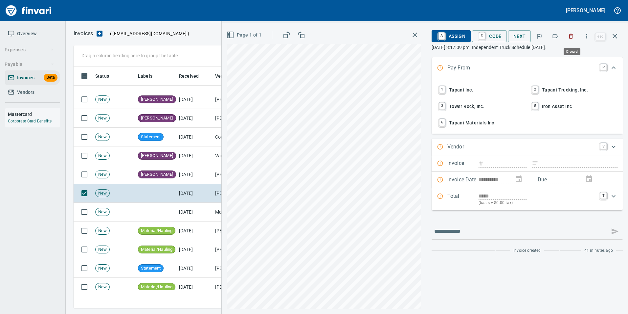
click at [570, 35] on icon "button" at bounding box center [571, 36] width 7 height 7
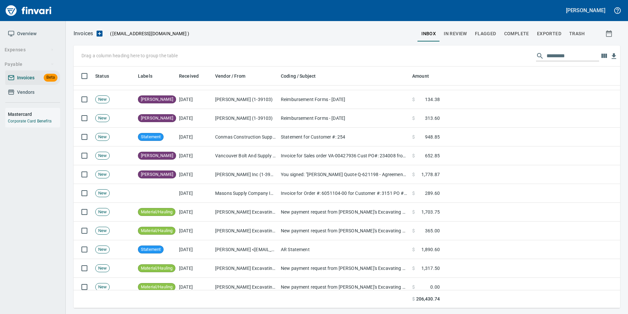
scroll to position [236, 537]
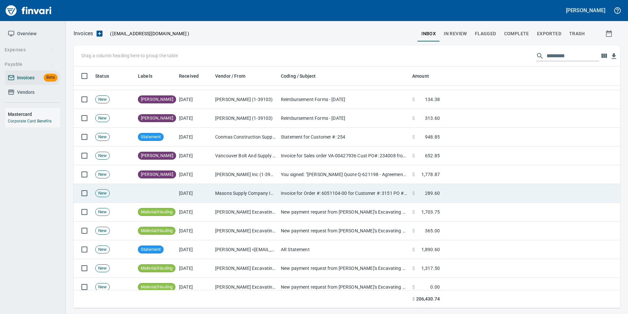
click at [436, 198] on td "$ 289.60" at bounding box center [426, 193] width 33 height 19
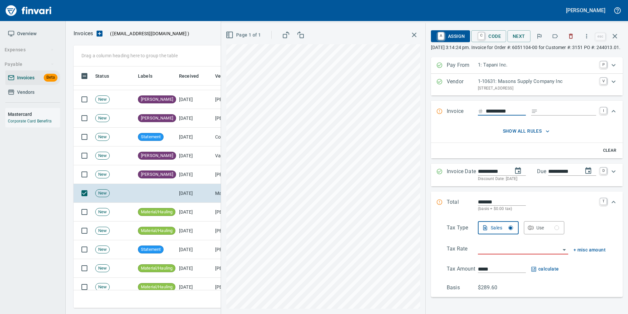
scroll to position [236, 537]
click at [558, 37] on icon "button" at bounding box center [555, 36] width 7 height 7
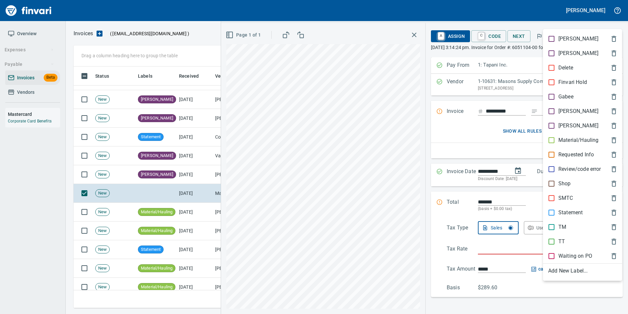
click at [566, 115] on div "[PERSON_NAME]" at bounding box center [582, 111] width 79 height 14
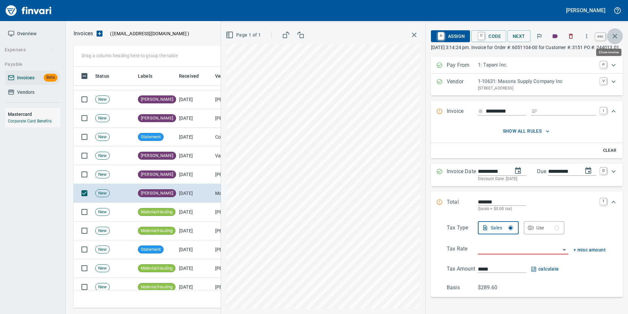
click at [617, 36] on icon "button" at bounding box center [615, 36] width 8 height 8
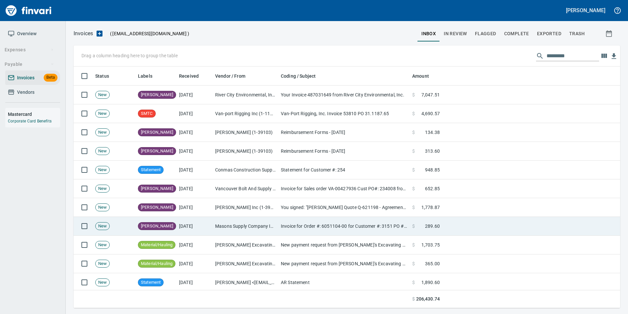
scroll to position [66, 0]
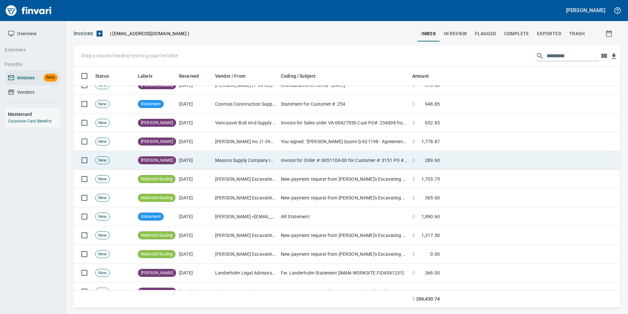
click at [317, 222] on td "AR Statement" at bounding box center [343, 216] width 131 height 19
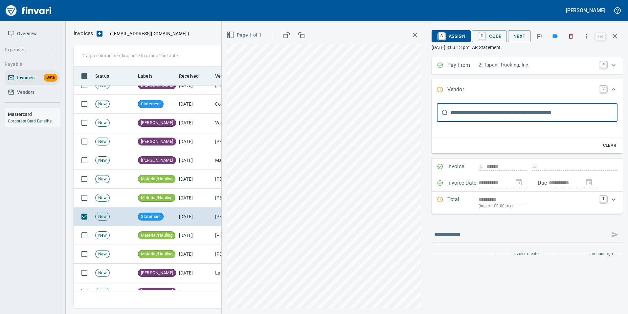
click at [617, 36] on icon "button" at bounding box center [615, 36] width 8 height 8
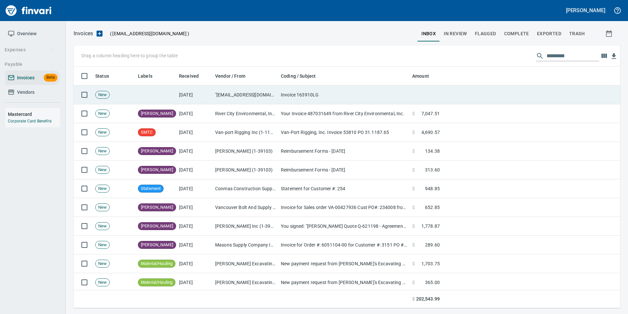
click at [226, 99] on td ""no-reply@cdkmessaging.com" <no-reply@cdkmessaging.com>" at bounding box center [246, 94] width 66 height 19
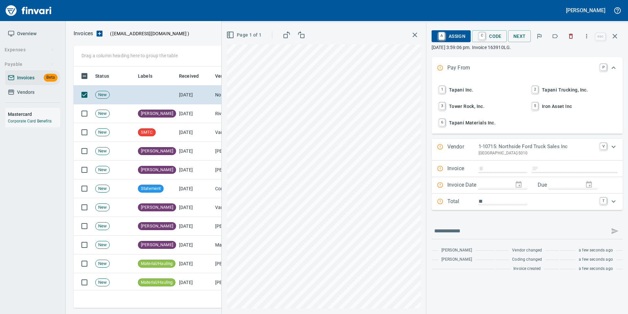
click at [556, 35] on icon "button" at bounding box center [555, 36] width 7 height 7
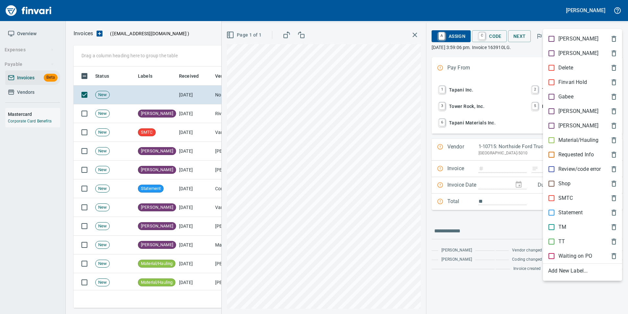
type input "********"
type input "**********"
type input "******"
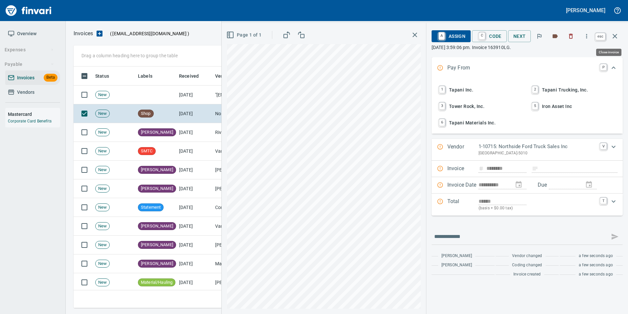
click at [617, 41] on button "button" at bounding box center [615, 36] width 16 height 16
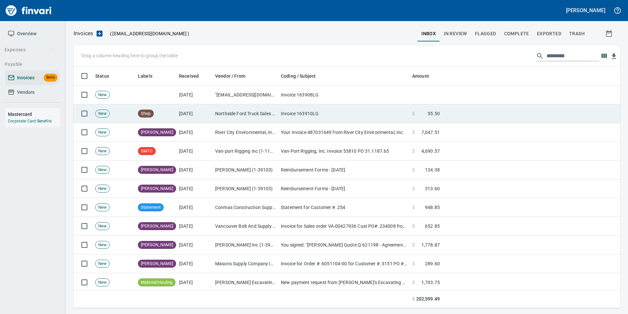
scroll to position [236, 537]
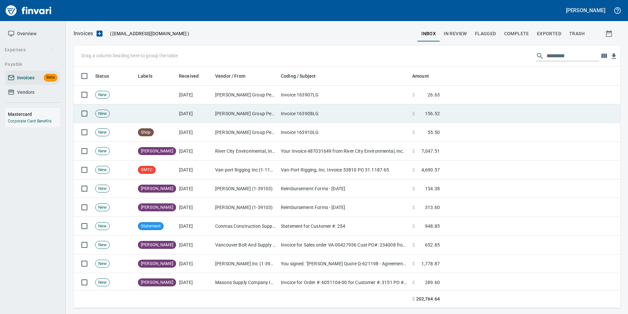
click at [260, 117] on td "[PERSON_NAME] Group Peterbilt([MEDICAL_DATA]) (1-38196)" at bounding box center [246, 113] width 66 height 19
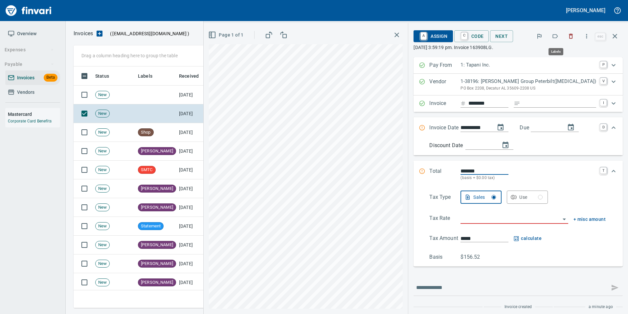
click at [556, 38] on icon "button" at bounding box center [555, 36] width 7 height 7
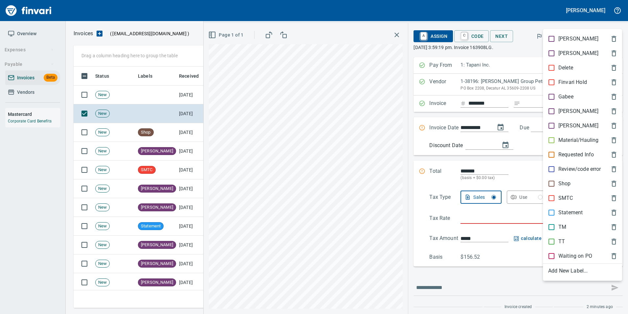
scroll to position [236, 537]
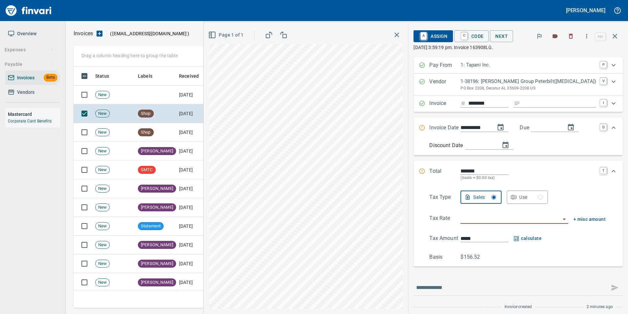
click at [617, 36] on icon "button" at bounding box center [615, 36] width 8 height 8
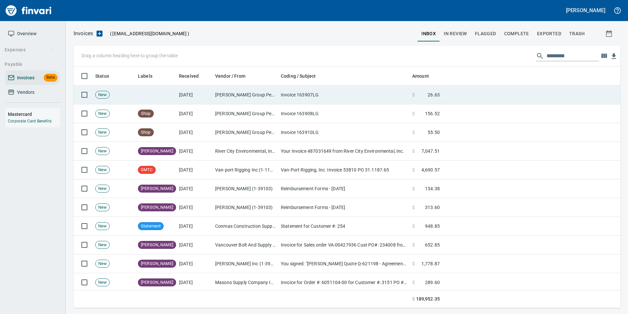
click at [392, 97] on td "Invoice 163907LG" at bounding box center [343, 94] width 131 height 19
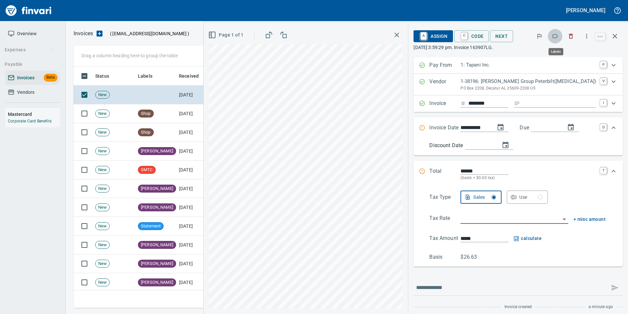
click at [555, 37] on icon "button" at bounding box center [555, 36] width 7 height 7
click at [617, 38] on icon "button" at bounding box center [615, 36] width 5 height 5
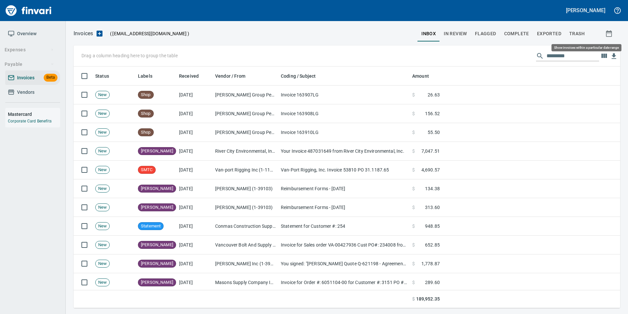
scroll to position [236, 537]
click at [454, 37] on span "In Review" at bounding box center [455, 34] width 23 height 8
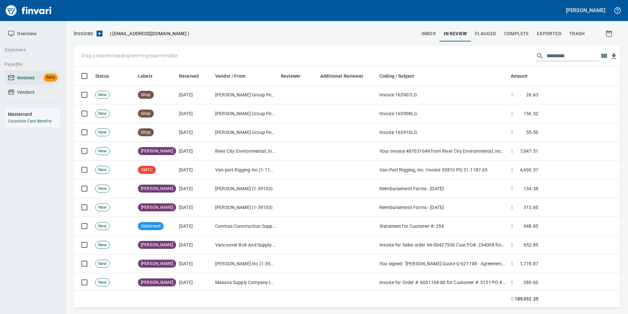
scroll to position [236, 537]
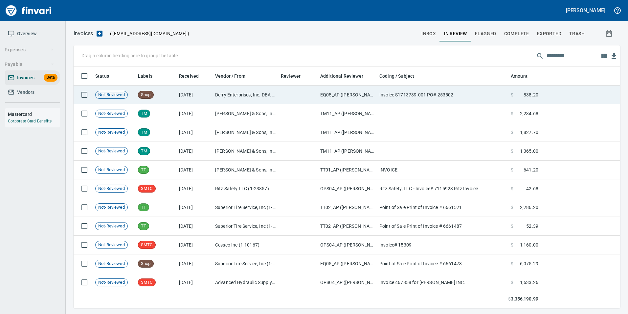
click at [319, 100] on td "EQ05_AP (cindyh, linzys, robertk)" at bounding box center [347, 94] width 59 height 19
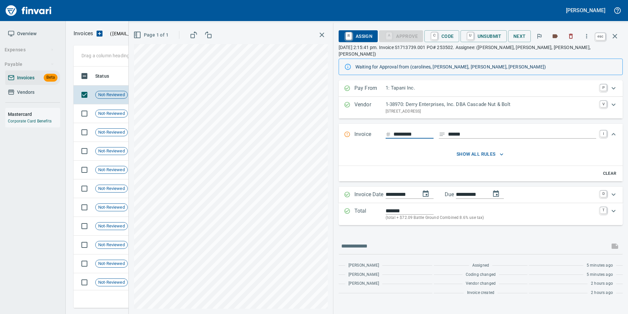
scroll to position [236, 537]
click at [615, 36] on icon "button" at bounding box center [615, 36] width 5 height 5
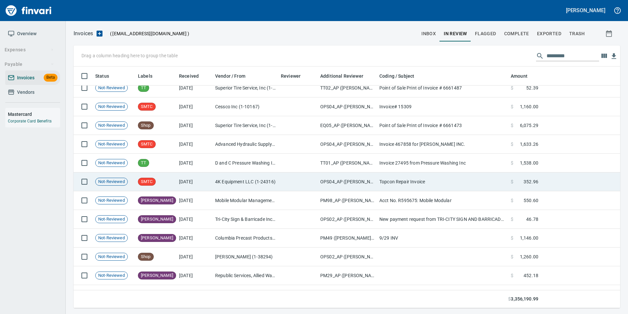
scroll to position [164, 0]
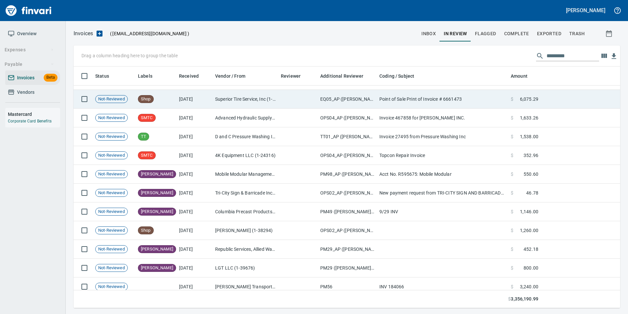
click at [272, 101] on td "Superior Tire Service, Inc (1-10991)" at bounding box center [246, 99] width 66 height 19
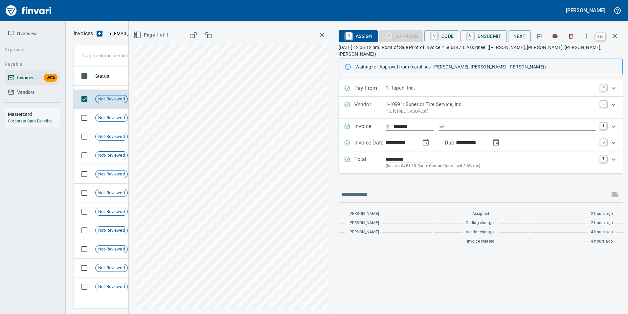
scroll to position [236, 537]
click at [617, 38] on icon "button" at bounding box center [615, 36] width 5 height 5
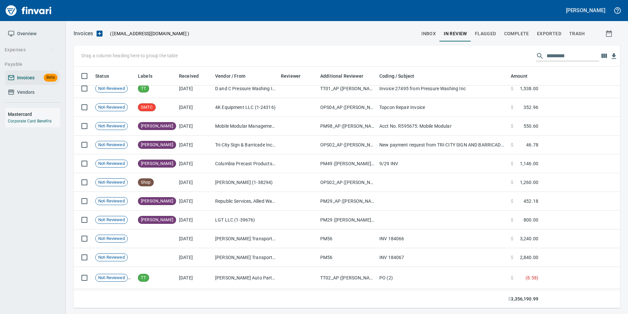
scroll to position [230, 0]
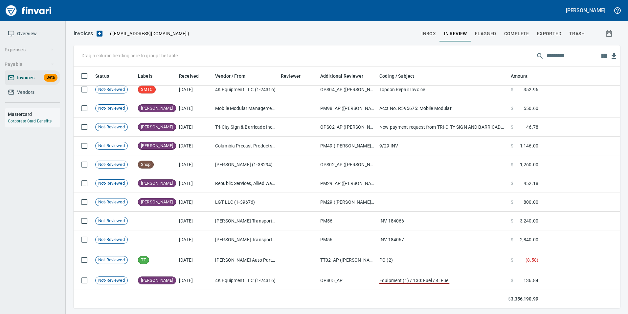
click at [264, 162] on td "Karen Vassar (1-38294)" at bounding box center [246, 164] width 66 height 19
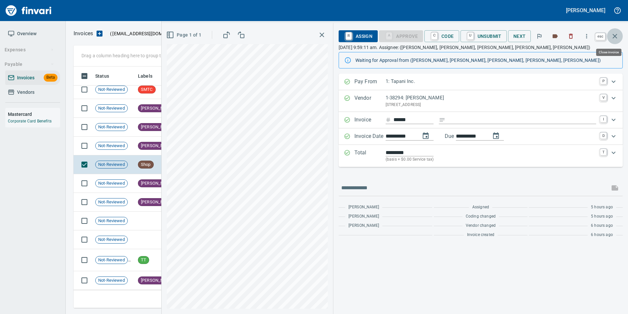
click at [616, 35] on icon "button" at bounding box center [615, 36] width 5 height 5
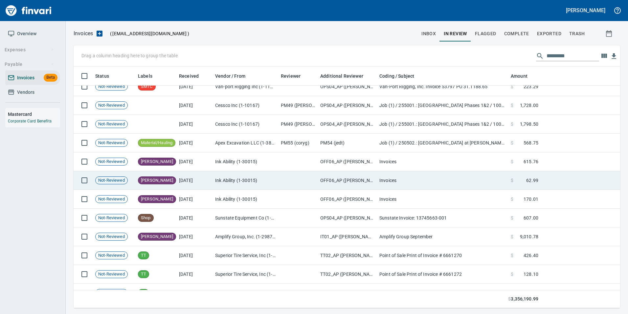
scroll to position [493, 0]
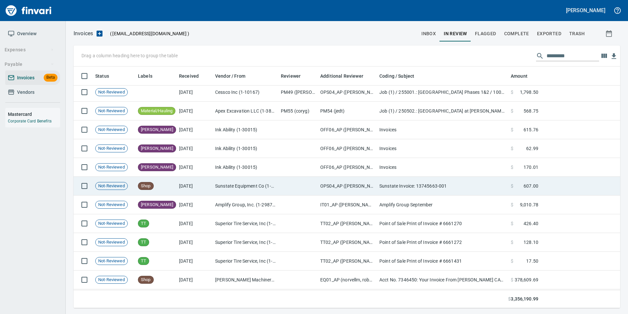
click at [291, 186] on td at bounding box center [297, 186] width 39 height 19
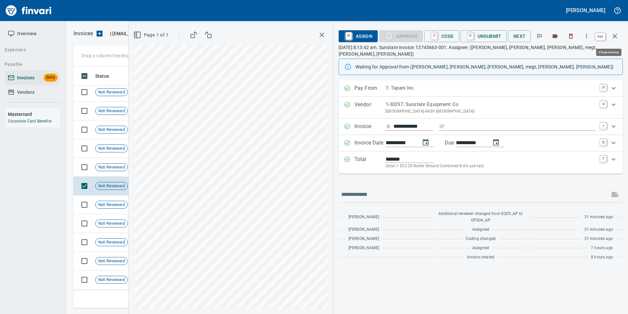
click at [617, 37] on icon "button" at bounding box center [615, 36] width 8 height 8
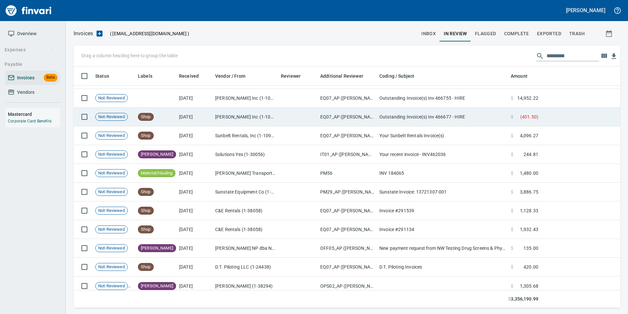
scroll to position [986, 0]
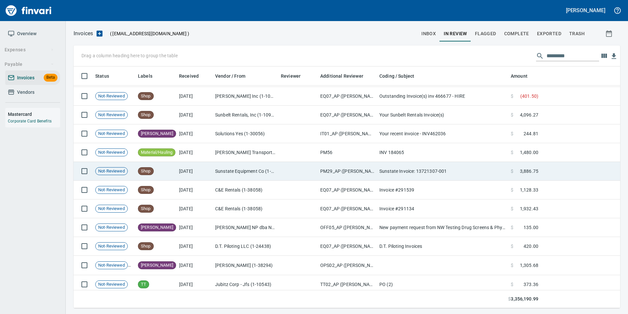
click at [179, 174] on td "[DATE]" at bounding box center [195, 171] width 36 height 19
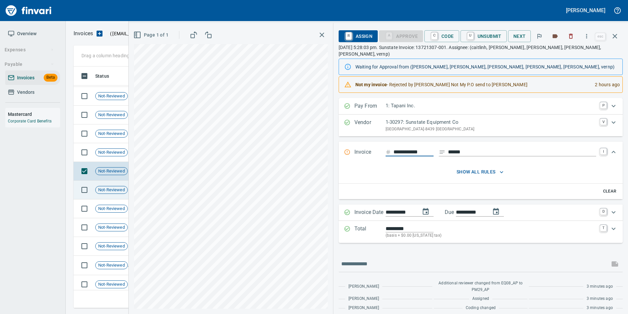
click at [112, 190] on span "Not-Reviewed" at bounding box center [112, 190] width 32 height 6
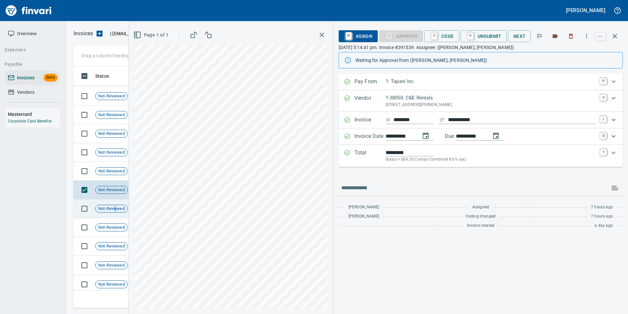
click at [116, 210] on span "Not-Reviewed" at bounding box center [112, 208] width 32 height 6
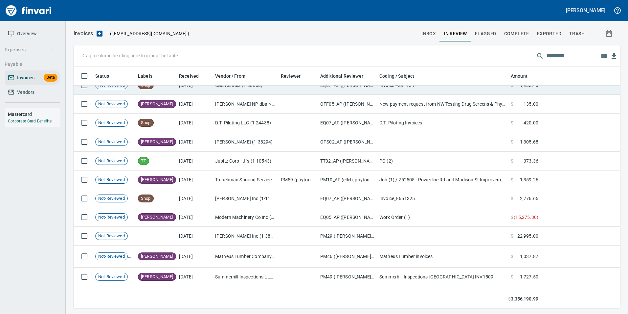
scroll to position [1085, 0]
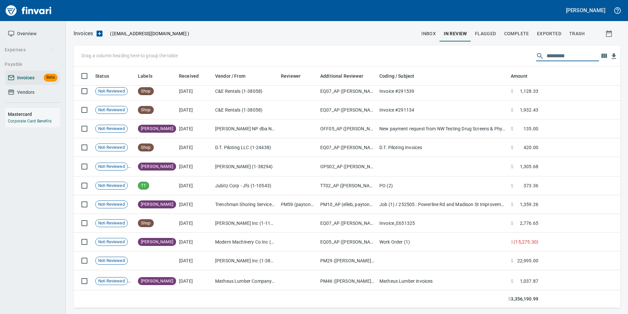
click at [555, 58] on input "text" at bounding box center [573, 56] width 53 height 11
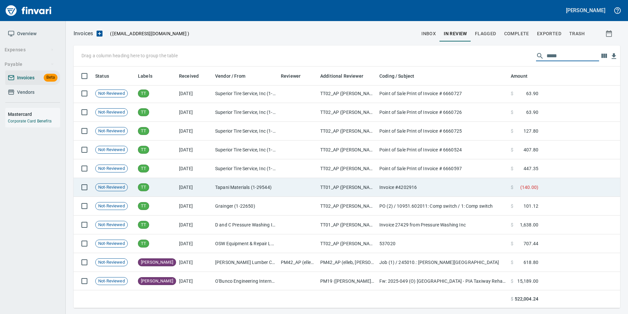
scroll to position [1446, 0]
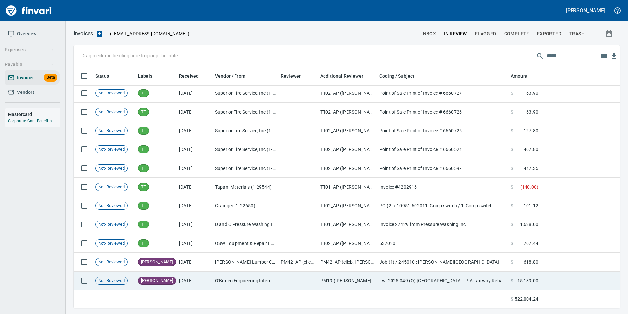
click at [281, 279] on td at bounding box center [297, 280] width 39 height 19
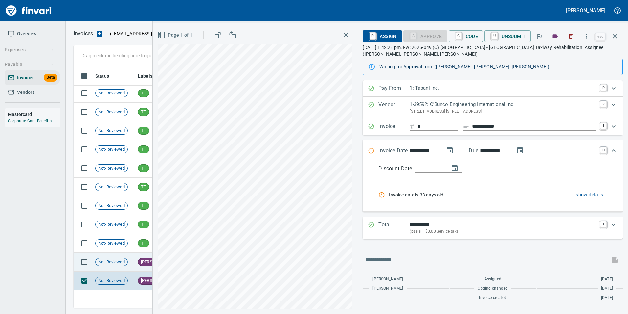
click at [140, 261] on span "[PERSON_NAME]" at bounding box center [156, 262] width 37 height 6
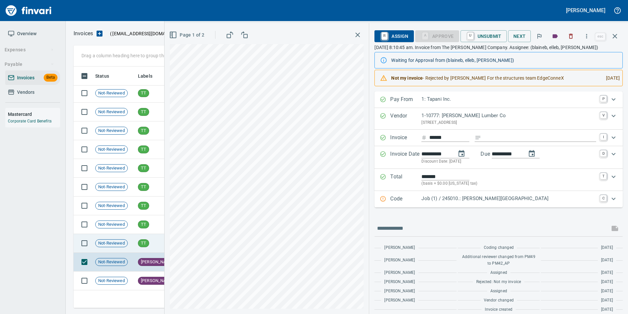
click at [128, 247] on td "Not-Reviewed" at bounding box center [114, 243] width 43 height 19
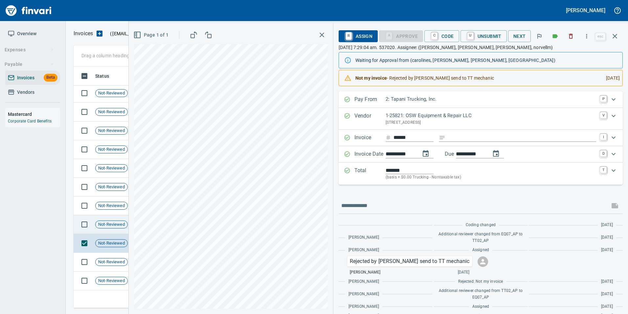
click at [114, 221] on div "Not-Reviewed" at bounding box center [111, 224] width 33 height 8
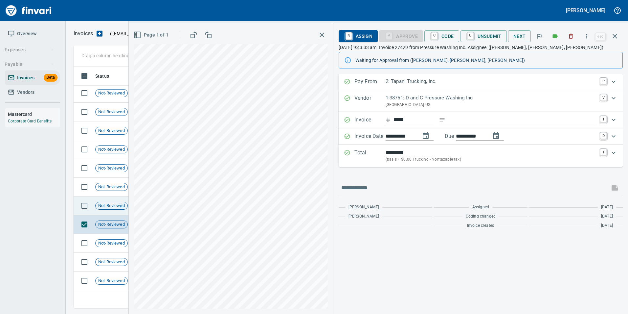
click at [112, 203] on span "Not-Reviewed" at bounding box center [112, 205] width 32 height 6
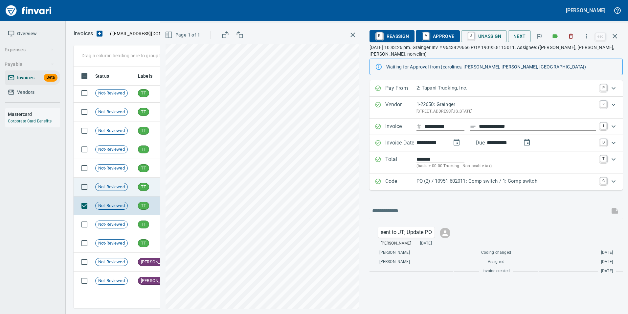
click at [116, 185] on span "Not-Reviewed" at bounding box center [112, 187] width 32 height 6
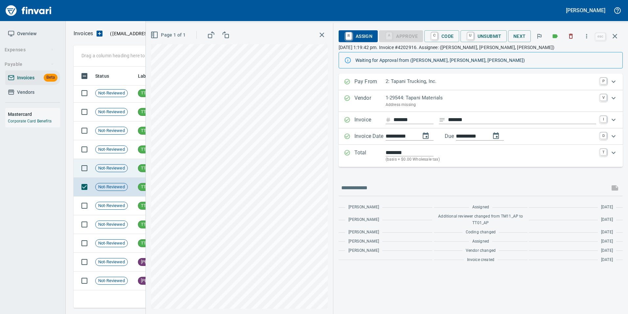
click at [121, 169] on span "Not-Reviewed" at bounding box center [112, 168] width 32 height 6
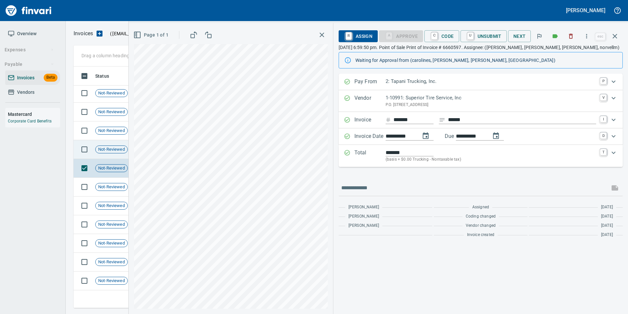
click at [118, 149] on span "Not-Reviewed" at bounding box center [112, 149] width 32 height 6
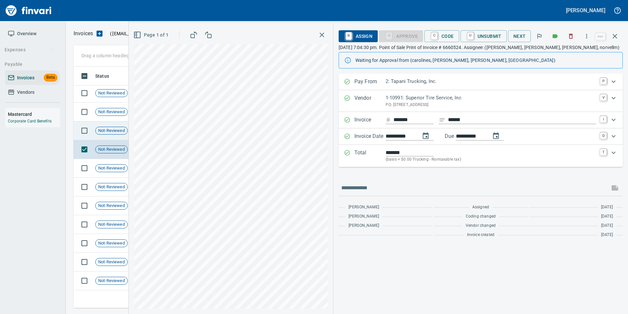
click at [122, 128] on span "Not-Reviewed" at bounding box center [112, 131] width 32 height 6
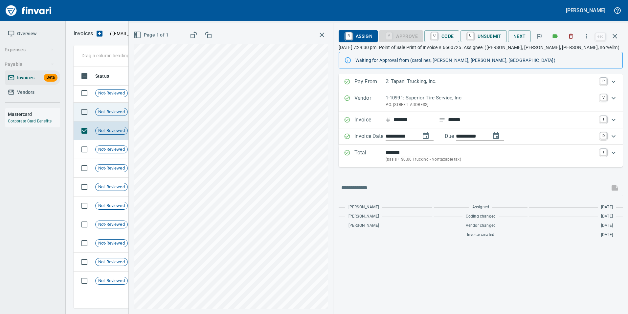
click at [116, 109] on span "Not-Reviewed" at bounding box center [112, 112] width 32 height 6
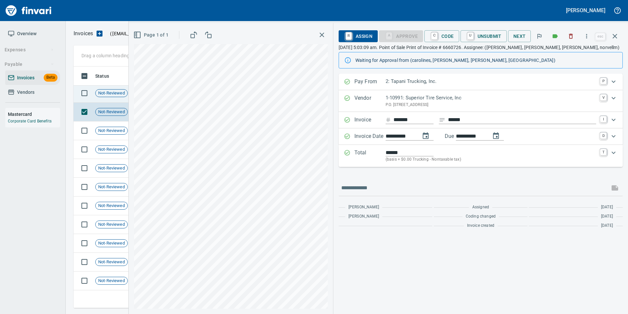
click at [116, 94] on span "Not-Reviewed" at bounding box center [112, 93] width 32 height 6
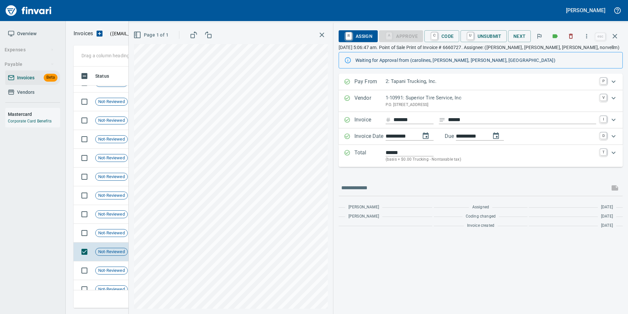
scroll to position [1282, 0]
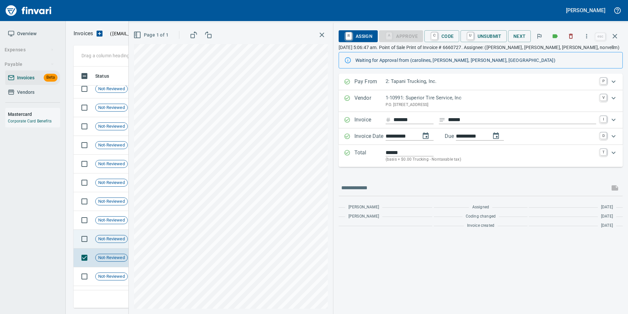
click at [106, 243] on td "Not-Reviewed" at bounding box center [114, 238] width 43 height 19
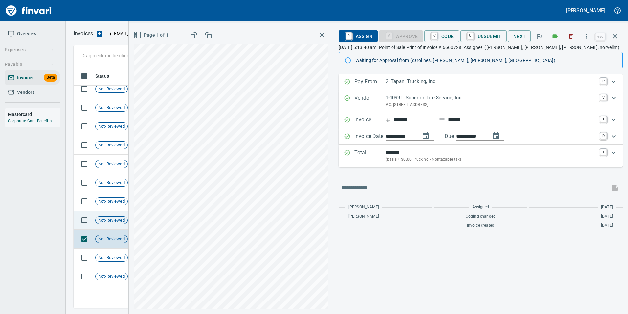
click at [115, 221] on span "Not-Reviewed" at bounding box center [112, 220] width 32 height 6
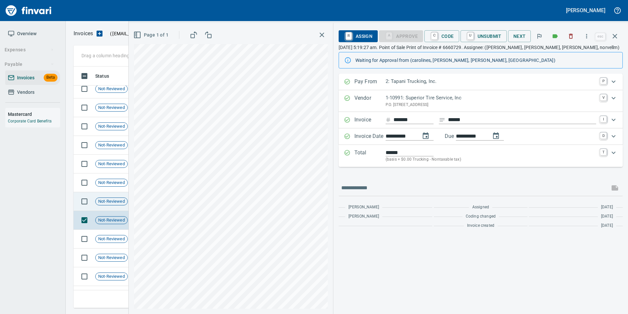
drag, startPoint x: 116, startPoint y: 201, endPoint x: 118, endPoint y: 194, distance: 7.0
click at [117, 199] on span "Not-Reviewed" at bounding box center [112, 201] width 32 height 6
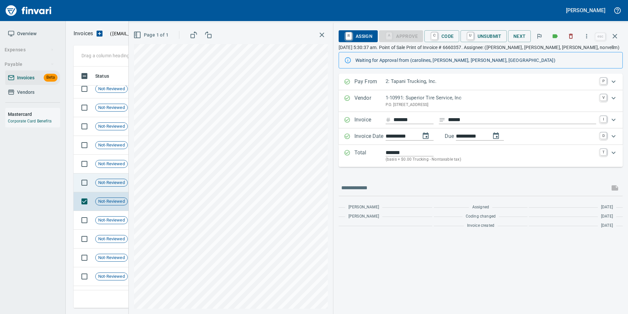
click at [120, 176] on td "Not-Reviewed" at bounding box center [114, 182] width 43 height 19
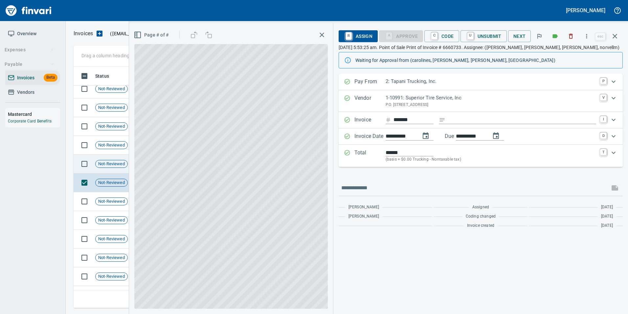
click at [121, 164] on span "Not-Reviewed" at bounding box center [112, 164] width 32 height 6
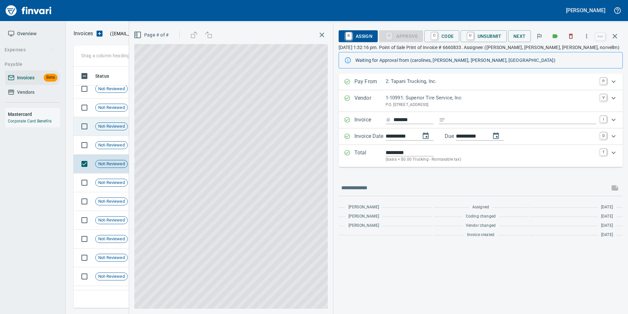
click at [118, 147] on span "Not-Reviewed" at bounding box center [112, 145] width 32 height 6
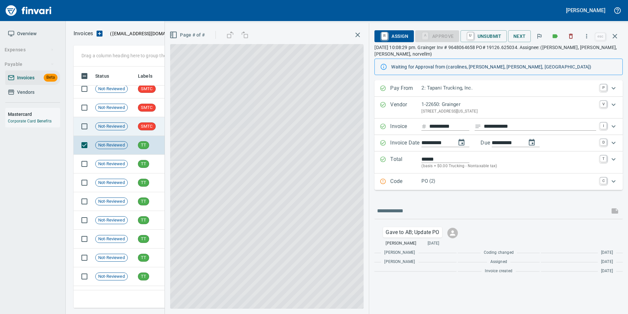
click at [113, 125] on span "Not-Reviewed" at bounding box center [112, 126] width 32 height 6
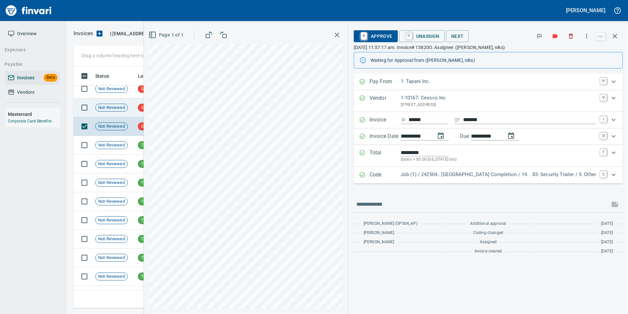
click at [117, 99] on td "Not-Reviewed" at bounding box center [114, 107] width 43 height 19
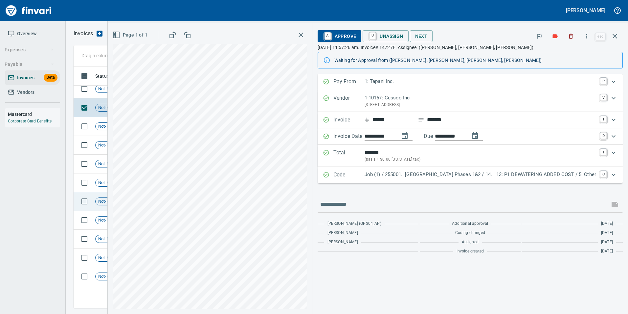
click at [619, 34] on button "button" at bounding box center [615, 36] width 16 height 16
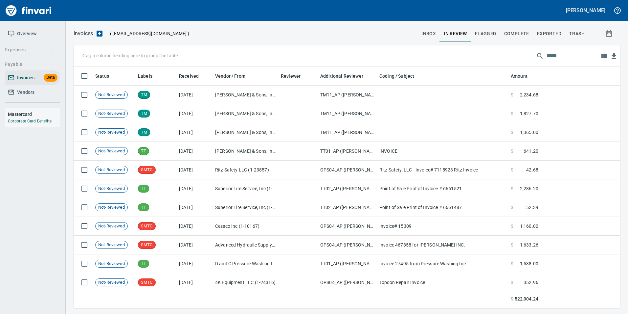
click at [555, 55] on input "*****" at bounding box center [573, 56] width 53 height 11
type input "*"
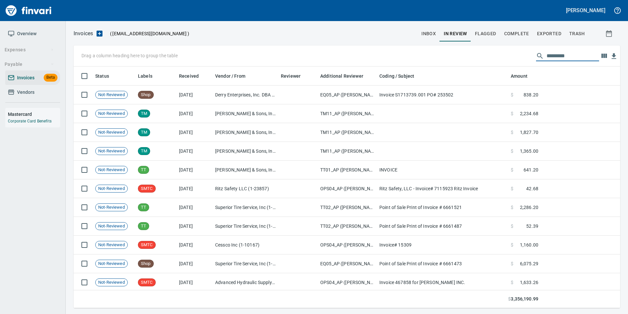
scroll to position [236, 537]
click at [522, 35] on span "Complete" at bounding box center [517, 34] width 25 height 8
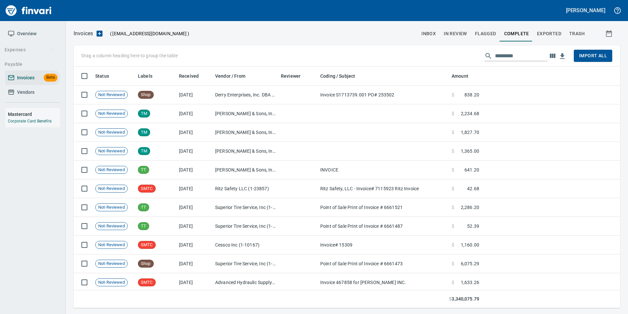
scroll to position [236, 537]
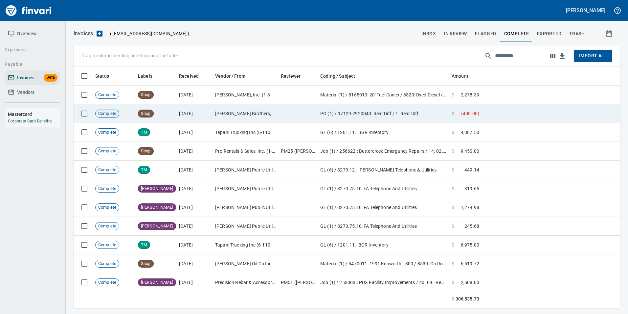
click at [172, 113] on td "Shop" at bounding box center [155, 113] width 41 height 19
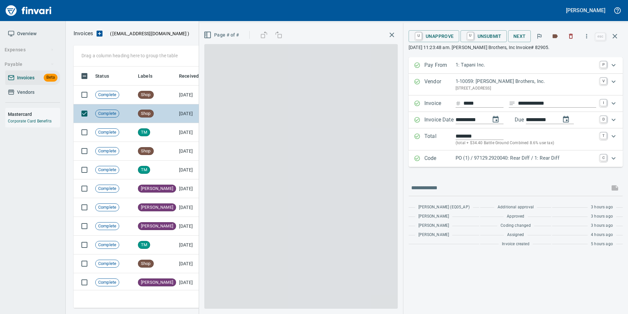
scroll to position [236, 537]
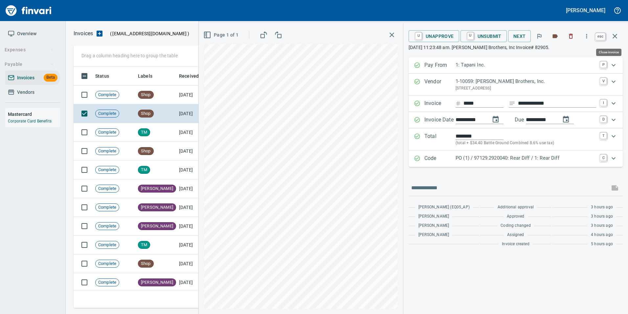
click at [612, 36] on icon "button" at bounding box center [615, 36] width 8 height 8
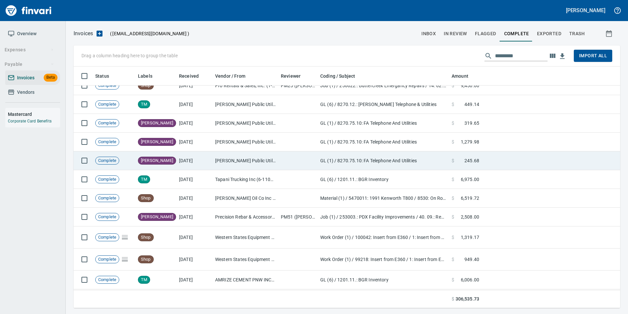
scroll to position [66, 0]
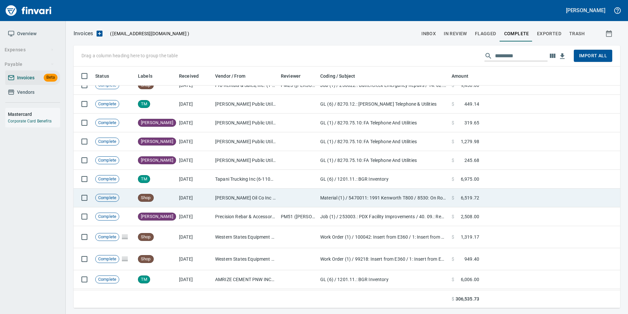
click at [221, 201] on td "[PERSON_NAME] Oil Co Inc (1-38025)" at bounding box center [246, 197] width 66 height 19
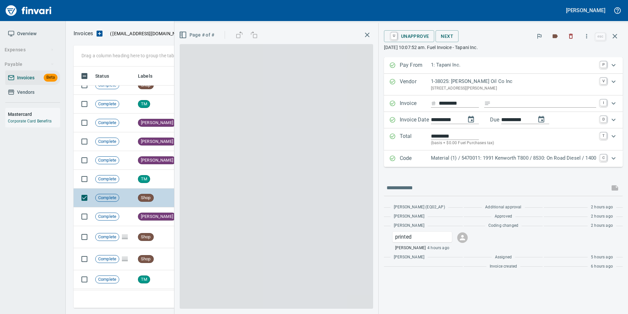
scroll to position [236, 537]
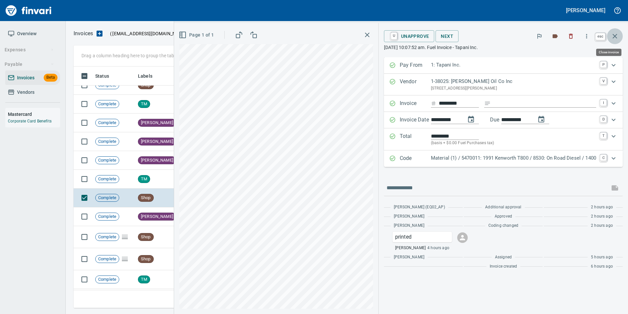
click at [614, 40] on icon "button" at bounding box center [615, 36] width 8 height 8
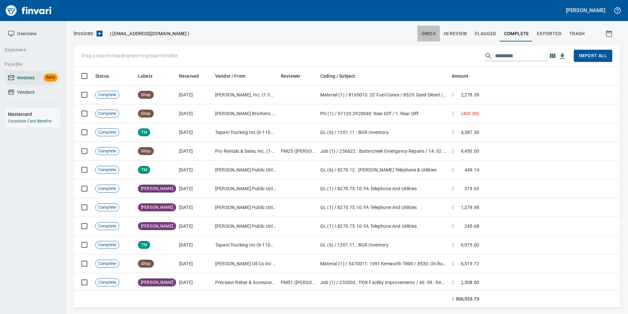
click at [438, 33] on button "inbox" at bounding box center [429, 34] width 22 height 16
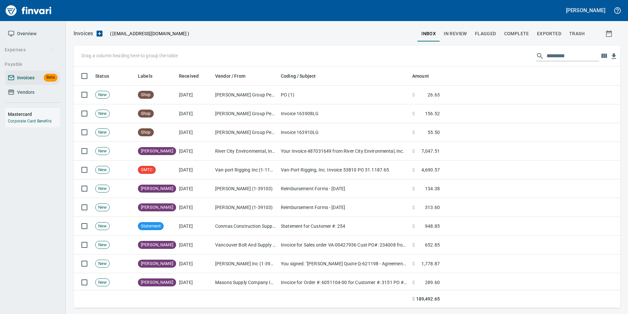
scroll to position [236, 537]
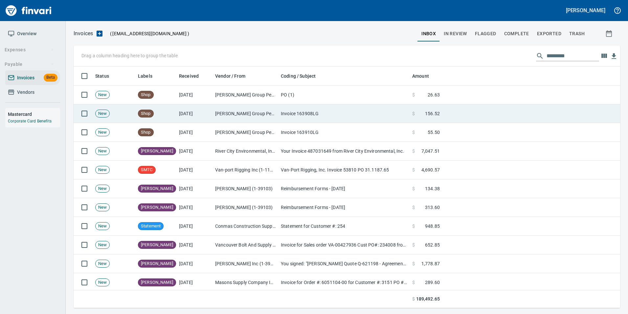
click at [220, 113] on td "[PERSON_NAME] Group Peterbilt([MEDICAL_DATA]) (1-38196)" at bounding box center [246, 113] width 66 height 19
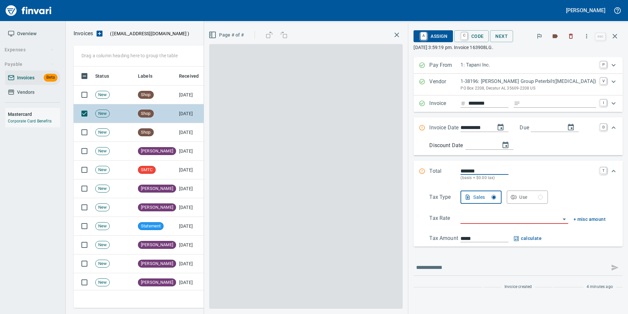
scroll to position [236, 537]
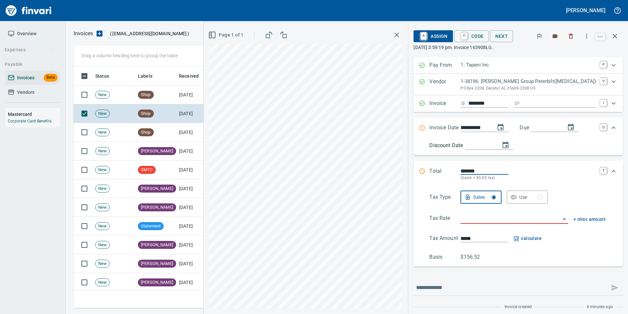
type input "**********"
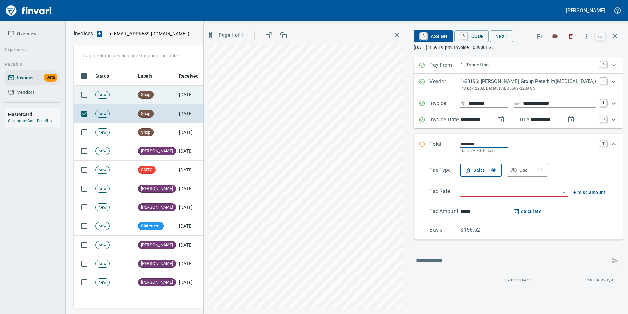
drag, startPoint x: 191, startPoint y: 88, endPoint x: 188, endPoint y: 86, distance: 3.8
click at [190, 88] on td "[DATE]" at bounding box center [195, 94] width 36 height 19
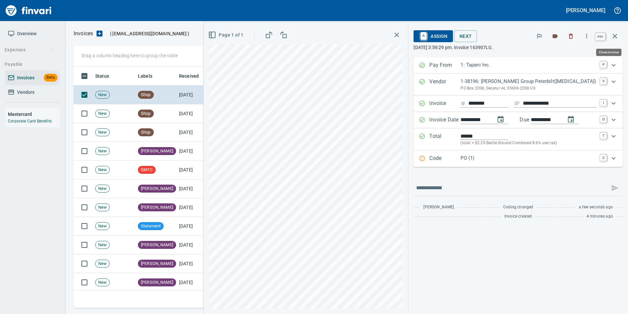
click at [620, 36] on button "button" at bounding box center [615, 36] width 16 height 16
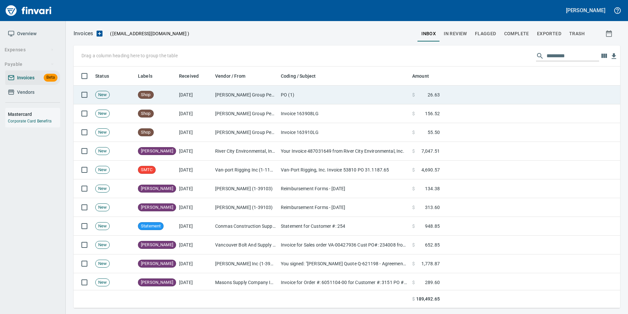
scroll to position [236, 537]
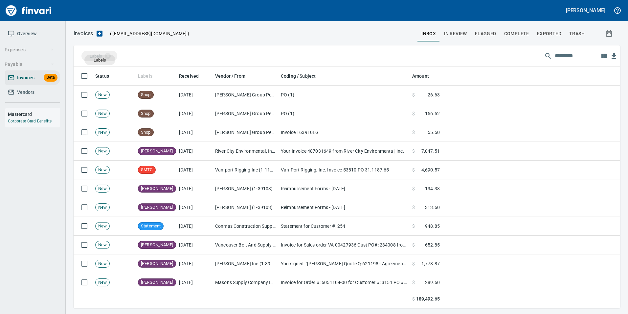
drag, startPoint x: 151, startPoint y: 76, endPoint x: 95, endPoint y: 58, distance: 57.9
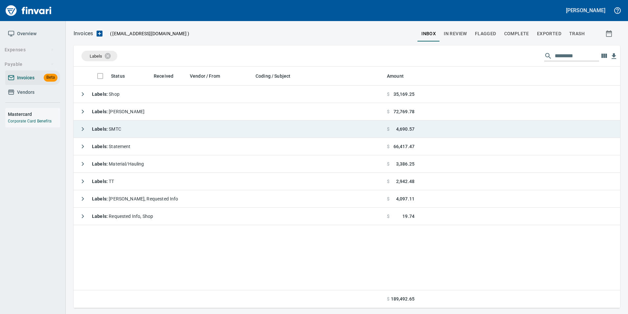
click at [87, 127] on button "button" at bounding box center [82, 128] width 13 height 13
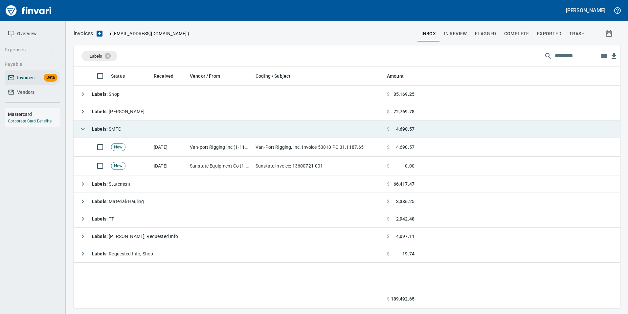
click at [86, 127] on icon "button" at bounding box center [83, 129] width 8 height 8
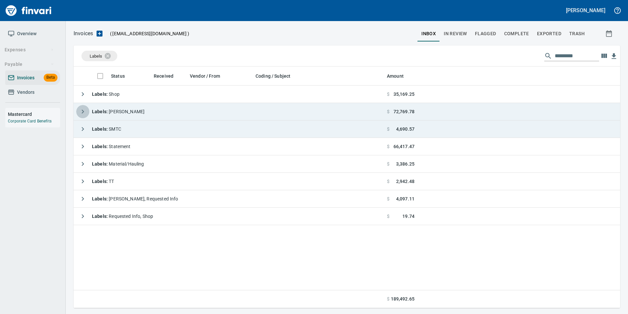
click at [83, 106] on button "button" at bounding box center [82, 111] width 13 height 13
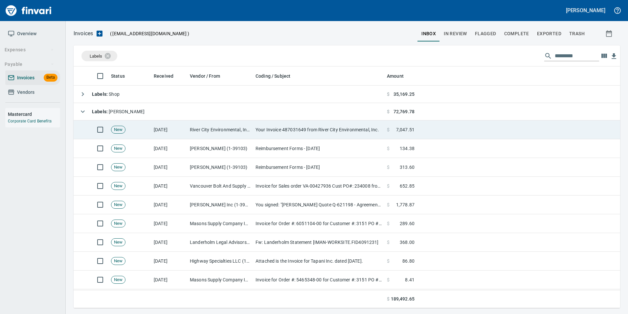
click at [191, 127] on td "River City Environmental, Inc. (1-10877)" at bounding box center [220, 129] width 66 height 19
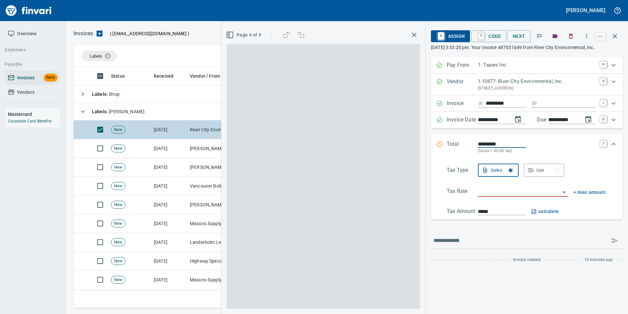
scroll to position [236, 537]
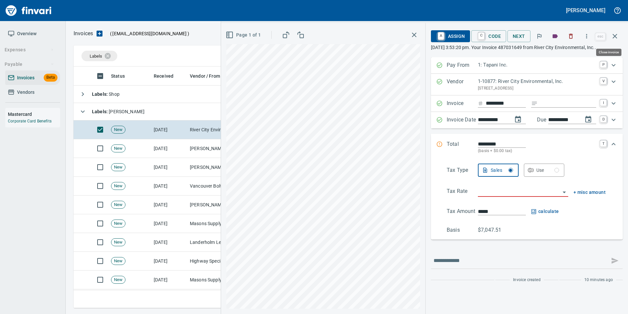
click at [619, 35] on button "button" at bounding box center [615, 36] width 16 height 16
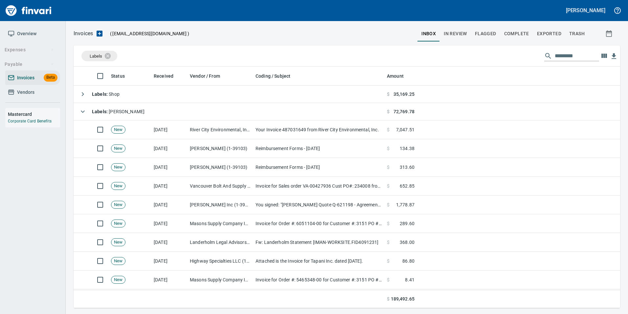
scroll to position [236, 537]
click at [115, 55] on icon at bounding box center [111, 55] width 7 height 7
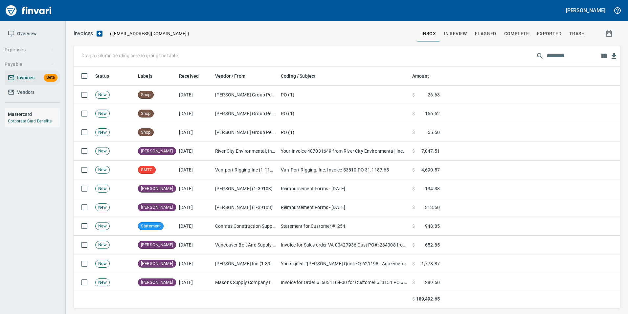
click at [453, 34] on span "In Review" at bounding box center [455, 34] width 23 height 8
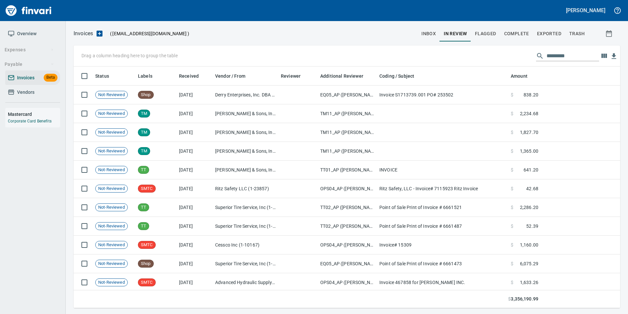
scroll to position [236, 537]
click at [558, 58] on input "text" at bounding box center [573, 56] width 53 height 11
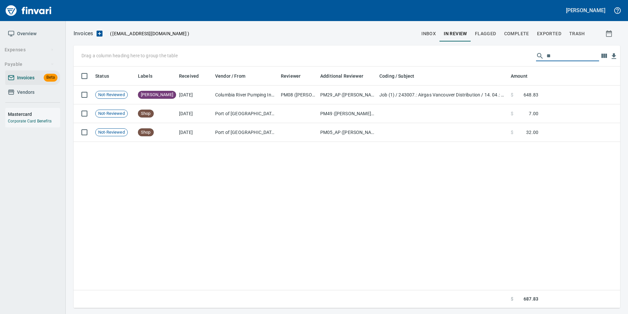
type input "*"
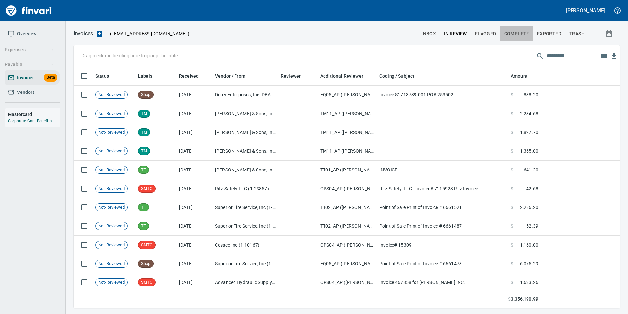
click at [502, 34] on button "Complete" at bounding box center [517, 34] width 33 height 16
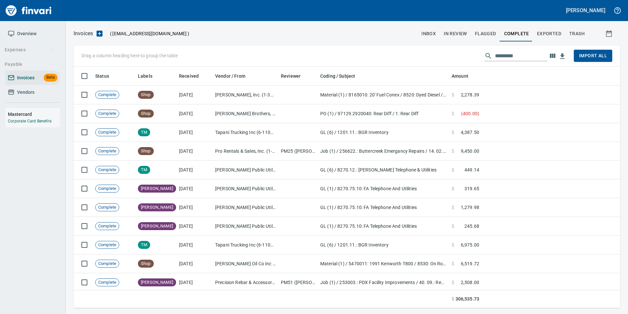
scroll to position [236, 537]
click at [515, 59] on input "text" at bounding box center [521, 56] width 53 height 11
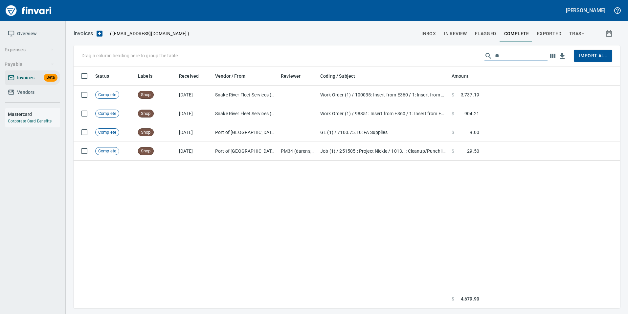
type input "*"
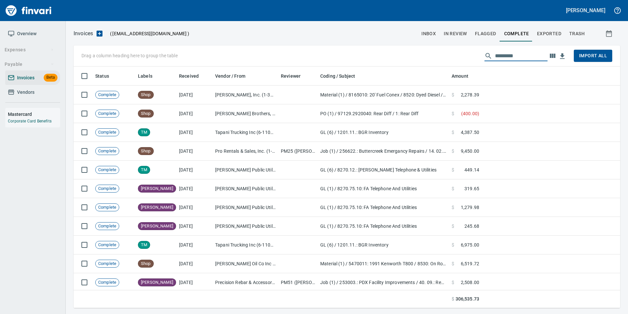
click at [549, 40] on button "Exported" at bounding box center [549, 34] width 32 height 16
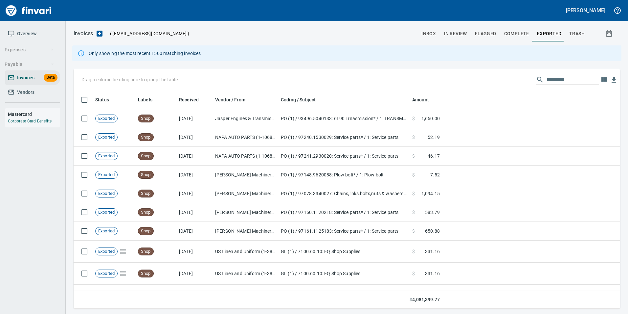
click at [569, 77] on input "text" at bounding box center [573, 79] width 53 height 11
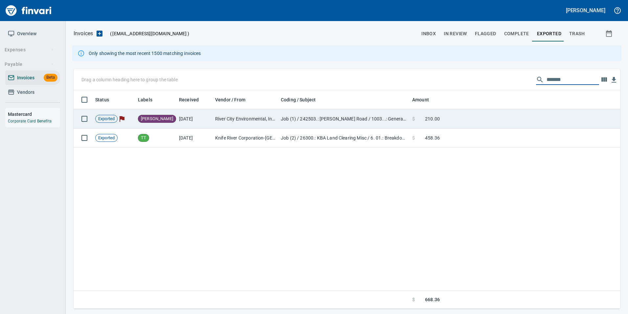
click at [366, 119] on td "Job (1) / 242503.: [PERSON_NAME] Road / 1003. .: General Requirements / 5: Other" at bounding box center [343, 118] width 131 height 19
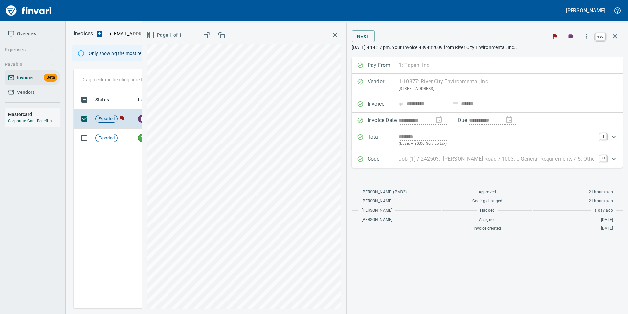
scroll to position [213, 542]
click at [621, 37] on button "button" at bounding box center [615, 36] width 16 height 16
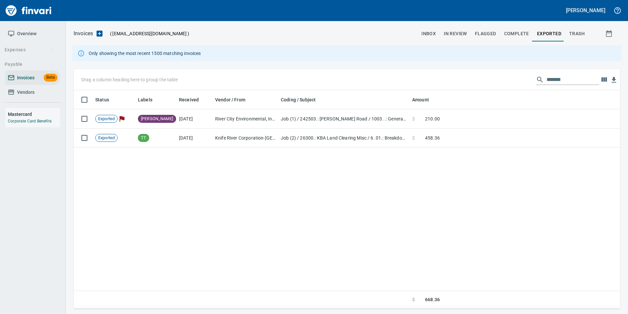
scroll to position [213, 542]
click at [586, 70] on div "Drag a column heading here to group the table *******" at bounding box center [347, 79] width 547 height 21
click at [568, 77] on input "*******" at bounding box center [573, 79] width 53 height 11
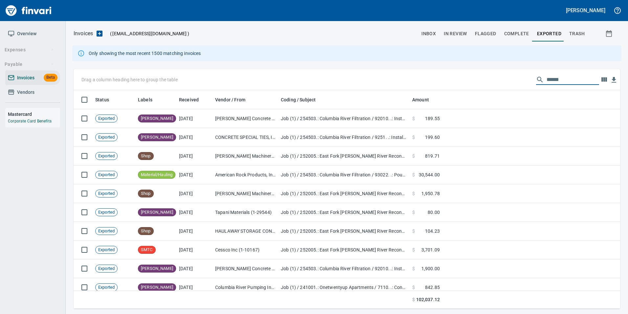
scroll to position [213, 537]
type input "*"
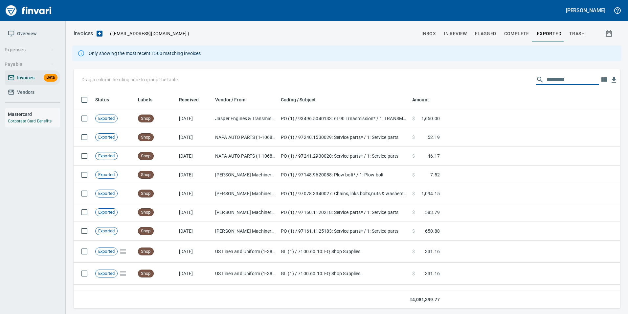
click at [436, 32] on span "inbox" at bounding box center [429, 34] width 14 height 8
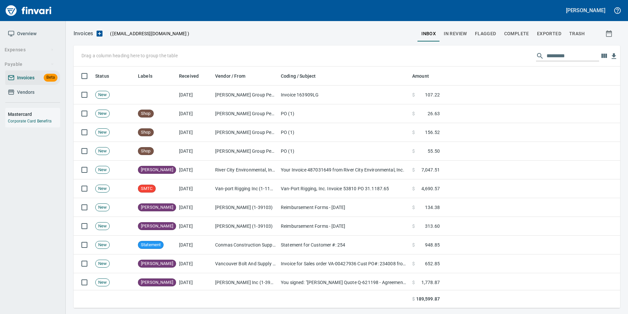
scroll to position [236, 537]
click at [26, 93] on span "Vendors" at bounding box center [25, 92] width 17 height 8
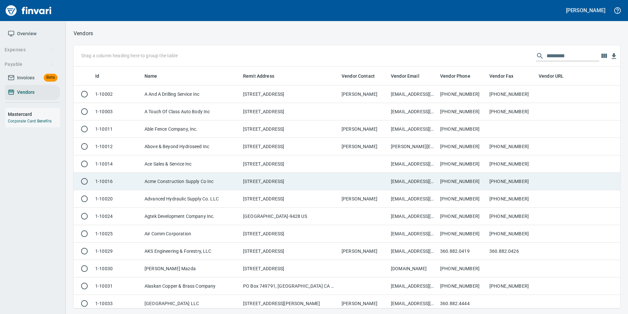
scroll to position [236, 537]
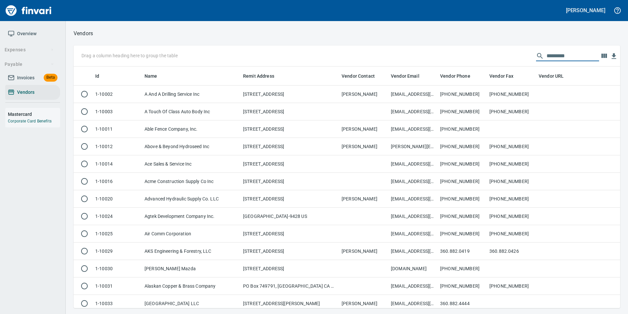
click at [555, 58] on input "text" at bounding box center [573, 56] width 53 height 11
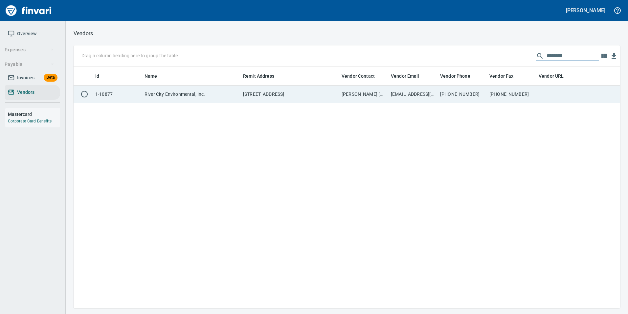
type input "********"
click at [536, 97] on td "[PHONE_NUMBER]" at bounding box center [511, 93] width 49 height 17
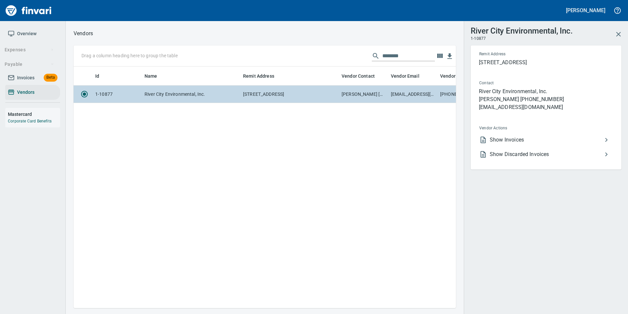
scroll to position [231, 378]
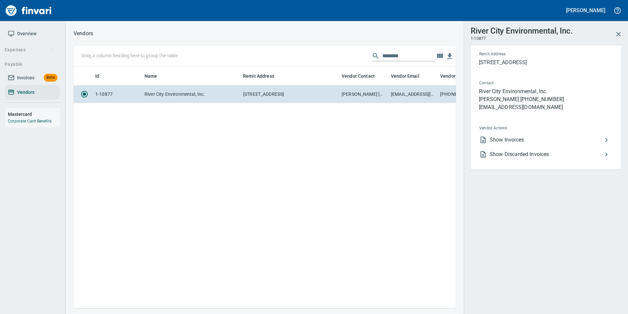
click at [536, 140] on span "Show Invoices" at bounding box center [546, 140] width 113 height 8
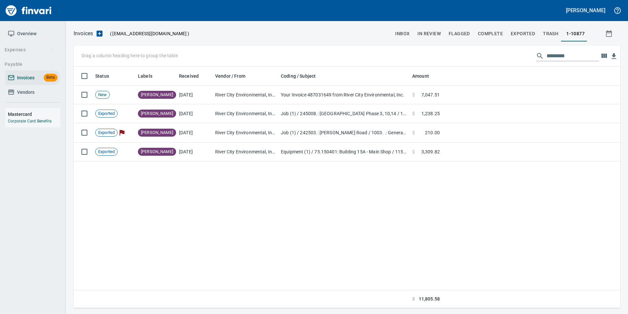
scroll to position [236, 542]
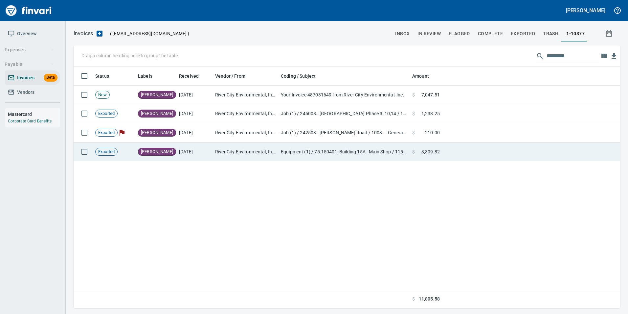
click at [279, 151] on td "Equipment (1) / 75.150401: Building 15A - Main Shop / 115: Emissions System / 3…" at bounding box center [343, 151] width 131 height 19
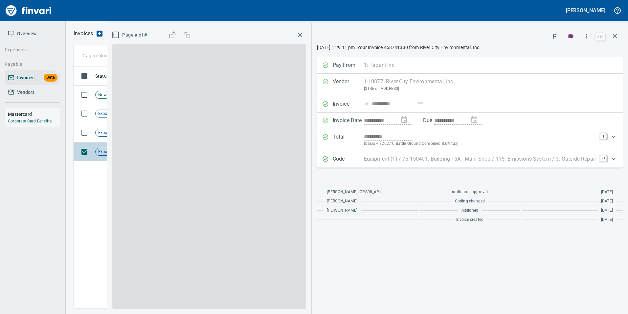
scroll to position [236, 542]
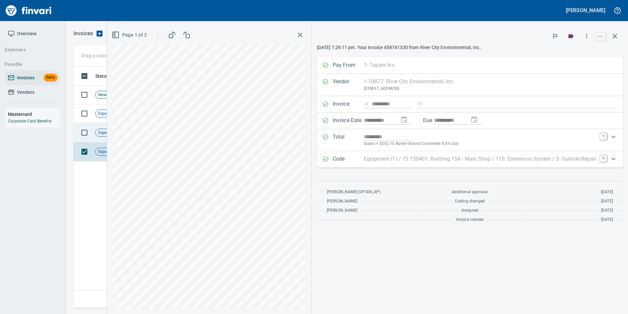
click at [101, 133] on span "Exported" at bounding box center [107, 133] width 22 height 6
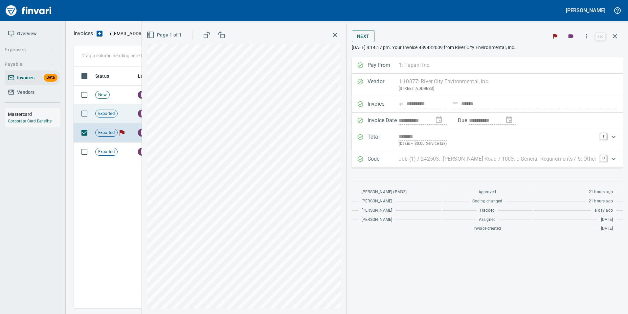
click at [106, 115] on span "Exported" at bounding box center [107, 113] width 22 height 6
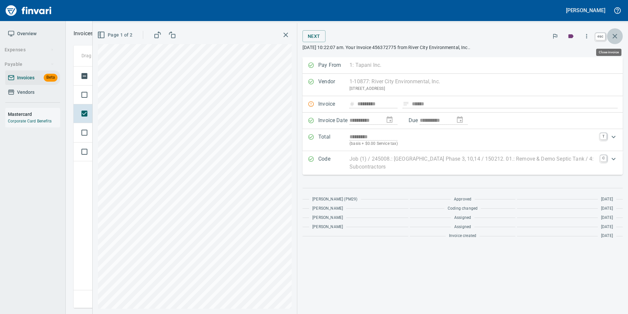
click at [615, 37] on icon "button" at bounding box center [615, 36] width 5 height 5
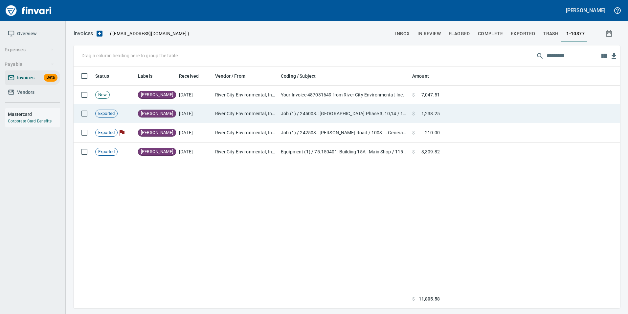
click at [415, 113] on span "$" at bounding box center [414, 113] width 3 height 7
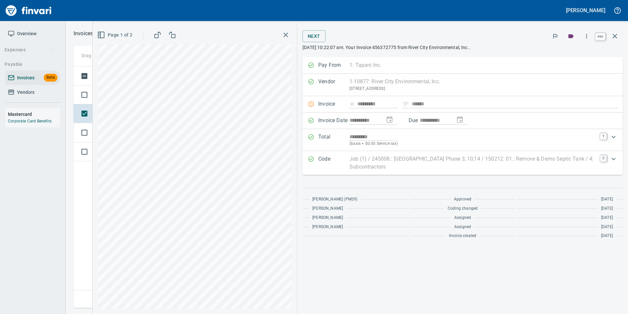
click at [619, 36] on icon "button" at bounding box center [615, 36] width 8 height 8
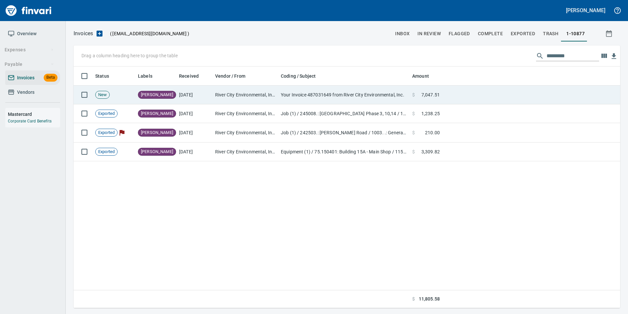
scroll to position [236, 542]
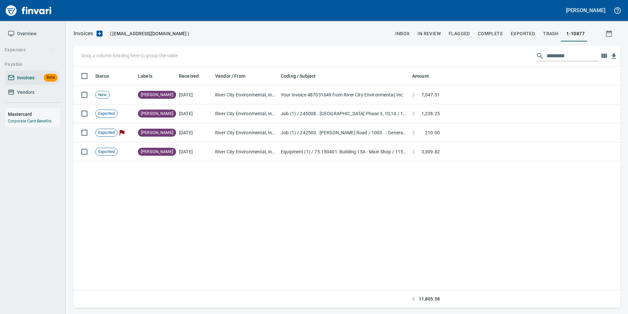
click at [402, 34] on span "inbox" at bounding box center [402, 34] width 14 height 8
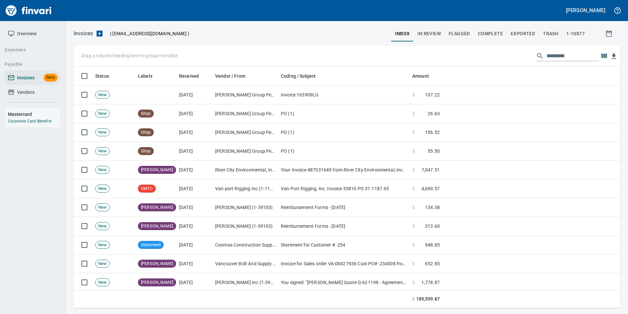
scroll to position [236, 537]
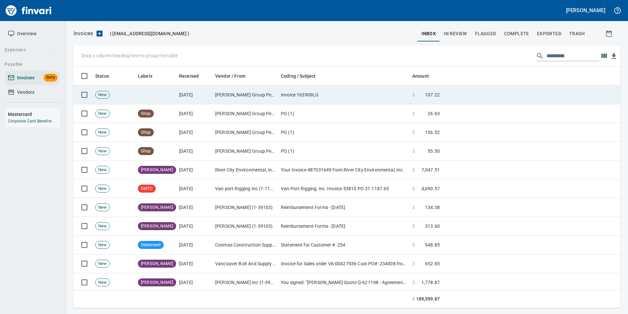
click at [224, 96] on td "[PERSON_NAME] Group Peterbilt([MEDICAL_DATA]) (1-38196)" at bounding box center [246, 94] width 66 height 19
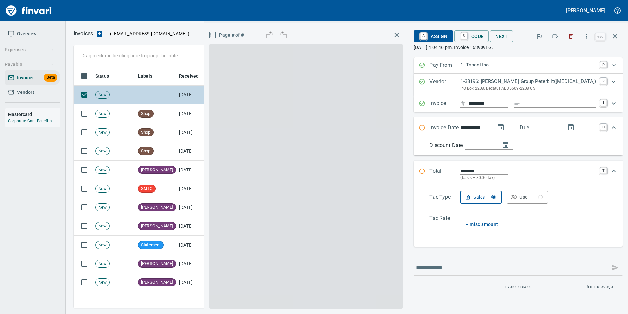
scroll to position [236, 537]
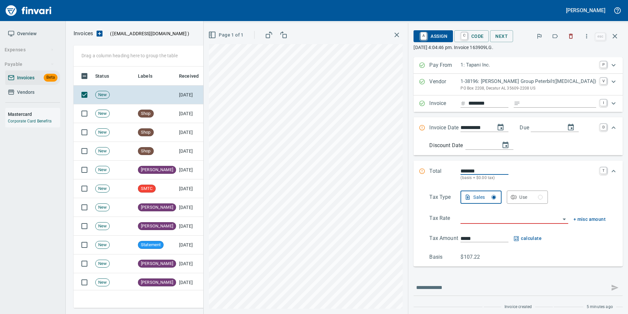
drag, startPoint x: 552, startPoint y: 102, endPoint x: 549, endPoint y: 97, distance: 5.5
click at [552, 101] on input "Expand" at bounding box center [559, 103] width 73 height 8
type input "**********"
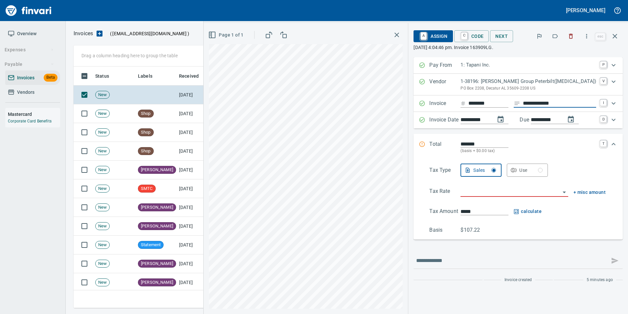
click at [556, 35] on icon "button" at bounding box center [555, 36] width 7 height 7
click at [618, 38] on icon "button" at bounding box center [615, 36] width 8 height 8
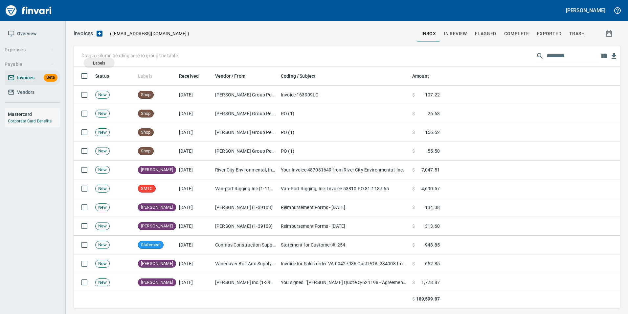
drag, startPoint x: 142, startPoint y: 73, endPoint x: 97, endPoint y: 60, distance: 46.7
click at [97, 60] on body "[PERSON_NAME] Overview Expenses Payable Invoices Beta Vendors Mastercard Corpor…" at bounding box center [314, 157] width 628 height 314
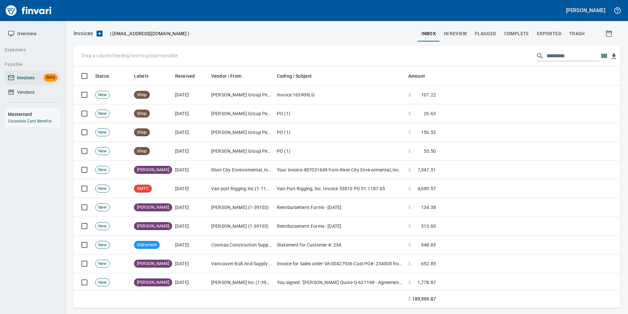
drag, startPoint x: 138, startPoint y: 72, endPoint x: 134, endPoint y: 67, distance: 6.3
click at [134, 67] on body "[PERSON_NAME] Overview Expenses Payable Invoices Beta Vendors Mastercard Corpor…" at bounding box center [314, 157] width 628 height 314
drag, startPoint x: 145, startPoint y: 77, endPoint x: 99, endPoint y: 53, distance: 51.6
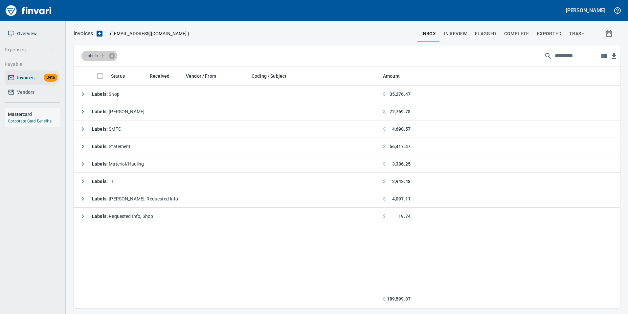
scroll to position [236, 542]
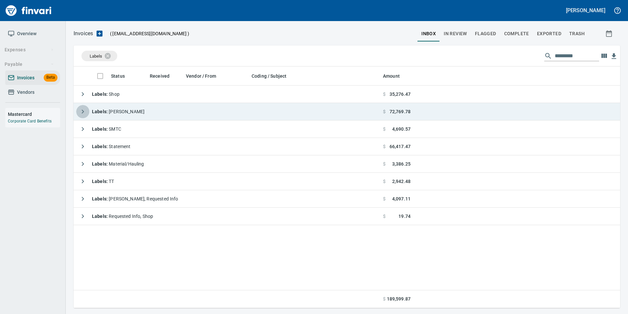
click at [83, 111] on icon "button" at bounding box center [83, 111] width 8 height 8
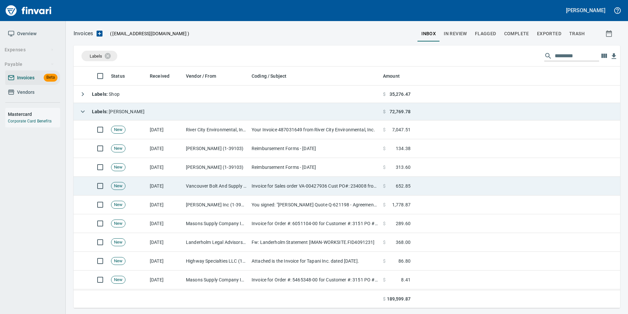
click at [164, 185] on td "[DATE]" at bounding box center [165, 186] width 36 height 19
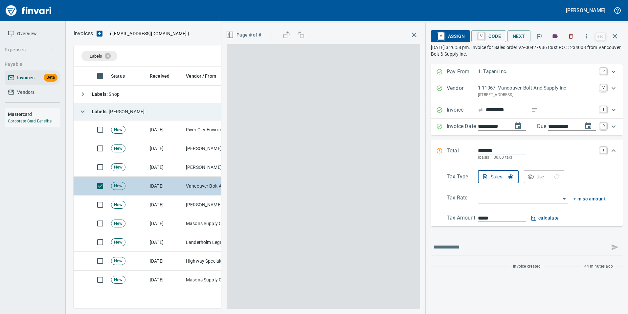
scroll to position [236, 537]
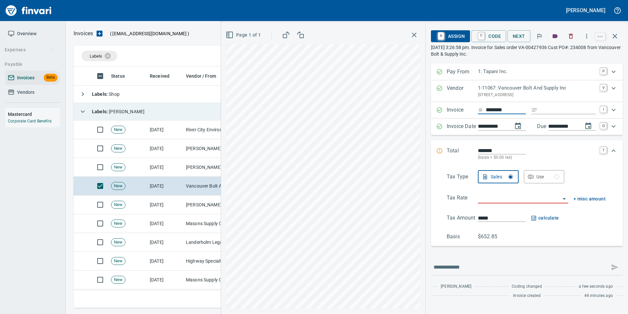
click at [512, 108] on input "********" at bounding box center [506, 110] width 40 height 8
type input "*********"
click at [556, 110] on input "Expand" at bounding box center [569, 110] width 56 height 8
type input "******"
click at [576, 109] on input "******" at bounding box center [569, 110] width 56 height 8
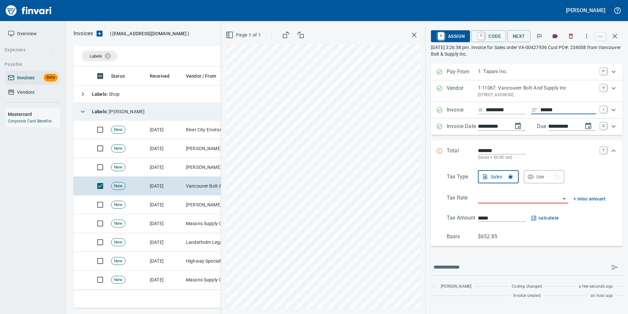
click at [576, 109] on input "******" at bounding box center [569, 110] width 56 height 8
click at [619, 36] on icon "button" at bounding box center [615, 36] width 8 height 8
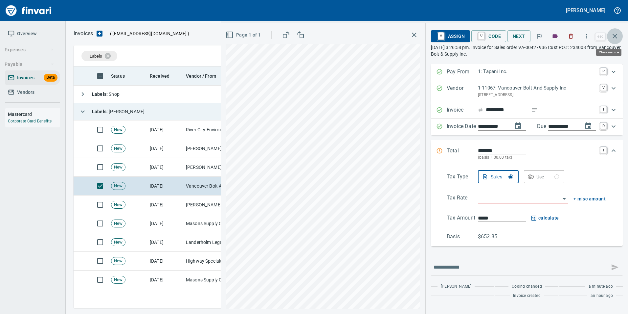
scroll to position [236, 537]
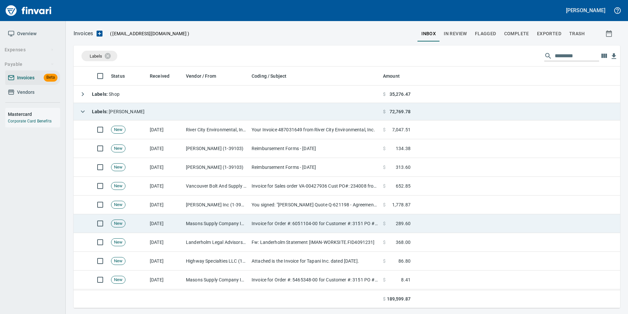
click at [186, 226] on td "Masons Supply Company Inc (1-10631)" at bounding box center [216, 223] width 66 height 19
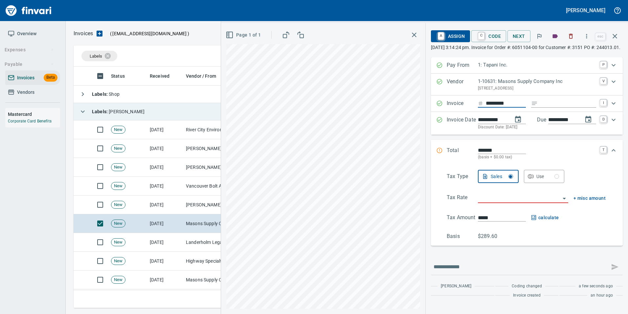
type input "**********"
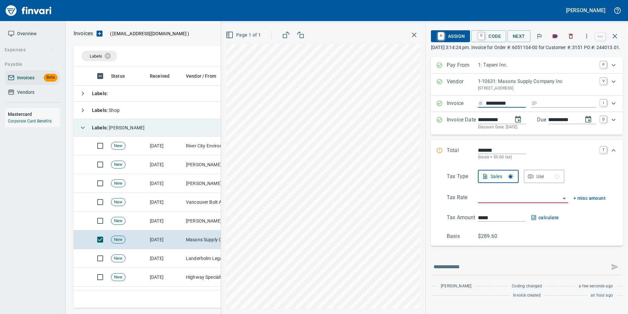
click at [552, 107] on input "Expand" at bounding box center [569, 103] width 56 height 8
type input "*********"
click at [490, 200] on input "search" at bounding box center [519, 197] width 83 height 9
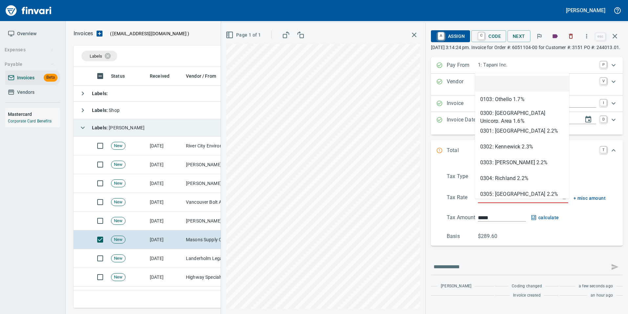
scroll to position [236, 537]
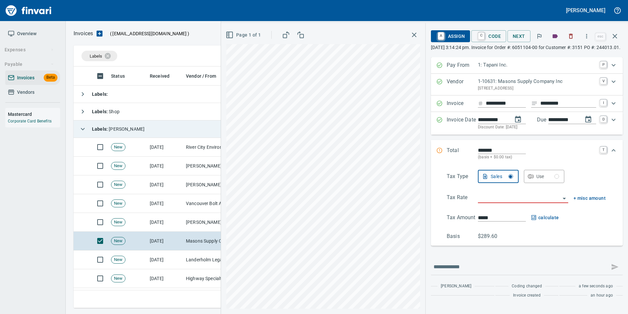
click at [512, 202] on input "search" at bounding box center [519, 197] width 83 height 9
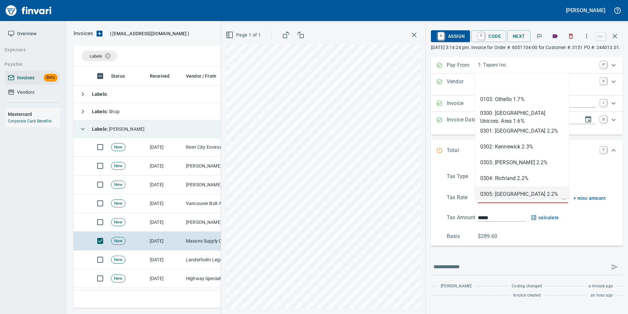
click at [591, 181] on div "Sales Use" at bounding box center [542, 176] width 128 height 13
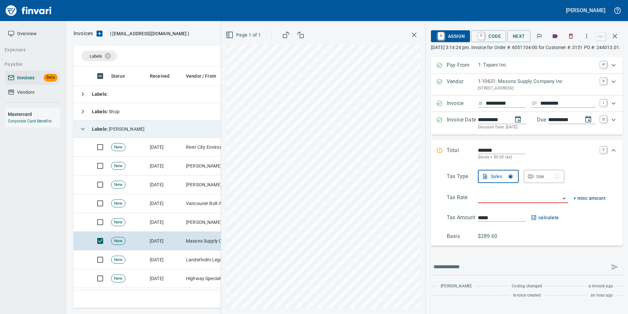
click at [561, 179] on button "Use" at bounding box center [544, 176] width 41 height 13
click at [497, 197] on div "Tax Type Sales Use Tax Rate + misc amount Tax Amount ***** Basis $289.60" at bounding box center [527, 205] width 181 height 70
click at [499, 202] on input "search" at bounding box center [519, 197] width 83 height 9
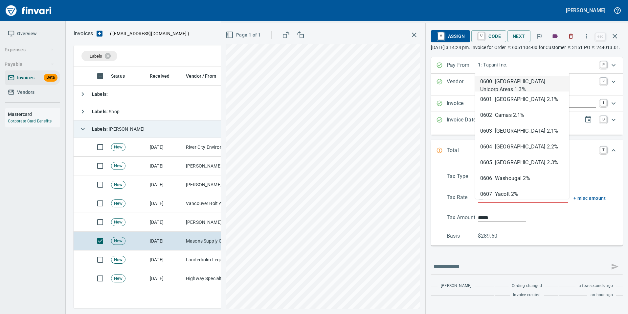
type input "****"
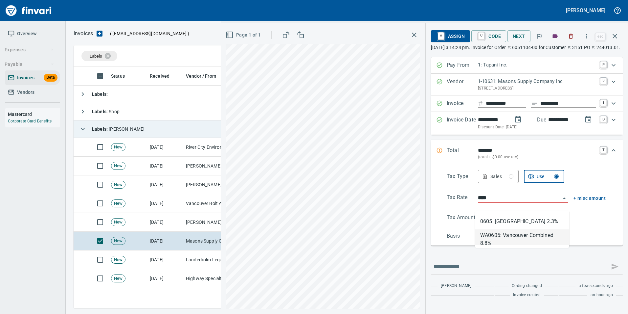
click at [511, 241] on li "WA0605: Vancouver Combined 8.8%" at bounding box center [522, 237] width 94 height 16
type input "******"
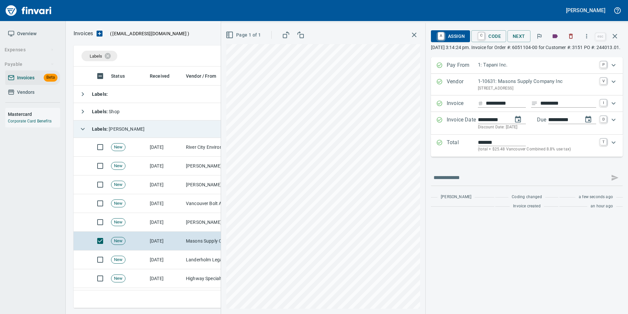
type input "**********"
click at [572, 153] on p "(total + $25.48 Vancouver Combined 8.8% use tax)" at bounding box center [537, 149] width 118 height 7
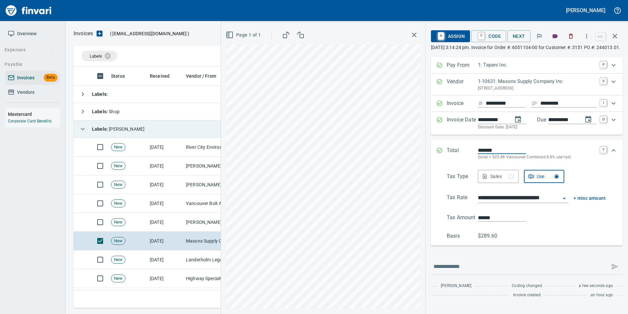
click at [497, 180] on div "Sales" at bounding box center [502, 176] width 23 height 8
type input "******"
click at [492, 202] on input "**********" at bounding box center [519, 197] width 83 height 9
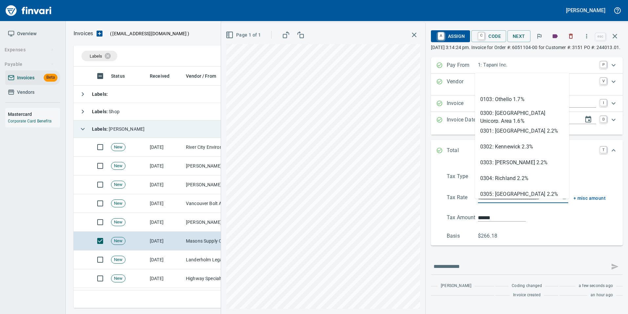
click at [492, 202] on input "**********" at bounding box center [519, 197] width 83 height 9
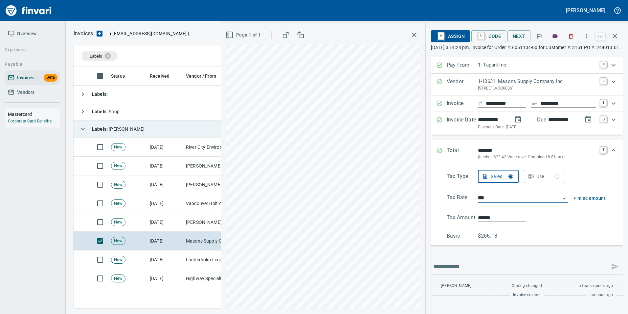
type input "**********"
type input "*****"
type input "**********"
click at [443, 158] on div "Total ******* (basis + $0.00 Wholesale tax) T" at bounding box center [522, 153] width 170 height 14
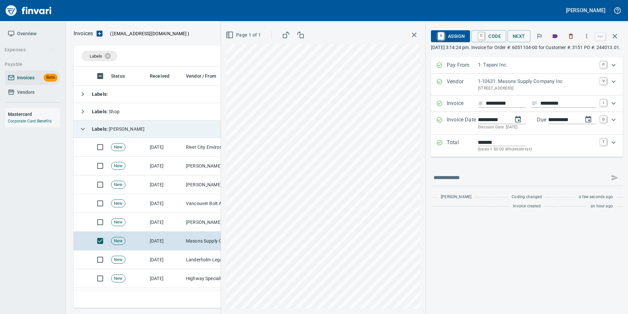
click at [452, 33] on span "A Assign" at bounding box center [451, 36] width 29 height 11
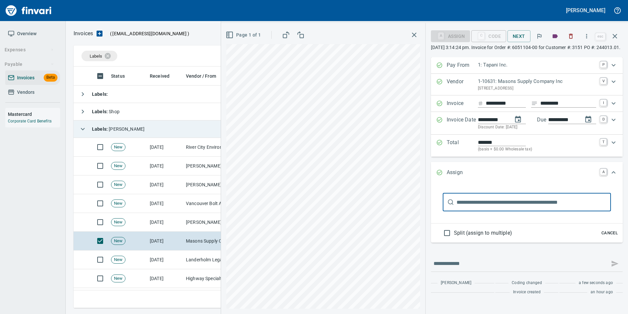
click at [482, 204] on input "text" at bounding box center [534, 202] width 154 height 18
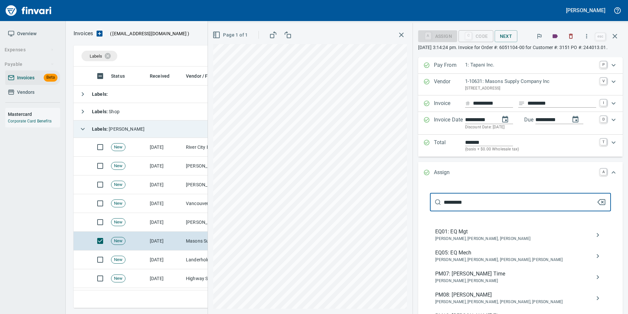
click at [514, 208] on input "*********" at bounding box center [520, 202] width 153 height 18
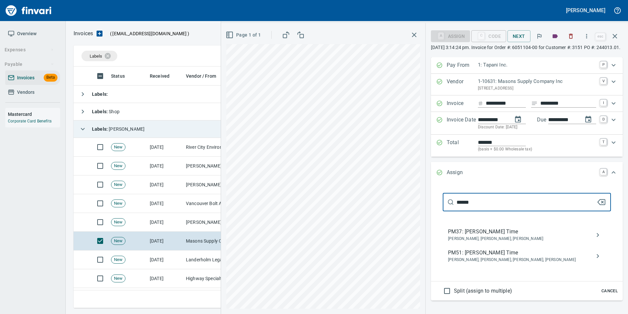
type input "******"
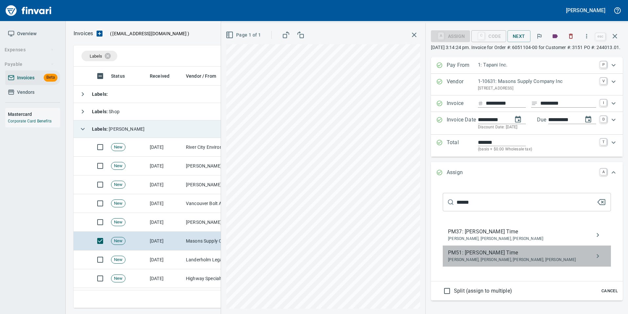
click at [570, 263] on span "[PERSON_NAME], [PERSON_NAME], [PERSON_NAME], [PERSON_NAME]" at bounding box center [521, 259] width 147 height 7
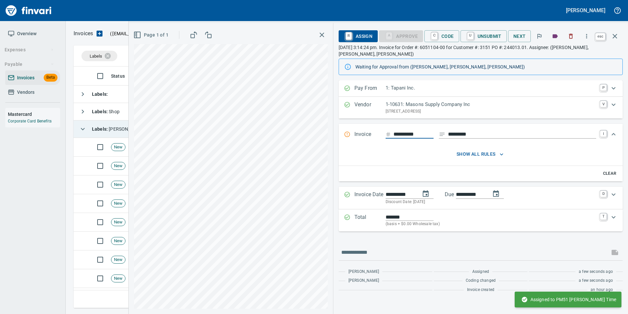
click at [619, 36] on icon "button" at bounding box center [615, 36] width 8 height 8
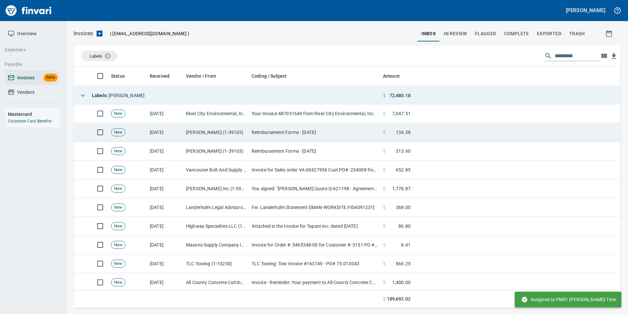
scroll to position [66, 0]
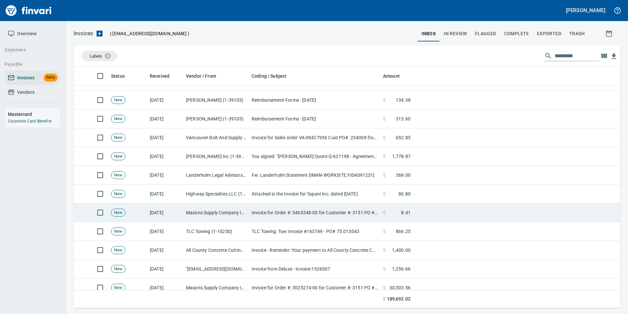
click at [140, 215] on td "New" at bounding box center [127, 212] width 39 height 19
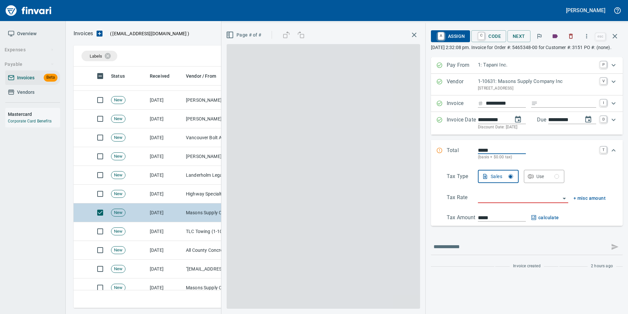
scroll to position [236, 537]
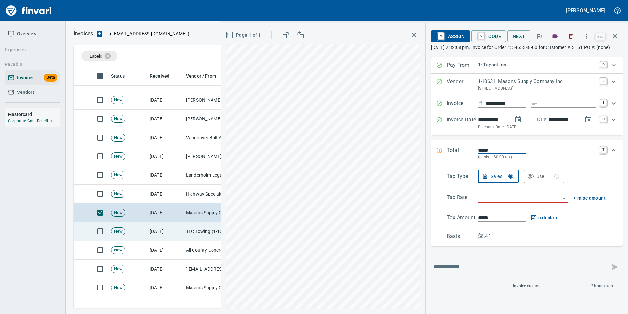
click at [161, 233] on td "[DATE]" at bounding box center [165, 231] width 36 height 19
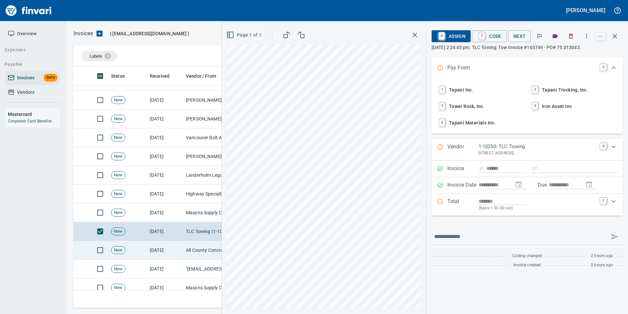
click at [154, 245] on td "[DATE]" at bounding box center [165, 250] width 36 height 19
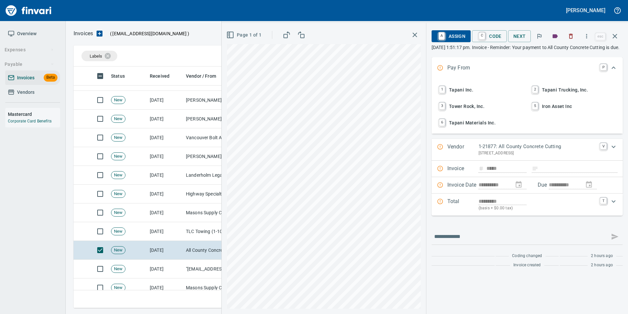
scroll to position [236, 537]
click at [616, 37] on icon "button" at bounding box center [615, 36] width 8 height 8
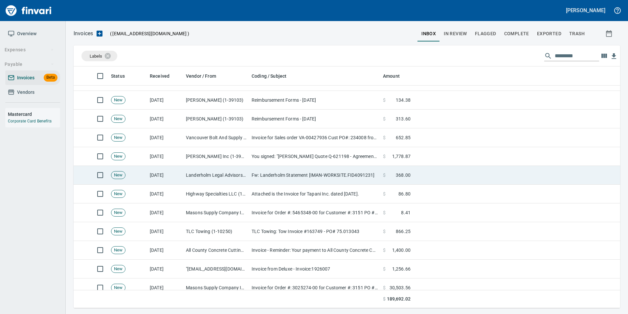
scroll to position [236, 537]
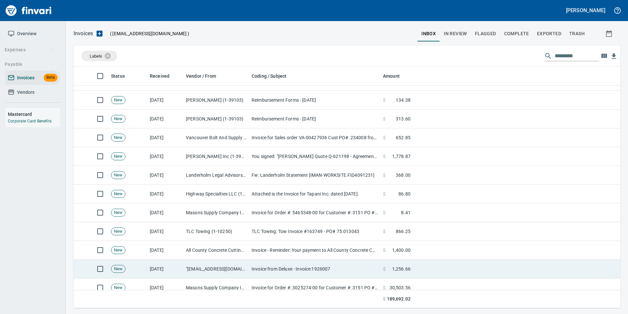
click at [257, 260] on td "Invoice from Deluxe - Invoice:1926007" at bounding box center [314, 268] width 131 height 19
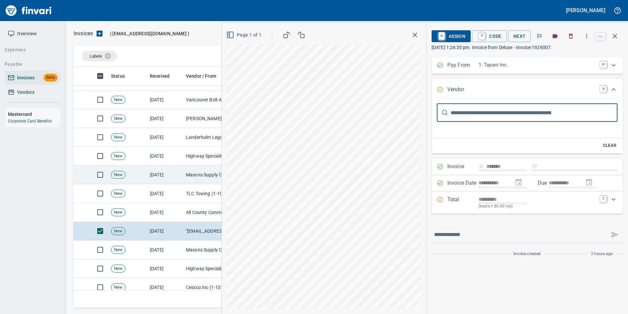
scroll to position [164, 0]
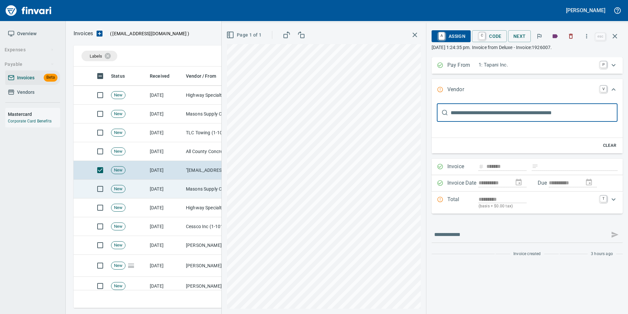
click at [179, 190] on td "[DATE]" at bounding box center [165, 188] width 36 height 19
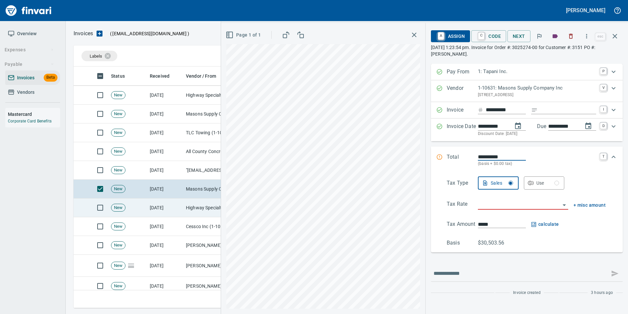
click at [186, 208] on td "Highway Specialties LLC (1-10458)" at bounding box center [216, 207] width 66 height 19
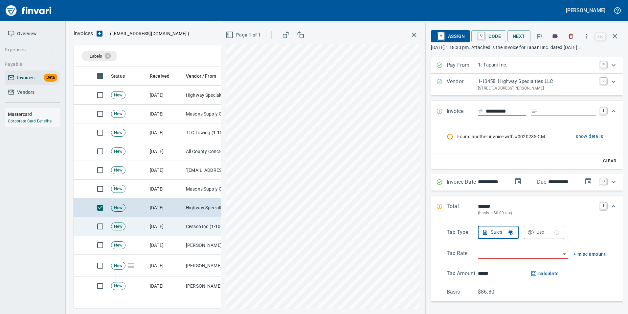
click at [177, 225] on td "[DATE]" at bounding box center [165, 226] width 36 height 19
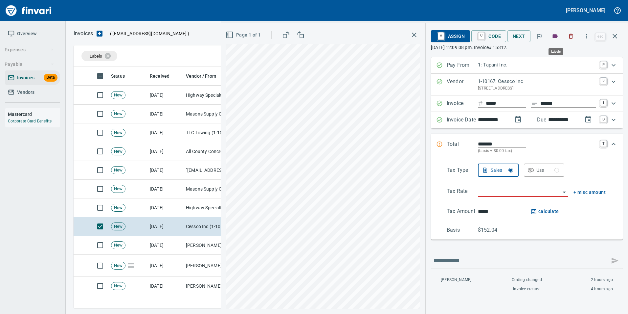
click at [558, 35] on icon "button" at bounding box center [555, 36] width 7 height 7
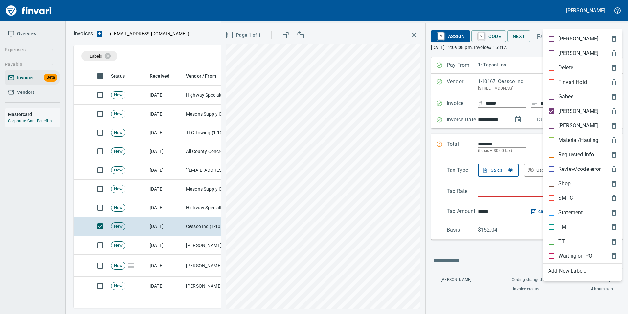
scroll to position [236, 537]
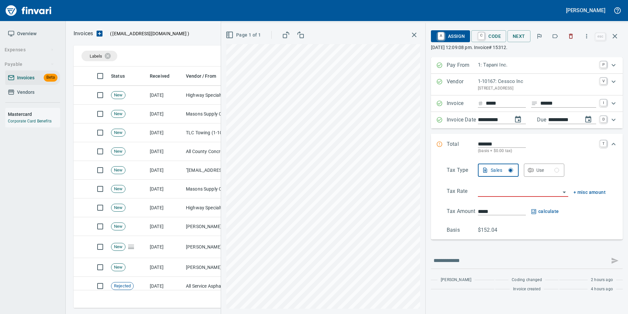
click at [557, 34] on icon "button" at bounding box center [555, 36] width 7 height 7
click at [615, 35] on icon "button" at bounding box center [615, 36] width 8 height 8
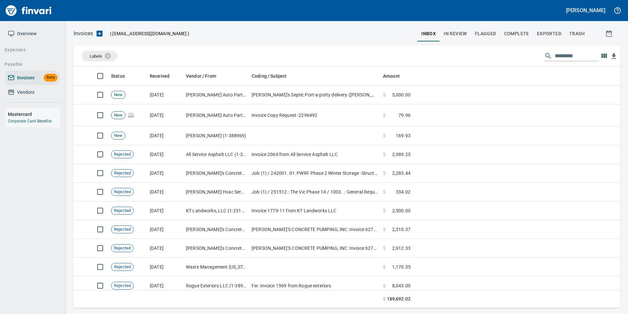
scroll to position [362, 0]
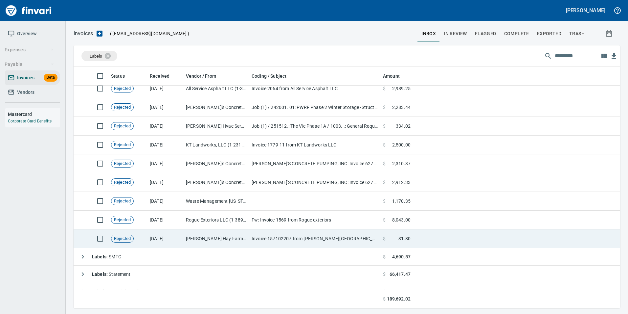
click at [189, 239] on td "[PERSON_NAME] Hay Farms (1-38594)" at bounding box center [216, 238] width 66 height 19
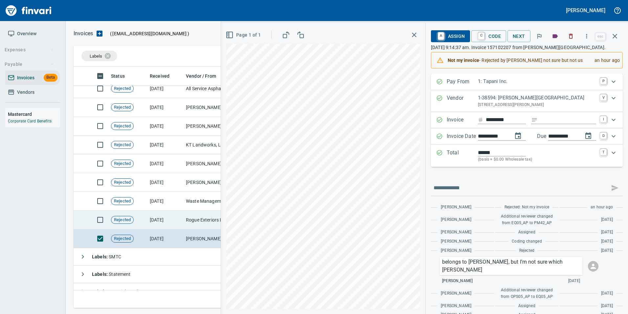
click at [173, 219] on td "[DATE]" at bounding box center [165, 219] width 36 height 19
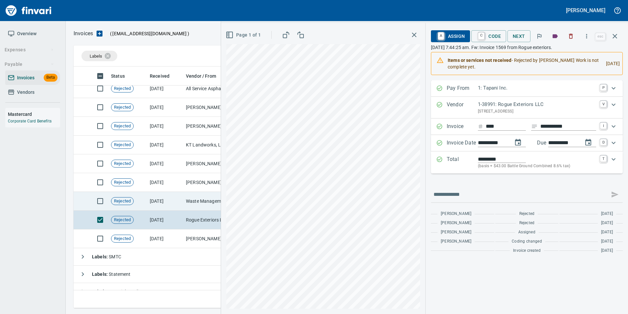
click at [170, 207] on td "[DATE]" at bounding box center [165, 201] width 36 height 19
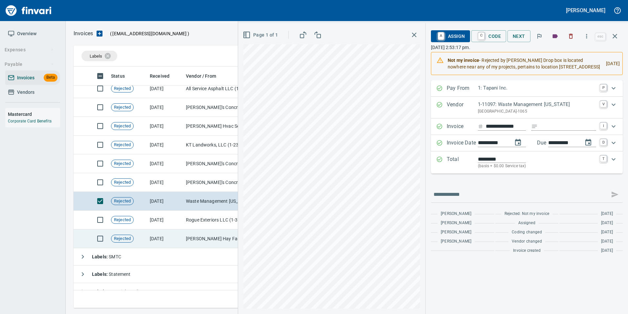
click at [168, 235] on td "[DATE]" at bounding box center [165, 238] width 36 height 19
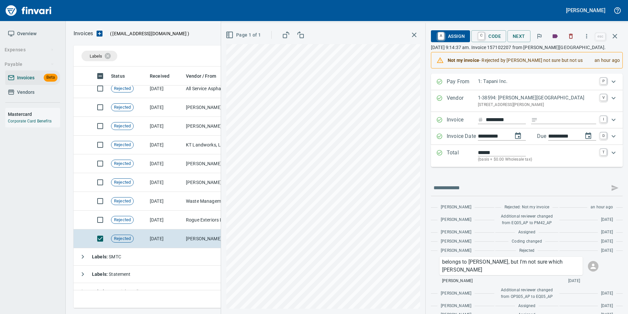
click at [619, 36] on icon "button" at bounding box center [615, 36] width 8 height 8
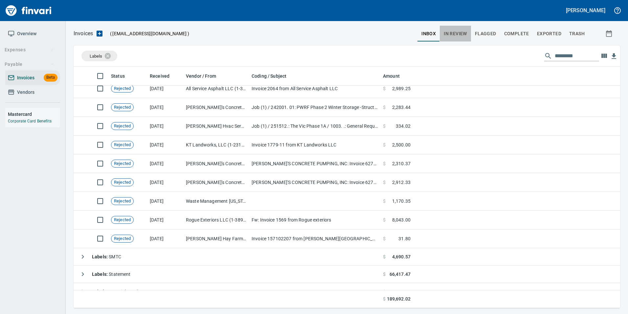
click at [461, 34] on span "In Review" at bounding box center [455, 34] width 23 height 8
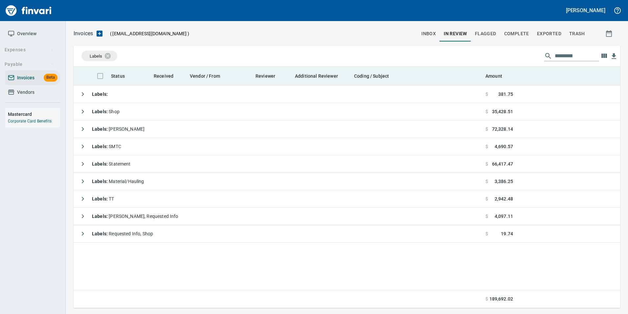
scroll to position [236, 542]
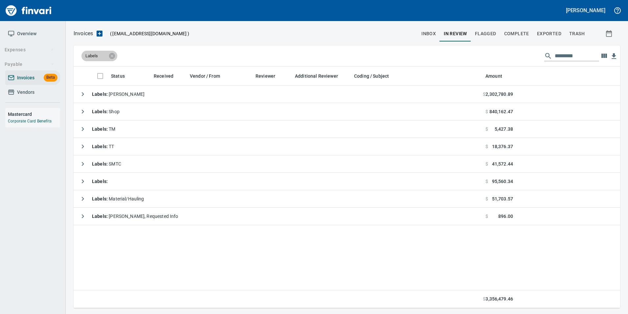
click at [113, 56] on icon at bounding box center [112, 56] width 6 height 6
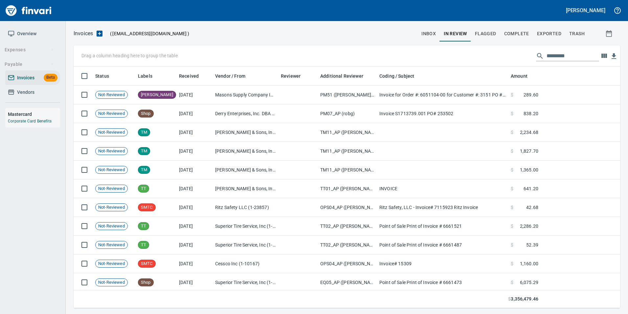
scroll to position [236, 537]
click at [564, 58] on input "text" at bounding box center [573, 56] width 53 height 11
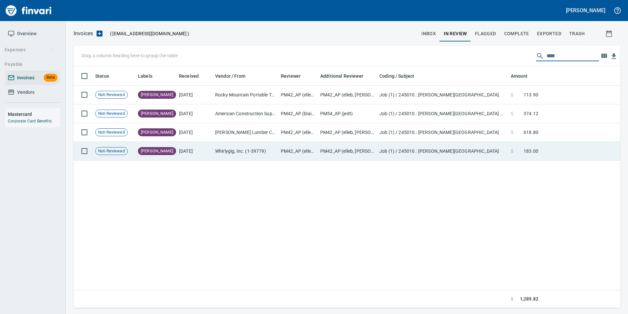
type input "****"
click at [196, 153] on td "9/3/2025" at bounding box center [195, 151] width 36 height 19
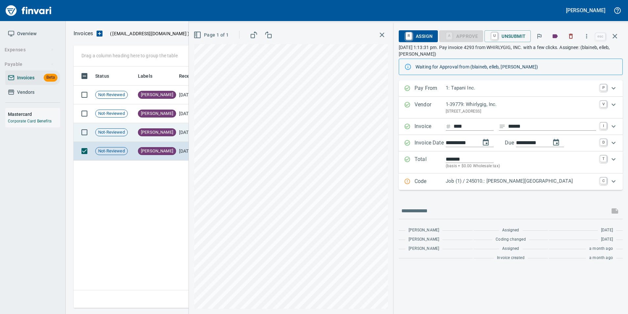
click at [154, 133] on td "[PERSON_NAME]" at bounding box center [155, 132] width 41 height 19
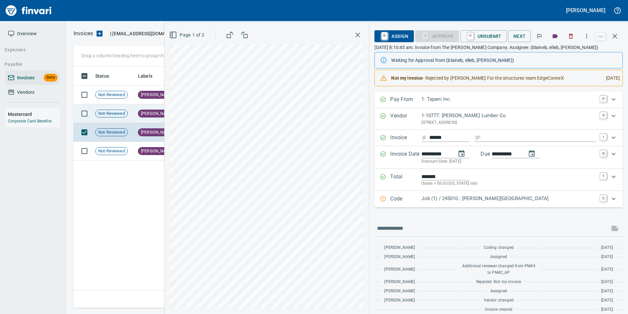
click at [139, 111] on span "[PERSON_NAME]" at bounding box center [156, 113] width 37 height 6
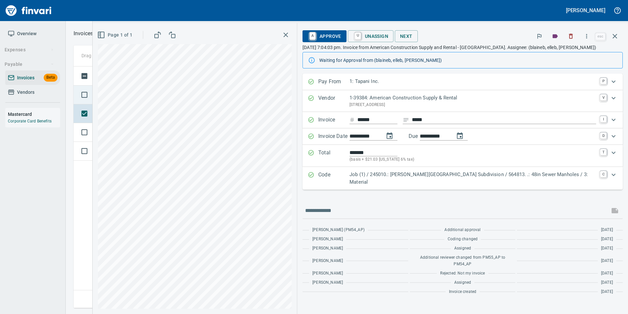
click at [109, 97] on span "Not-Reviewed" at bounding box center [112, 95] width 32 height 6
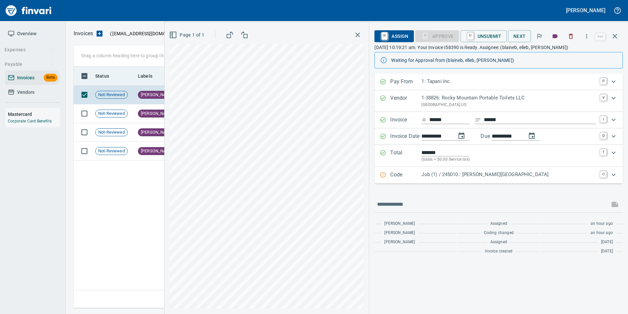
click at [616, 32] on button "button" at bounding box center [615, 36] width 16 height 16
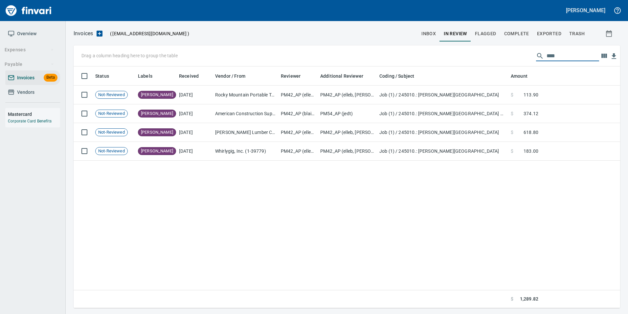
click at [547, 56] on input "****" at bounding box center [573, 56] width 53 height 11
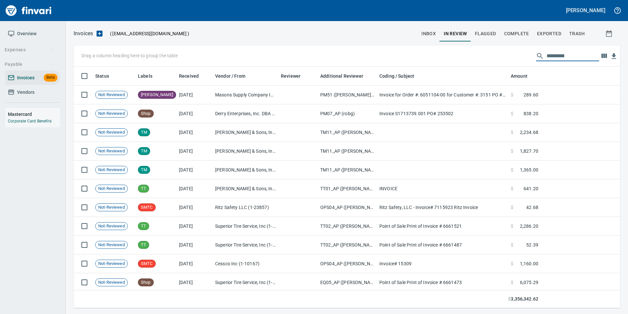
click at [434, 28] on button "inbox" at bounding box center [429, 34] width 22 height 16
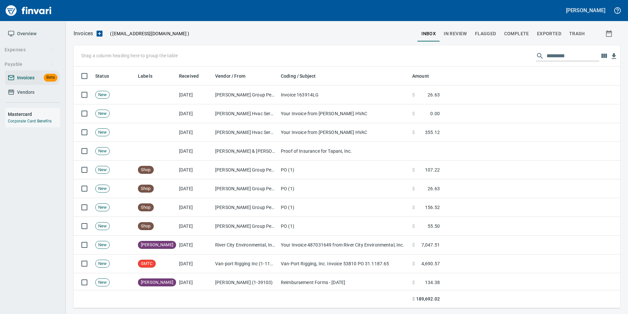
scroll to position [236, 537]
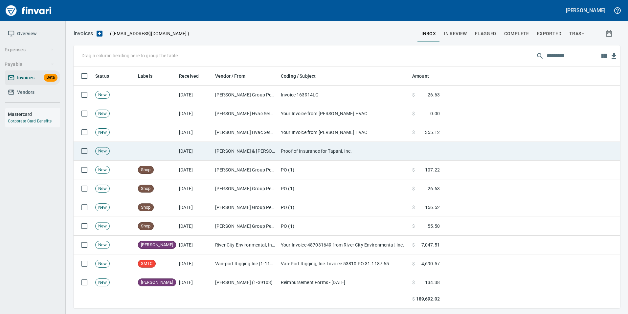
click at [316, 150] on td "Proof of Insurance for Tapani, Inc." at bounding box center [343, 151] width 131 height 19
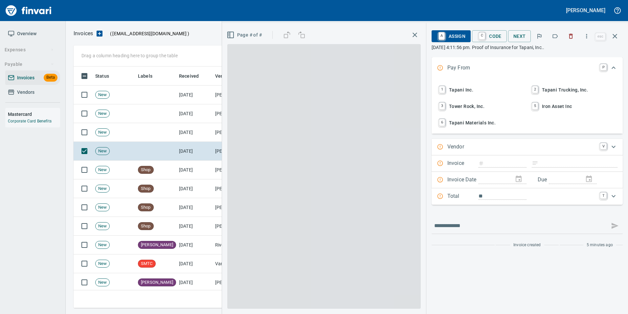
scroll to position [236, 537]
click at [574, 36] on icon "button" at bounding box center [571, 36] width 7 height 7
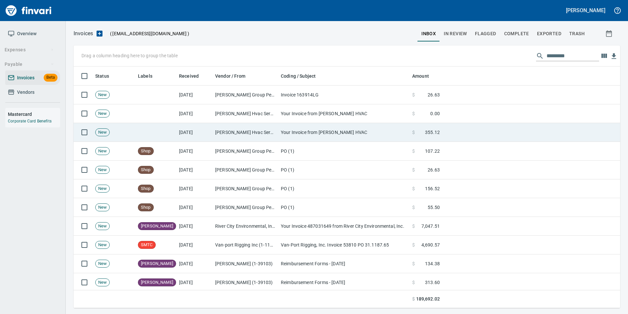
click at [390, 127] on td "Your Invoice from Hendrickson HVAC" at bounding box center [343, 132] width 131 height 19
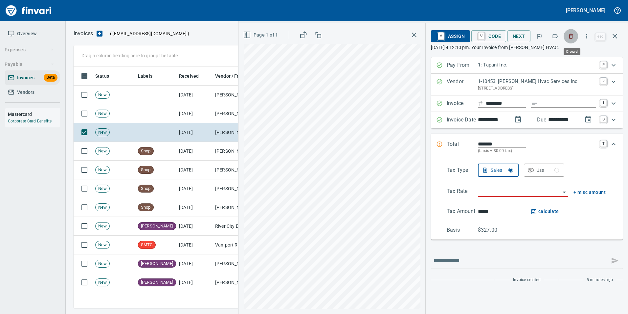
click at [573, 33] on icon "button" at bounding box center [571, 36] width 7 height 7
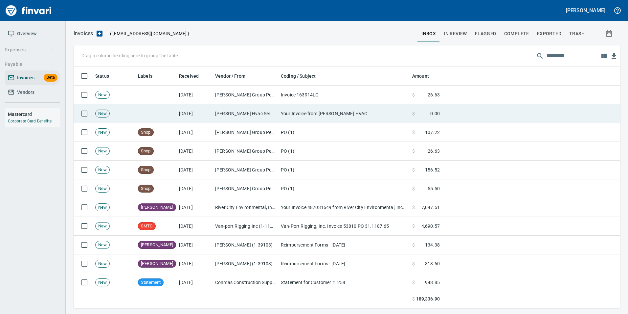
click at [344, 113] on td "Your Invoice from Hendrickson HVAC" at bounding box center [343, 113] width 131 height 19
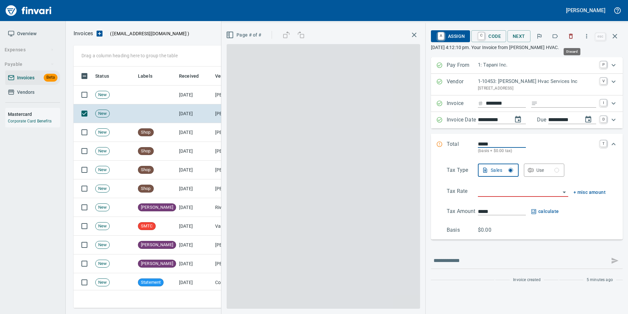
scroll to position [236, 537]
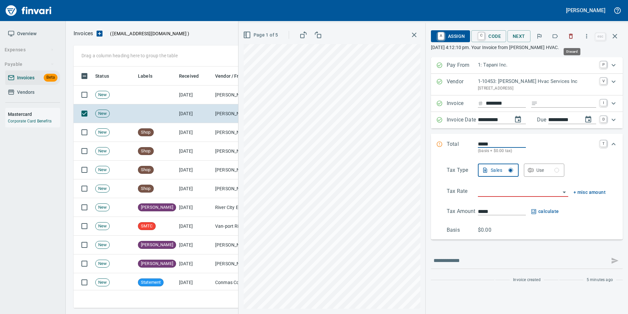
click at [572, 38] on icon "button" at bounding box center [572, 36] width 4 height 5
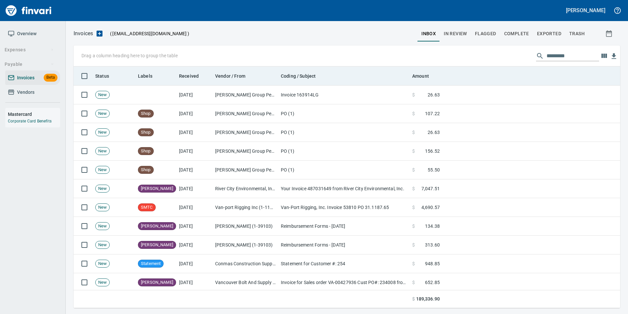
scroll to position [236, 537]
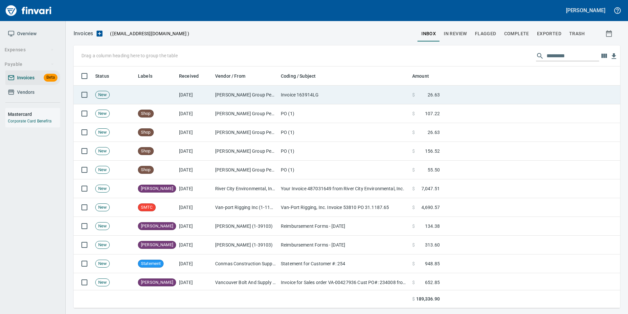
click at [345, 93] on td "Invoice 163914LG" at bounding box center [343, 94] width 131 height 19
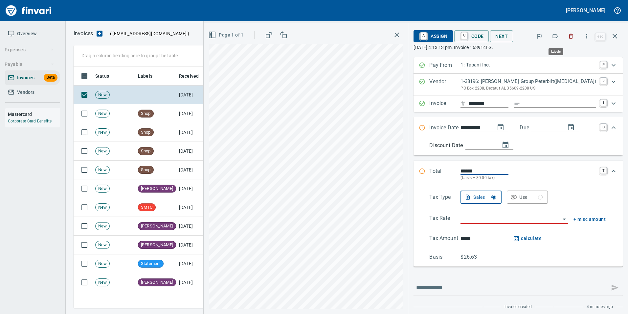
click at [559, 37] on icon "button" at bounding box center [555, 36] width 7 height 7
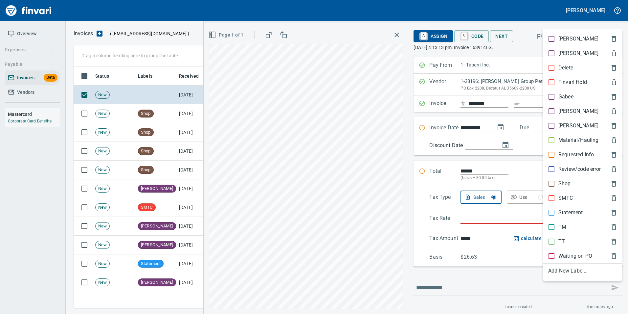
scroll to position [236, 537]
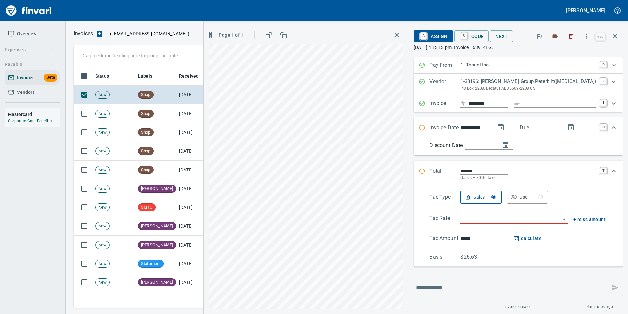
click at [614, 42] on button "button" at bounding box center [615, 36] width 16 height 16
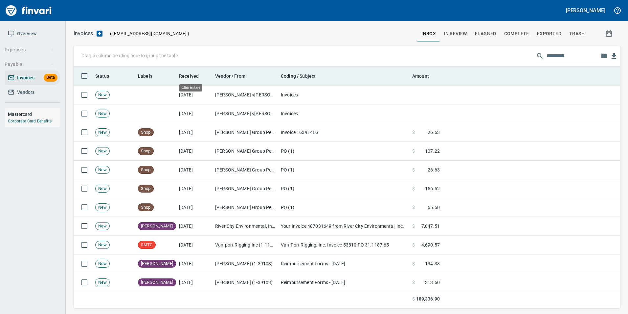
scroll to position [236, 537]
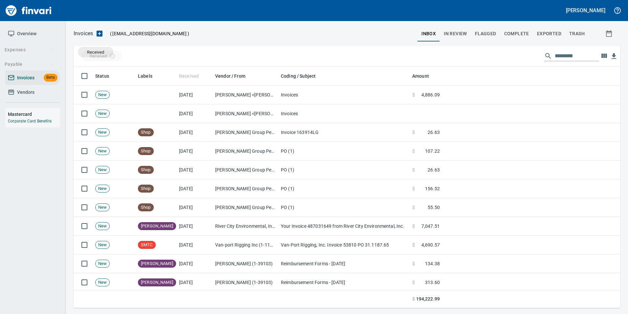
drag, startPoint x: 187, startPoint y: 70, endPoint x: 96, endPoint y: 52, distance: 93.5
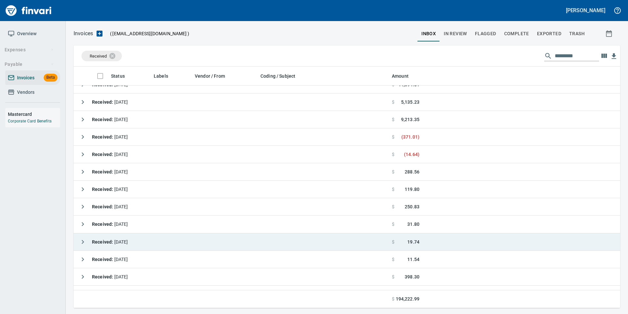
scroll to position [109, 0]
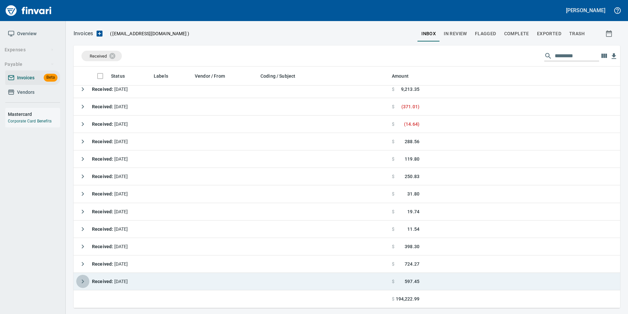
click at [79, 282] on button "button" at bounding box center [82, 280] width 13 height 13
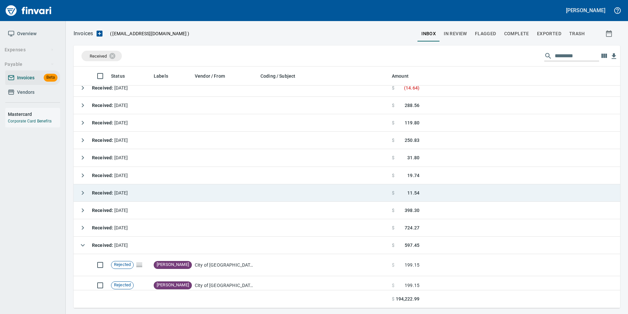
scroll to position [169, 0]
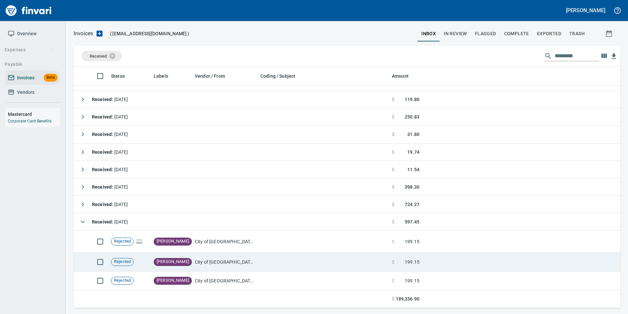
click at [200, 260] on td "City of Tigard (1-29802)" at bounding box center [225, 261] width 66 height 19
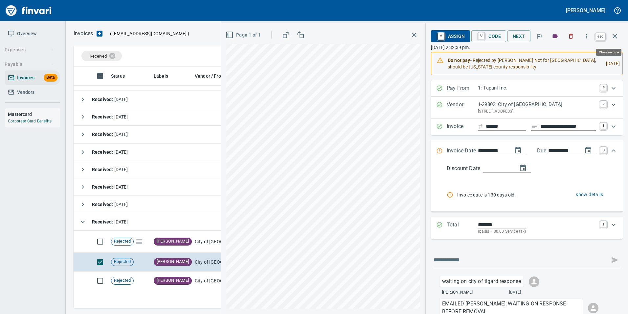
click at [620, 34] on button "button" at bounding box center [615, 36] width 16 height 16
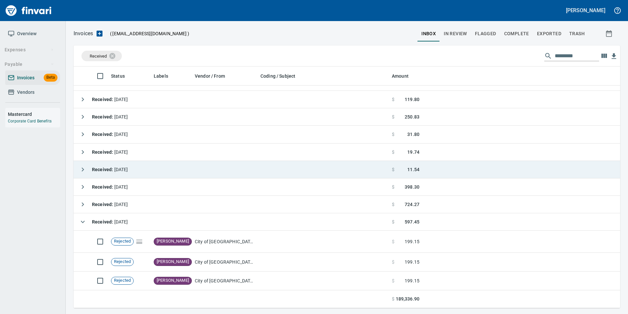
click at [78, 220] on button "button" at bounding box center [82, 221] width 13 height 13
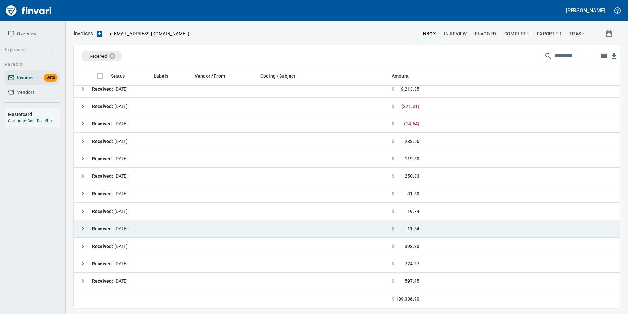
scroll to position [109, 0]
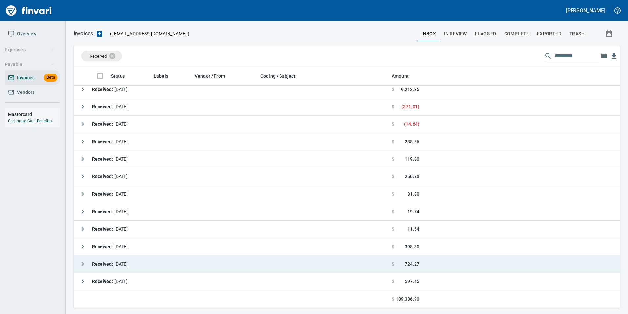
click at [77, 260] on button "button" at bounding box center [82, 263] width 13 height 13
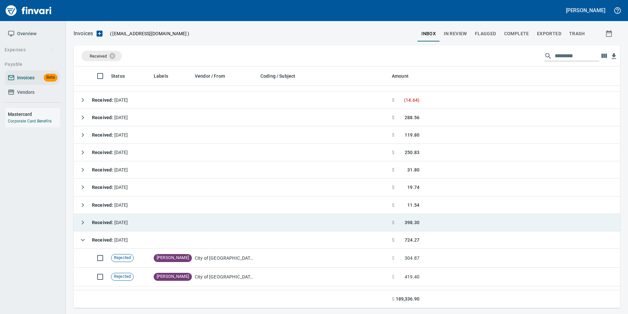
scroll to position [147, 0]
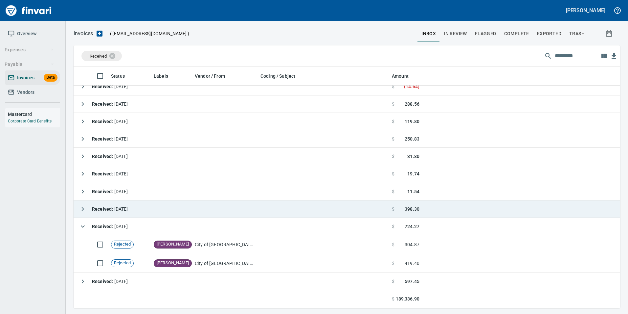
click at [174, 248] on td "Heidi Requested Info" at bounding box center [171, 244] width 41 height 19
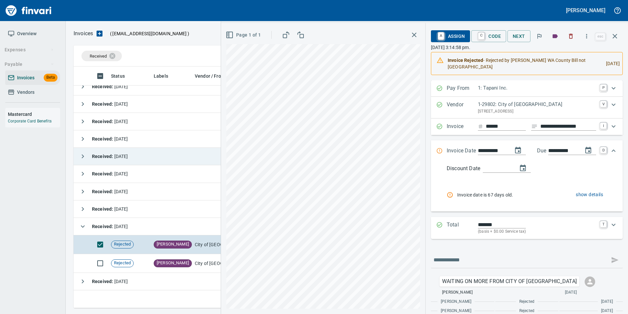
click at [616, 35] on icon "button" at bounding box center [615, 36] width 5 height 5
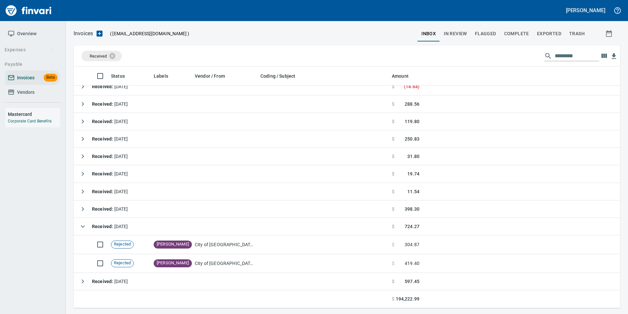
scroll to position [236, 537]
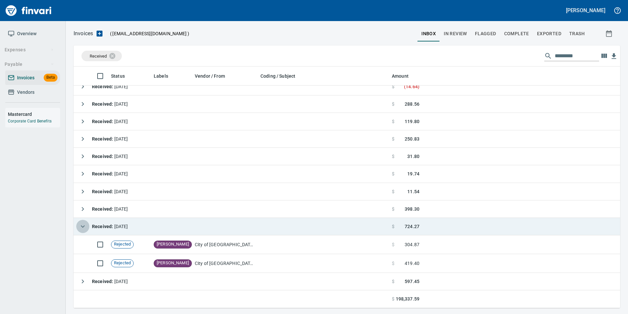
click at [84, 225] on icon "button" at bounding box center [83, 226] width 4 height 2
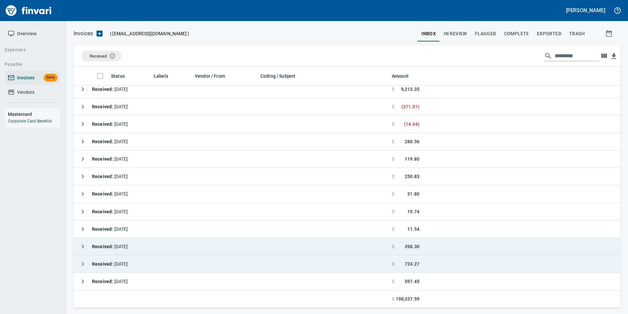
click at [76, 242] on td "Received : 7/22/2025" at bounding box center [232, 246] width 316 height 17
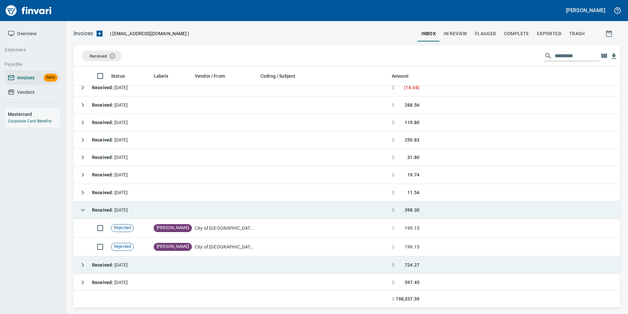
scroll to position [147, 0]
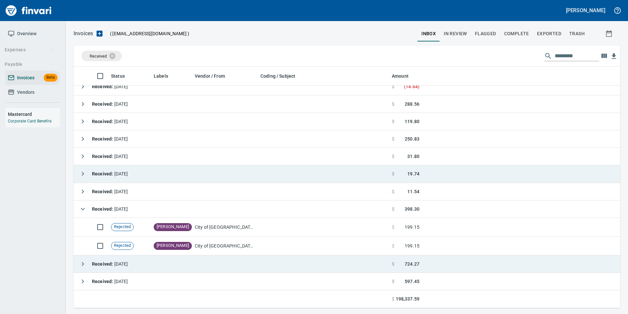
click at [87, 205] on button "button" at bounding box center [82, 208] width 13 height 13
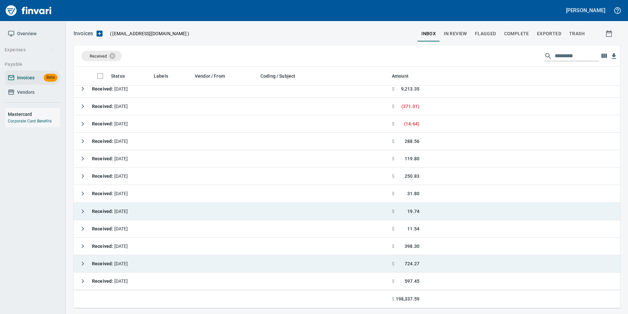
scroll to position [109, 0]
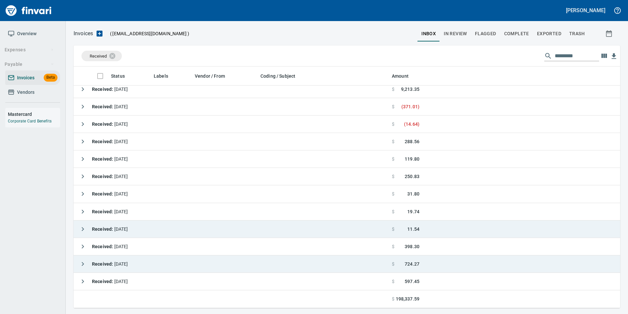
click at [83, 225] on icon "button" at bounding box center [83, 229] width 8 height 8
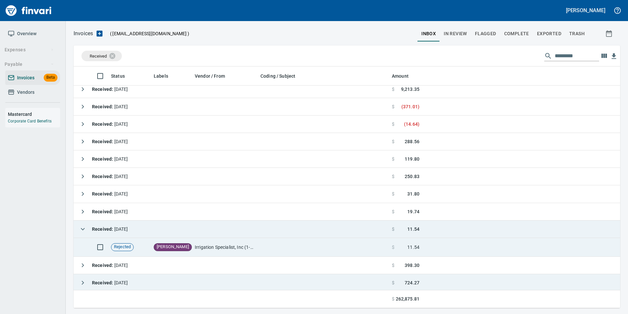
click at [221, 239] on td "Irrigation Specialist, Inc (1-10496)" at bounding box center [225, 247] width 66 height 19
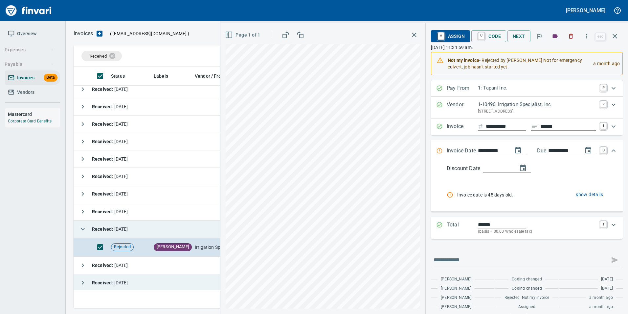
scroll to position [21, 0]
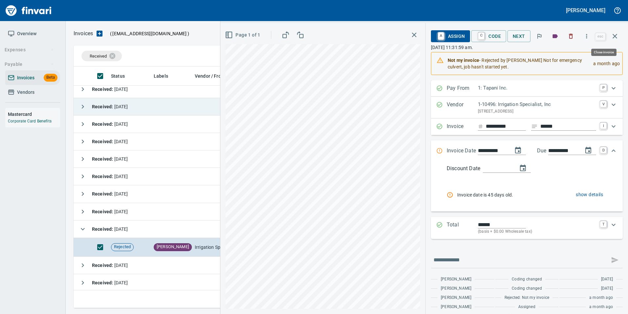
click at [616, 35] on icon "button" at bounding box center [615, 36] width 8 height 8
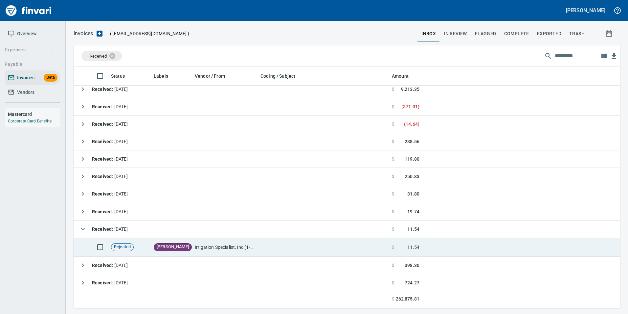
scroll to position [236, 537]
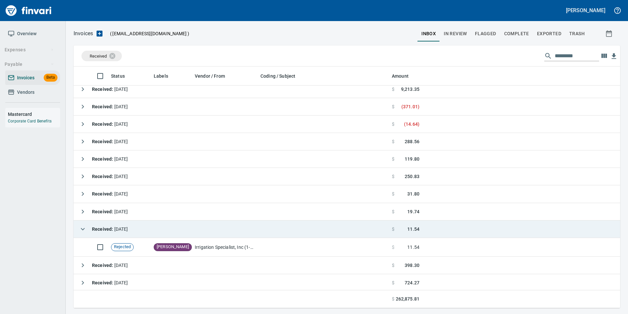
click at [84, 231] on icon "button" at bounding box center [83, 229] width 8 height 8
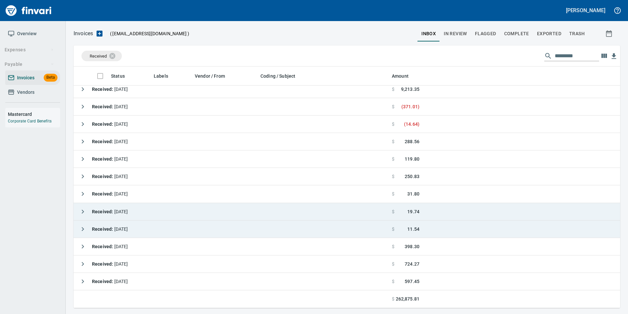
click at [84, 214] on icon "button" at bounding box center [83, 211] width 8 height 8
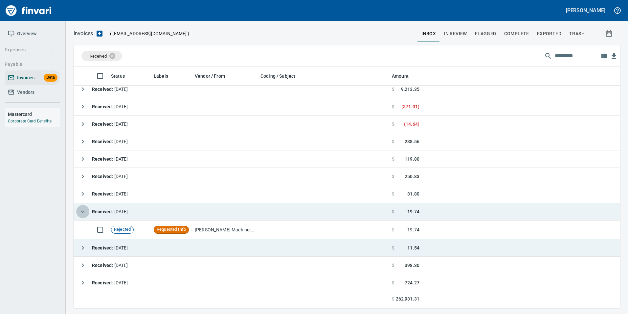
click at [84, 214] on icon "button" at bounding box center [83, 211] width 8 height 8
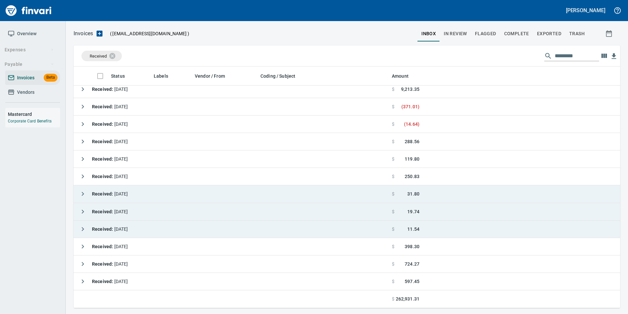
click at [86, 194] on icon "button" at bounding box center [83, 194] width 8 height 8
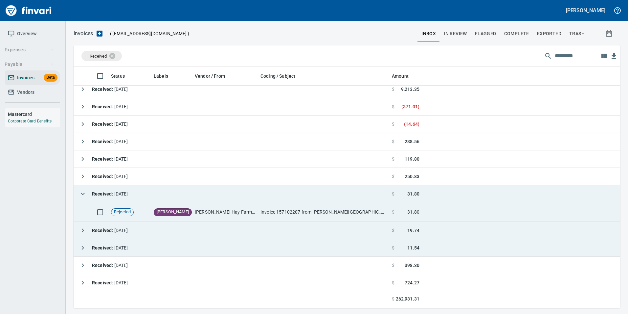
click at [224, 215] on td "[PERSON_NAME] Hay Farms (1-38594)" at bounding box center [225, 212] width 66 height 19
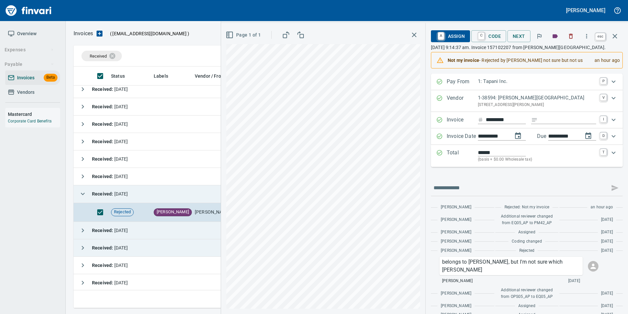
drag, startPoint x: 617, startPoint y: 31, endPoint x: 475, endPoint y: 127, distance: 171.3
click at [617, 31] on button "button" at bounding box center [615, 36] width 16 height 16
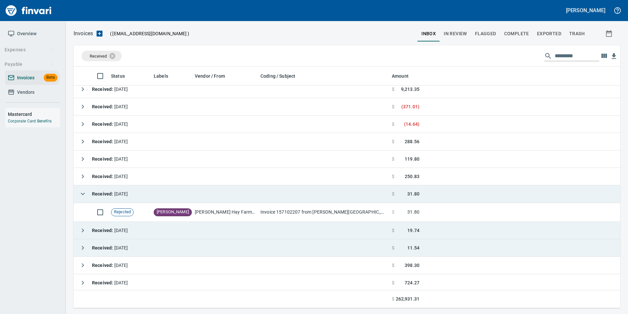
scroll to position [236, 537]
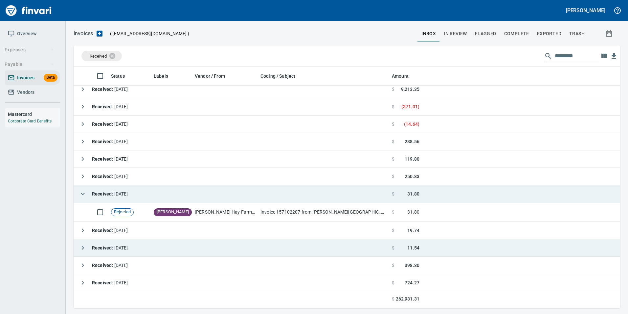
click at [82, 192] on icon "button" at bounding box center [83, 194] width 8 height 8
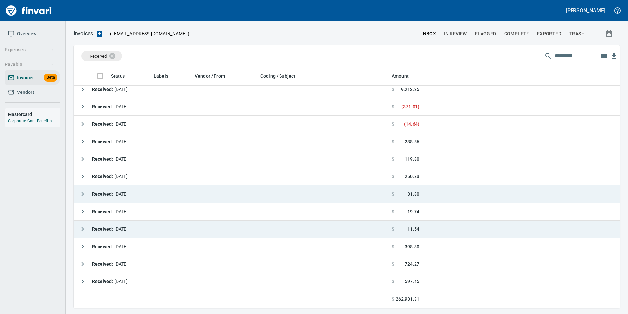
click at [78, 207] on button "button" at bounding box center [82, 211] width 13 height 13
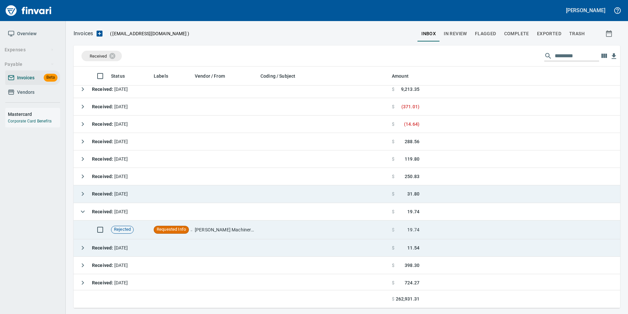
click at [200, 234] on td "[PERSON_NAME] Machinery Inc (1-10774)" at bounding box center [225, 229] width 66 height 19
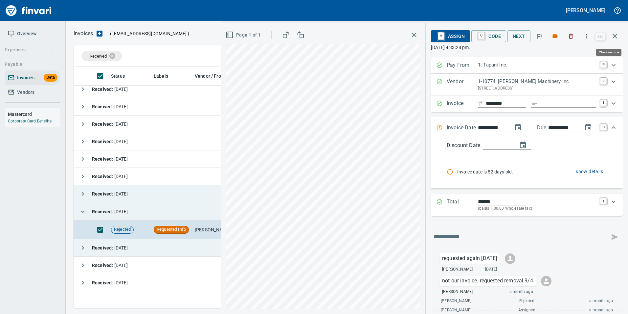
click at [616, 37] on icon "button" at bounding box center [615, 36] width 5 height 5
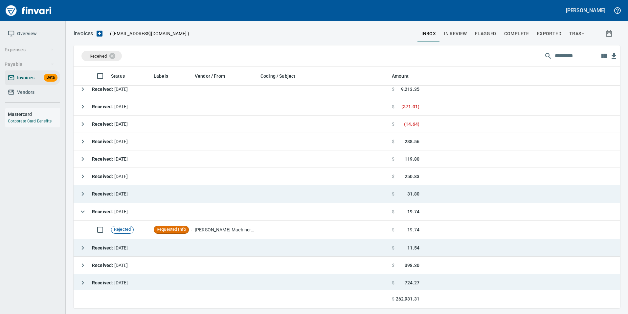
scroll to position [236, 537]
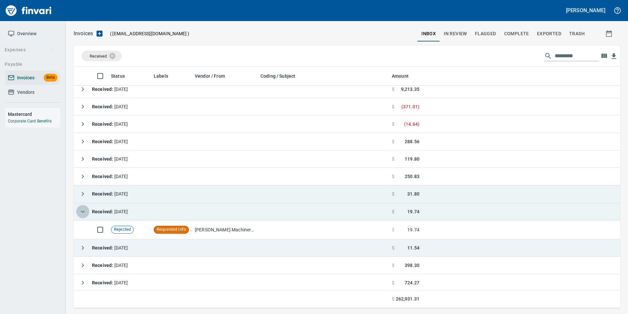
click at [81, 205] on button "button" at bounding box center [82, 211] width 13 height 13
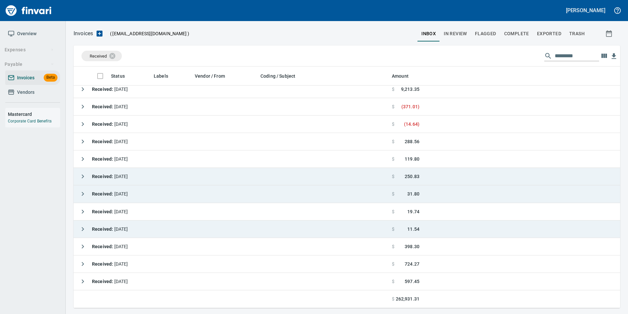
click at [77, 173] on button "button" at bounding box center [82, 176] width 13 height 13
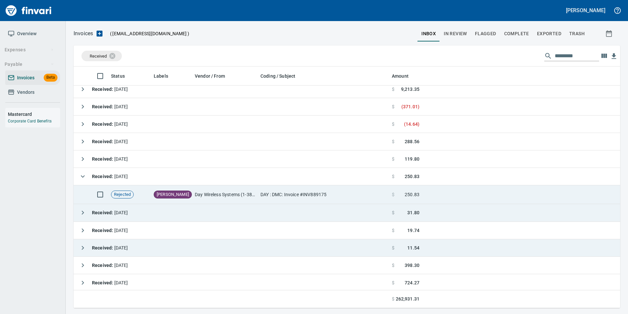
click at [155, 192] on span "[PERSON_NAME]" at bounding box center [172, 194] width 37 height 6
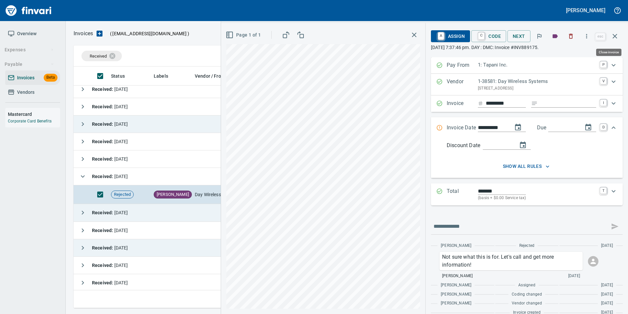
click at [616, 34] on icon "button" at bounding box center [615, 36] width 8 height 8
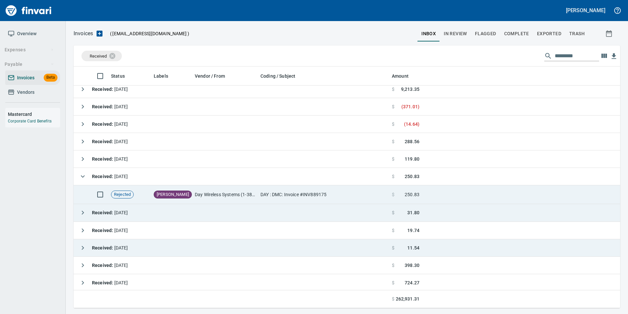
scroll to position [236, 537]
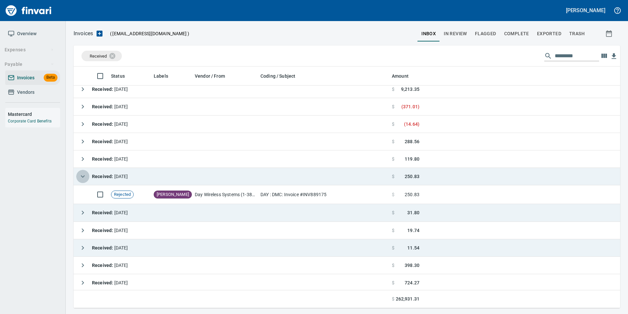
click at [83, 175] on icon "button" at bounding box center [83, 176] width 8 height 8
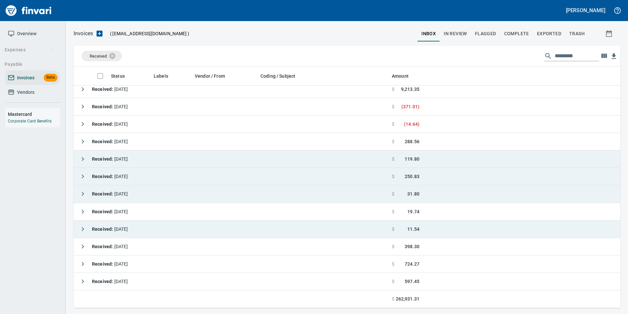
click at [87, 157] on button "button" at bounding box center [82, 158] width 13 height 13
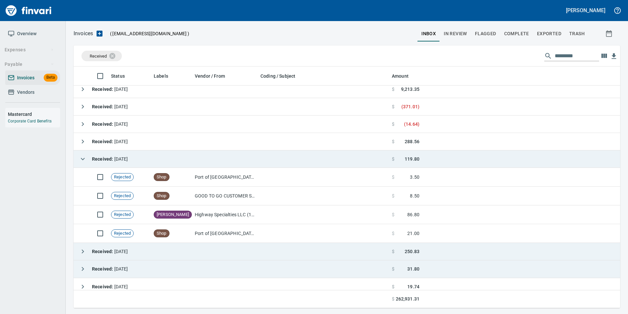
click at [85, 161] on icon "button" at bounding box center [83, 159] width 8 height 8
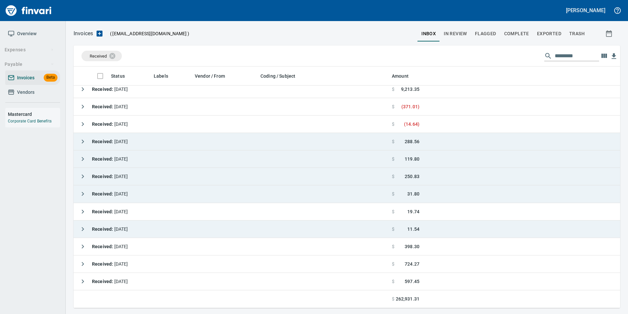
click at [79, 142] on button "button" at bounding box center [82, 141] width 13 height 13
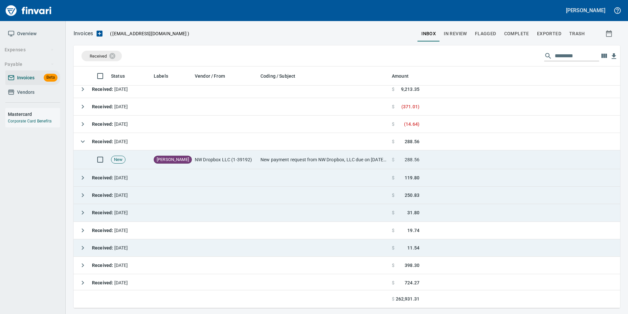
click at [252, 153] on td "NW Dropbox LLC (1-39192)" at bounding box center [225, 159] width 66 height 19
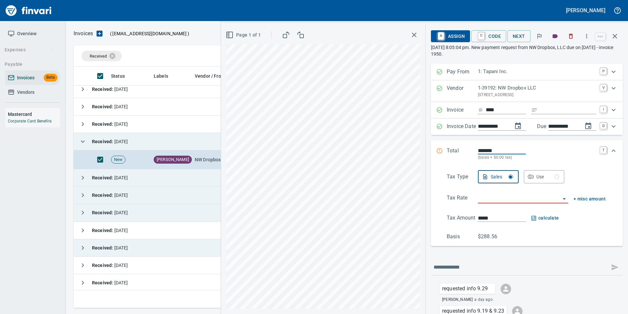
click at [81, 141] on icon "button" at bounding box center [83, 141] width 8 height 8
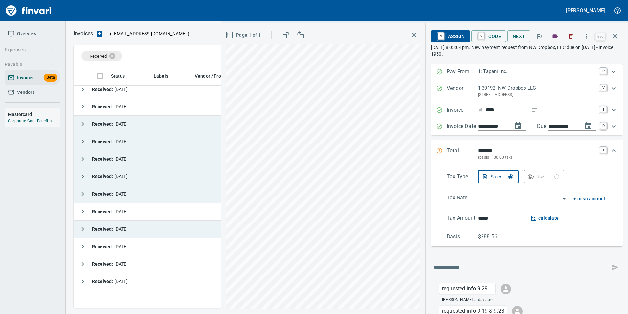
click at [83, 123] on icon "button" at bounding box center [83, 124] width 8 height 8
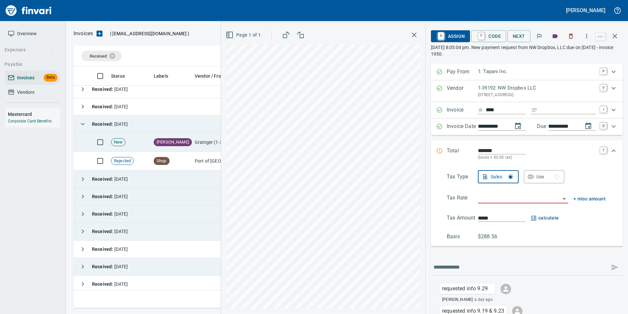
click at [199, 140] on td "Grainger (1-22650)" at bounding box center [225, 142] width 66 height 19
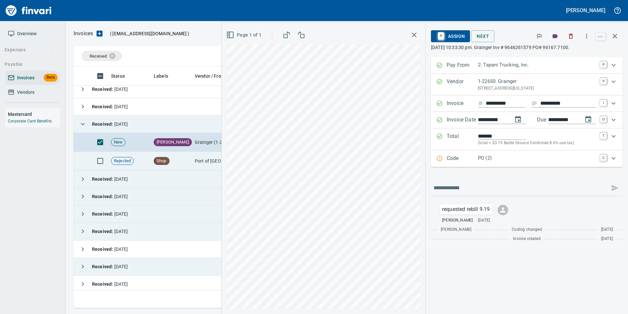
click at [183, 159] on td "Shop" at bounding box center [171, 161] width 41 height 19
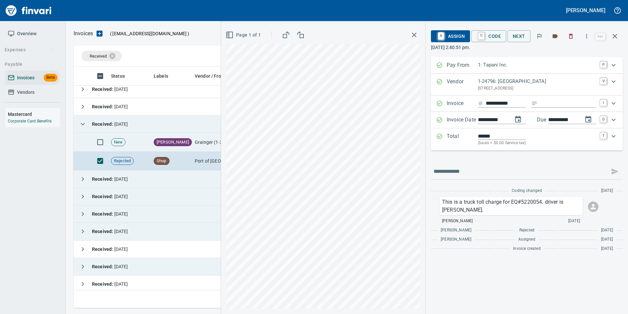
click at [186, 138] on td "[PERSON_NAME] Requested Info" at bounding box center [171, 142] width 41 height 19
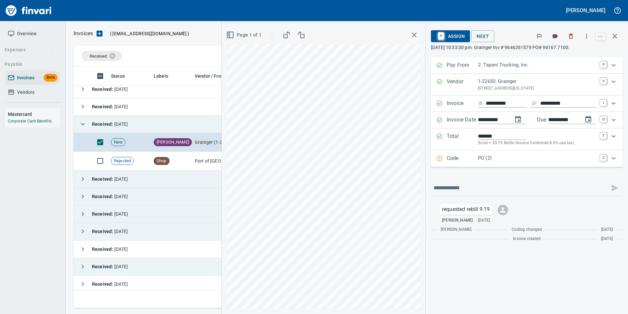
scroll to position [236, 537]
click at [466, 189] on input "text" at bounding box center [521, 187] width 174 height 11
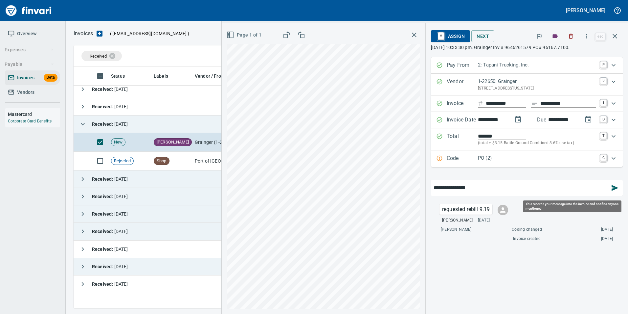
type input "**********"
click at [616, 188] on icon "button" at bounding box center [615, 188] width 7 height 6
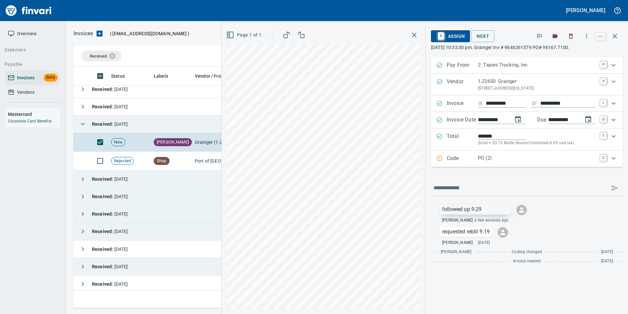
click at [486, 208] on p "followed up 9.29" at bounding box center [475, 209] width 66 height 8
click at [496, 240] on span "Delete Message" at bounding box center [519, 237] width 63 height 8
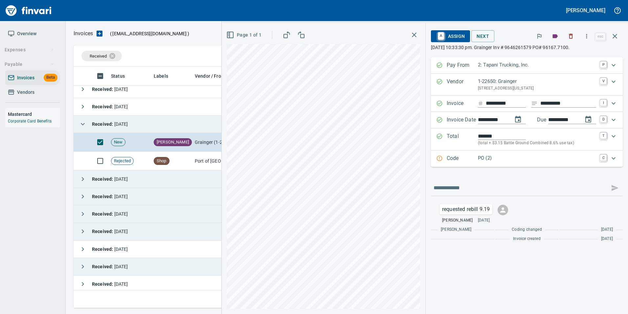
click at [618, 35] on icon "button" at bounding box center [615, 36] width 8 height 8
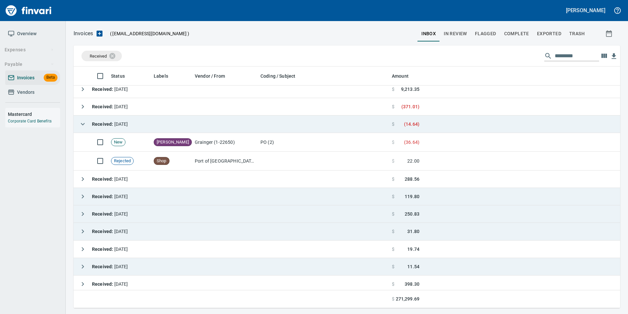
scroll to position [236, 537]
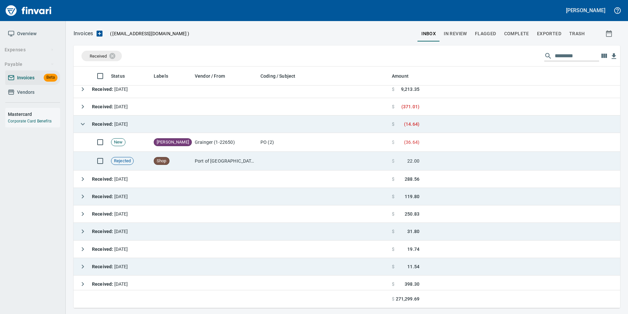
click at [221, 167] on td "Port of [GEOGRAPHIC_DATA] (1-24796)" at bounding box center [225, 161] width 66 height 19
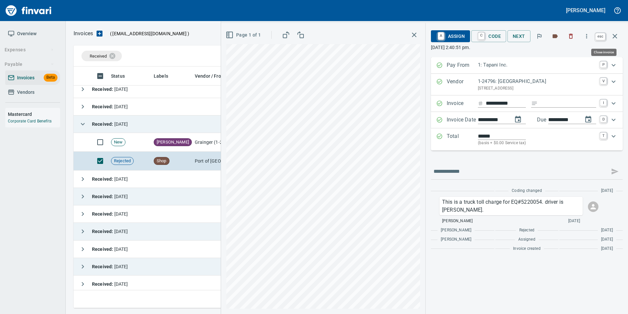
click at [619, 35] on icon "button" at bounding box center [615, 36] width 8 height 8
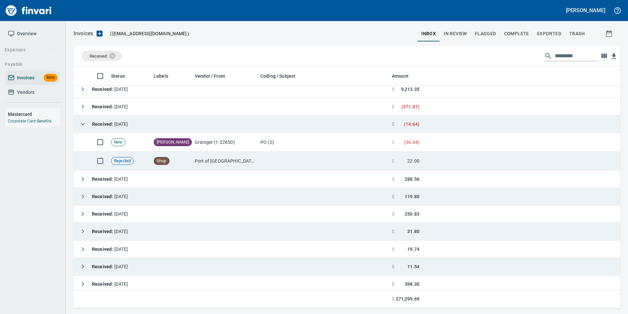
scroll to position [236, 537]
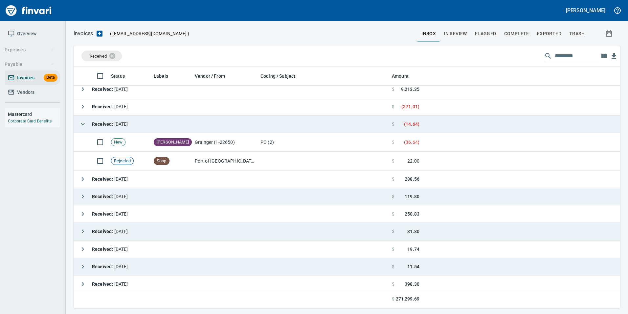
click at [79, 124] on icon "button" at bounding box center [83, 124] width 8 height 8
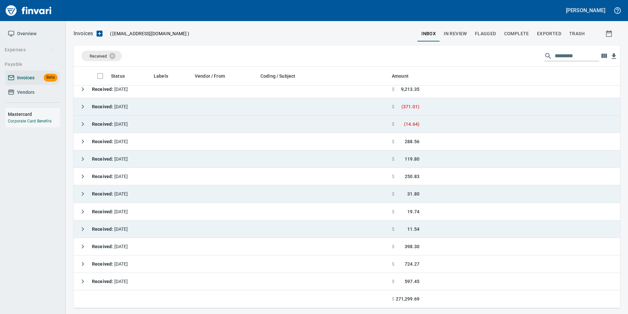
click at [81, 106] on icon "button" at bounding box center [83, 107] width 8 height 8
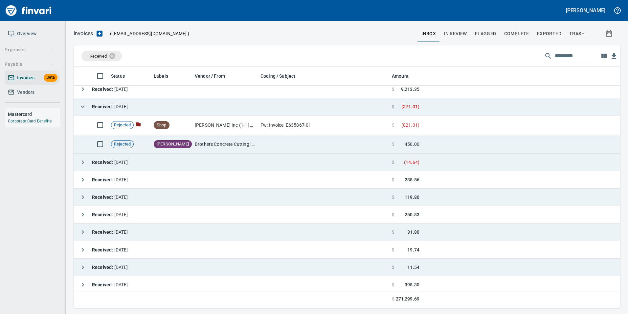
click at [234, 136] on td "Brothers Concrete Cutting Inc (1-10127)" at bounding box center [225, 144] width 66 height 19
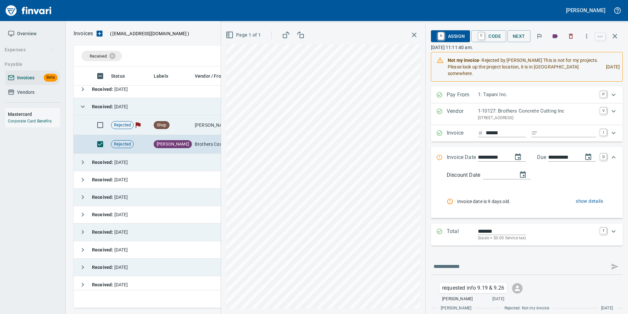
click at [195, 127] on td "[PERSON_NAME] Inc (1-11048)" at bounding box center [225, 124] width 66 height 19
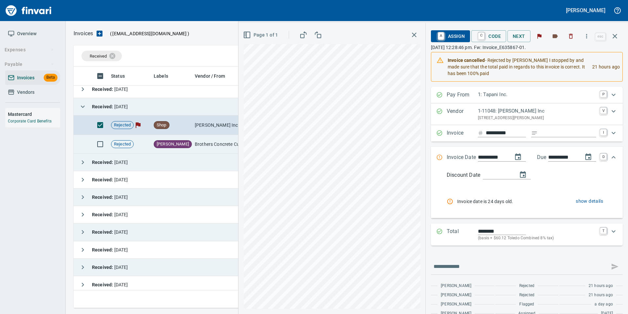
click at [194, 146] on span "Requested Info" at bounding box center [211, 144] width 35 height 6
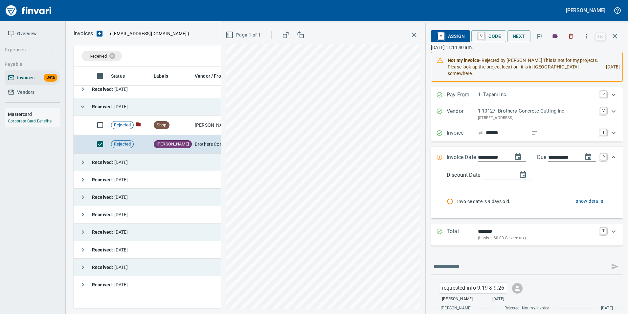
click at [83, 108] on icon "button" at bounding box center [83, 107] width 8 height 8
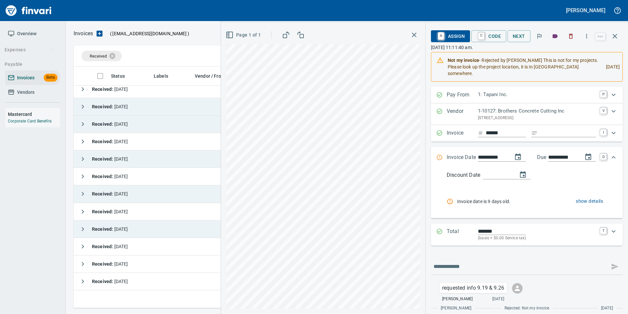
click at [86, 118] on button "button" at bounding box center [82, 123] width 13 height 13
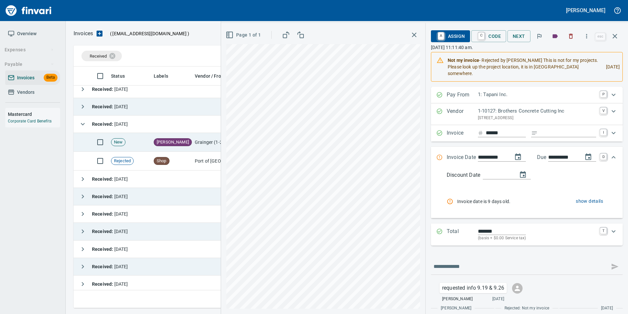
click at [161, 141] on span "[PERSON_NAME]" at bounding box center [172, 142] width 37 height 6
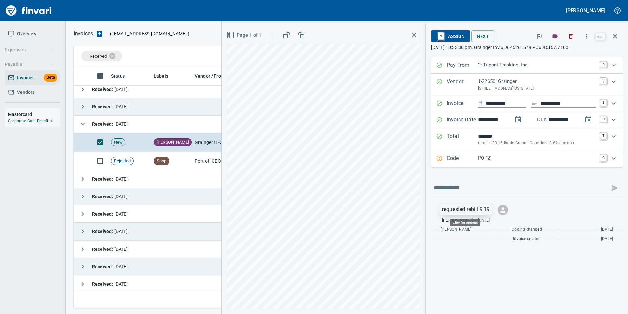
scroll to position [236, 537]
click at [483, 206] on p "requested rebill 9.19" at bounding box center [466, 209] width 48 height 8
click at [590, 212] on div at bounding box center [314, 157] width 628 height 314
drag, startPoint x: 612, startPoint y: 39, endPoint x: 581, endPoint y: 63, distance: 39.1
click at [612, 39] on icon "button" at bounding box center [615, 36] width 8 height 8
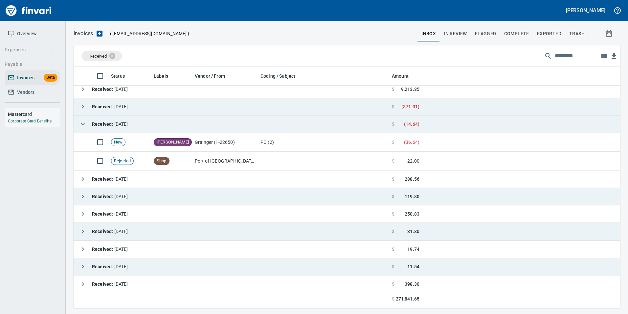
scroll to position [236, 537]
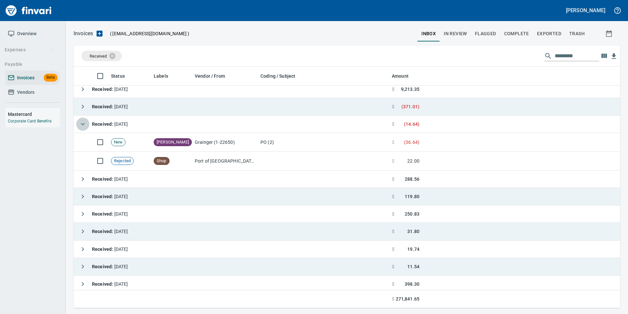
click at [86, 123] on icon "button" at bounding box center [83, 124] width 8 height 8
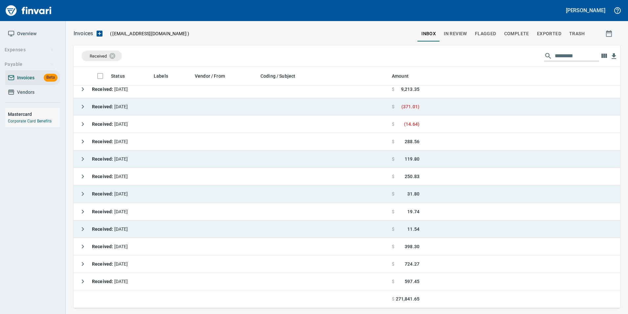
click at [86, 121] on icon "button" at bounding box center [83, 124] width 8 height 8
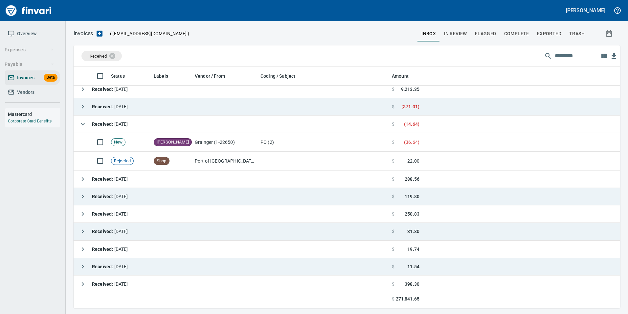
click at [86, 121] on icon "button" at bounding box center [83, 124] width 8 height 8
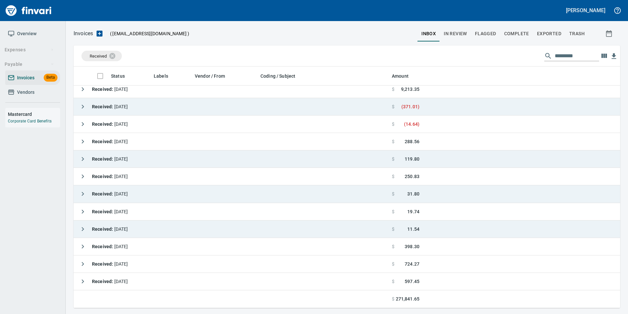
click at [80, 106] on icon "button" at bounding box center [83, 107] width 8 height 8
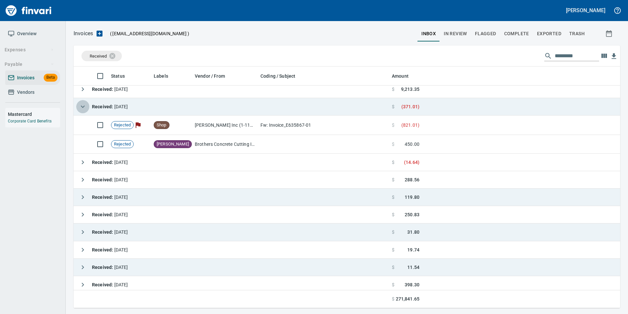
click at [80, 106] on icon "button" at bounding box center [83, 107] width 8 height 8
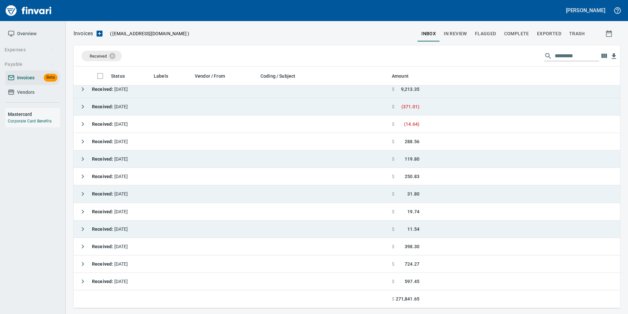
click at [81, 90] on icon "button" at bounding box center [83, 89] width 8 height 8
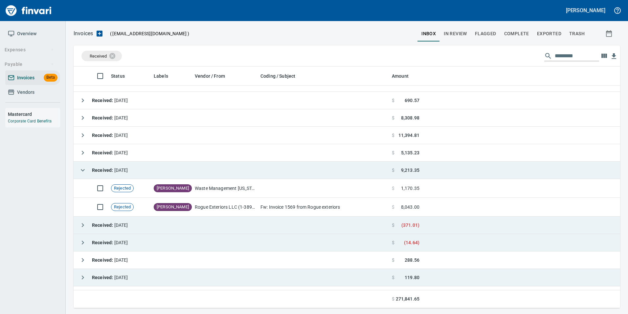
scroll to position [0, 0]
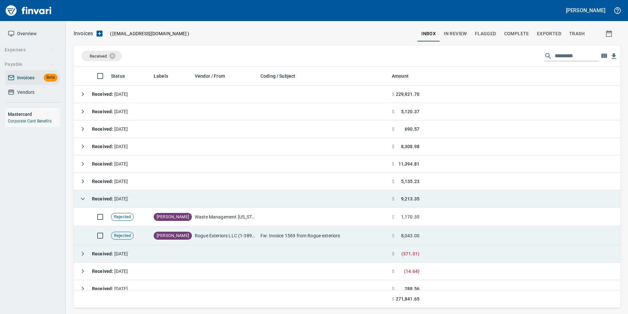
click at [182, 231] on td "[PERSON_NAME]" at bounding box center [171, 235] width 41 height 19
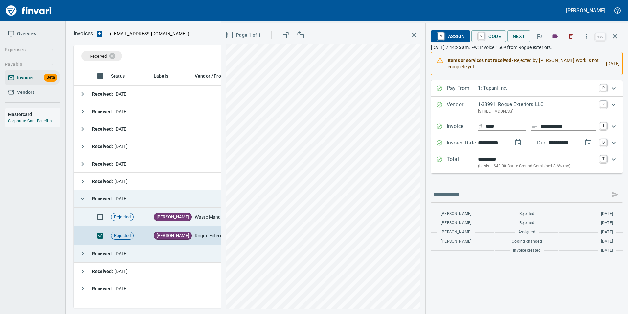
click at [202, 220] on td "Waste Management [US_STATE] (1-11097)" at bounding box center [225, 216] width 66 height 19
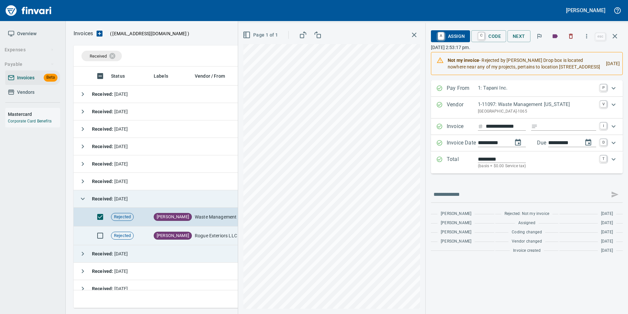
click at [169, 234] on span "[PERSON_NAME]" at bounding box center [172, 235] width 37 height 6
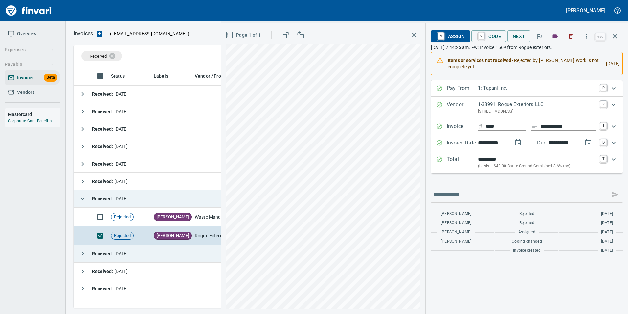
click at [82, 195] on icon "button" at bounding box center [83, 199] width 8 height 8
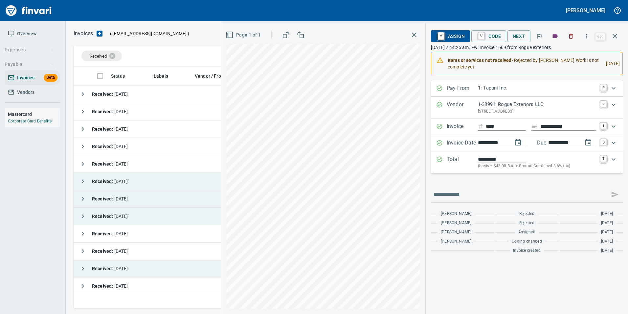
click at [79, 183] on icon "button" at bounding box center [83, 181] width 8 height 8
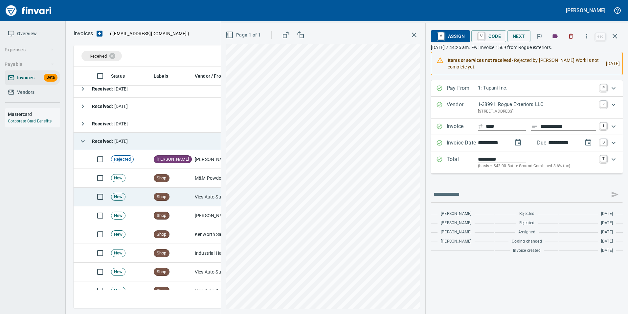
scroll to position [99, 0]
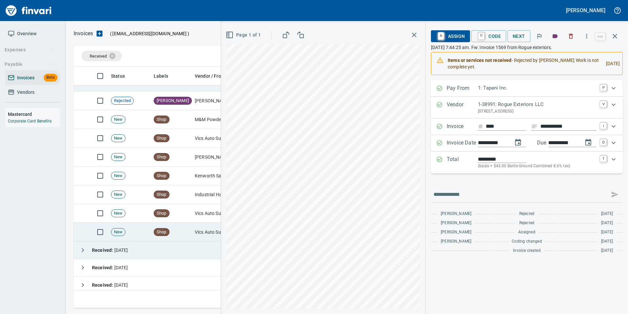
click at [147, 234] on td "New" at bounding box center [129, 232] width 43 height 19
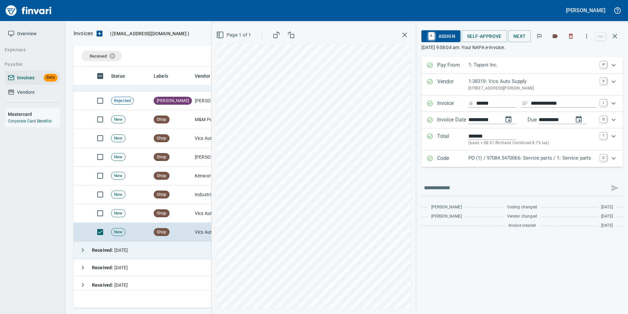
click at [438, 165] on div "Code PO (1) / 97084.5470066: Service parts / 1: Service parts C" at bounding box center [522, 158] width 201 height 16
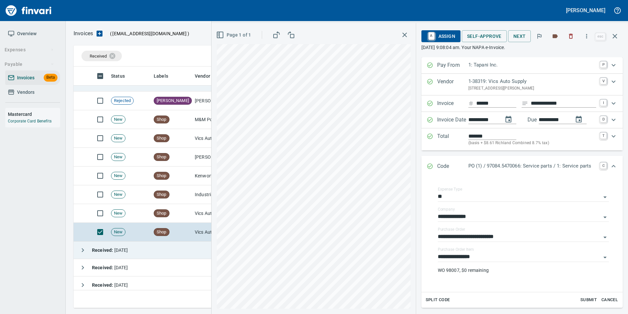
click at [438, 165] on p "Code" at bounding box center [453, 166] width 31 height 9
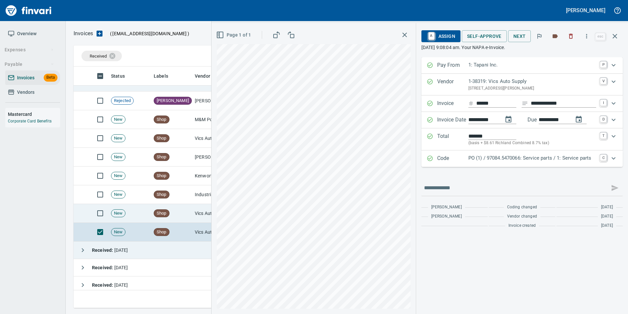
click at [171, 206] on td "Shop" at bounding box center [171, 213] width 41 height 19
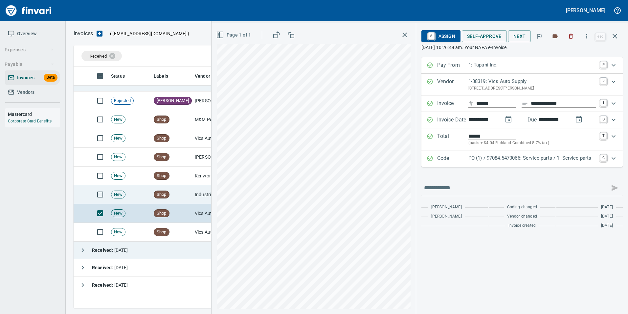
click at [168, 195] on span "Shop" at bounding box center [161, 194] width 15 height 6
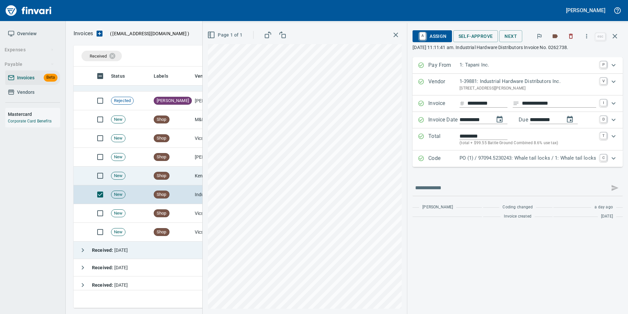
drag, startPoint x: 166, startPoint y: 180, endPoint x: 162, endPoint y: 169, distance: 12.3
click at [165, 180] on td "Shop" at bounding box center [171, 175] width 41 height 19
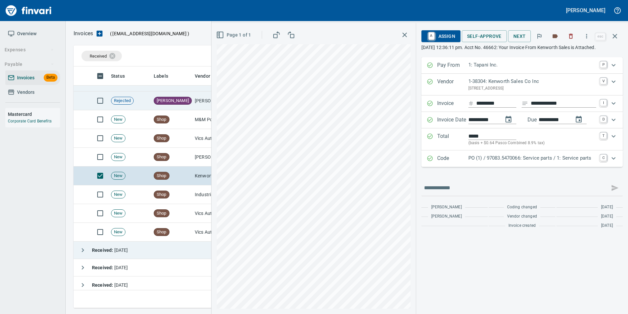
click at [179, 100] on td "[PERSON_NAME]" at bounding box center [171, 100] width 41 height 19
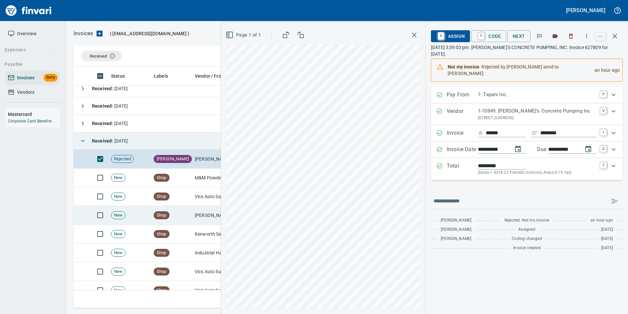
scroll to position [33, 0]
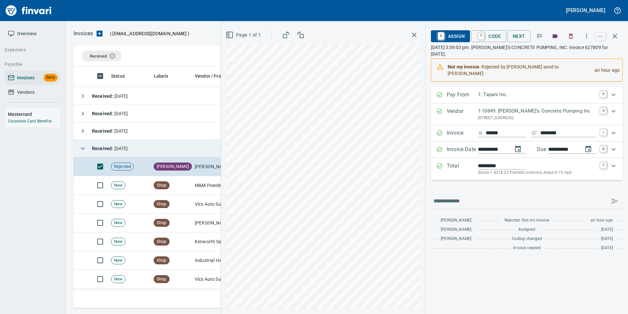
click at [452, 31] on span "A Assign" at bounding box center [451, 36] width 29 height 11
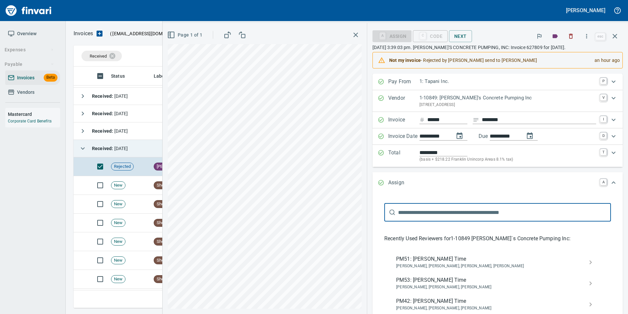
scroll to position [236, 537]
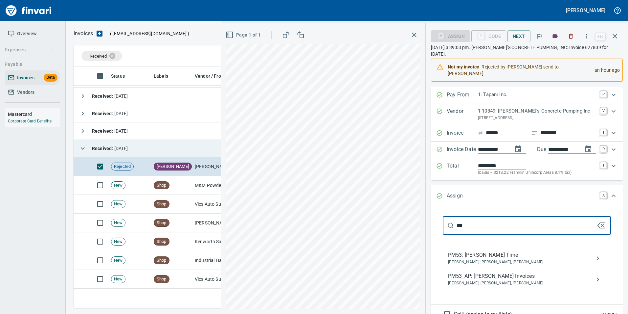
type input "***"
click at [555, 272] on span "PM53_AP: [PERSON_NAME] Invoices" at bounding box center [521, 276] width 147 height 8
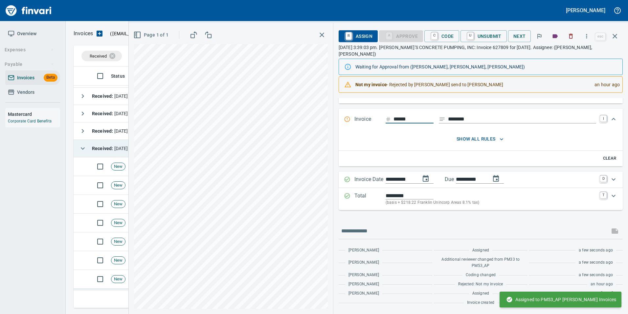
scroll to position [0, 0]
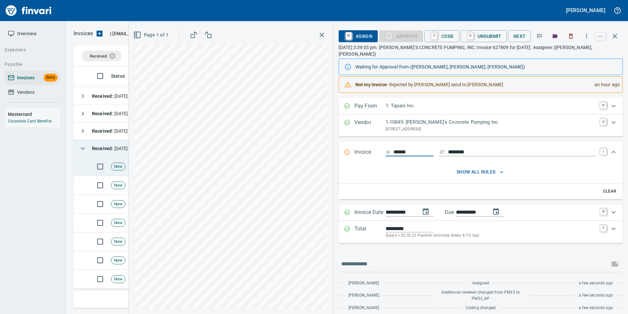
click at [619, 36] on icon "button" at bounding box center [615, 36] width 8 height 8
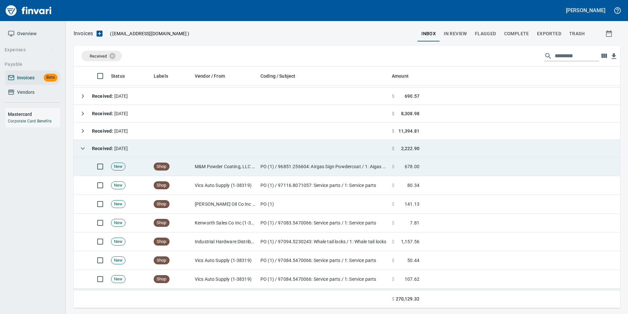
click at [184, 170] on td "Shop" at bounding box center [171, 166] width 41 height 19
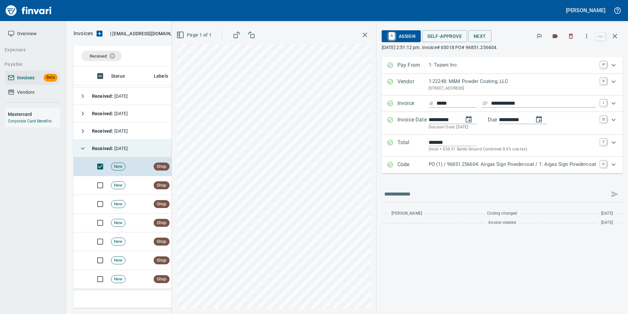
click at [398, 164] on p "Code" at bounding box center [413, 164] width 31 height 9
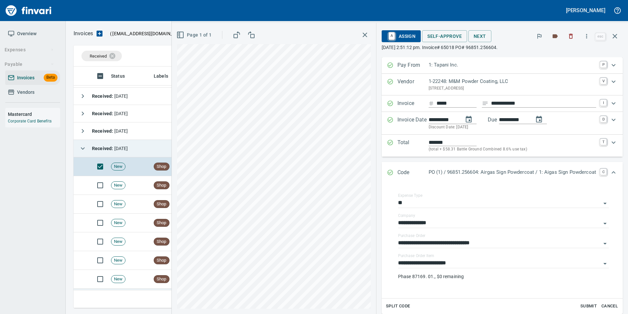
click at [397, 164] on div "Code PO (1) / 96851.256604: Airgas Sign Powdercoat / 1: Aigas Sign Powdercoat C" at bounding box center [502, 173] width 241 height 22
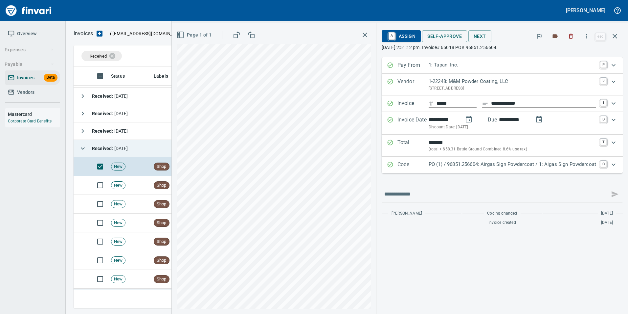
click at [79, 148] on button "button" at bounding box center [82, 148] width 13 height 13
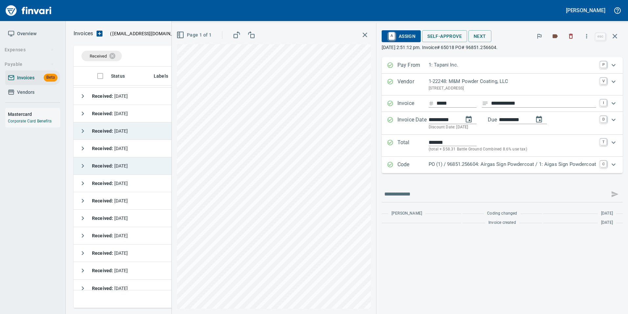
click at [81, 130] on icon "button" at bounding box center [83, 131] width 8 height 8
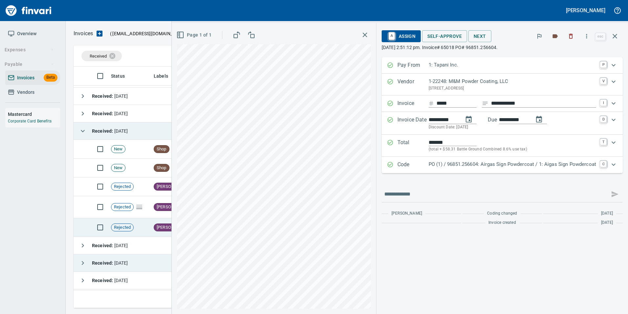
click at [134, 220] on td "Rejected" at bounding box center [129, 227] width 43 height 19
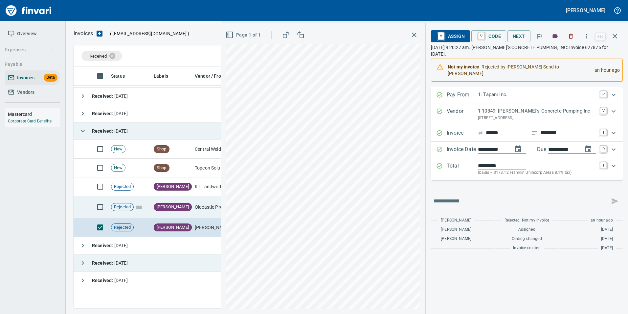
drag, startPoint x: 145, startPoint y: 209, endPoint x: 155, endPoint y: 212, distance: 10.5
click at [146, 209] on td "Rejected" at bounding box center [129, 207] width 43 height 22
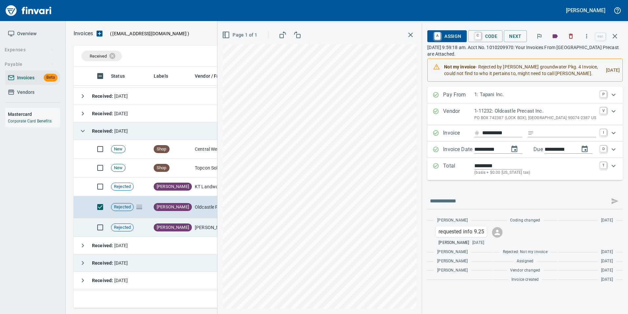
click at [170, 223] on td "[PERSON_NAME]" at bounding box center [171, 227] width 41 height 19
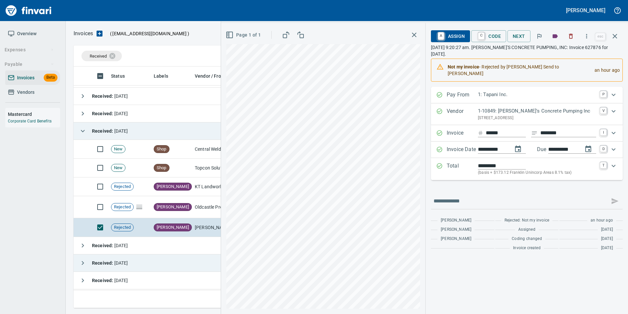
click at [456, 39] on span "A Assign" at bounding box center [451, 36] width 29 height 11
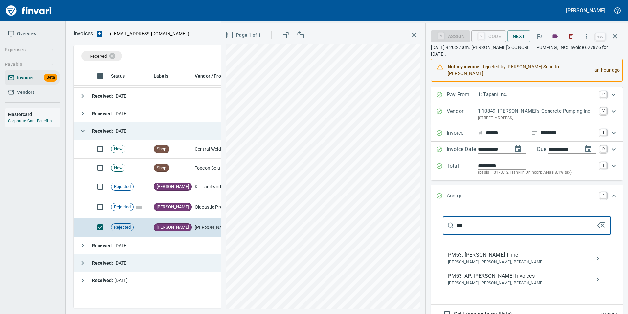
type input "***"
click at [520, 280] on span "[PERSON_NAME], [PERSON_NAME], [PERSON_NAME]" at bounding box center [521, 283] width 147 height 7
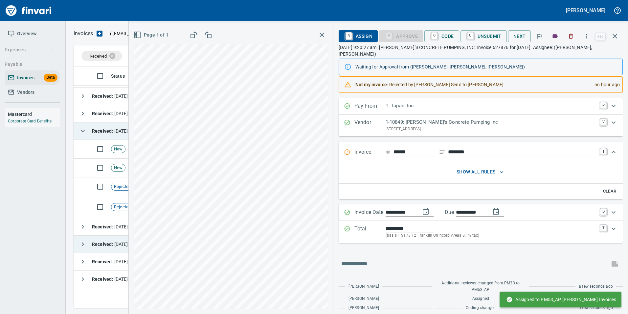
click at [617, 39] on icon "button" at bounding box center [615, 36] width 8 height 8
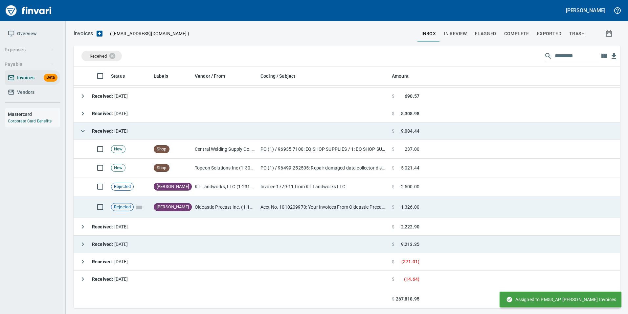
click at [237, 209] on td "Oldcastle Precast Inc. (1-11232)" at bounding box center [225, 207] width 66 height 22
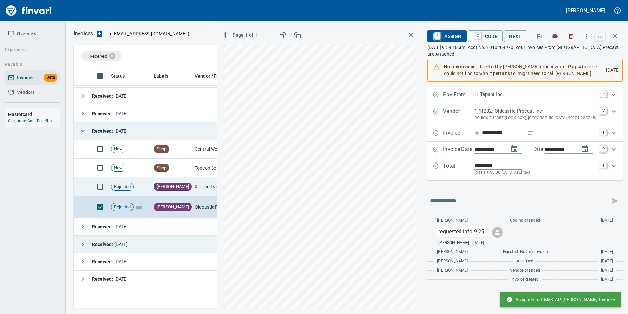
click at [194, 186] on td "KT Landworks, LLC (1-23149)" at bounding box center [225, 186] width 66 height 19
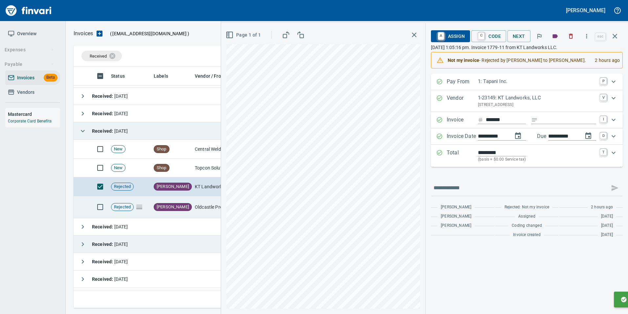
click at [184, 211] on td "Heidi Requested Info" at bounding box center [171, 207] width 41 height 22
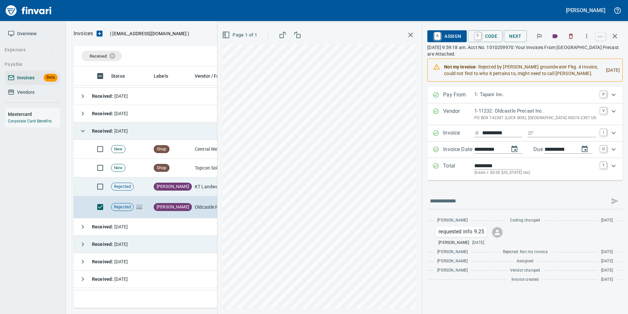
click at [185, 183] on td "[PERSON_NAME]" at bounding box center [171, 186] width 41 height 19
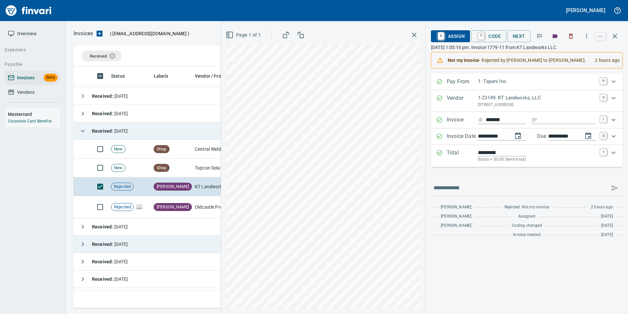
click at [460, 36] on span "A Assign" at bounding box center [451, 36] width 29 height 11
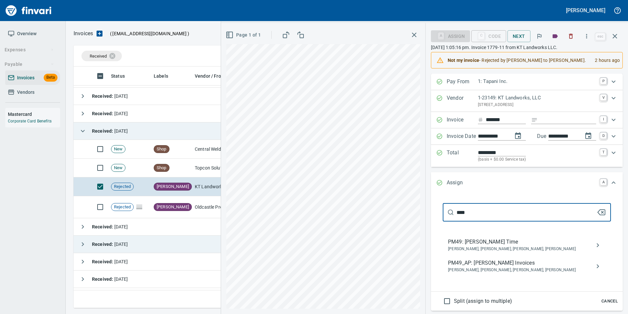
type input "****"
click at [545, 270] on span "[PERSON_NAME], [PERSON_NAME], [PERSON_NAME], [PERSON_NAME]" at bounding box center [521, 270] width 147 height 7
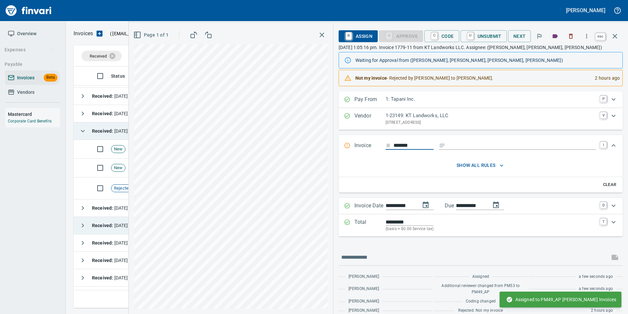
drag, startPoint x: 619, startPoint y: 38, endPoint x: 547, endPoint y: 109, distance: 101.6
click at [619, 38] on button "button" at bounding box center [615, 36] width 16 height 16
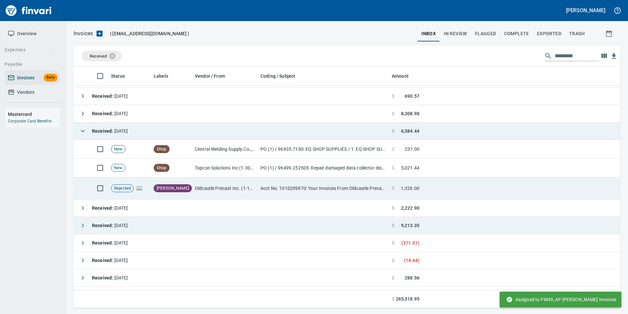
scroll to position [236, 537]
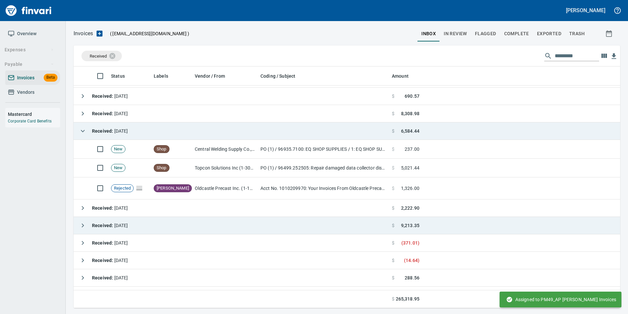
click at [87, 129] on button "button" at bounding box center [82, 130] width 13 height 13
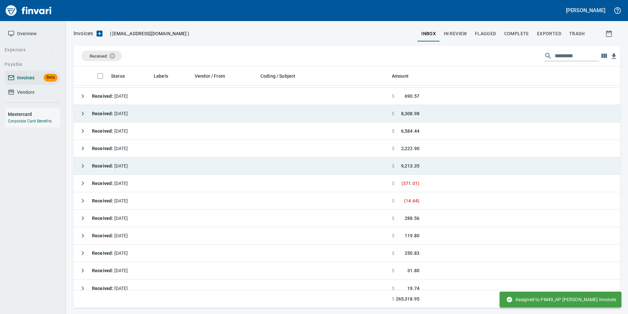
click at [78, 111] on button "button" at bounding box center [82, 113] width 13 height 13
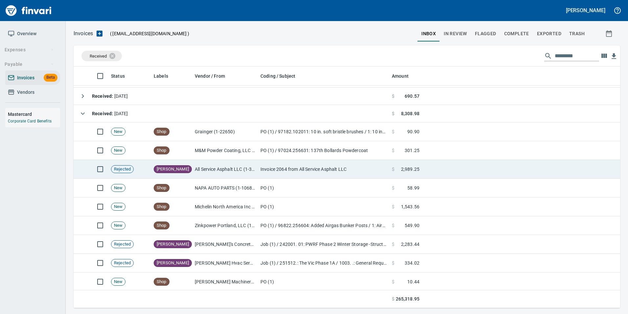
click at [203, 165] on td "All Service Asphalt LLC (1-38969)" at bounding box center [225, 169] width 66 height 19
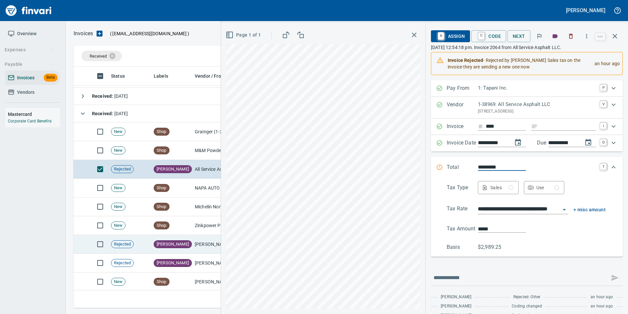
click at [182, 245] on td "[PERSON_NAME]" at bounding box center [171, 244] width 41 height 19
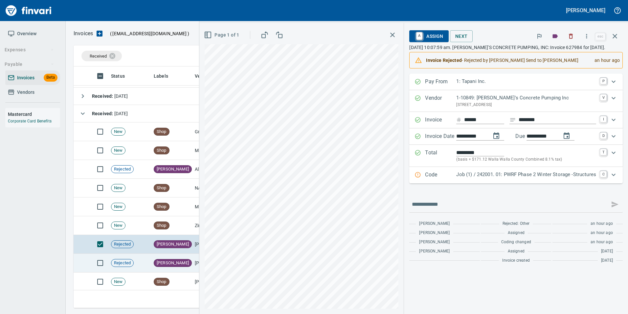
click at [174, 262] on td "[PERSON_NAME]" at bounding box center [171, 262] width 41 height 19
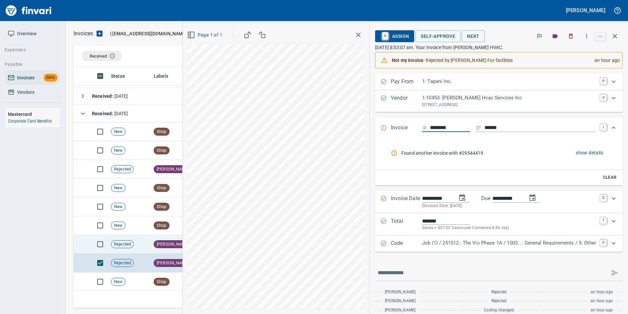
click at [171, 238] on td "[PERSON_NAME]" at bounding box center [171, 244] width 41 height 19
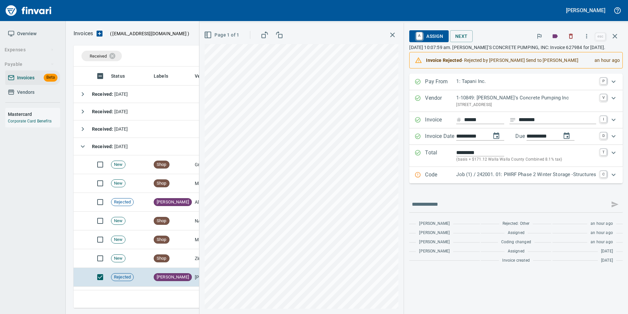
scroll to position [236, 537]
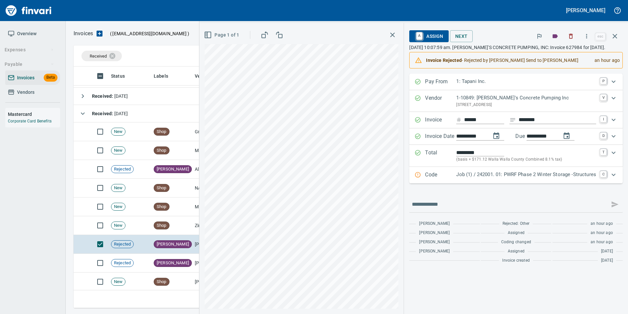
click at [438, 37] on span "A Assign" at bounding box center [429, 36] width 29 height 11
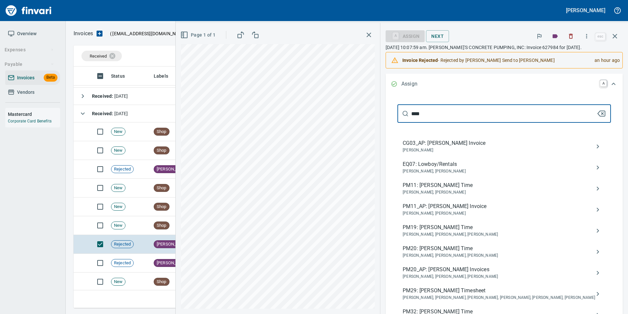
scroll to position [92, 0]
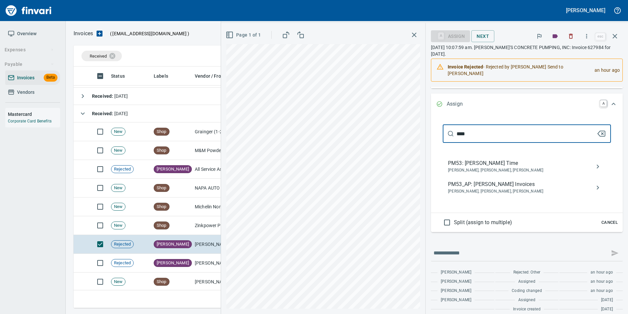
type input "****"
click at [530, 180] on span "PM53_AP: [PERSON_NAME] Invoices" at bounding box center [521, 184] width 147 height 8
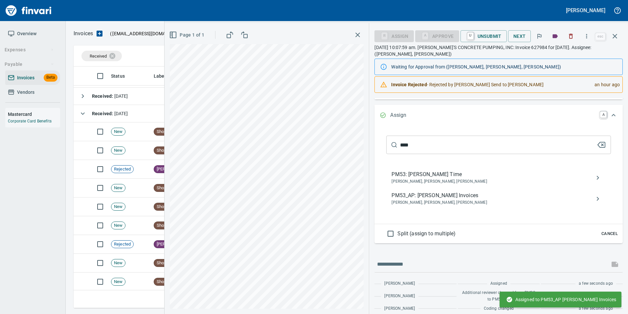
scroll to position [7, 0]
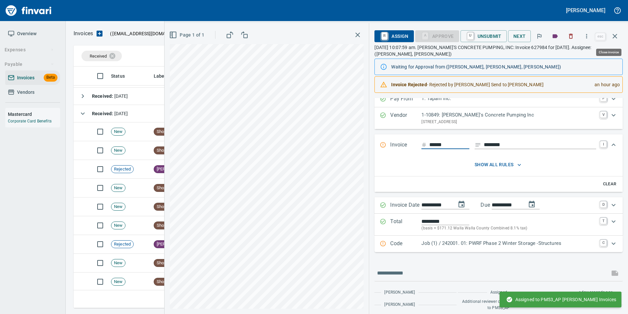
click at [618, 37] on icon "button" at bounding box center [615, 36] width 8 height 8
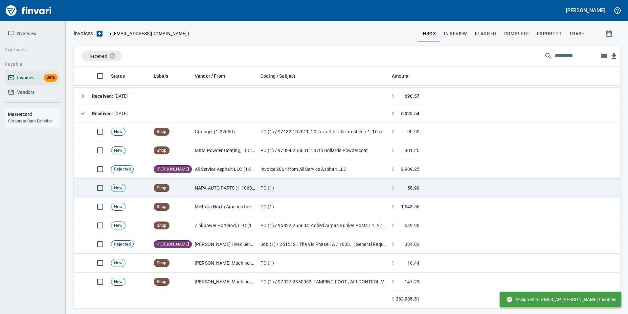
scroll to position [236, 537]
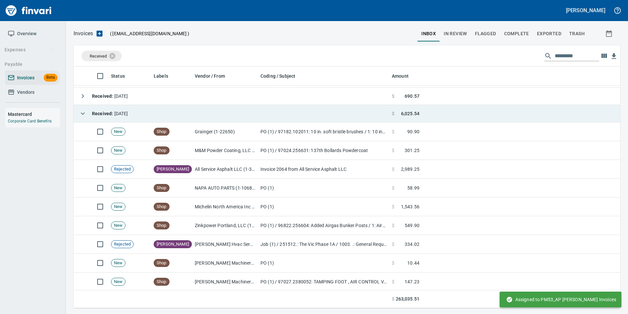
click at [81, 113] on icon "button" at bounding box center [83, 113] width 8 height 8
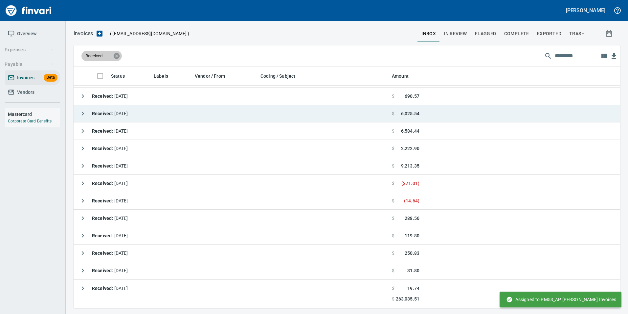
click at [114, 56] on icon at bounding box center [117, 56] width 6 height 6
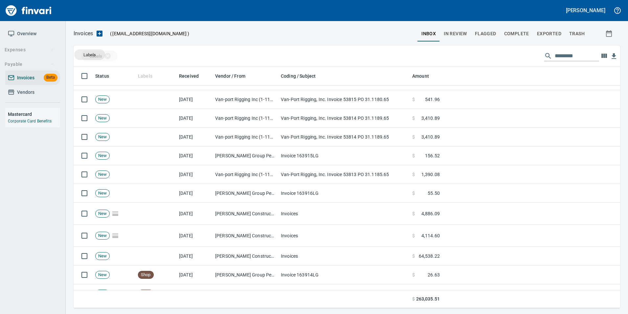
drag, startPoint x: 146, startPoint y: 76, endPoint x: 90, endPoint y: 55, distance: 59.8
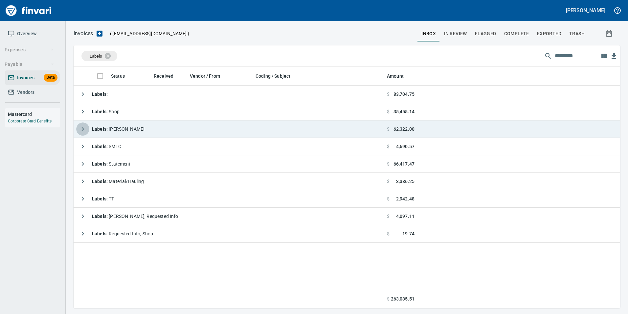
click at [80, 129] on icon "button" at bounding box center [83, 129] width 8 height 8
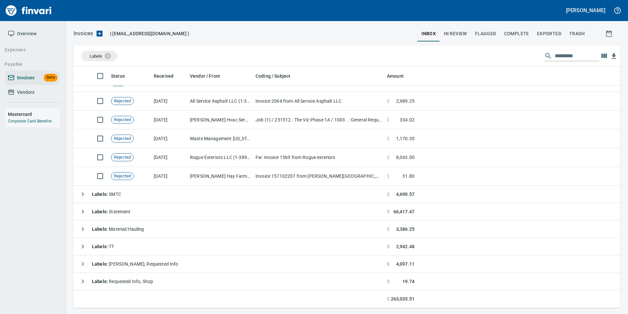
scroll to position [316, 0]
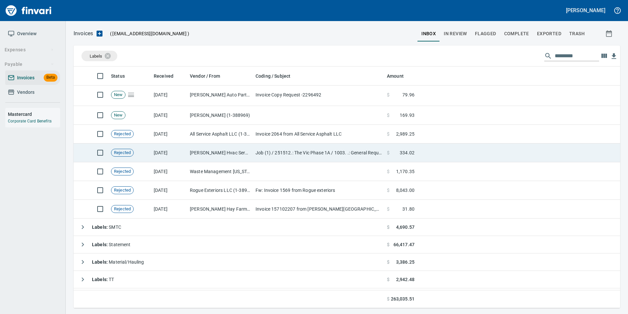
click at [160, 154] on td "[DATE]" at bounding box center [169, 152] width 36 height 19
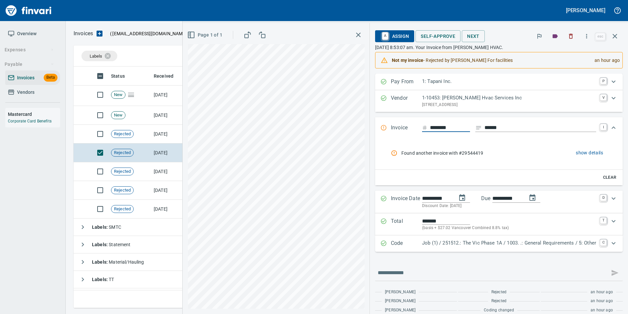
click at [578, 154] on span "show details" at bounding box center [589, 153] width 27 height 8
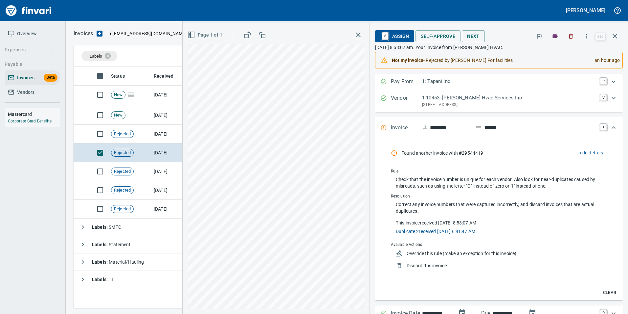
click at [579, 159] on li "Found another invoice with #29544419 hide details" at bounding box center [498, 152] width 215 height 17
click at [579, 155] on span "hide details" at bounding box center [591, 153] width 25 height 8
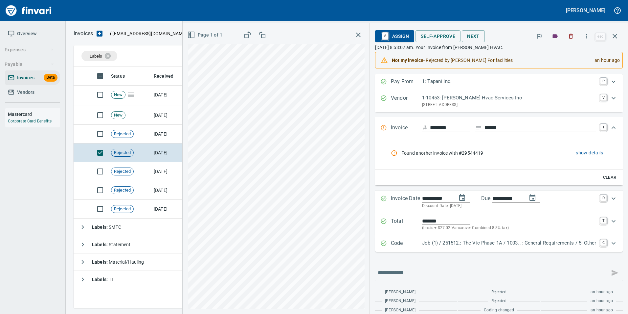
click at [381, 125] on icon "Expand" at bounding box center [384, 127] width 7 height 7
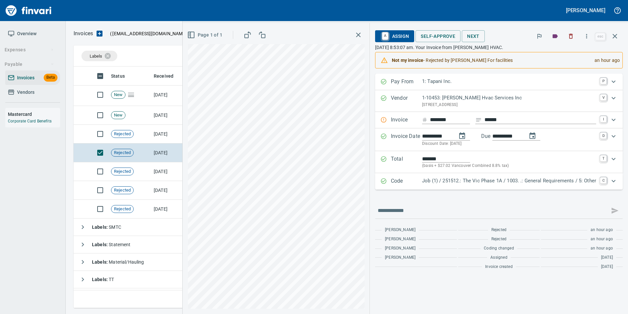
click at [620, 35] on button "button" at bounding box center [615, 36] width 16 height 16
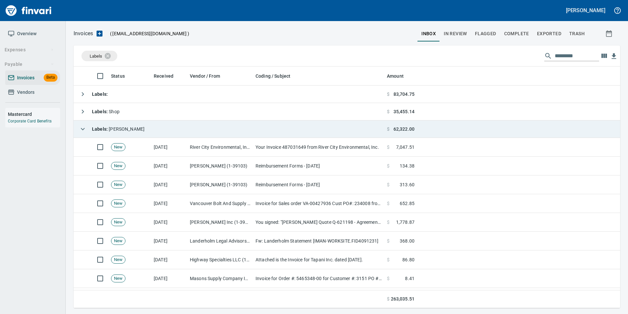
click at [83, 124] on button "button" at bounding box center [82, 128] width 13 height 13
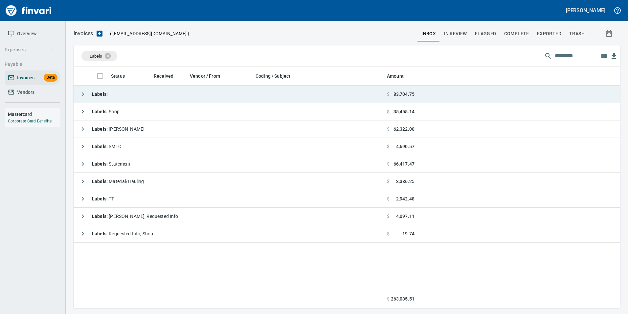
scroll to position [1, 1]
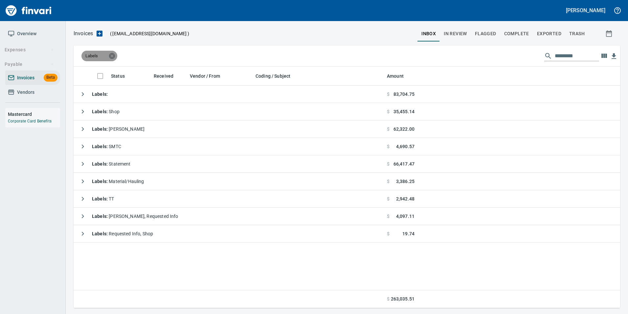
click at [114, 55] on icon at bounding box center [112, 56] width 6 height 6
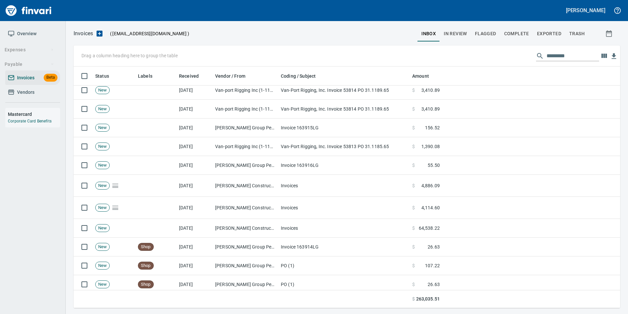
scroll to position [66, 0]
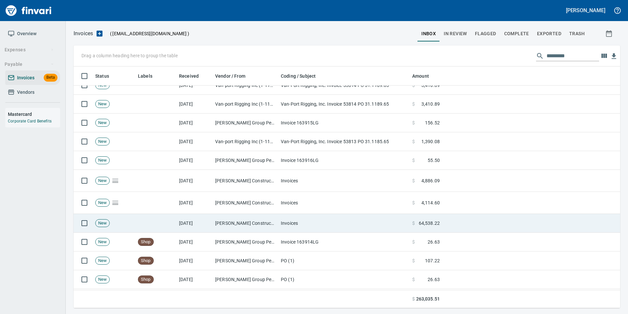
click at [160, 222] on td at bounding box center [155, 223] width 41 height 19
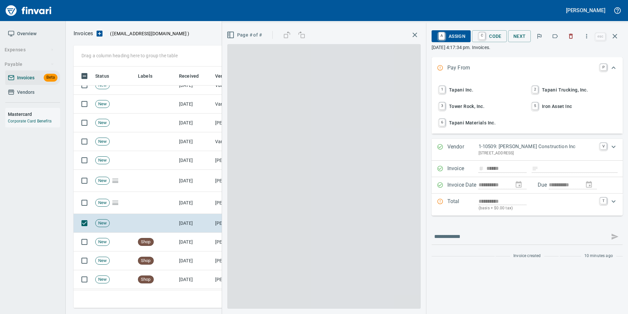
scroll to position [236, 537]
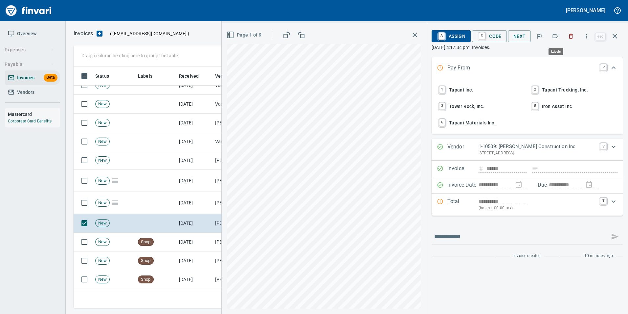
click at [553, 39] on button "button" at bounding box center [555, 36] width 14 height 14
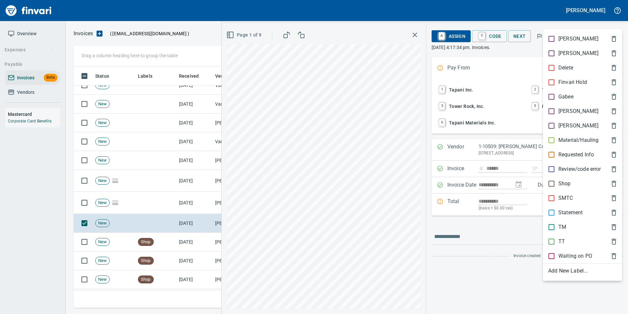
click at [579, 140] on p "Material/Hauling" at bounding box center [579, 140] width 40 height 8
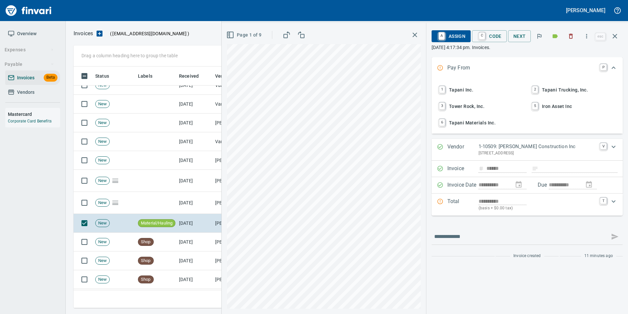
click at [618, 40] on button "button" at bounding box center [615, 36] width 16 height 16
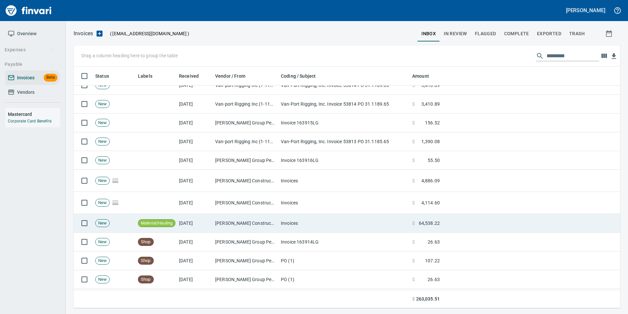
scroll to position [236, 537]
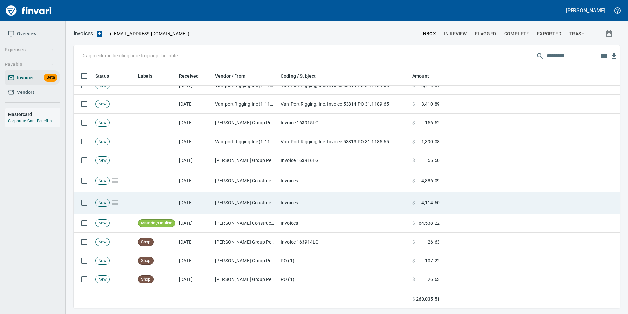
click at [243, 205] on td "[PERSON_NAME] Construction Inc (1-10509)" at bounding box center [246, 203] width 66 height 22
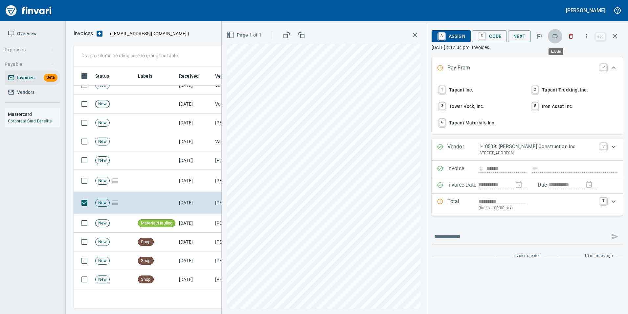
click at [550, 38] on button "button" at bounding box center [555, 36] width 14 height 14
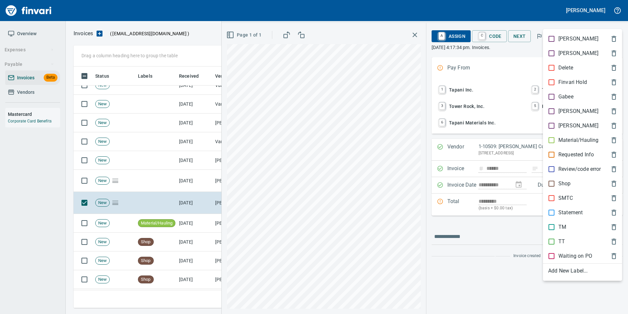
click at [577, 140] on p "Material/Hauling" at bounding box center [579, 140] width 40 height 8
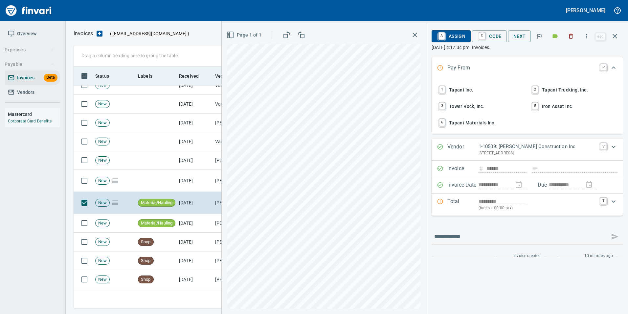
drag, startPoint x: 618, startPoint y: 38, endPoint x: 537, endPoint y: 73, distance: 88.5
click at [618, 38] on icon "button" at bounding box center [615, 36] width 8 height 8
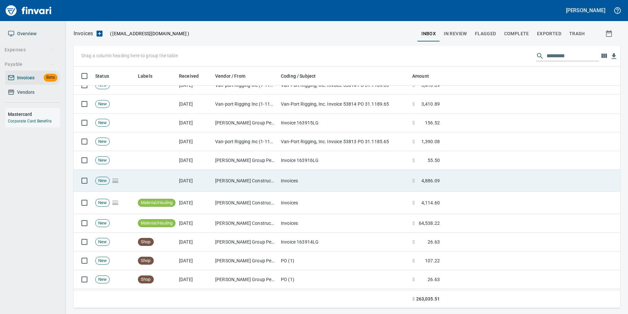
click at [198, 185] on td "[DATE]" at bounding box center [195, 181] width 36 height 22
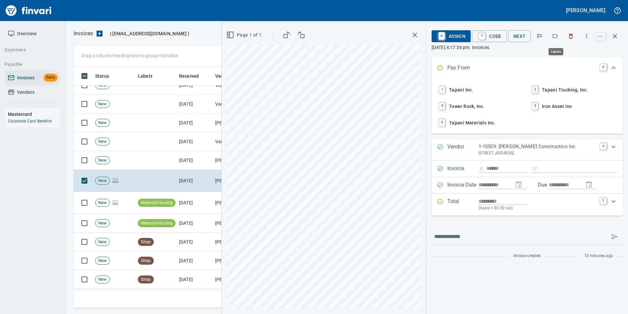
click at [554, 35] on icon "button" at bounding box center [555, 36] width 7 height 7
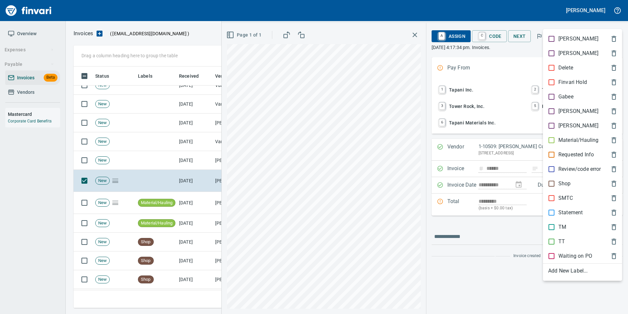
scroll to position [236, 537]
click at [582, 140] on p "Material/Hauling" at bounding box center [579, 140] width 40 height 8
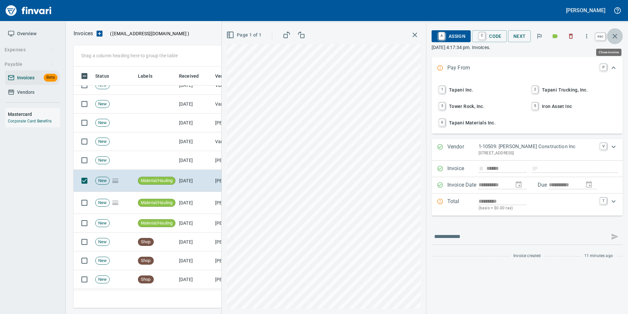
drag, startPoint x: 614, startPoint y: 37, endPoint x: 494, endPoint y: 29, distance: 120.6
click at [612, 37] on icon "button" at bounding box center [615, 36] width 8 height 8
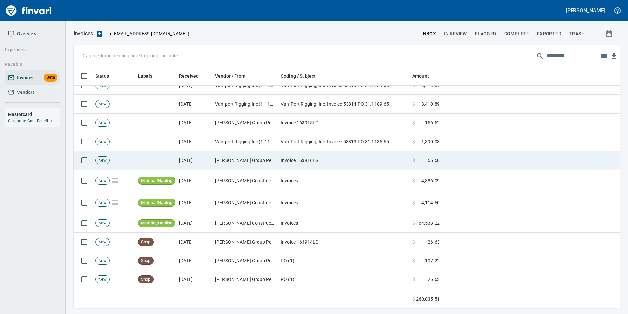
click at [192, 160] on td "[DATE]" at bounding box center [195, 160] width 36 height 19
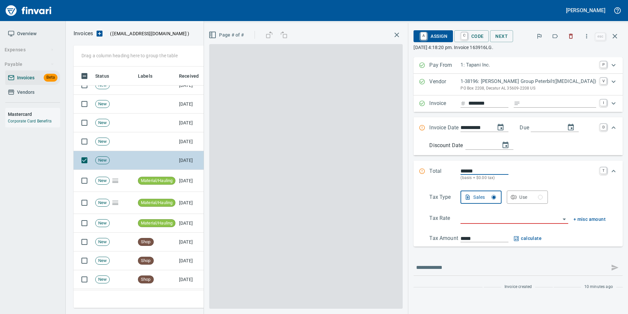
scroll to position [236, 537]
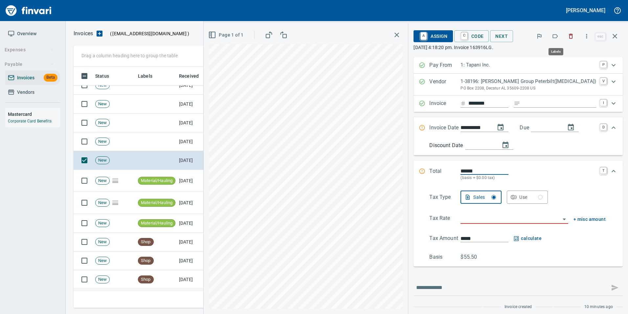
click at [558, 38] on icon "button" at bounding box center [555, 36] width 7 height 7
click at [619, 42] on button "button" at bounding box center [615, 36] width 16 height 16
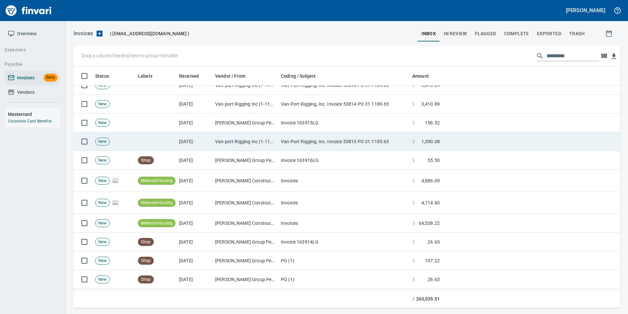
click at [219, 143] on td "Van-port Rigging Inc (1-11072)" at bounding box center [246, 141] width 66 height 19
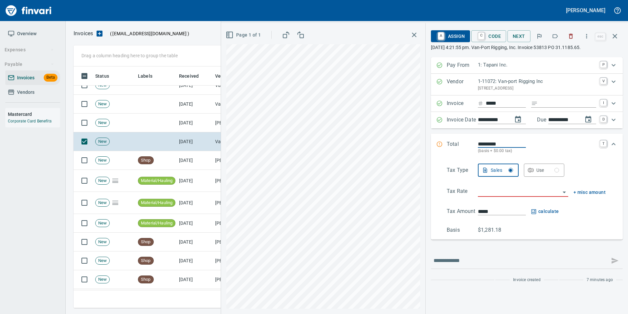
click at [555, 39] on icon "button" at bounding box center [555, 36] width 7 height 7
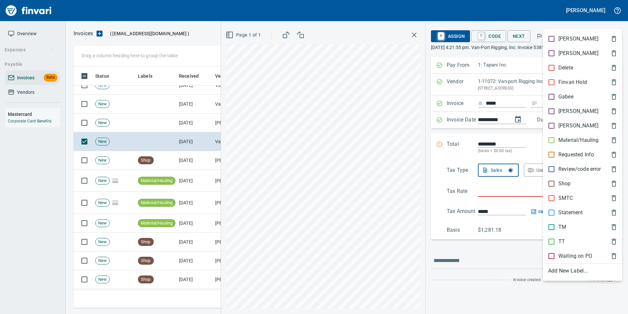
scroll to position [236, 537]
click at [566, 194] on div "SMTC" at bounding box center [582, 198] width 79 height 14
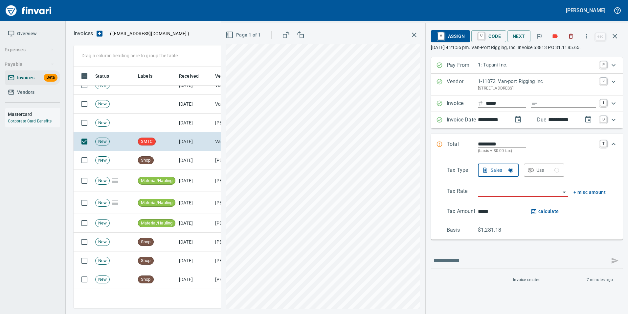
click at [613, 32] on icon "button" at bounding box center [615, 36] width 8 height 8
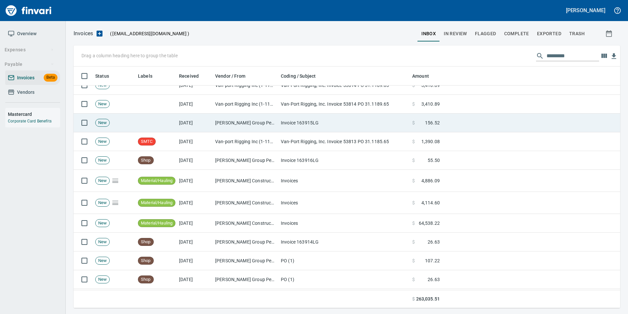
scroll to position [236, 537]
click at [259, 124] on td "[PERSON_NAME] Group Peterbilt([MEDICAL_DATA]) (1-38196)" at bounding box center [246, 122] width 66 height 19
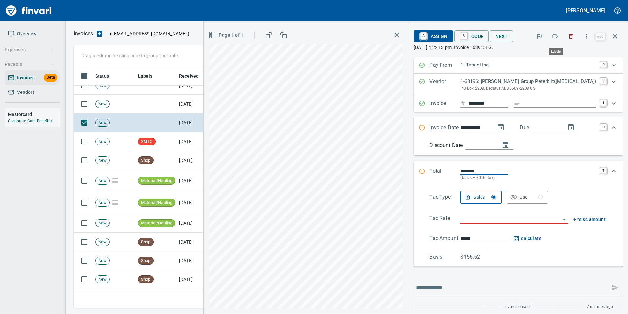
click at [559, 37] on icon "button" at bounding box center [555, 36] width 7 height 7
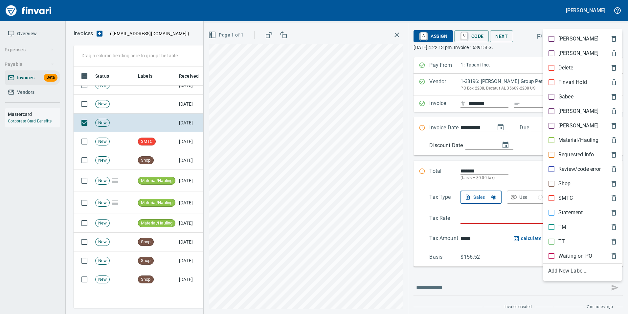
scroll to position [236, 537]
click at [564, 179] on p "Shop" at bounding box center [565, 183] width 12 height 8
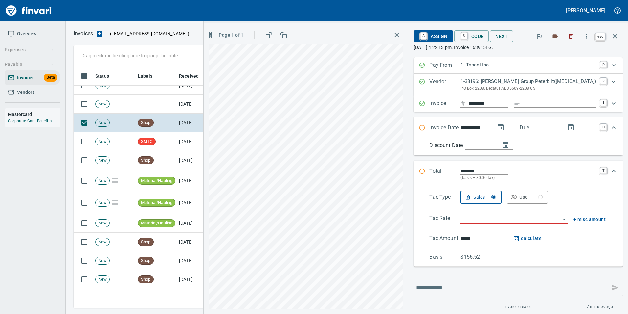
click at [619, 41] on button "button" at bounding box center [615, 36] width 16 height 16
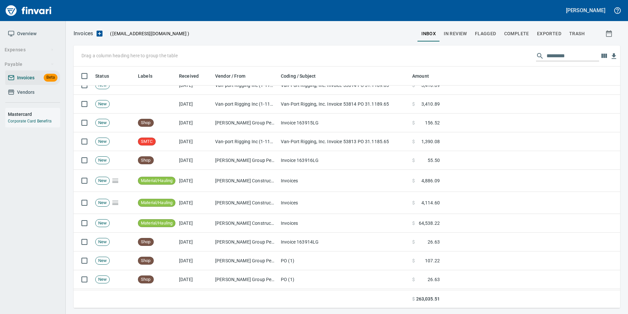
scroll to position [236, 537]
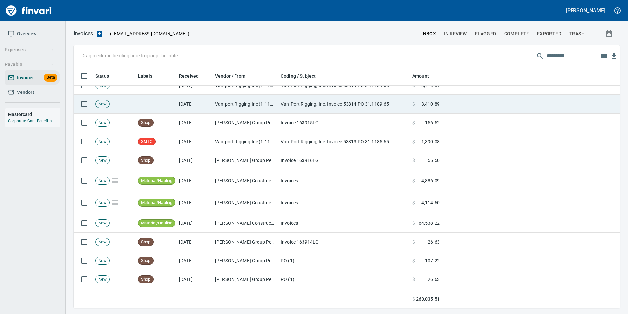
click at [275, 110] on td "Van-port Rigging Inc (1-11072)" at bounding box center [246, 104] width 66 height 19
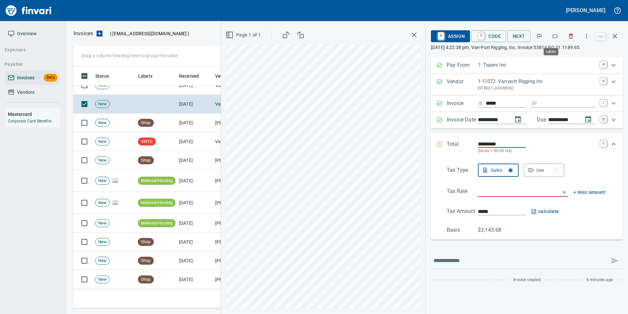
click at [556, 33] on icon "button" at bounding box center [555, 36] width 7 height 7
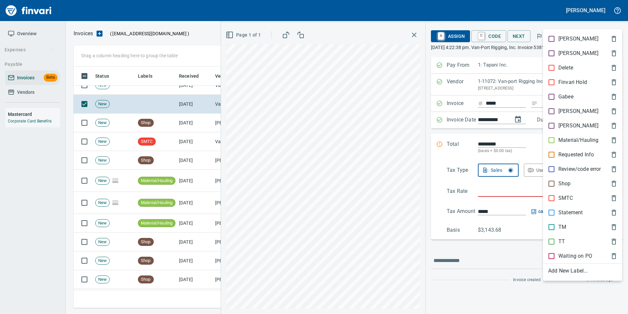
scroll to position [236, 537]
click at [565, 198] on p "SMTC" at bounding box center [566, 198] width 15 height 8
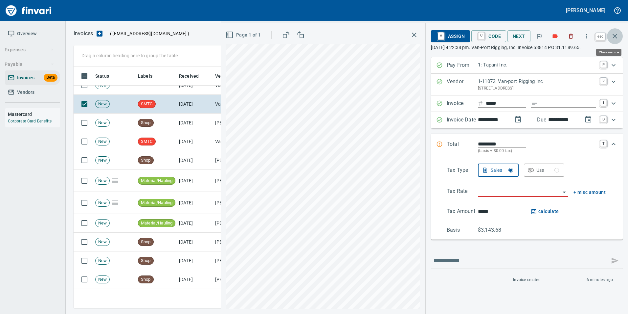
click at [620, 31] on button "button" at bounding box center [615, 36] width 16 height 16
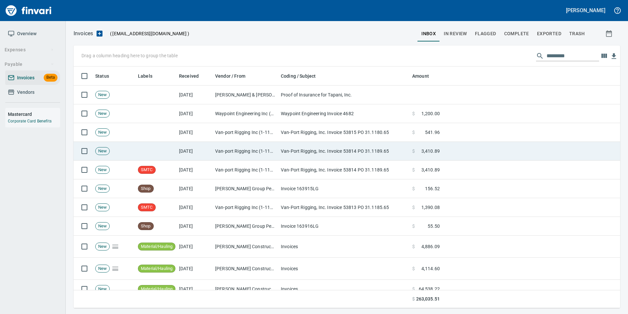
click at [204, 150] on td "[DATE]" at bounding box center [195, 151] width 36 height 19
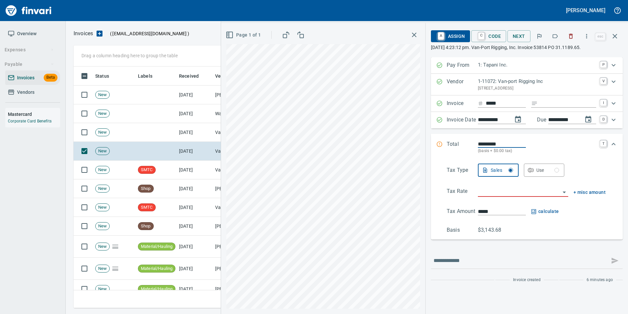
click at [556, 38] on icon "button" at bounding box center [555, 36] width 7 height 7
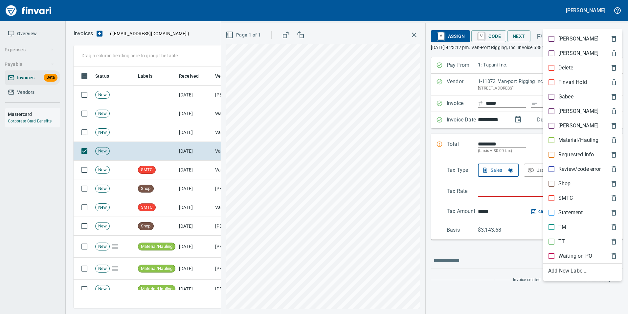
scroll to position [236, 537]
click at [564, 197] on p "SMTC" at bounding box center [566, 198] width 15 height 8
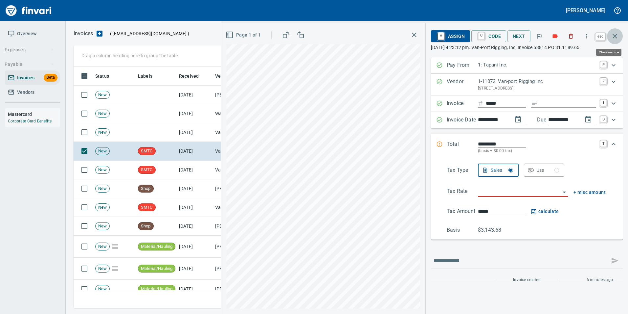
click at [619, 36] on icon "button" at bounding box center [615, 36] width 8 height 8
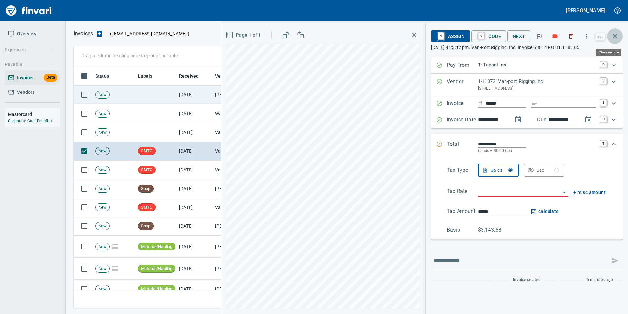
scroll to position [236, 537]
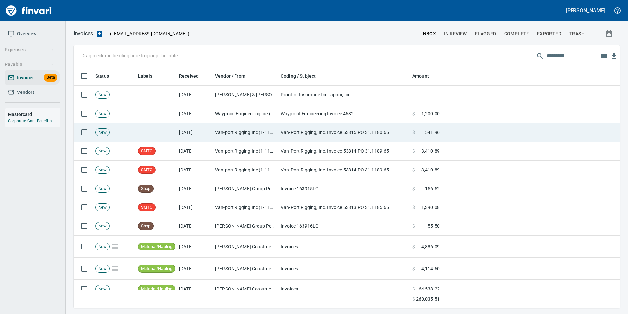
click at [277, 133] on td "Van-port Rigging Inc (1-11072)" at bounding box center [246, 132] width 66 height 19
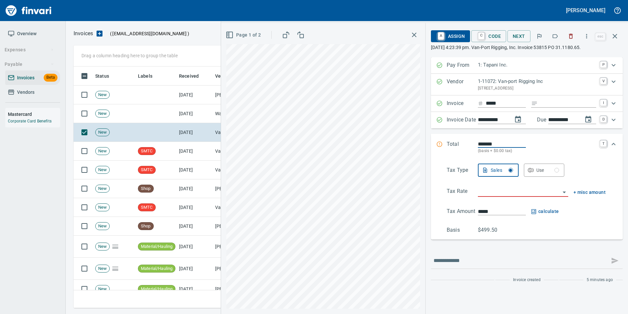
click at [558, 37] on icon "button" at bounding box center [555, 36] width 7 height 7
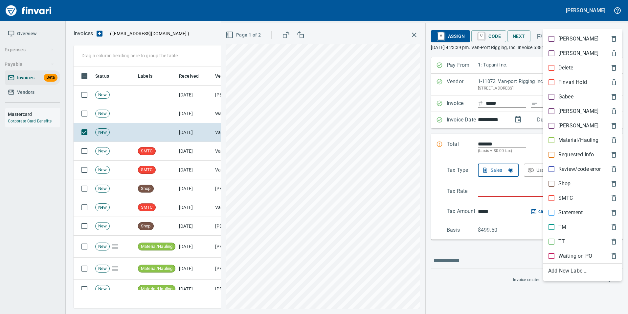
scroll to position [236, 537]
click at [581, 193] on div "SMTC" at bounding box center [582, 198] width 79 height 14
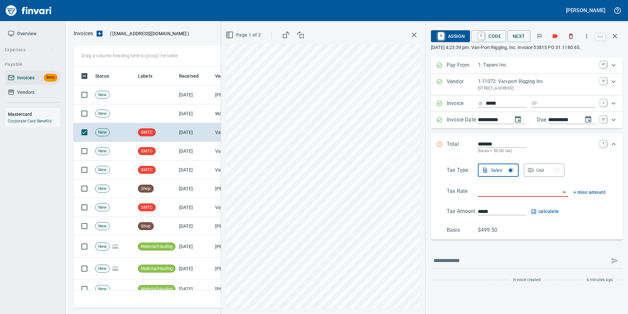
click at [620, 34] on button "button" at bounding box center [615, 36] width 16 height 16
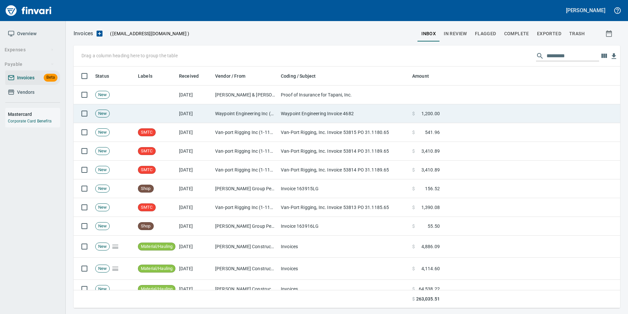
scroll to position [236, 537]
click at [306, 118] on td "Waypoint Engineering Invoice 4682" at bounding box center [343, 113] width 131 height 19
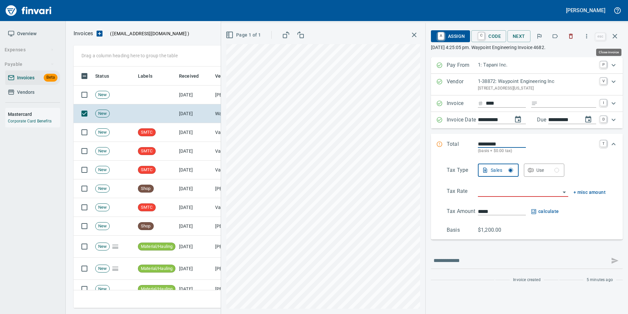
scroll to position [236, 537]
click at [614, 40] on button "button" at bounding box center [615, 36] width 16 height 16
